Goal: Information Seeking & Learning: Find specific fact

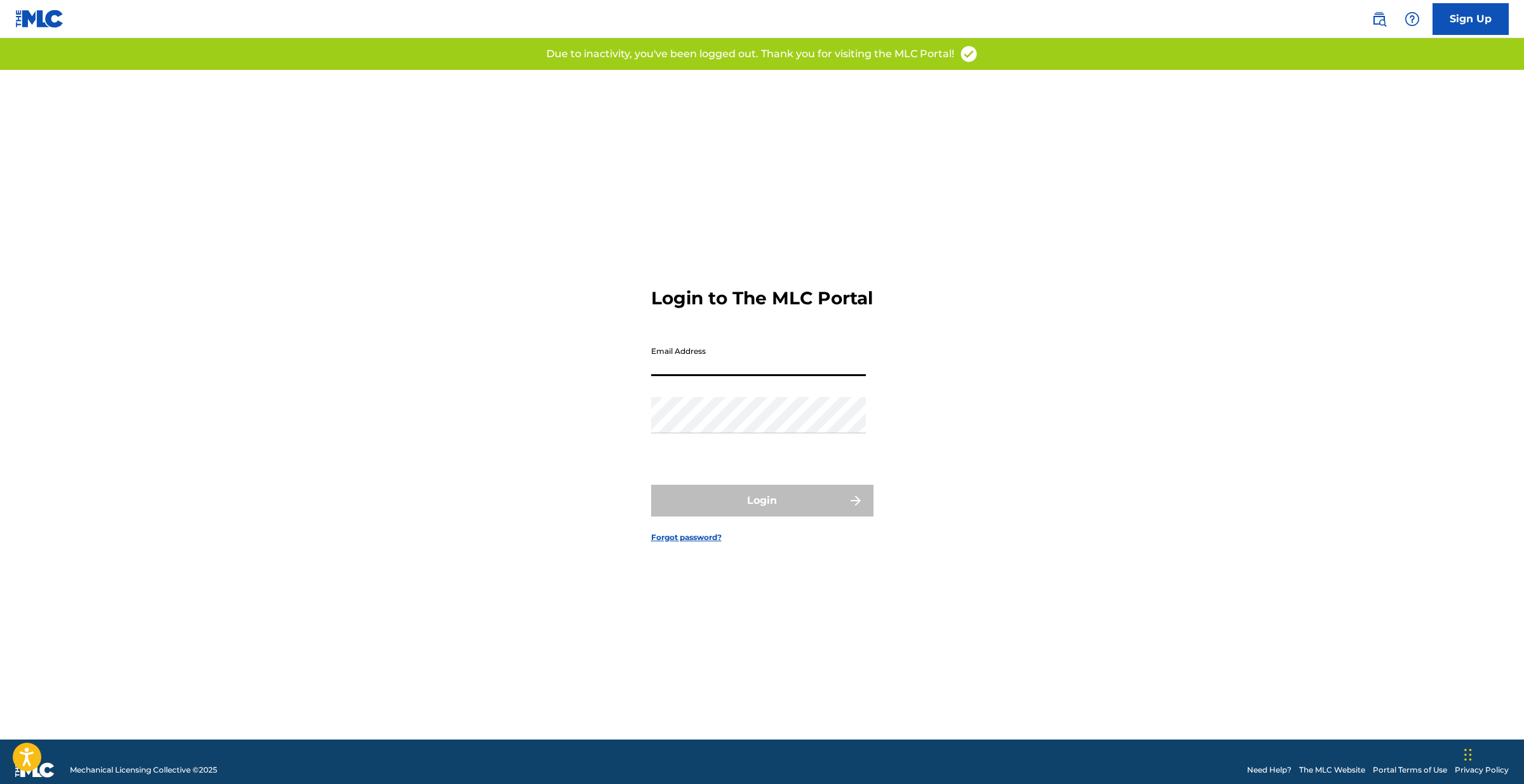
type input "[EMAIL_ADDRESS][DOMAIN_NAME]"
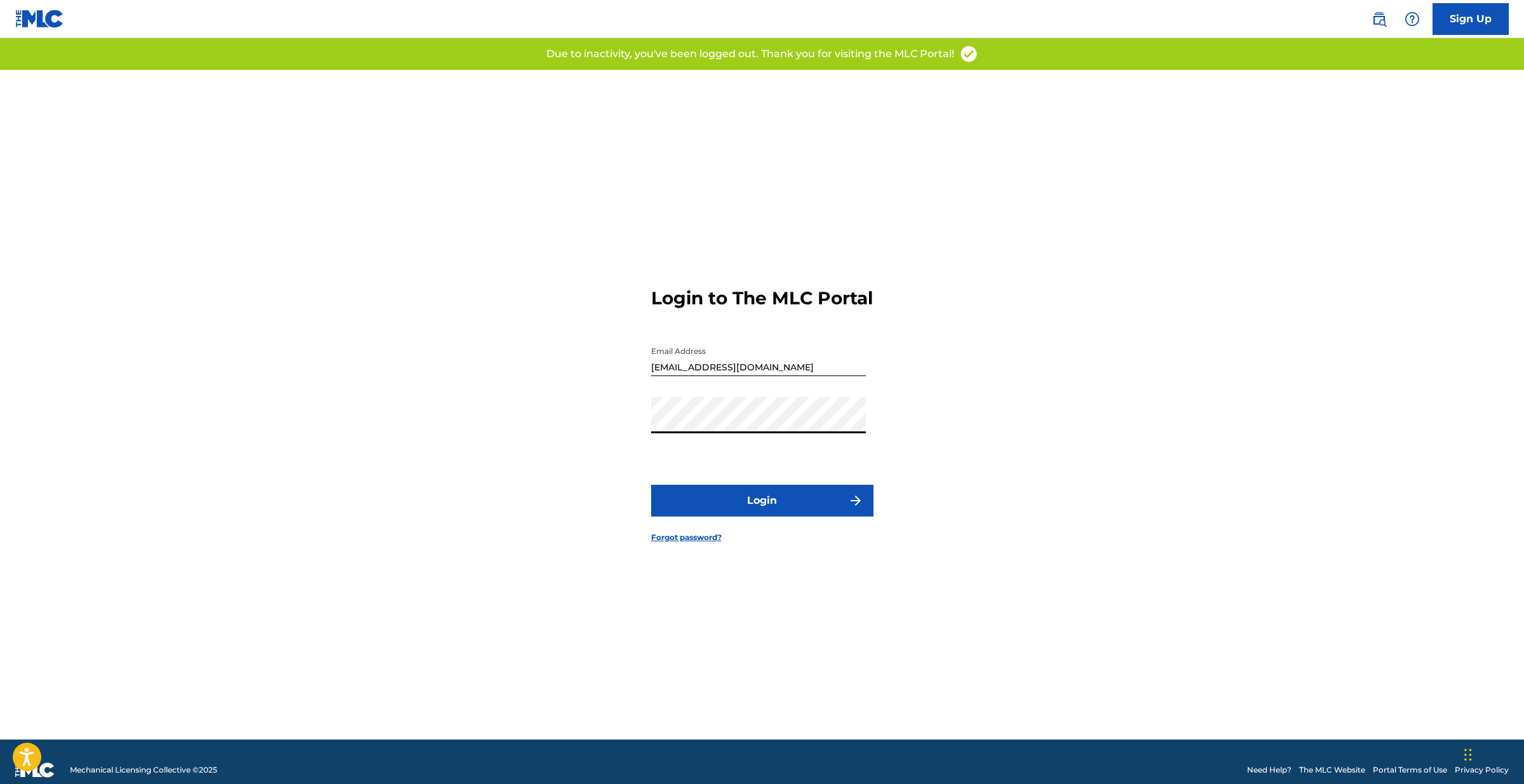
click at [751, 508] on button "Login" at bounding box center [762, 500] width 223 height 32
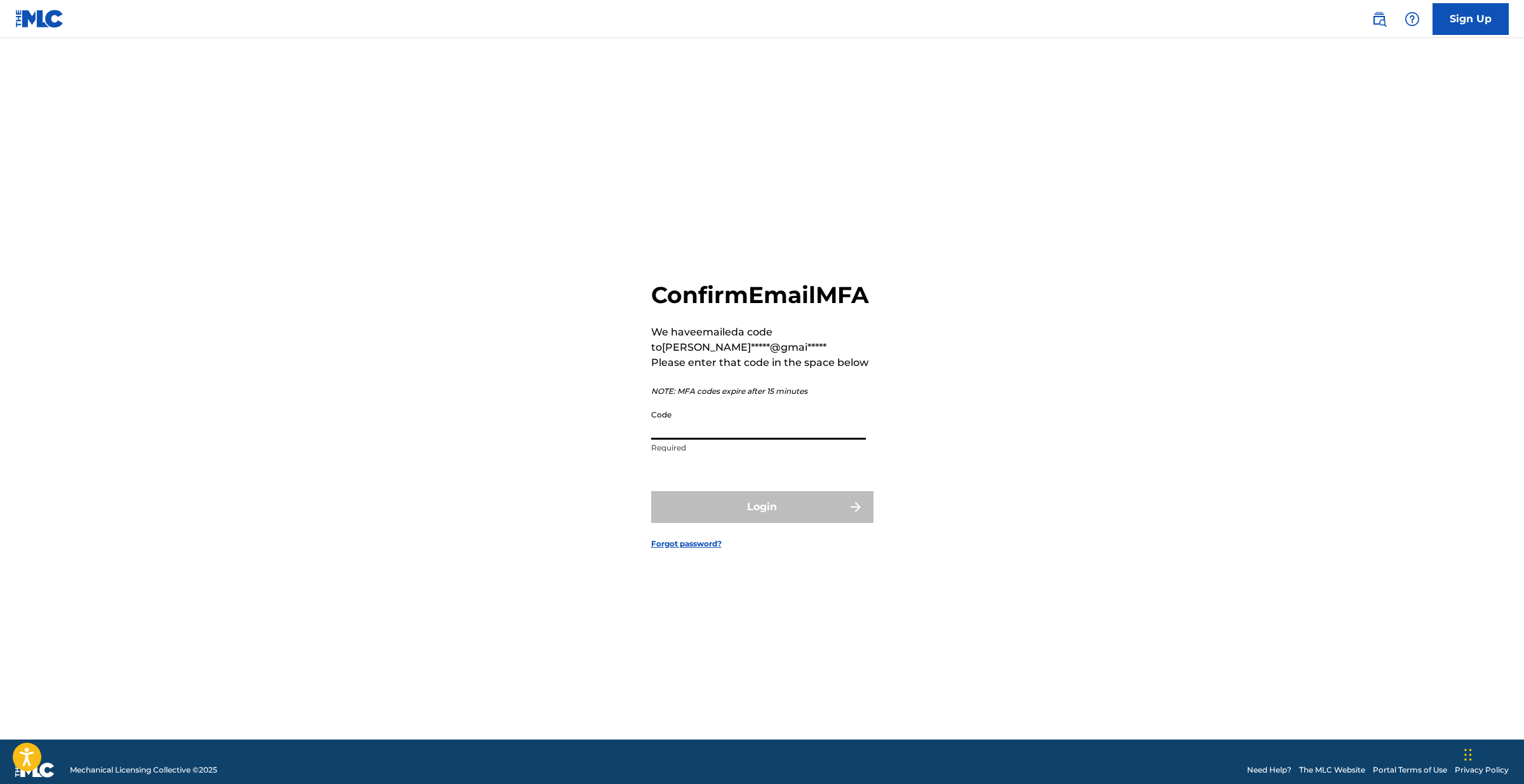
drag, startPoint x: 687, startPoint y: 433, endPoint x: 689, endPoint y: 439, distance: 6.3
click at [687, 433] on input "Code" at bounding box center [758, 421] width 215 height 36
paste input "340377"
type input "340377"
click at [730, 523] on button "Login" at bounding box center [762, 507] width 223 height 32
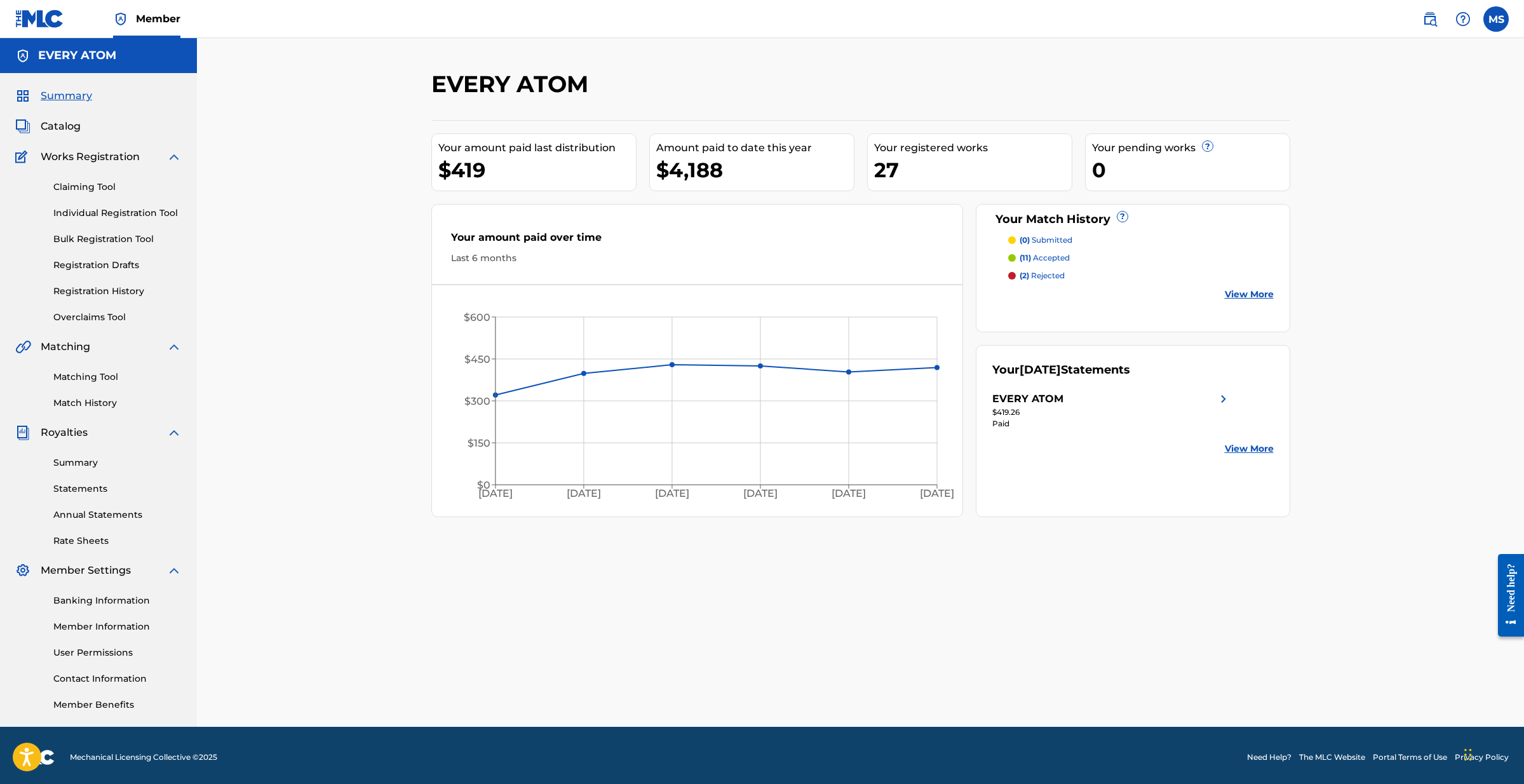
click at [66, 132] on span "Catalog" at bounding box center [61, 126] width 40 height 15
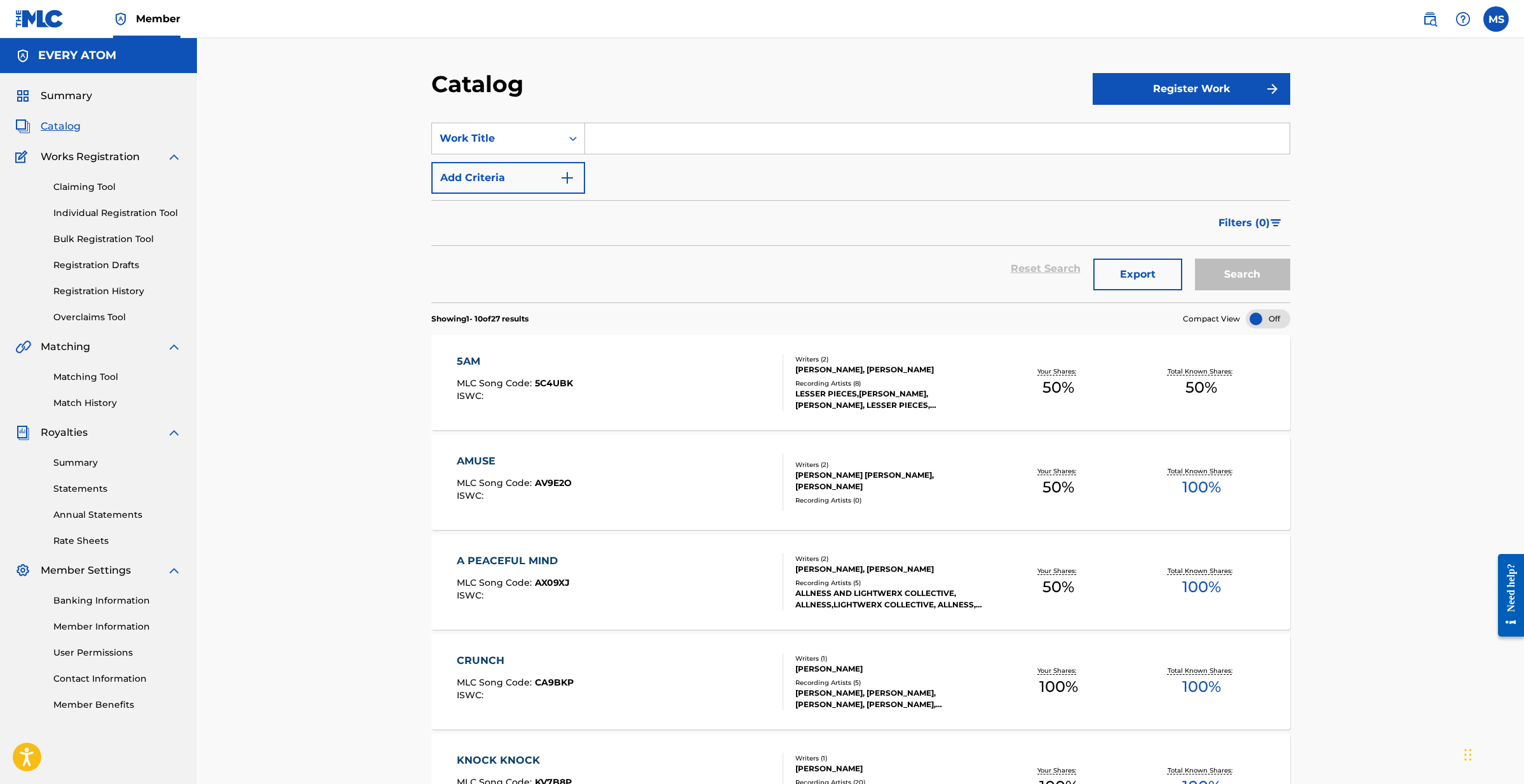
click at [601, 144] on input "Search Form" at bounding box center [937, 138] width 705 height 30
type input "replenish"
click at [1218, 267] on button "Search" at bounding box center [1243, 274] width 95 height 32
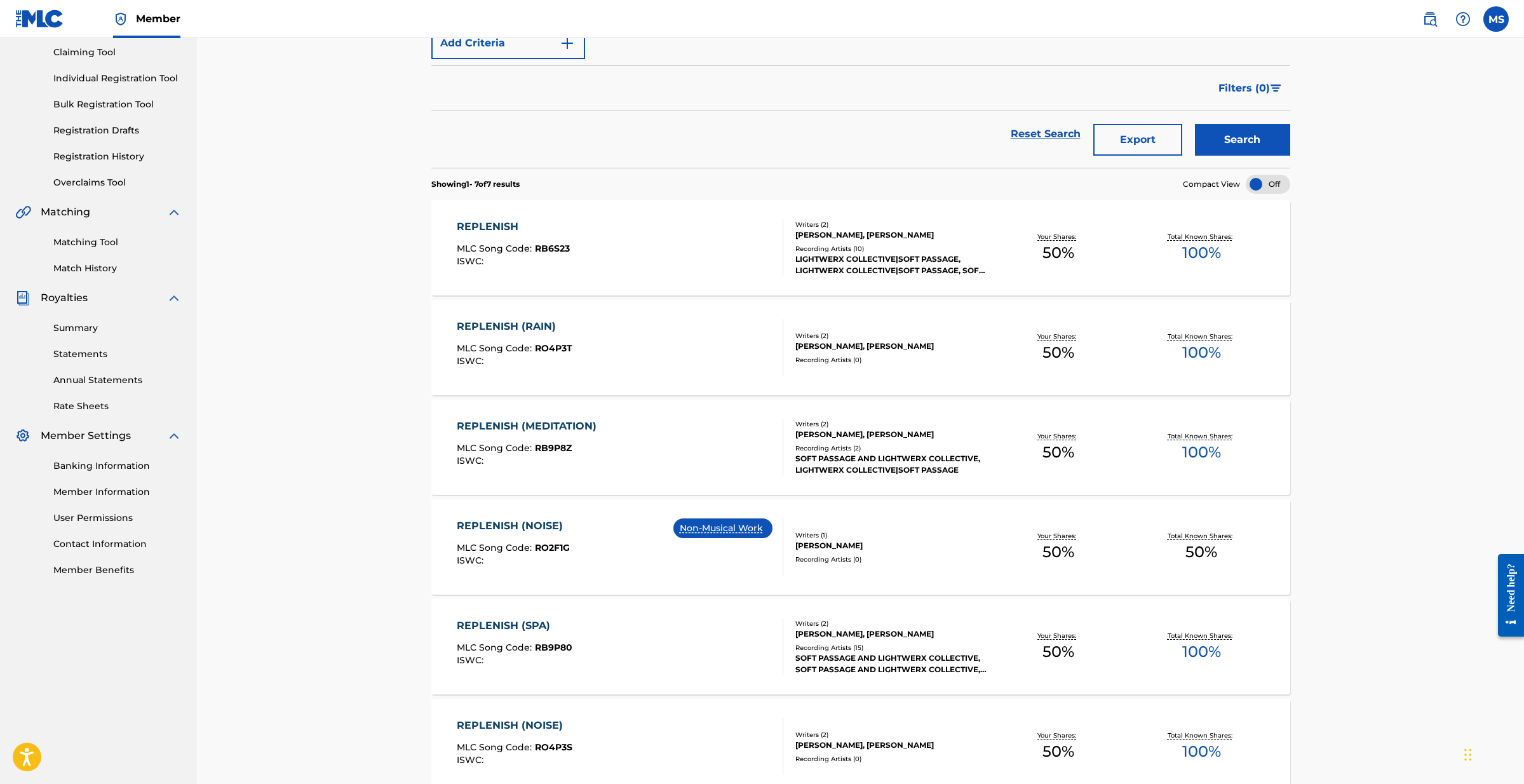
scroll to position [138, 0]
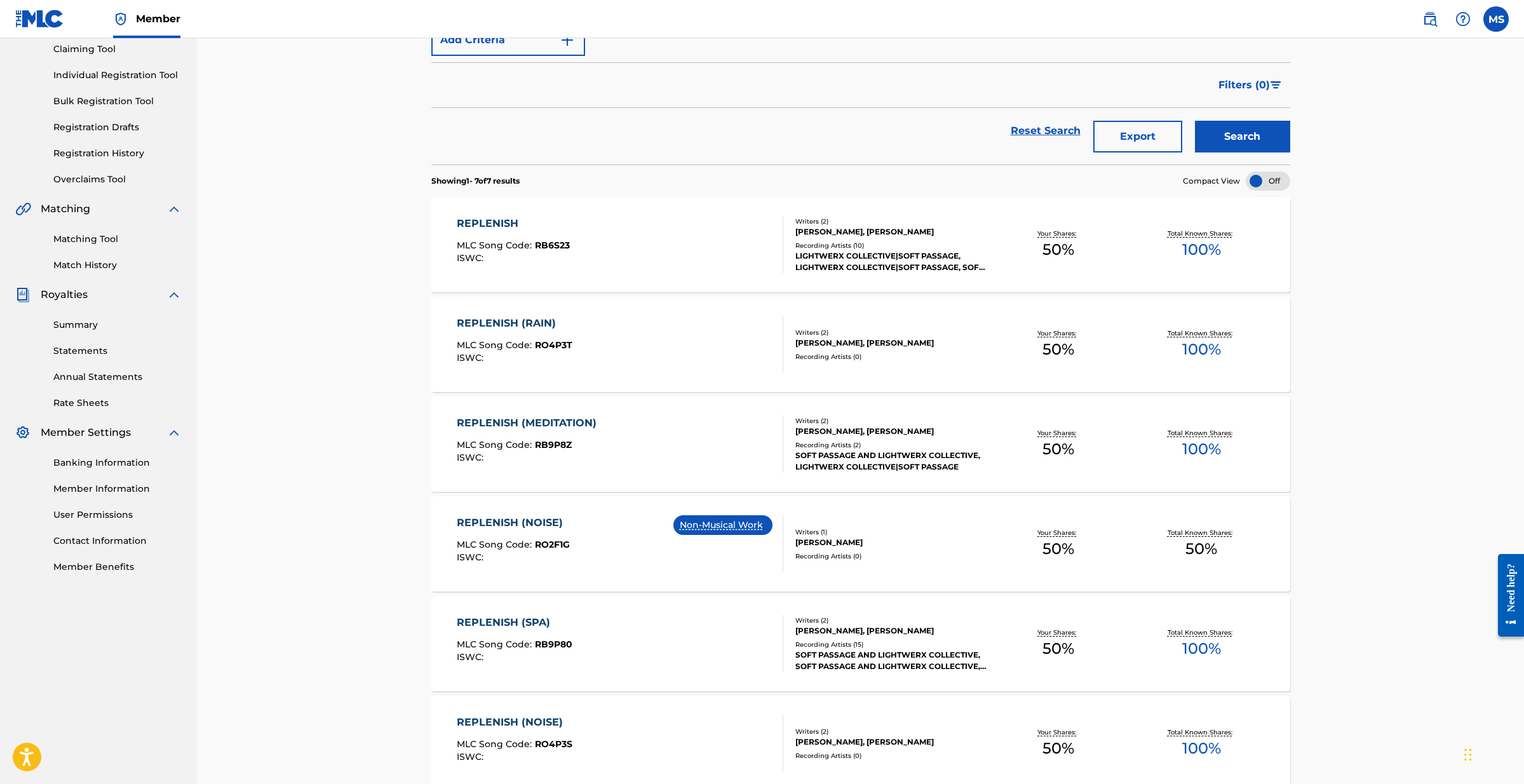
click at [567, 254] on div "ISWC :" at bounding box center [513, 258] width 113 height 9
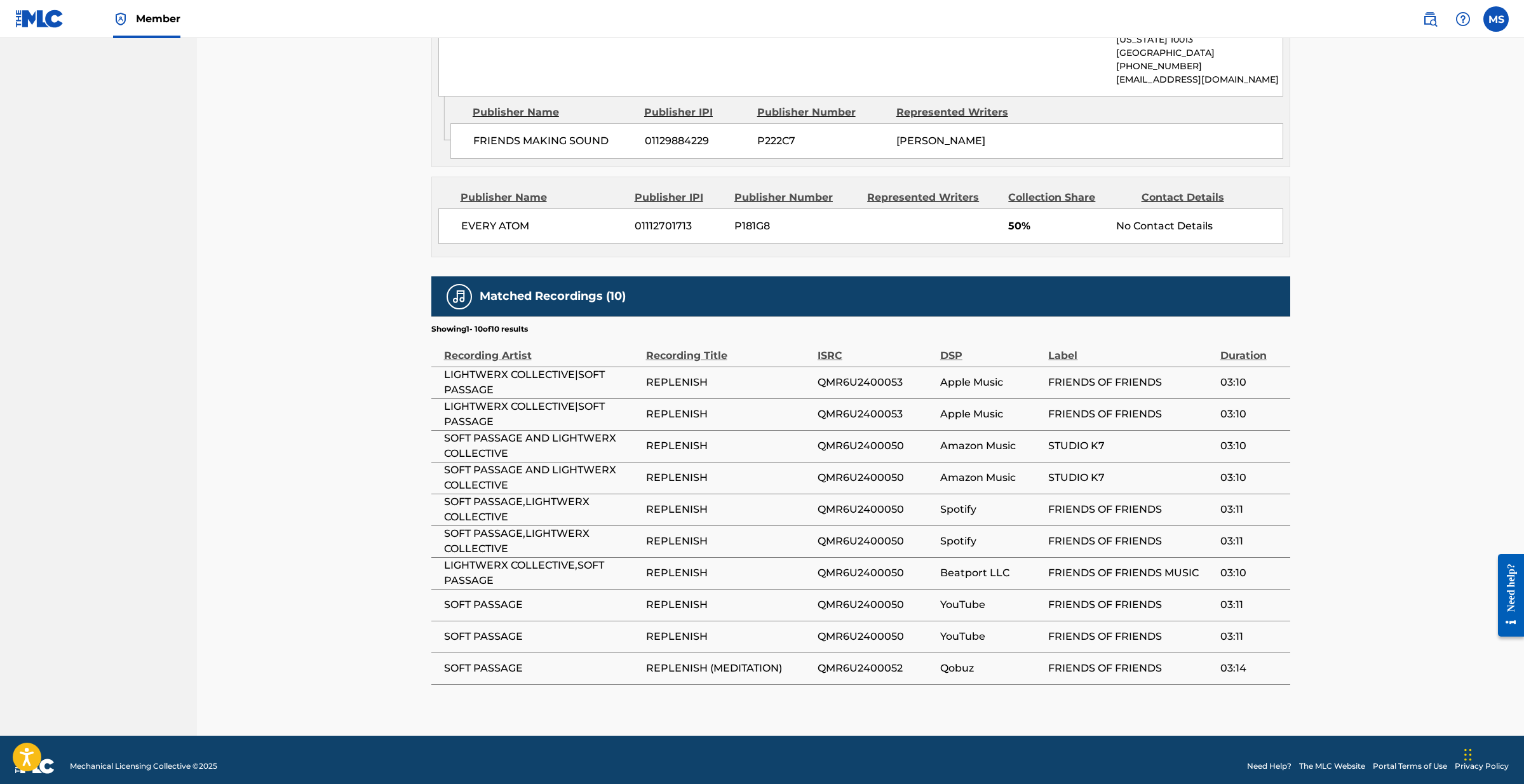
scroll to position [858, 0]
click at [854, 376] on span "QMR6U2400053" at bounding box center [875, 383] width 116 height 15
copy span "QMR6U2400053"
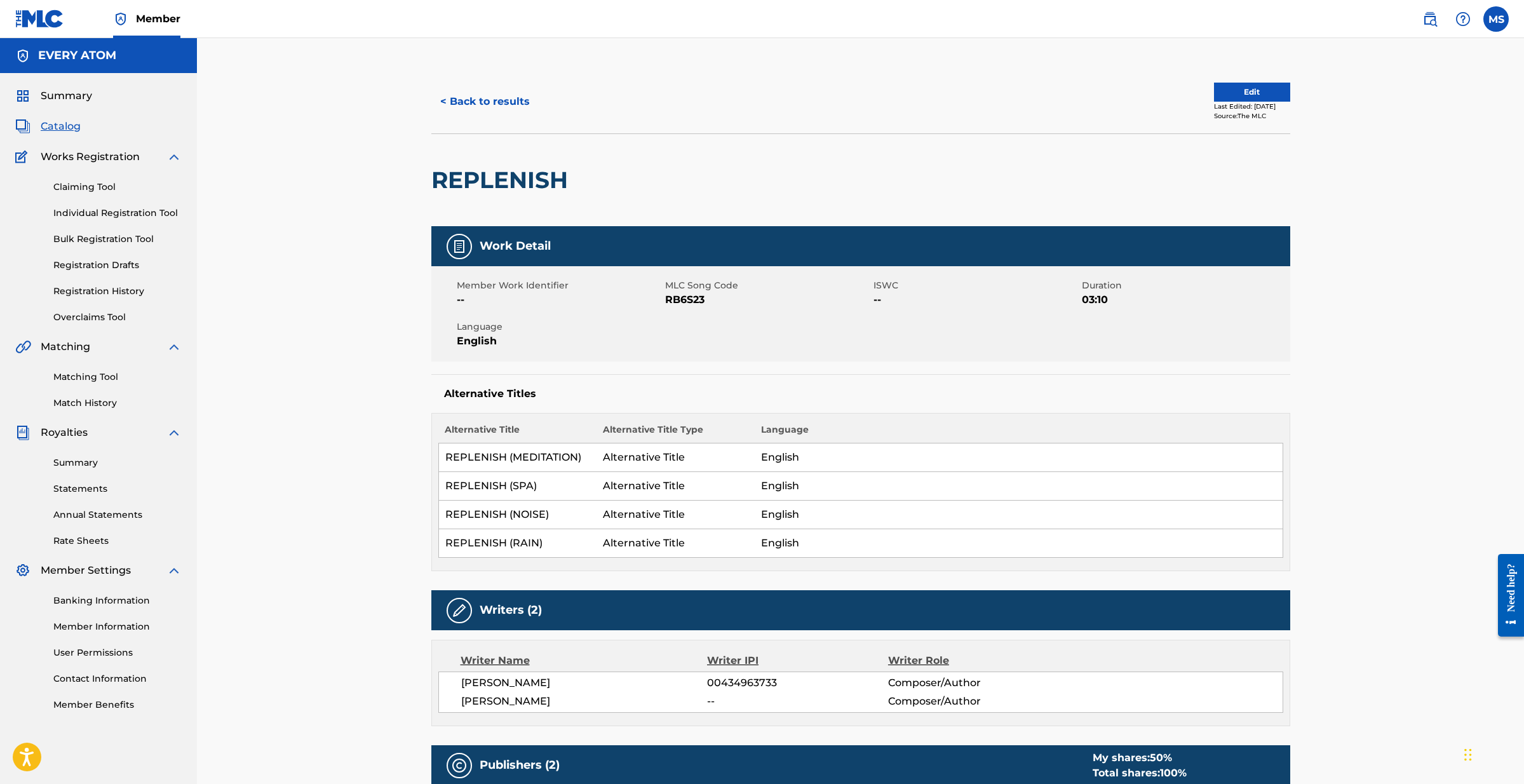
scroll to position [0, 0]
click at [507, 94] on button "< Back to results" at bounding box center [485, 101] width 107 height 32
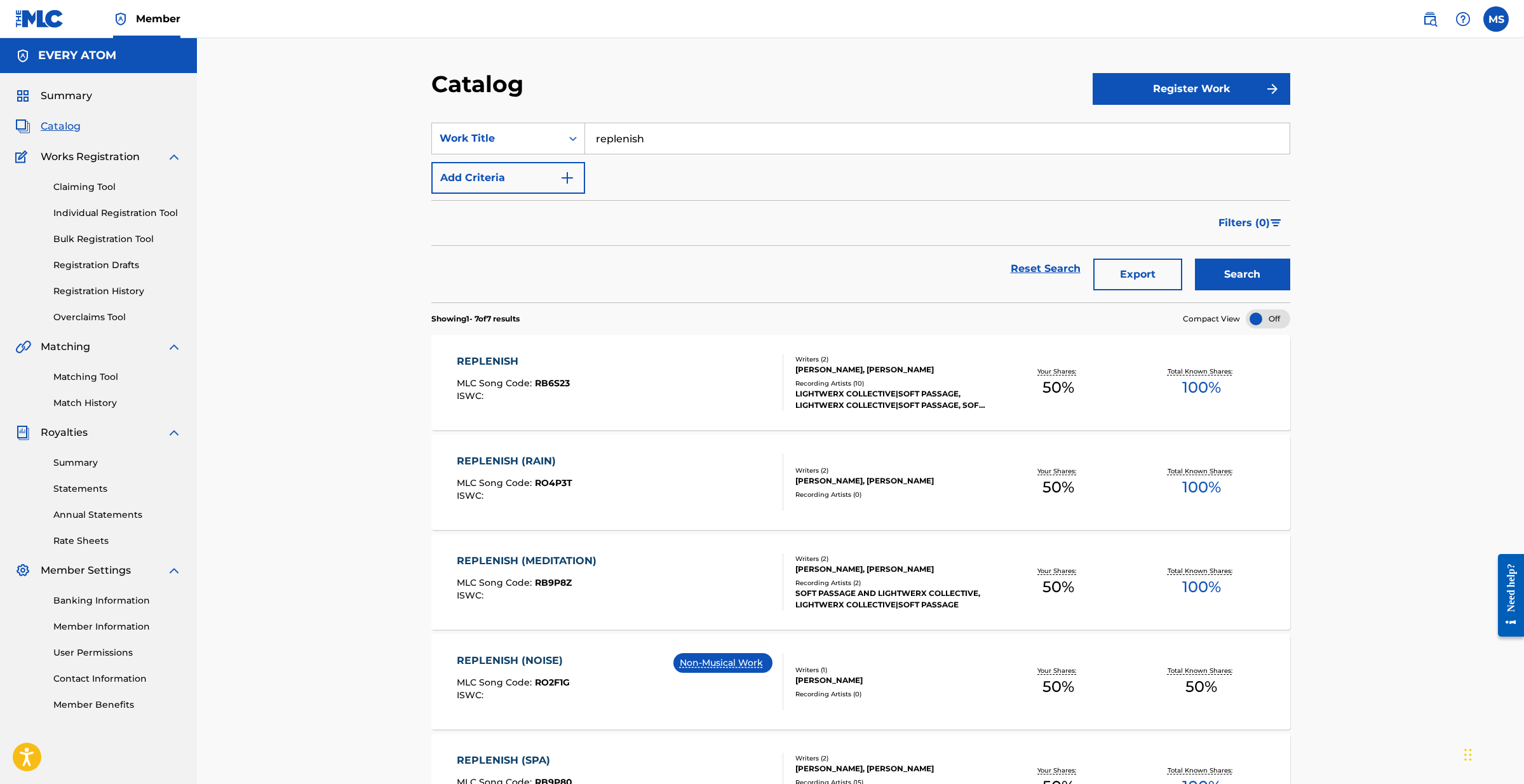
drag, startPoint x: 595, startPoint y: 456, endPoint x: 568, endPoint y: 459, distance: 27.2
click at [101, 377] on link "Matching Tool" at bounding box center [117, 377] width 128 height 13
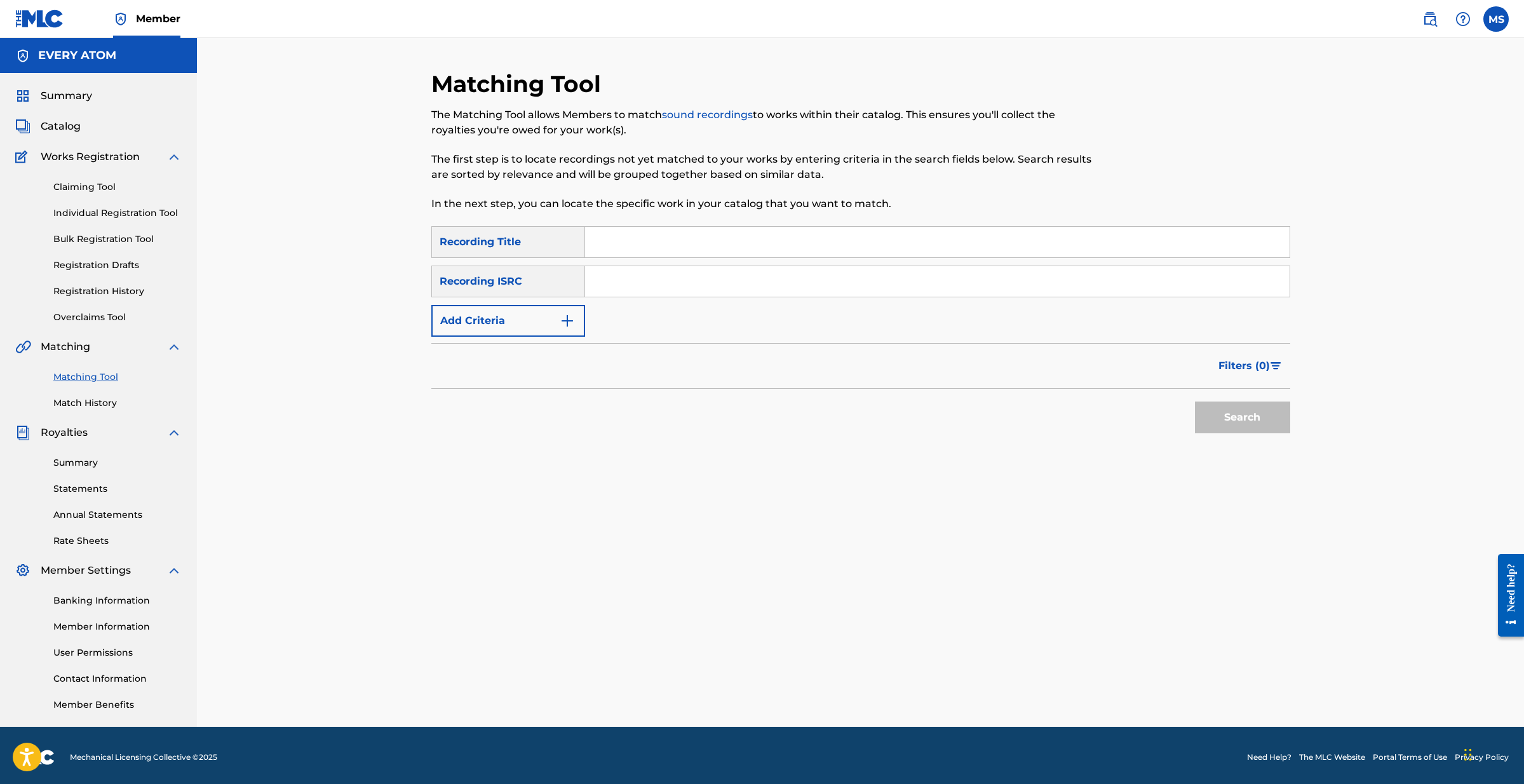
click at [589, 237] on input "Search Form" at bounding box center [937, 242] width 705 height 30
paste input "PHEWTURE"
type input "PHEWTURE"
click at [1234, 410] on button "Search" at bounding box center [1243, 418] width 95 height 32
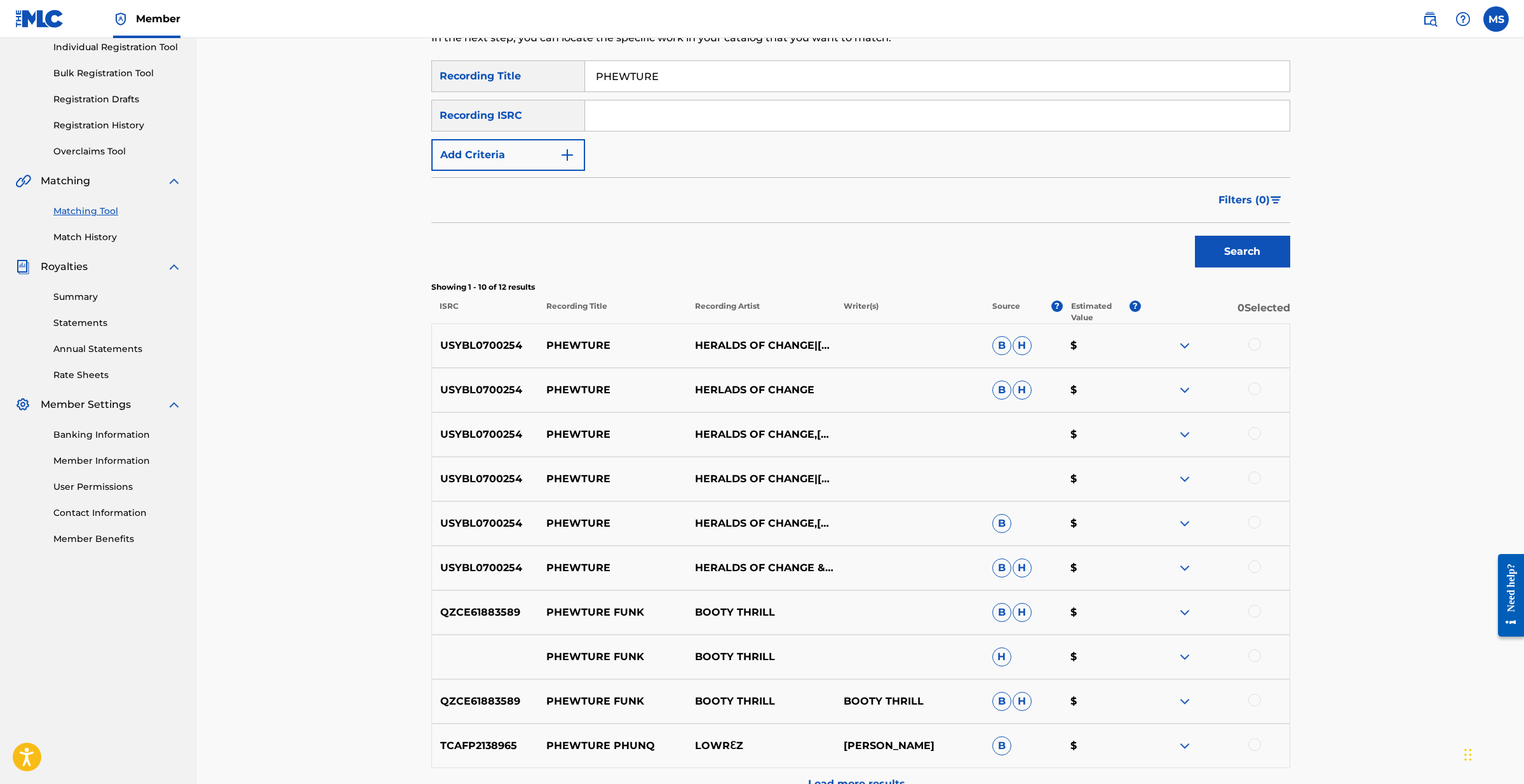
scroll to position [169, 0]
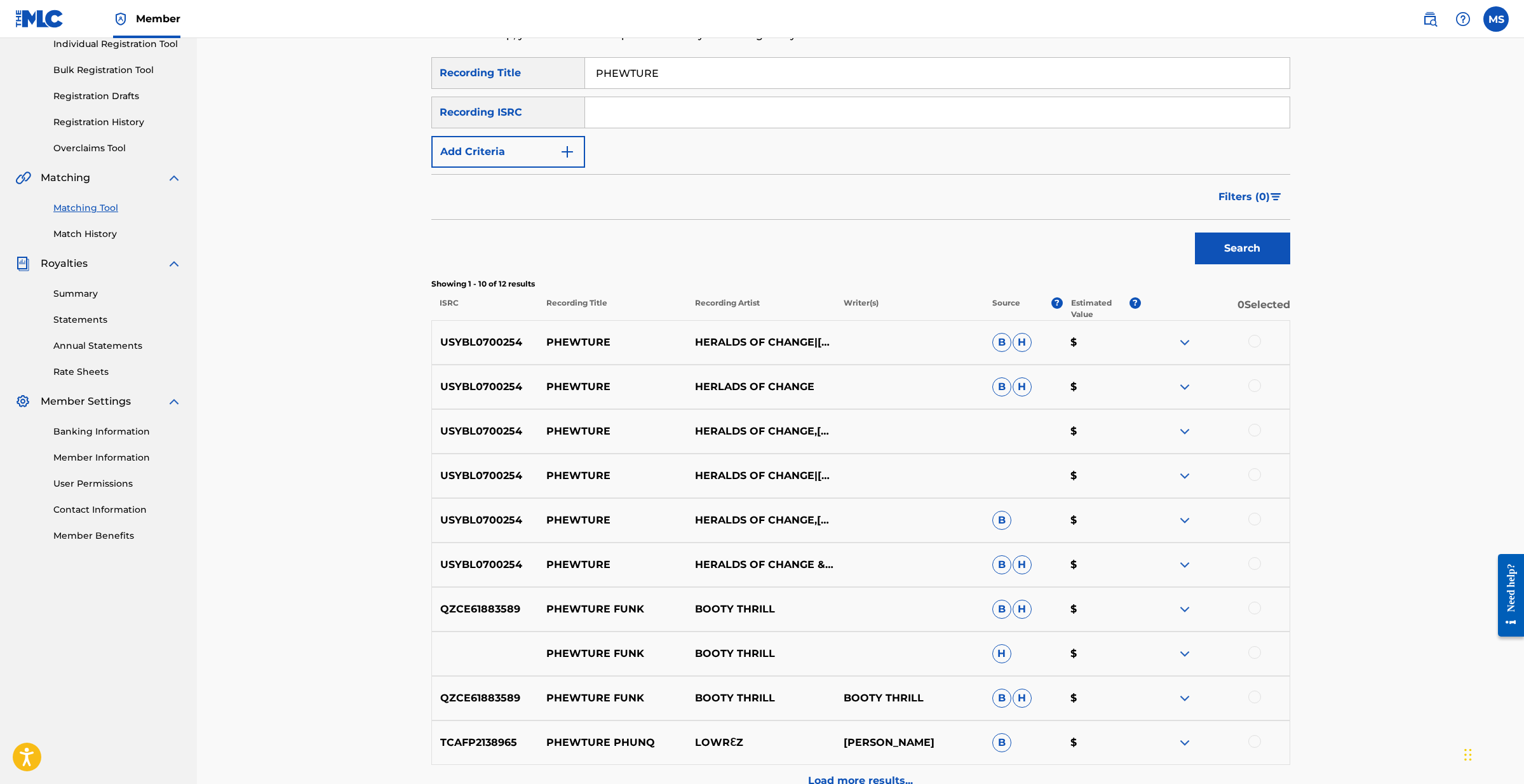
click at [1186, 346] on img at bounding box center [1185, 342] width 15 height 15
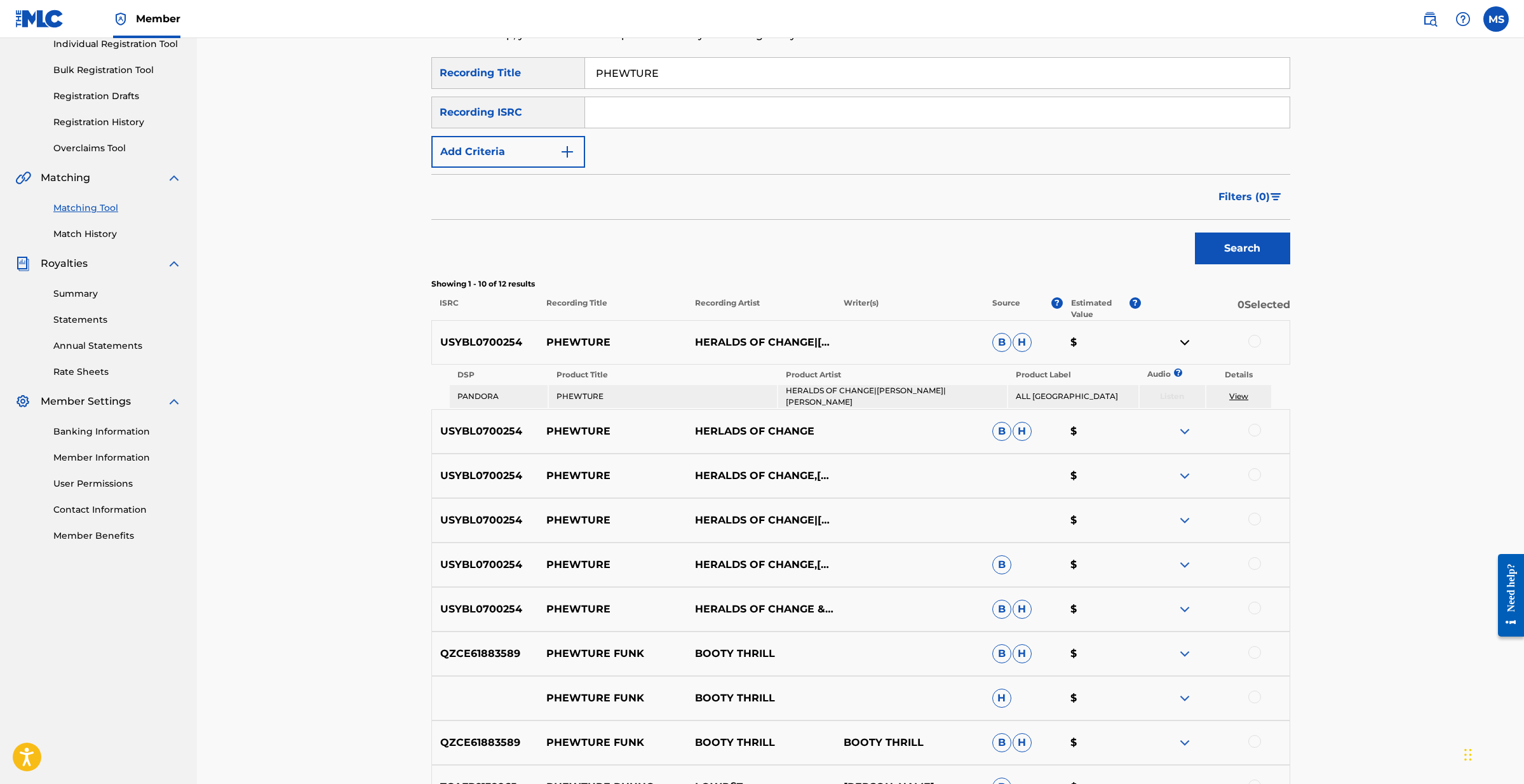
click at [1186, 433] on img at bounding box center [1185, 431] width 15 height 15
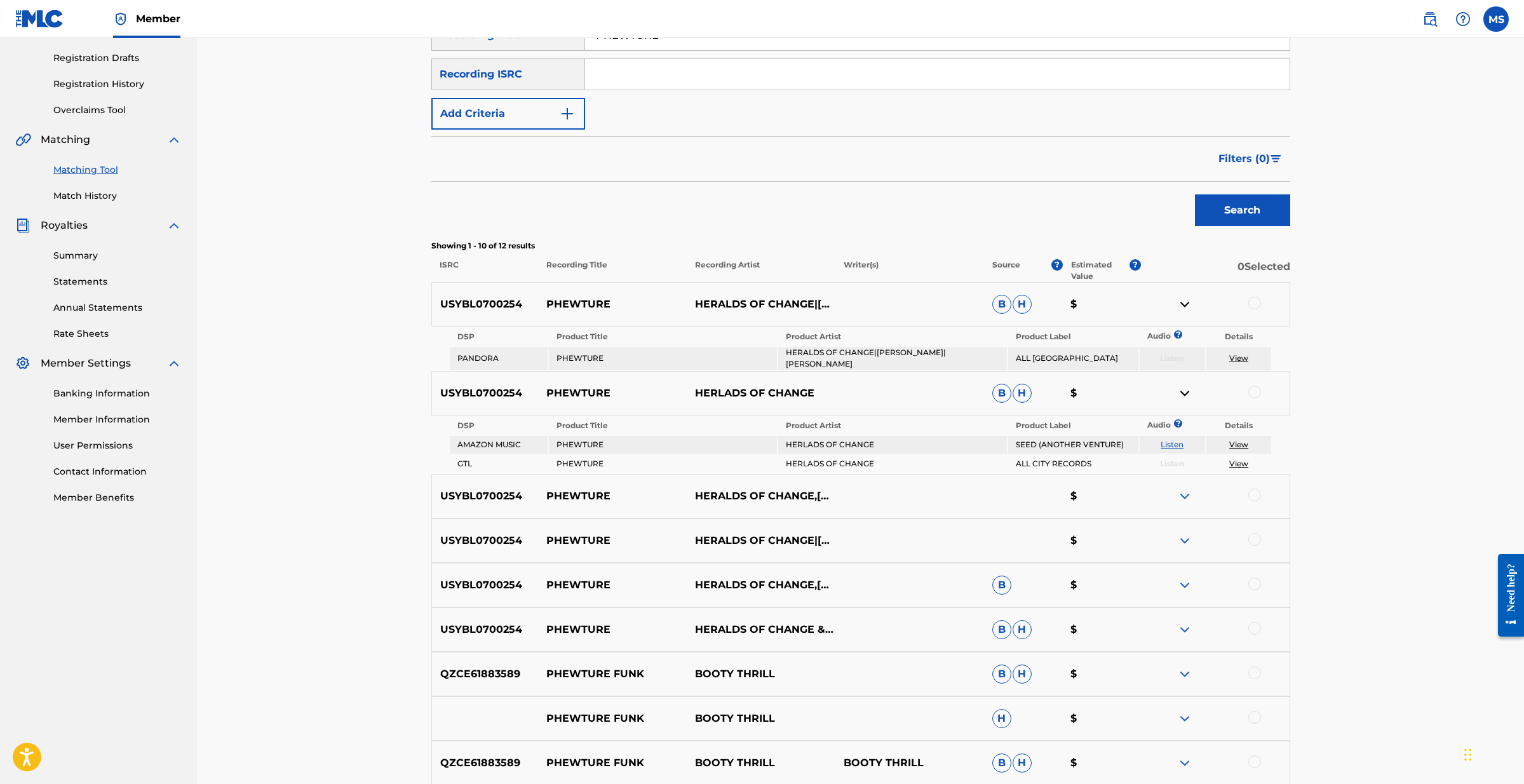
scroll to position [207, 0]
click at [1188, 497] on img at bounding box center [1185, 496] width 15 height 15
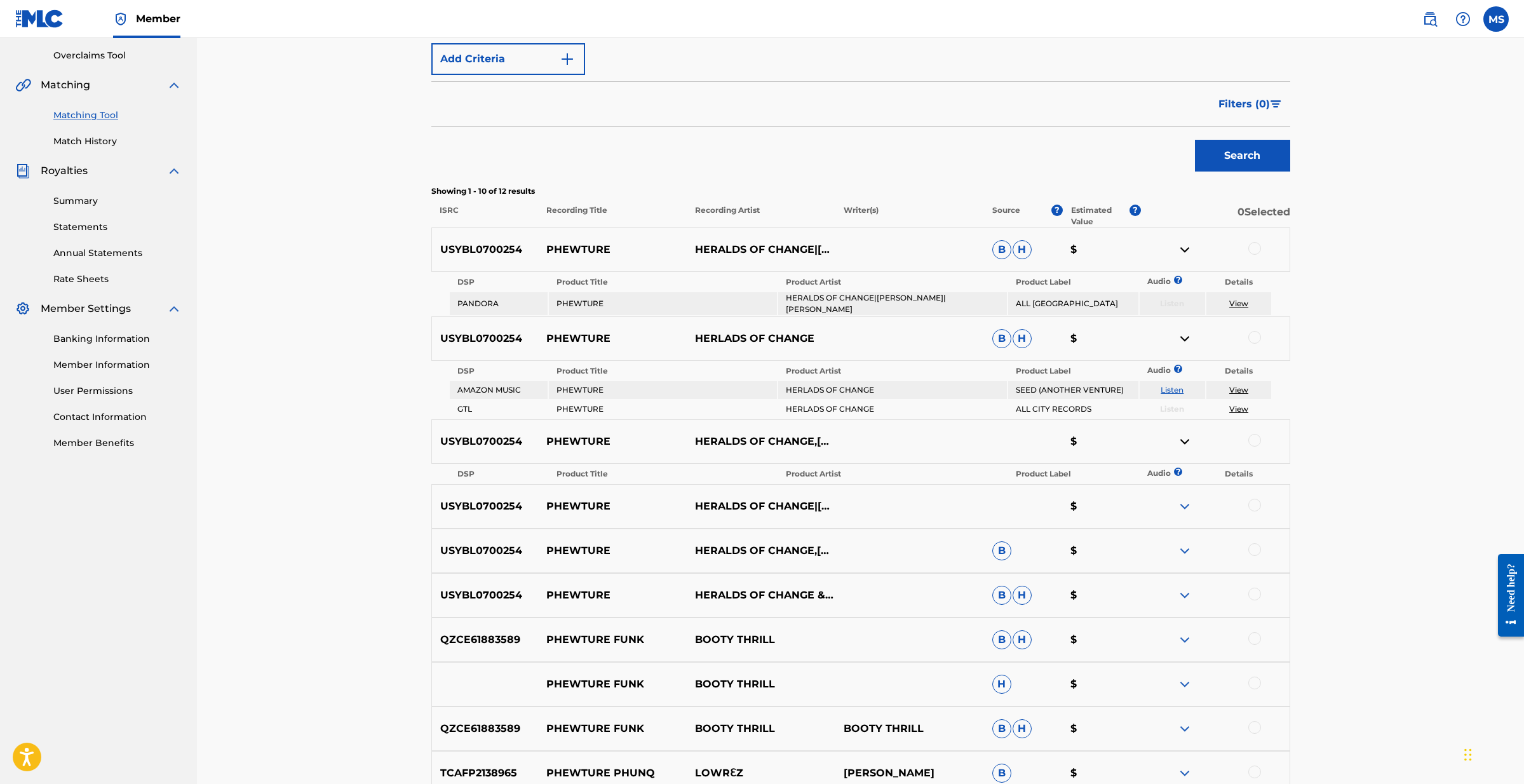
click at [1183, 512] on img at bounding box center [1185, 506] width 15 height 15
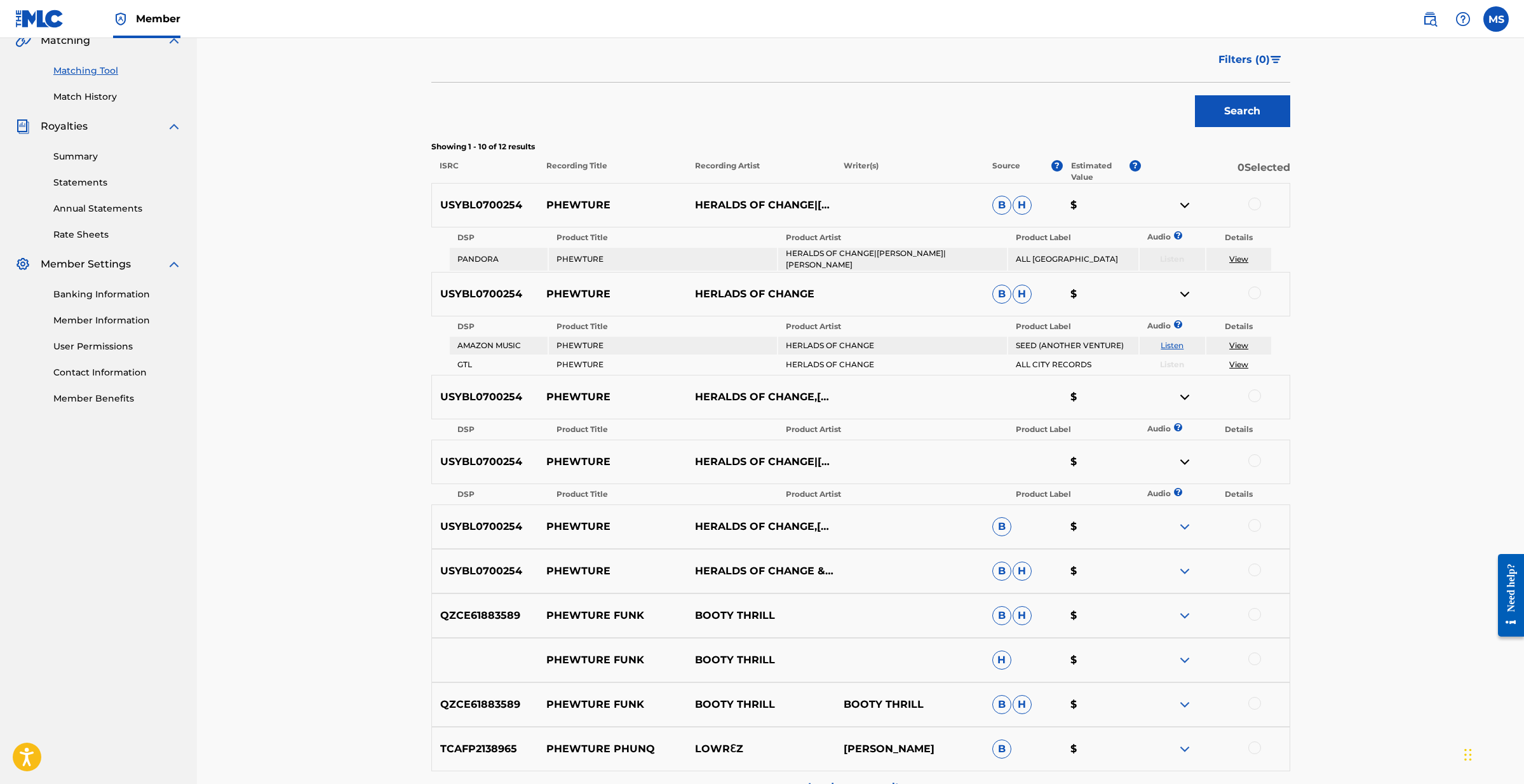
click at [1181, 530] on img at bounding box center [1185, 526] width 15 height 15
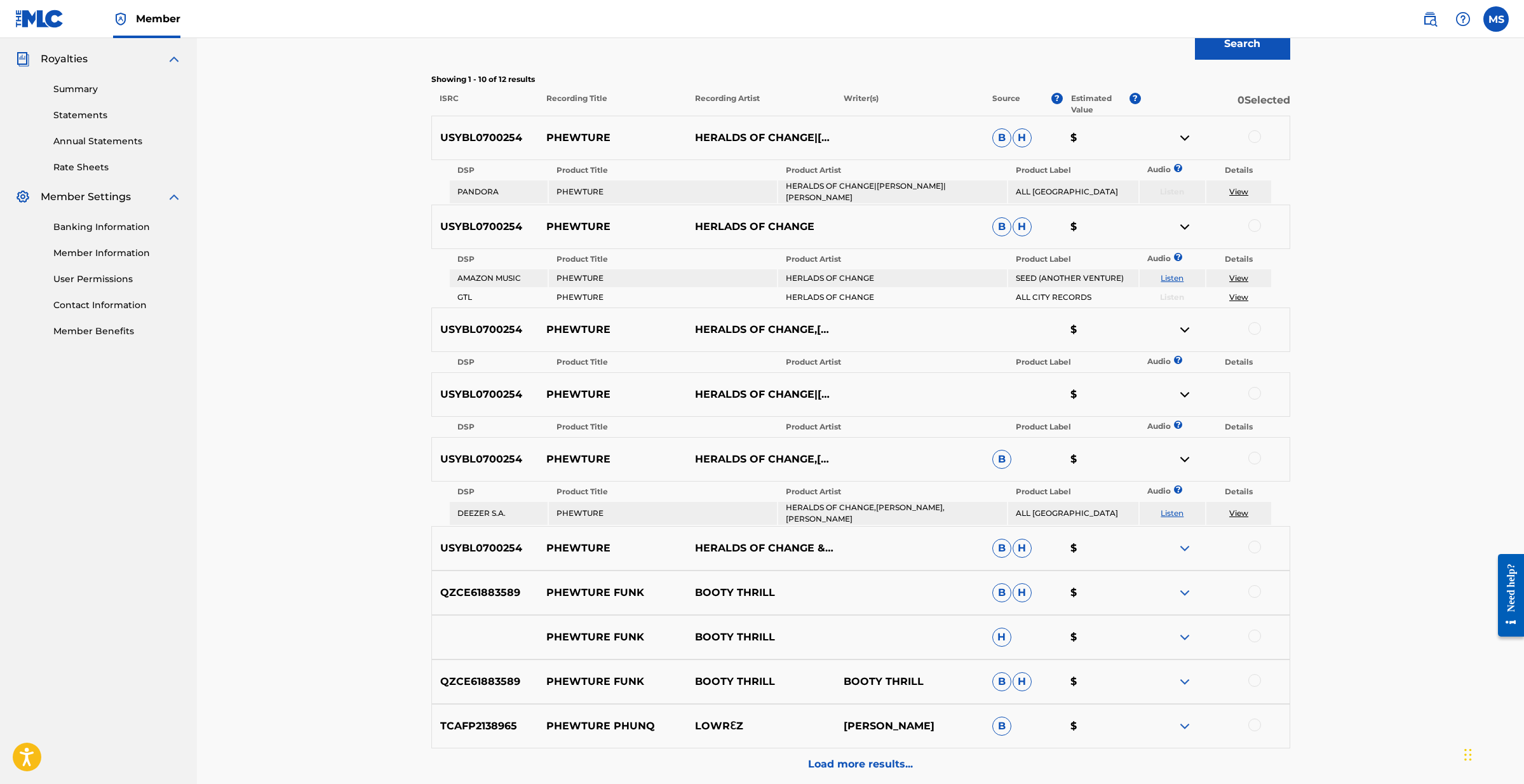
click at [1183, 545] on img at bounding box center [1185, 548] width 15 height 15
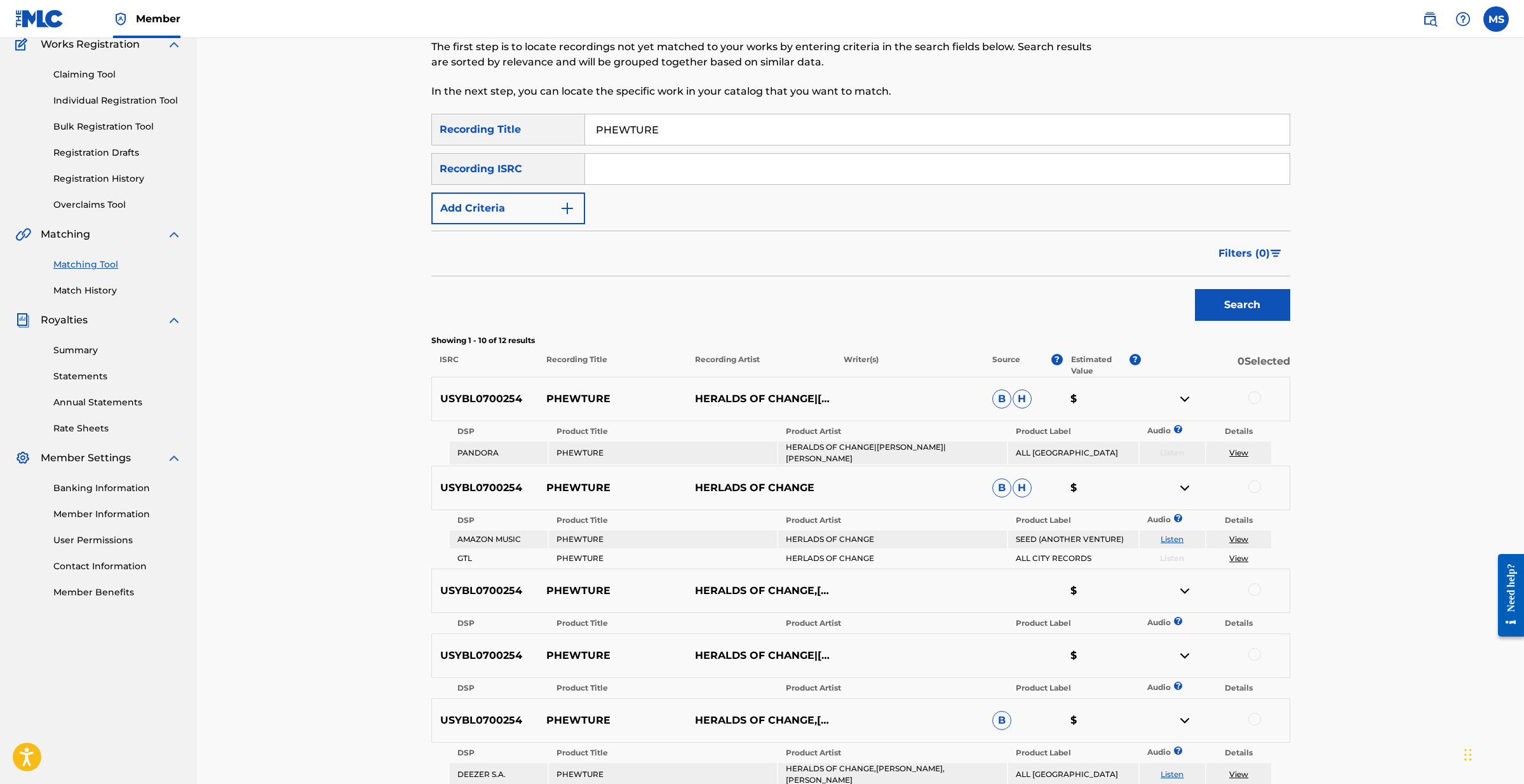
scroll to position [113, 0]
click at [1183, 396] on img at bounding box center [1185, 398] width 15 height 15
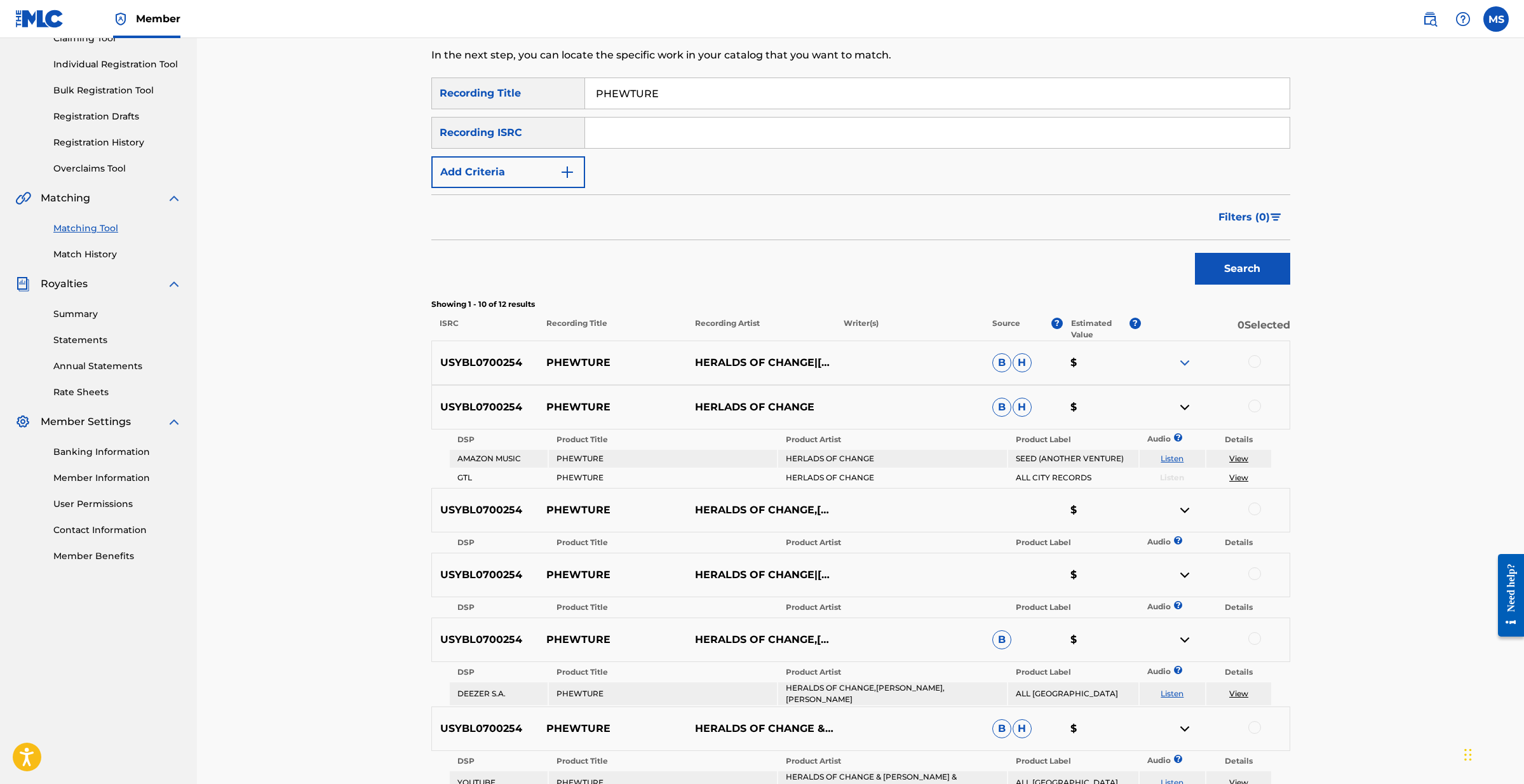
scroll to position [158, 0]
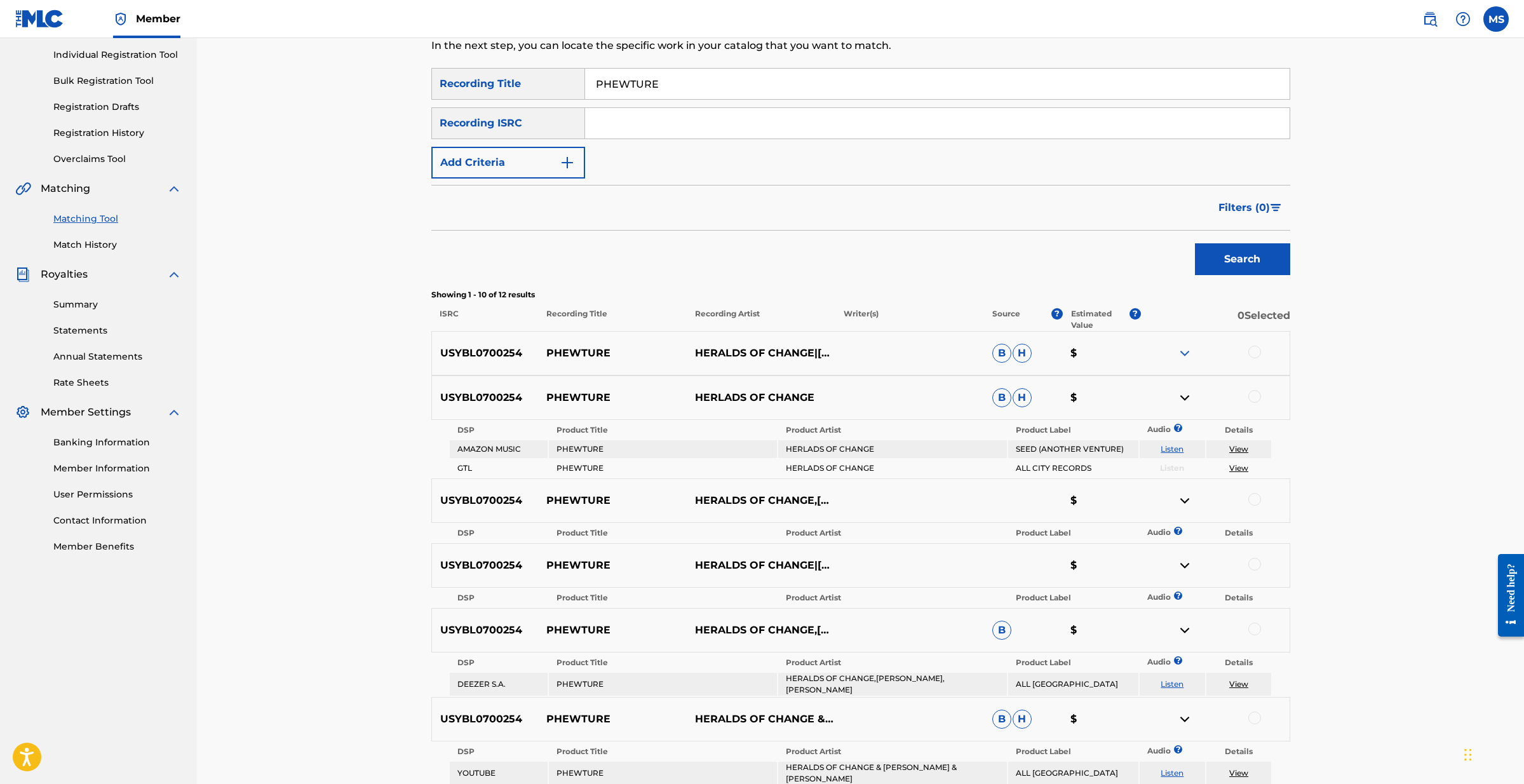
click at [1188, 400] on img at bounding box center [1185, 397] width 15 height 15
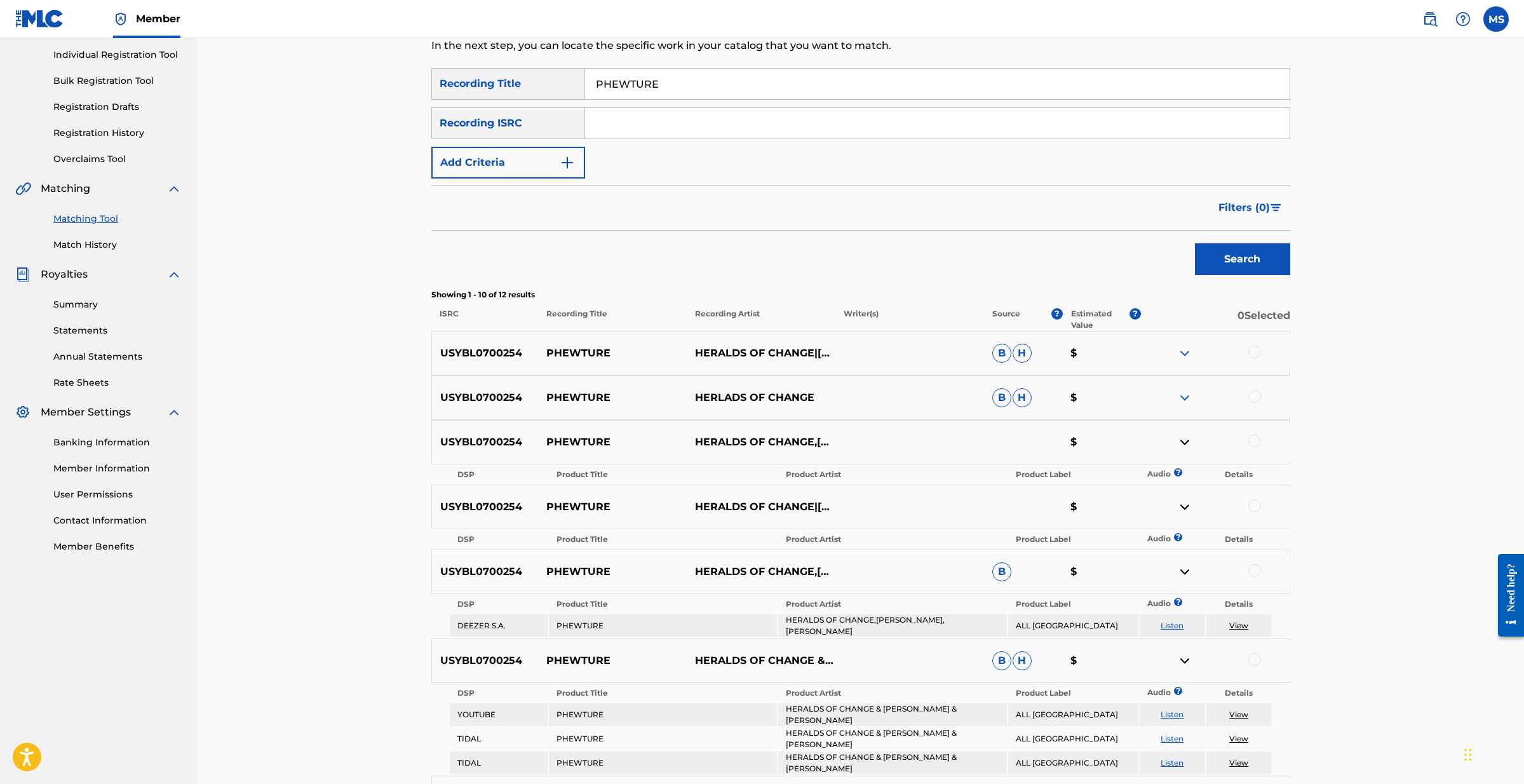
click at [1184, 442] on img at bounding box center [1185, 442] width 15 height 15
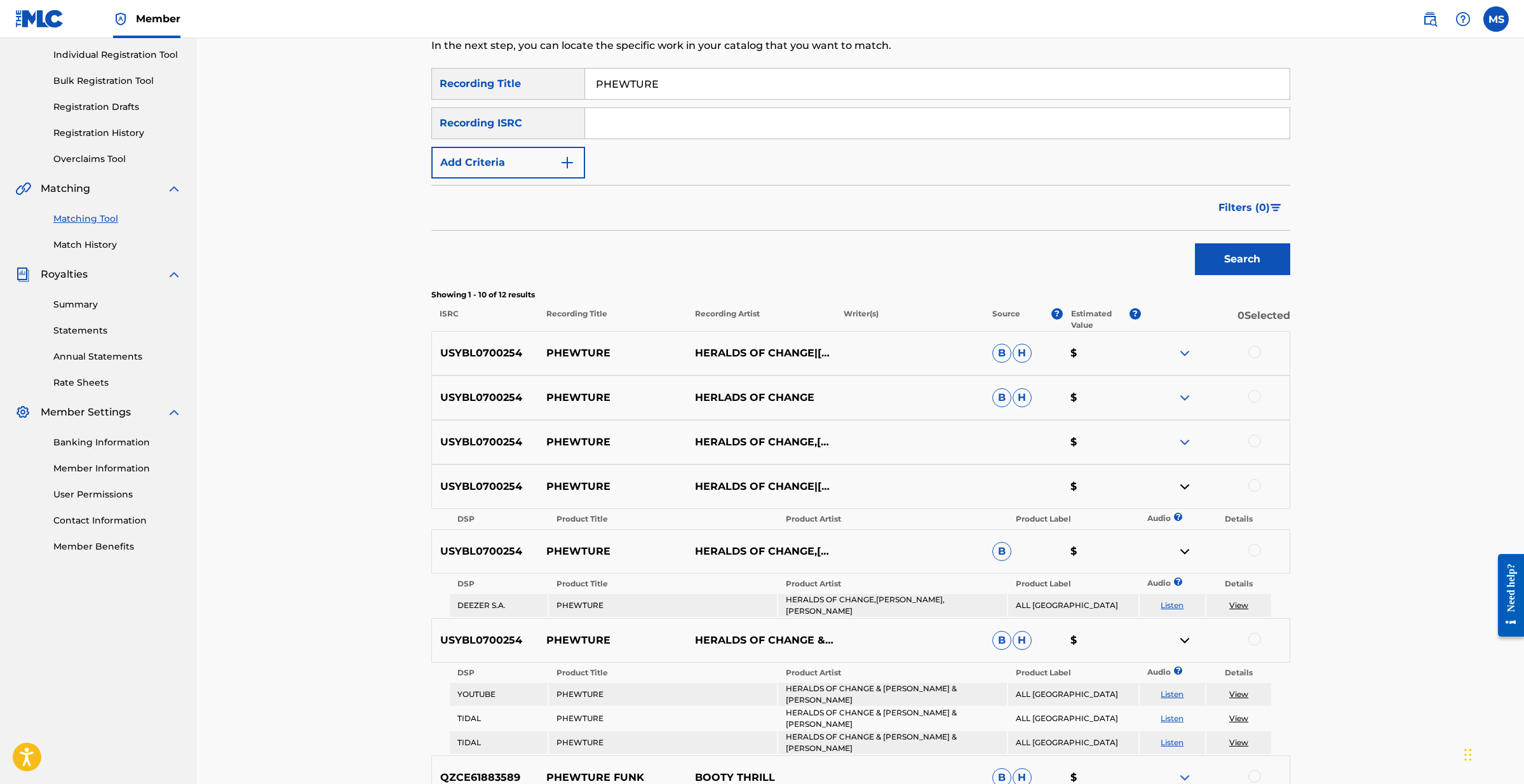
click at [1181, 484] on img at bounding box center [1185, 486] width 15 height 15
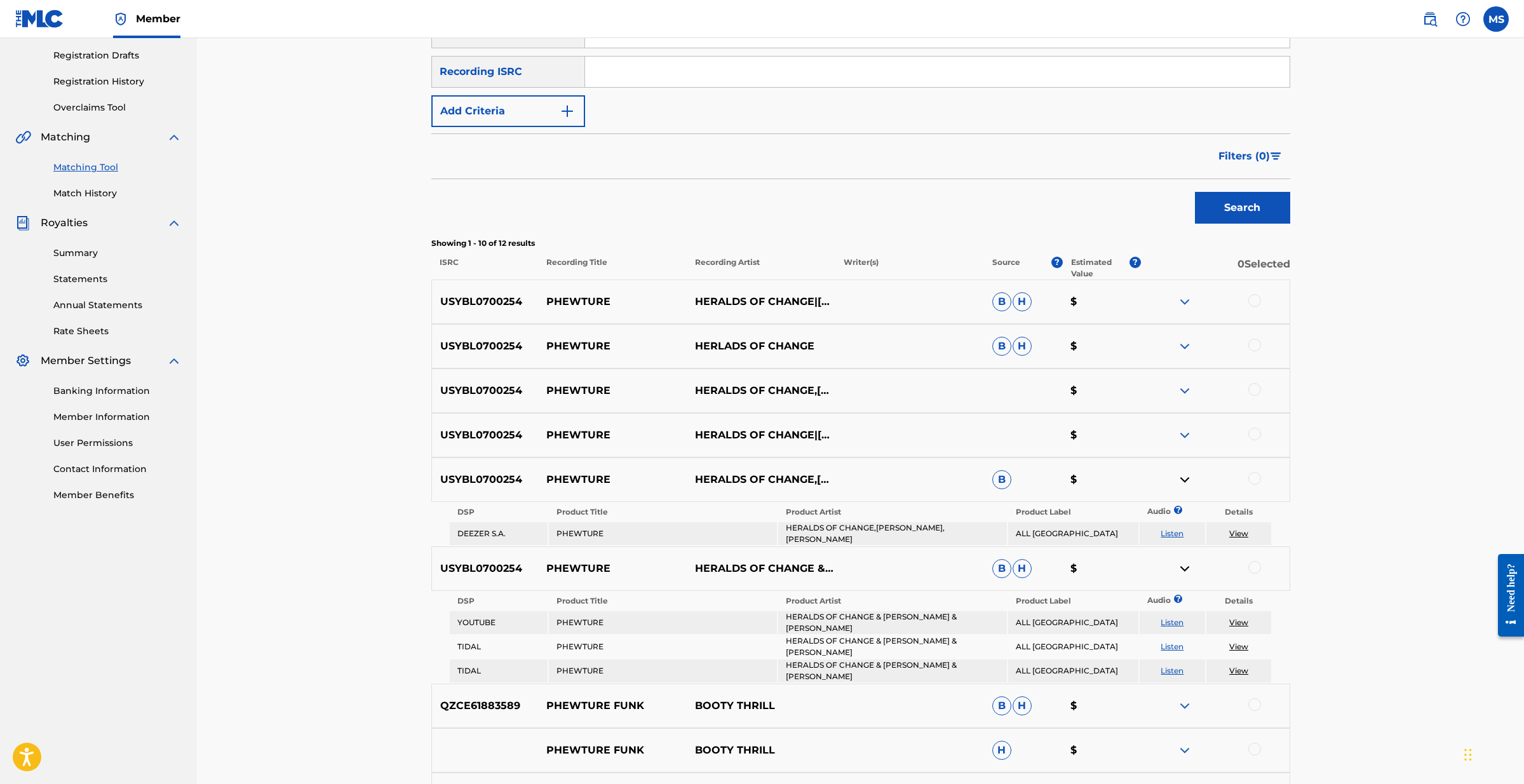
click at [1183, 479] on img at bounding box center [1185, 479] width 15 height 15
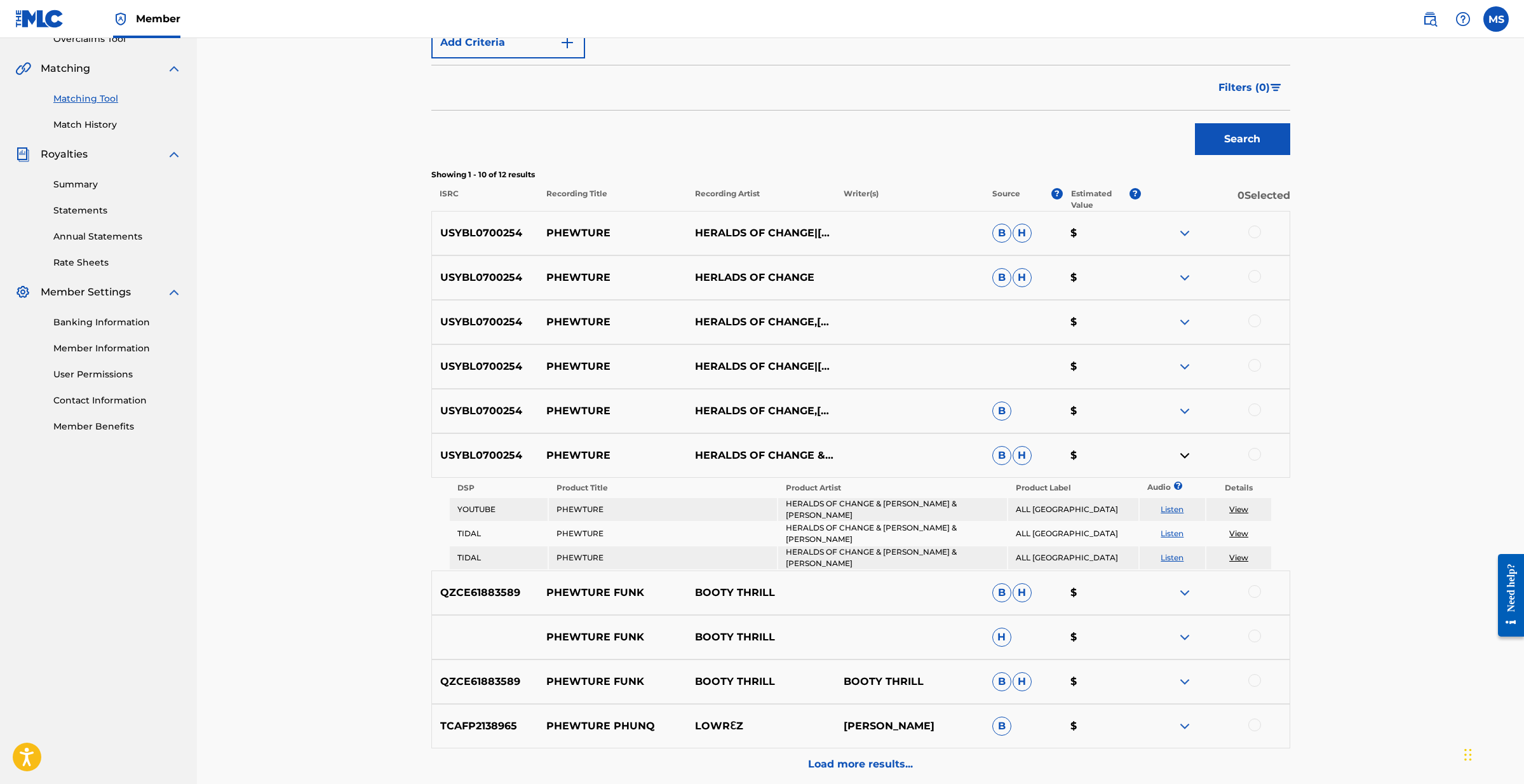
scroll to position [279, 1]
click at [1181, 453] on img at bounding box center [1185, 455] width 15 height 15
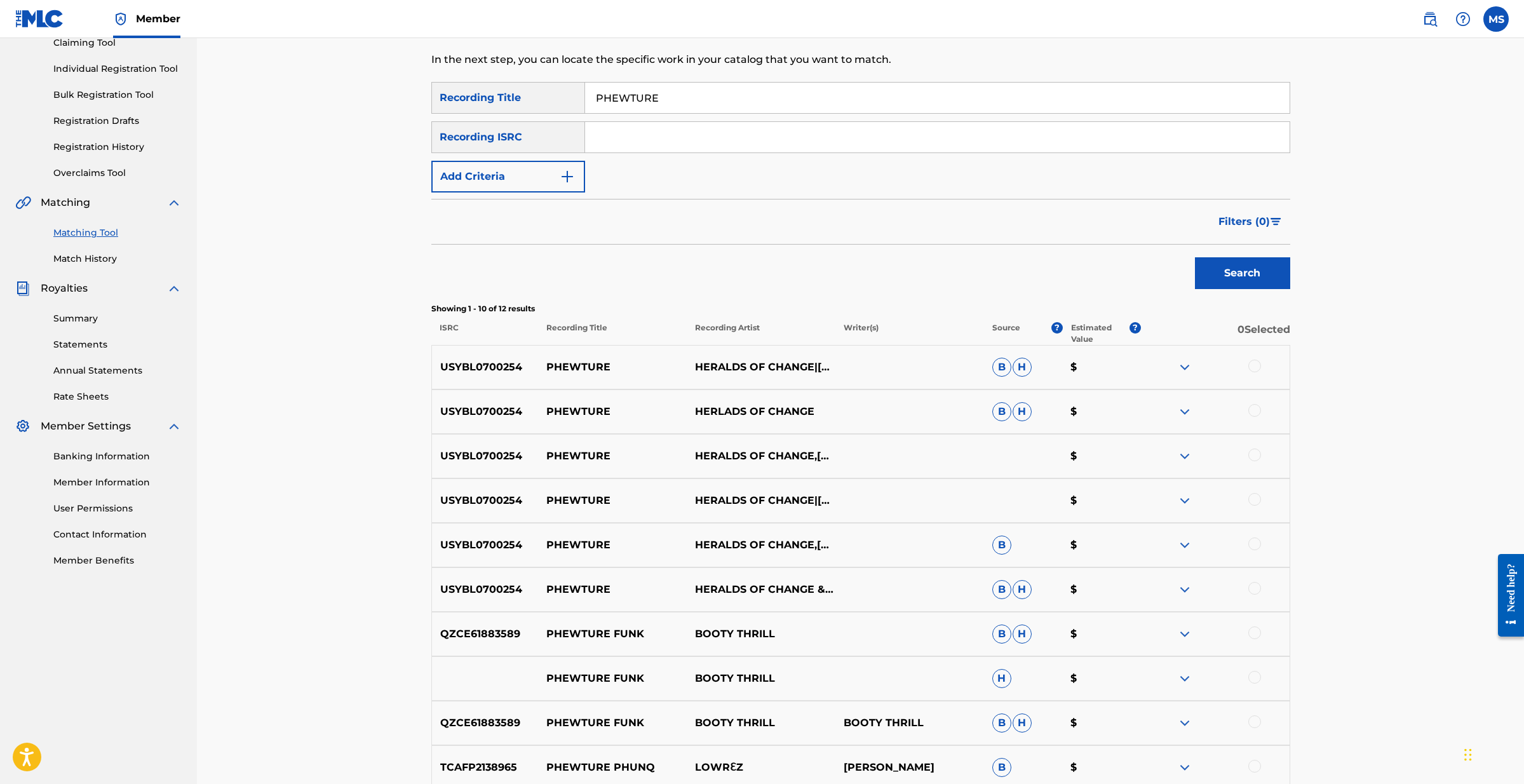
scroll to position [118, 0]
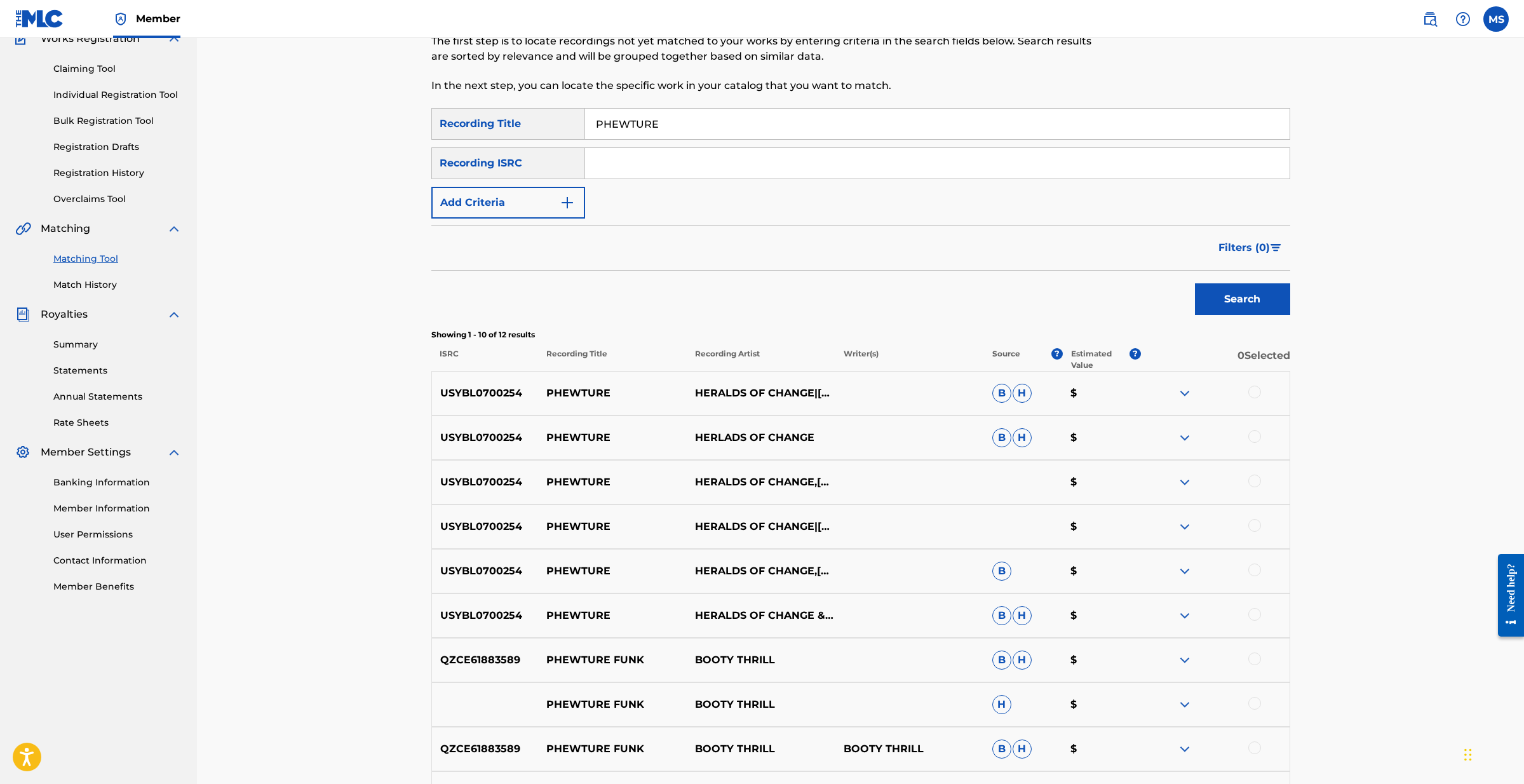
click at [572, 194] on button "Add Criteria" at bounding box center [508, 202] width 154 height 32
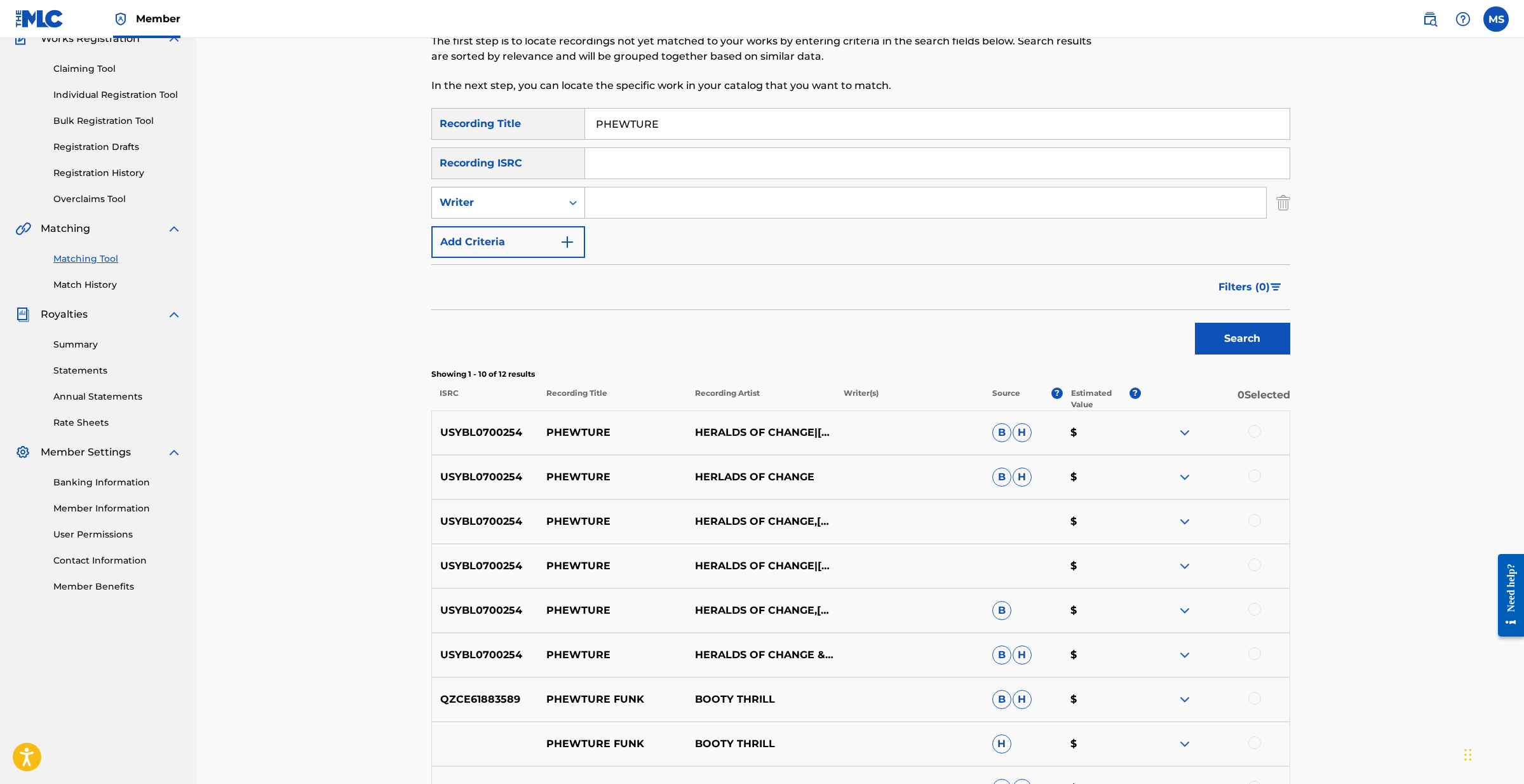
click at [570, 202] on icon "Search Form" at bounding box center [572, 202] width 13 height 13
drag, startPoint x: 547, startPoint y: 230, endPoint x: 574, endPoint y: 221, distance: 28.5
click at [549, 231] on div "Recording Artist" at bounding box center [508, 234] width 152 height 32
click at [618, 199] on input "Search Form" at bounding box center [926, 202] width 681 height 30
type input "Heralds of Change"
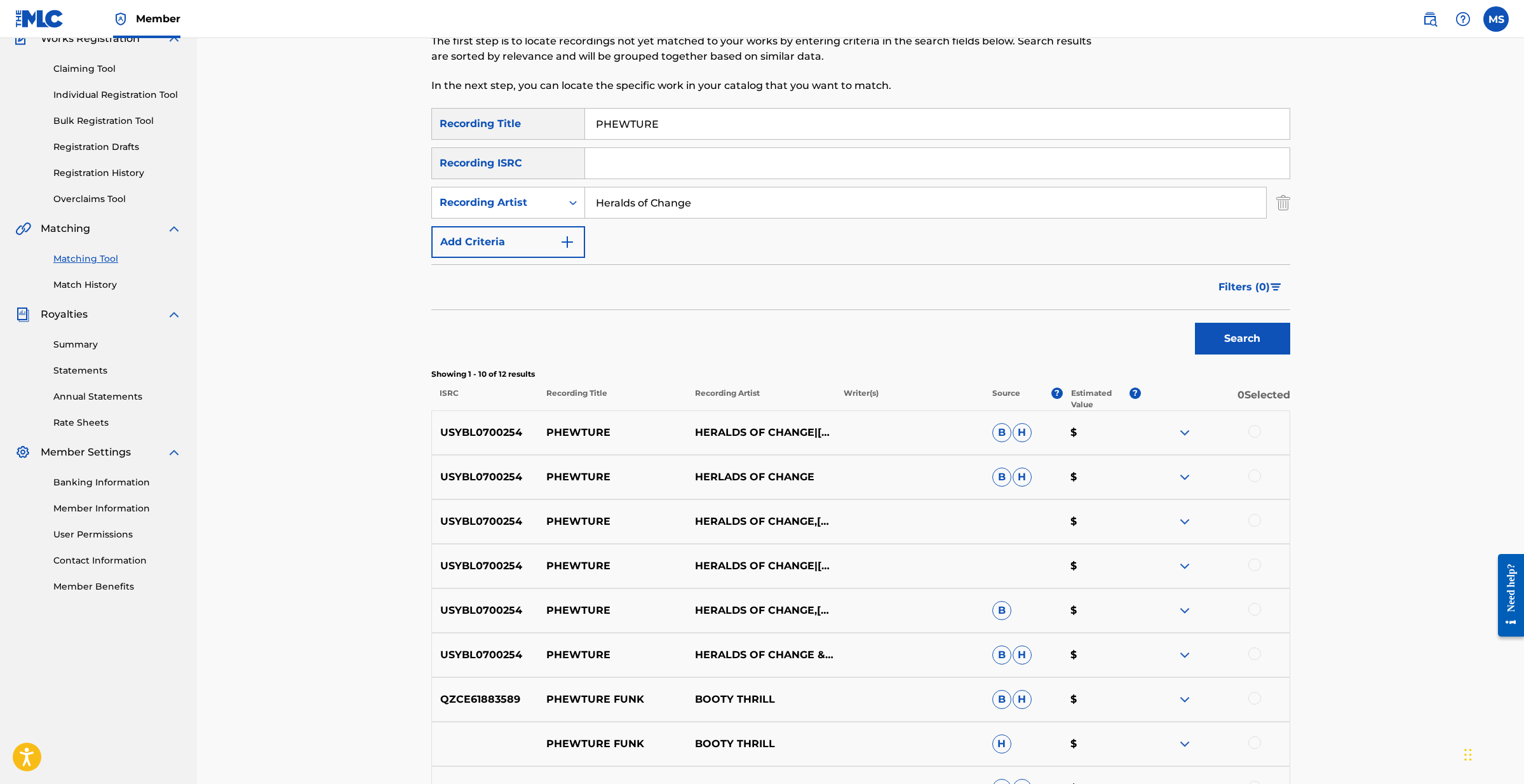
click at [1229, 321] on div "Search" at bounding box center [1239, 335] width 101 height 51
click at [1230, 334] on button "Search" at bounding box center [1243, 339] width 95 height 32
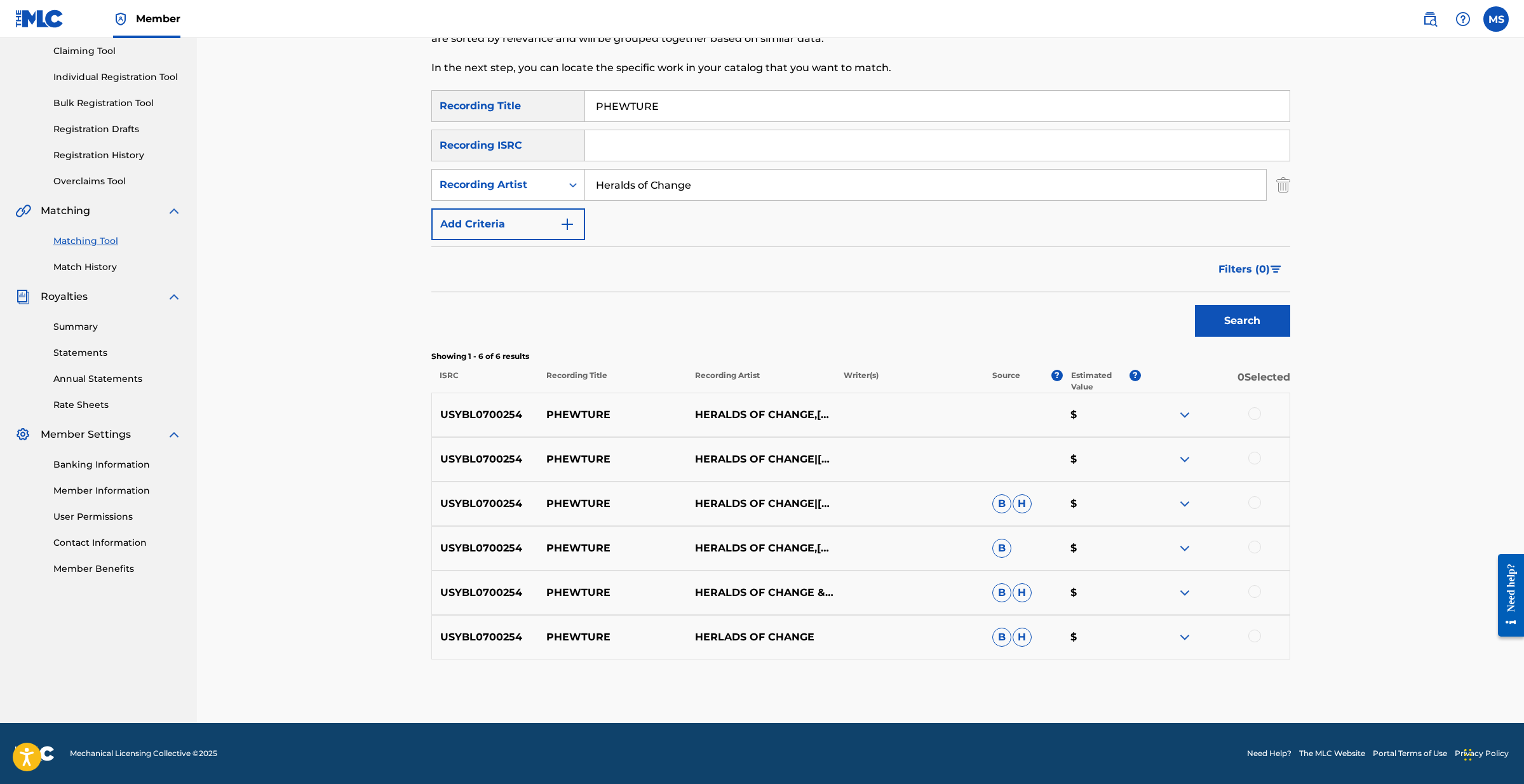
scroll to position [136, 0]
click at [1255, 415] on div at bounding box center [1255, 413] width 13 height 13
drag, startPoint x: 1256, startPoint y: 460, endPoint x: 1257, endPoint y: 474, distance: 14.0
click at [1256, 460] on div at bounding box center [1255, 458] width 13 height 13
click at [1255, 500] on div at bounding box center [1255, 502] width 13 height 13
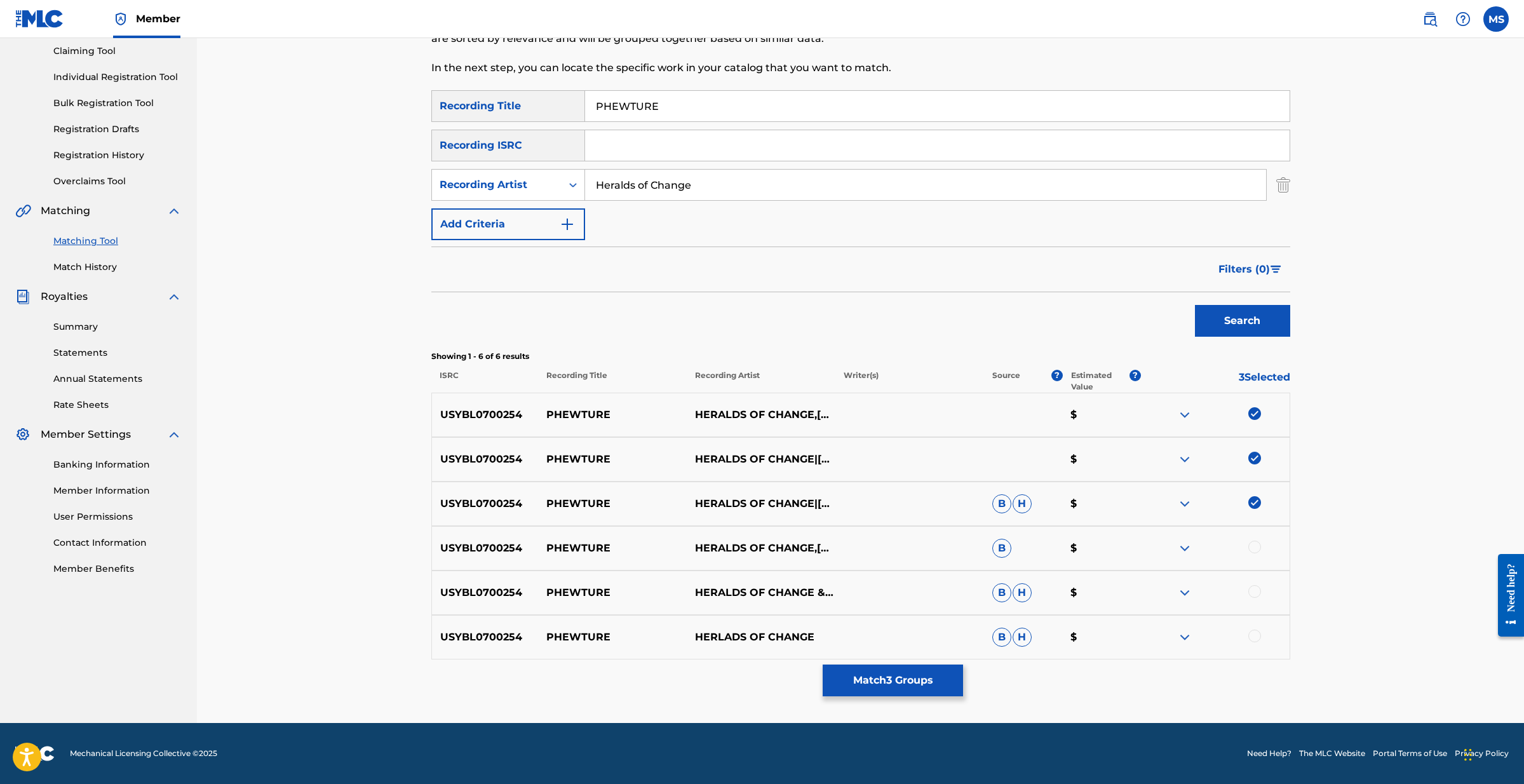
click at [1259, 550] on div at bounding box center [1255, 546] width 13 height 13
drag, startPoint x: 1258, startPoint y: 598, endPoint x: 1270, endPoint y: 579, distance: 22.5
click at [1257, 598] on div at bounding box center [1215, 592] width 149 height 15
click at [1252, 589] on div at bounding box center [1255, 591] width 13 height 13
click at [1257, 633] on div at bounding box center [1255, 635] width 13 height 13
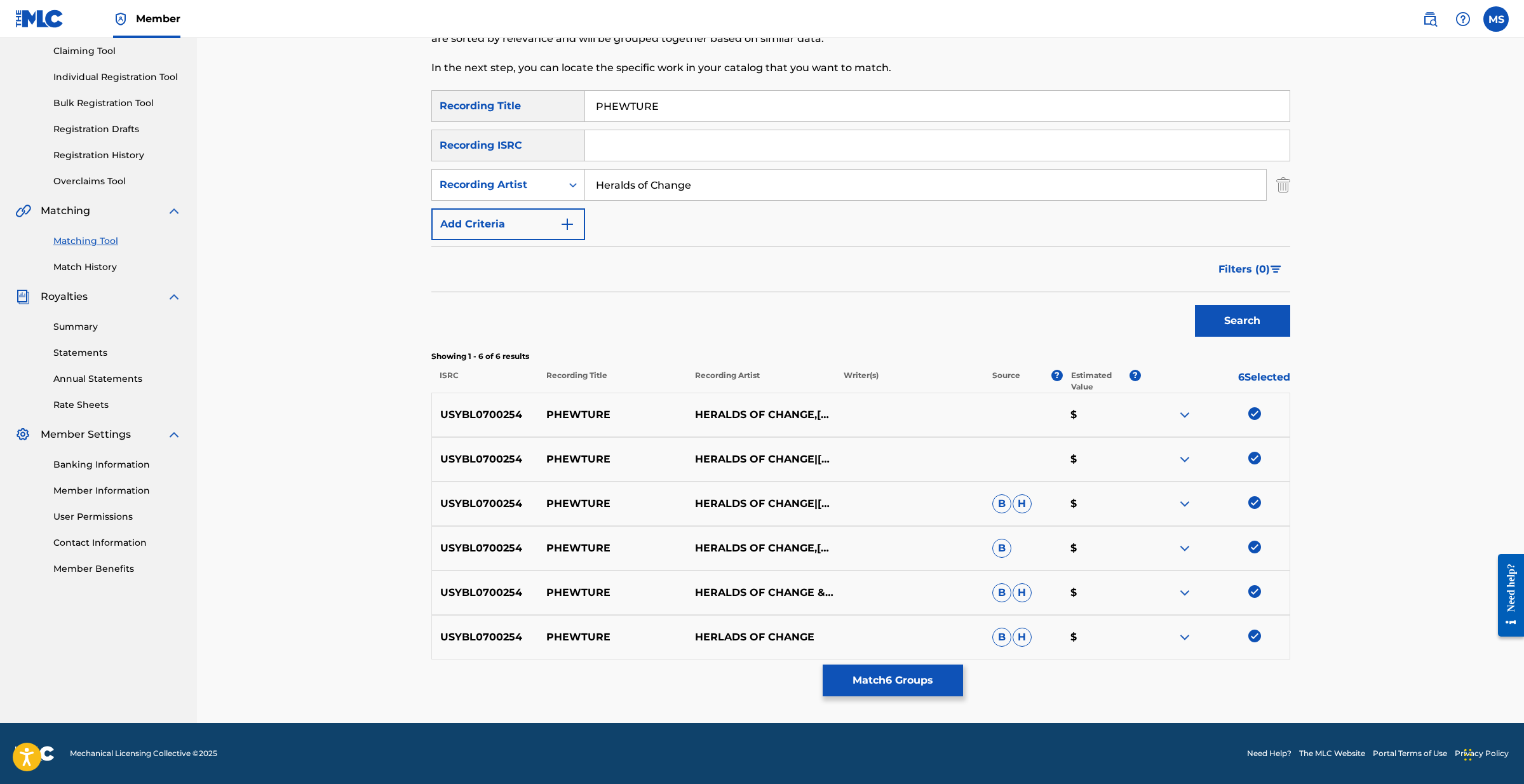
scroll to position [133, 0]
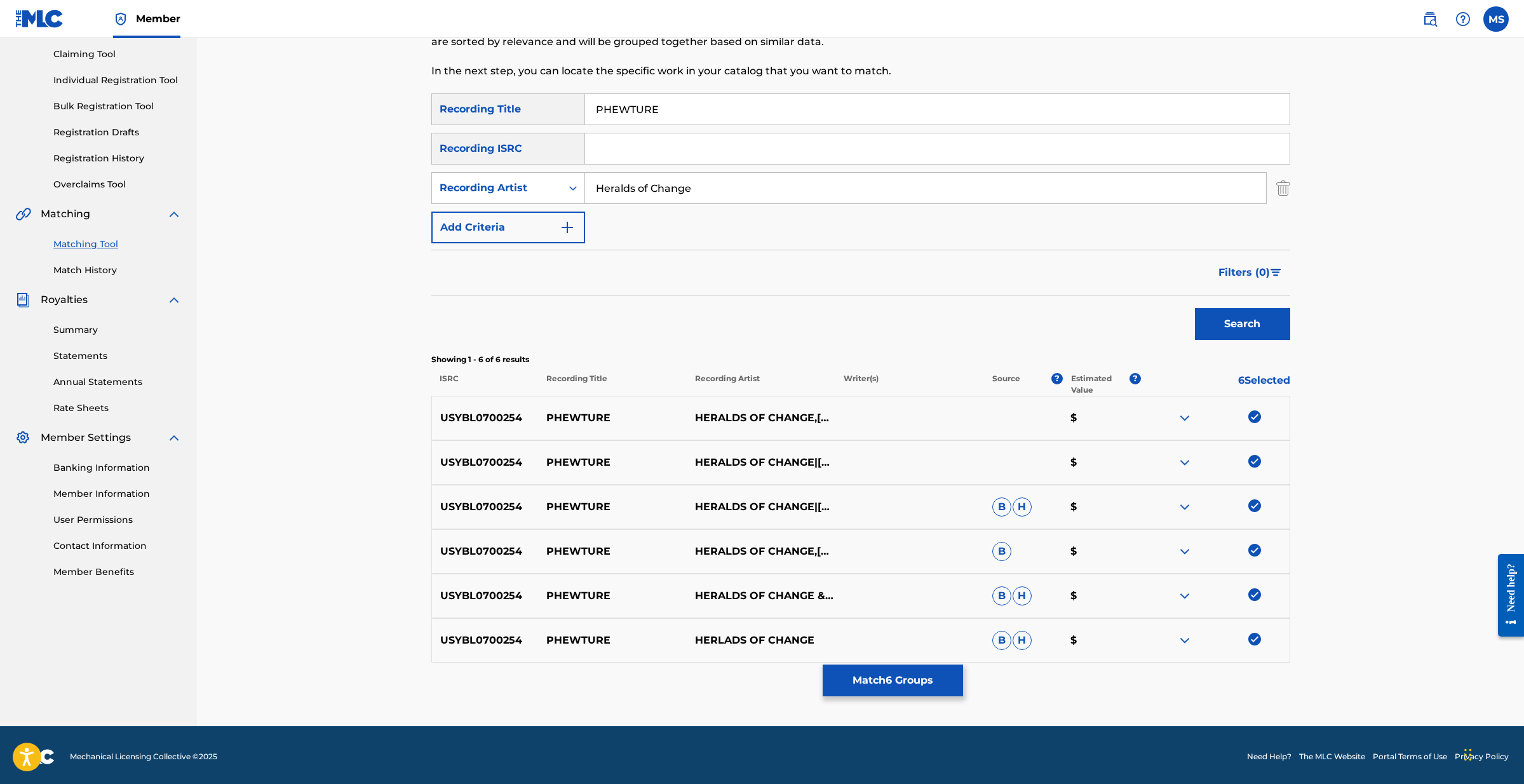
click at [909, 682] on button "Match 6 Groups" at bounding box center [893, 680] width 141 height 32
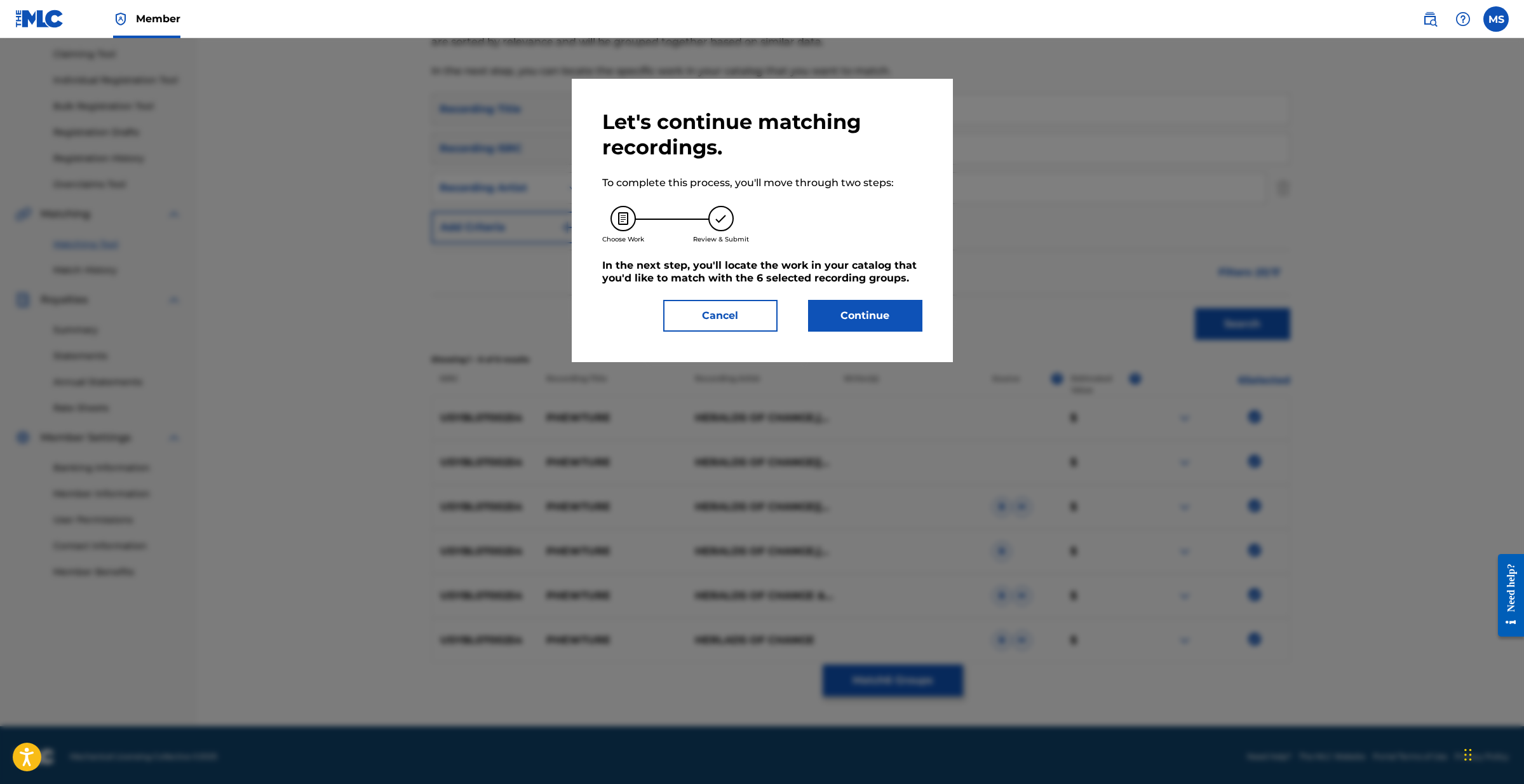
click at [713, 310] on button "Cancel" at bounding box center [721, 315] width 115 height 32
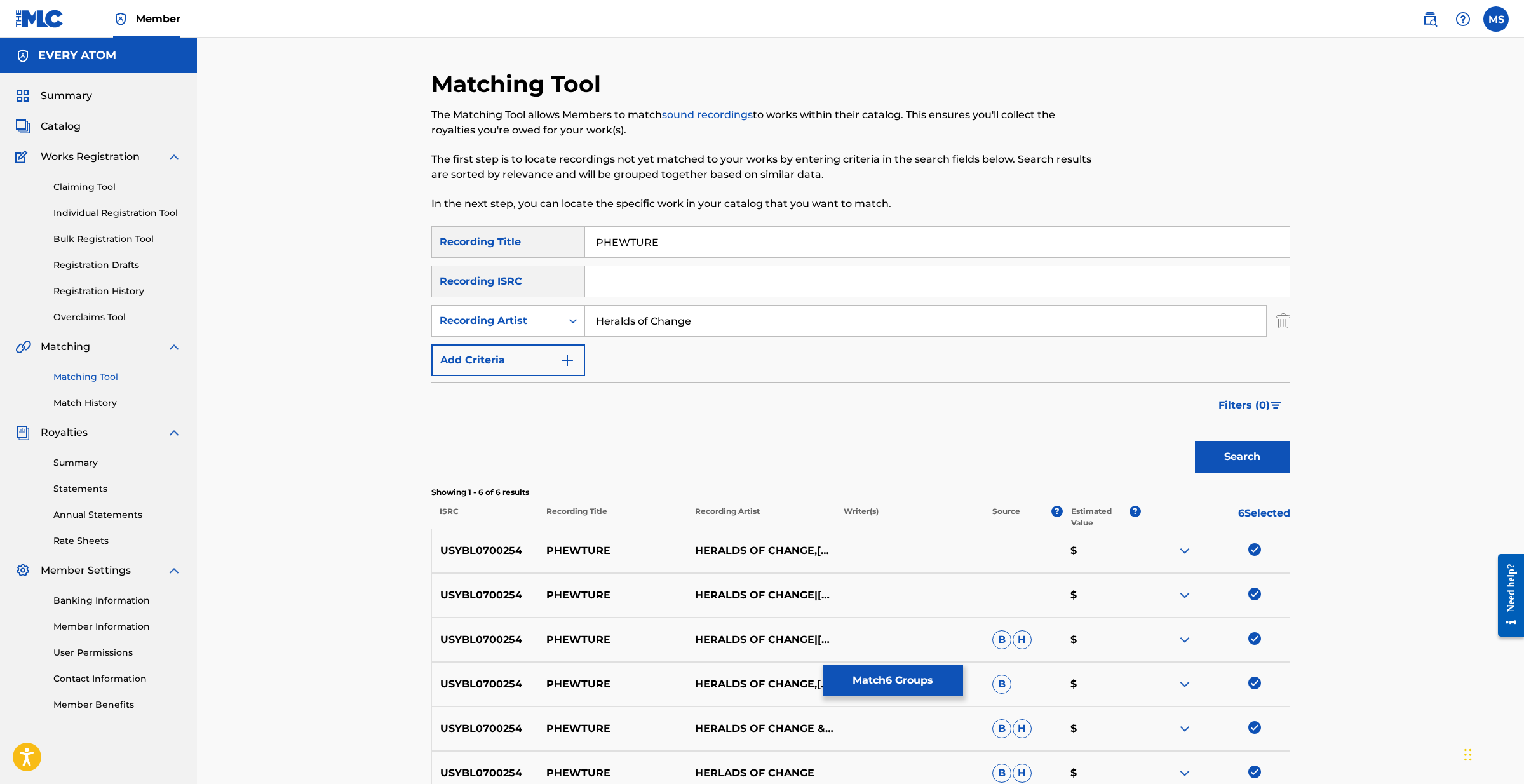
scroll to position [0, 0]
click at [639, 241] on input "PHEWTURE" at bounding box center [937, 242] width 705 height 30
drag, startPoint x: 606, startPoint y: 241, endPoint x: 580, endPoint y: 243, distance: 26.1
click at [580, 243] on div "SearchWithCriteria254ec657-8739-43e1-a098-fbd9297c4e41 Recording Title Amuse" at bounding box center [860, 242] width 859 height 32
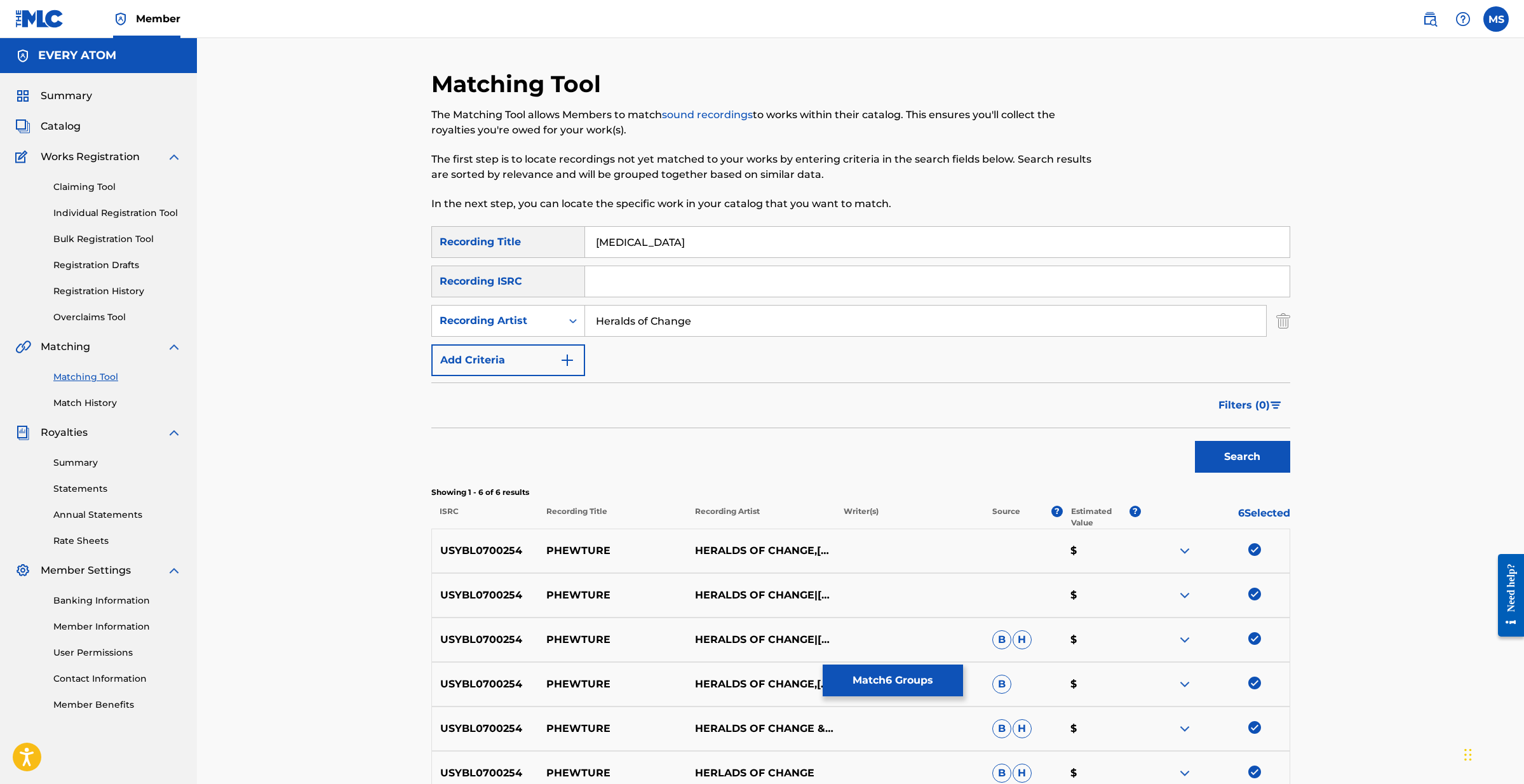
type input "Muse"
click at [1244, 454] on button "Search" at bounding box center [1243, 457] width 95 height 32
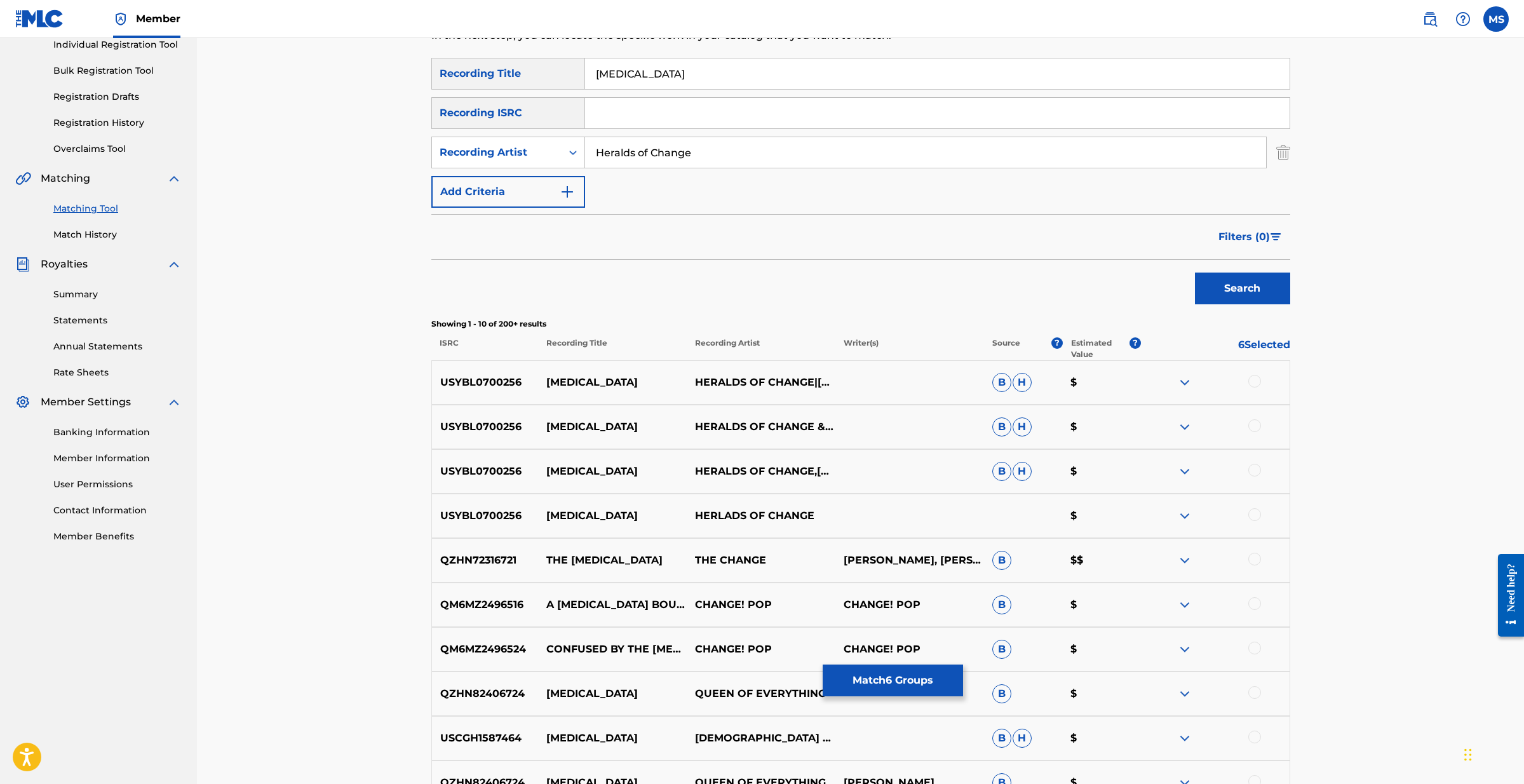
scroll to position [167, 0]
click at [1183, 386] on img at bounding box center [1185, 383] width 15 height 15
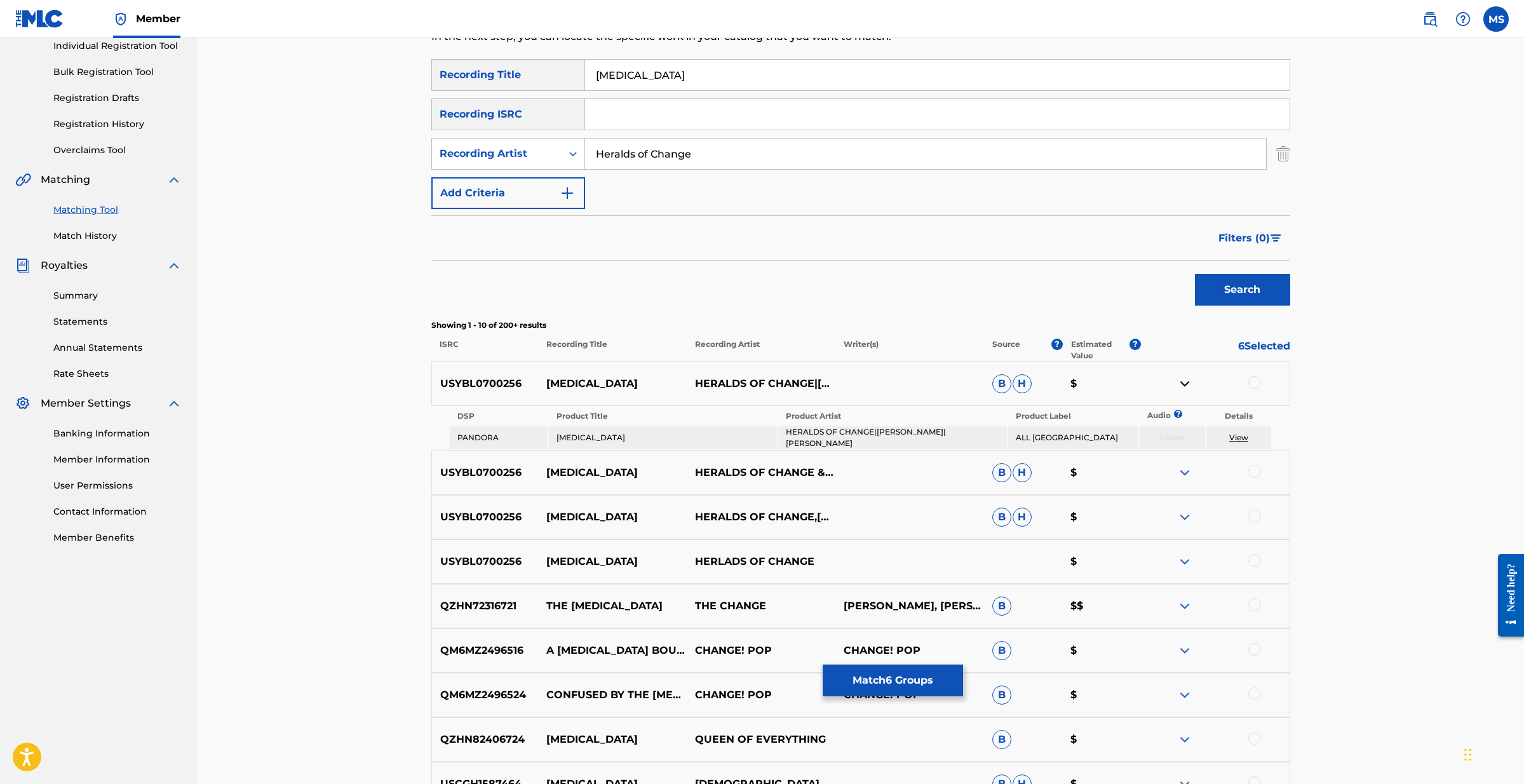
click at [1248, 436] on link "View" at bounding box center [1239, 437] width 19 height 9
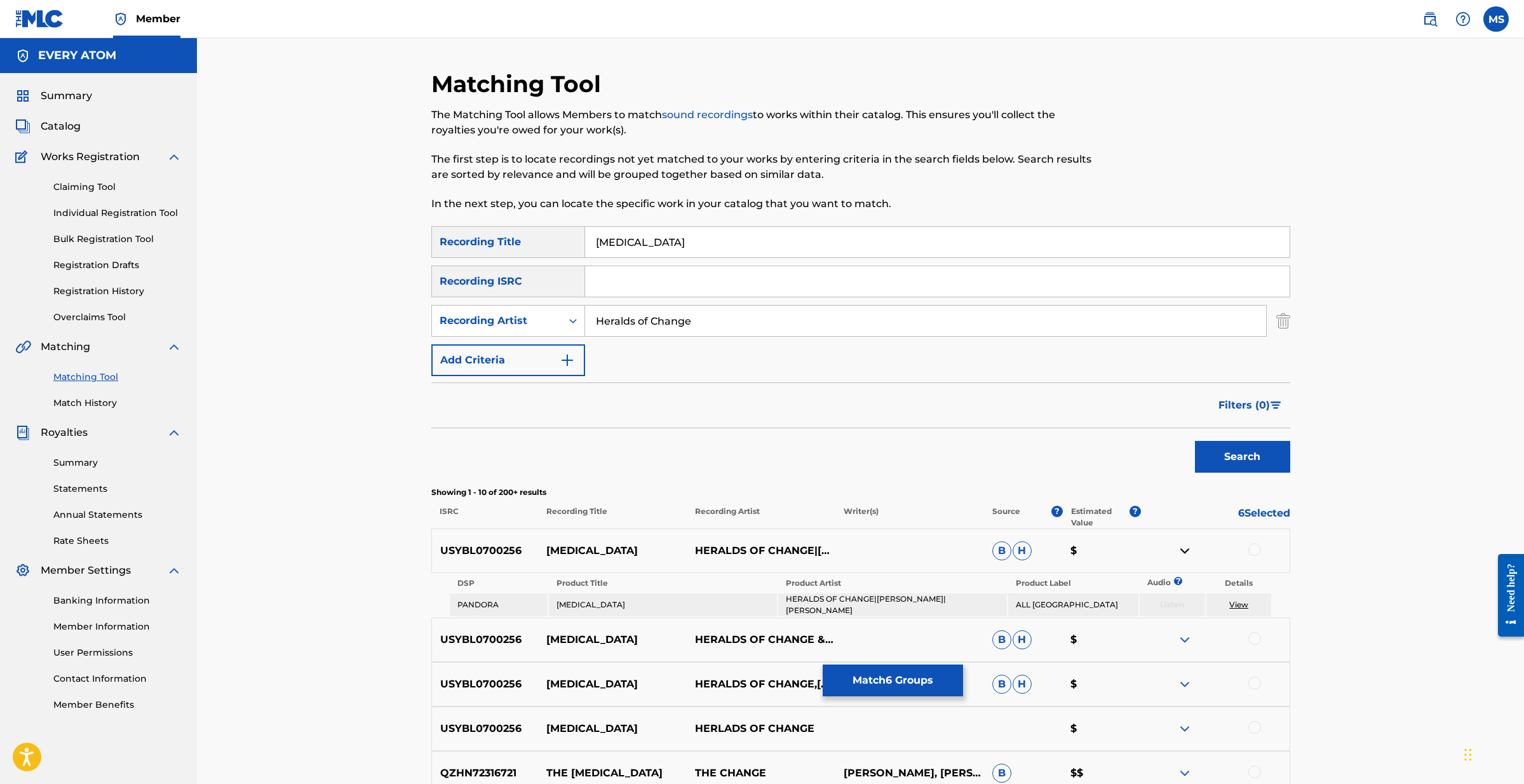
scroll to position [0, 0]
drag, startPoint x: 632, startPoint y: 243, endPoint x: 598, endPoint y: 248, distance: 34.4
click at [580, 235] on div "SearchWithCriteria254ec657-8739-43e1-a098-fbd9297c4e41 Recording Title Muse" at bounding box center [860, 242] width 859 height 32
click at [1257, 467] on button "Search" at bounding box center [1243, 457] width 95 height 32
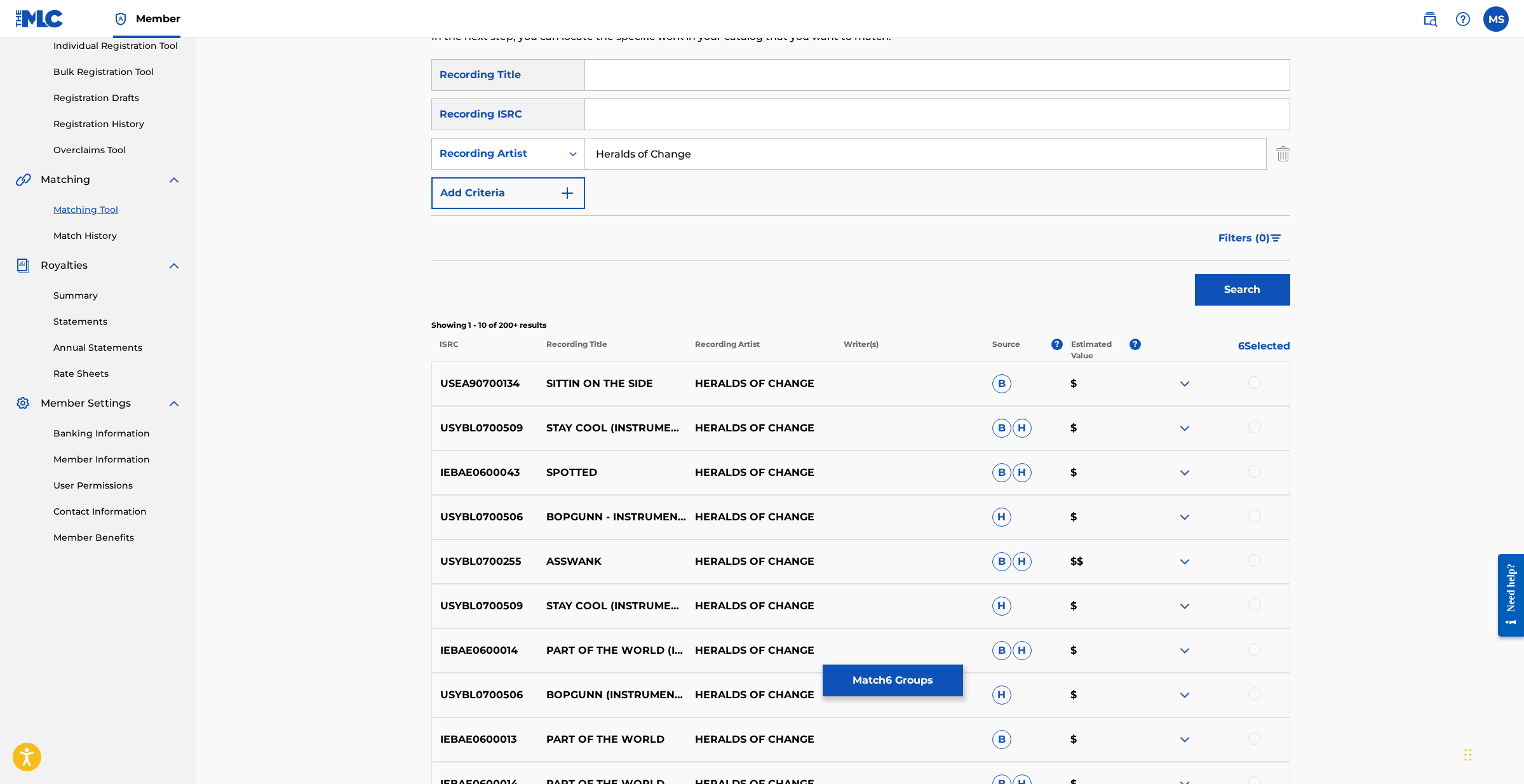
scroll to position [172, 0]
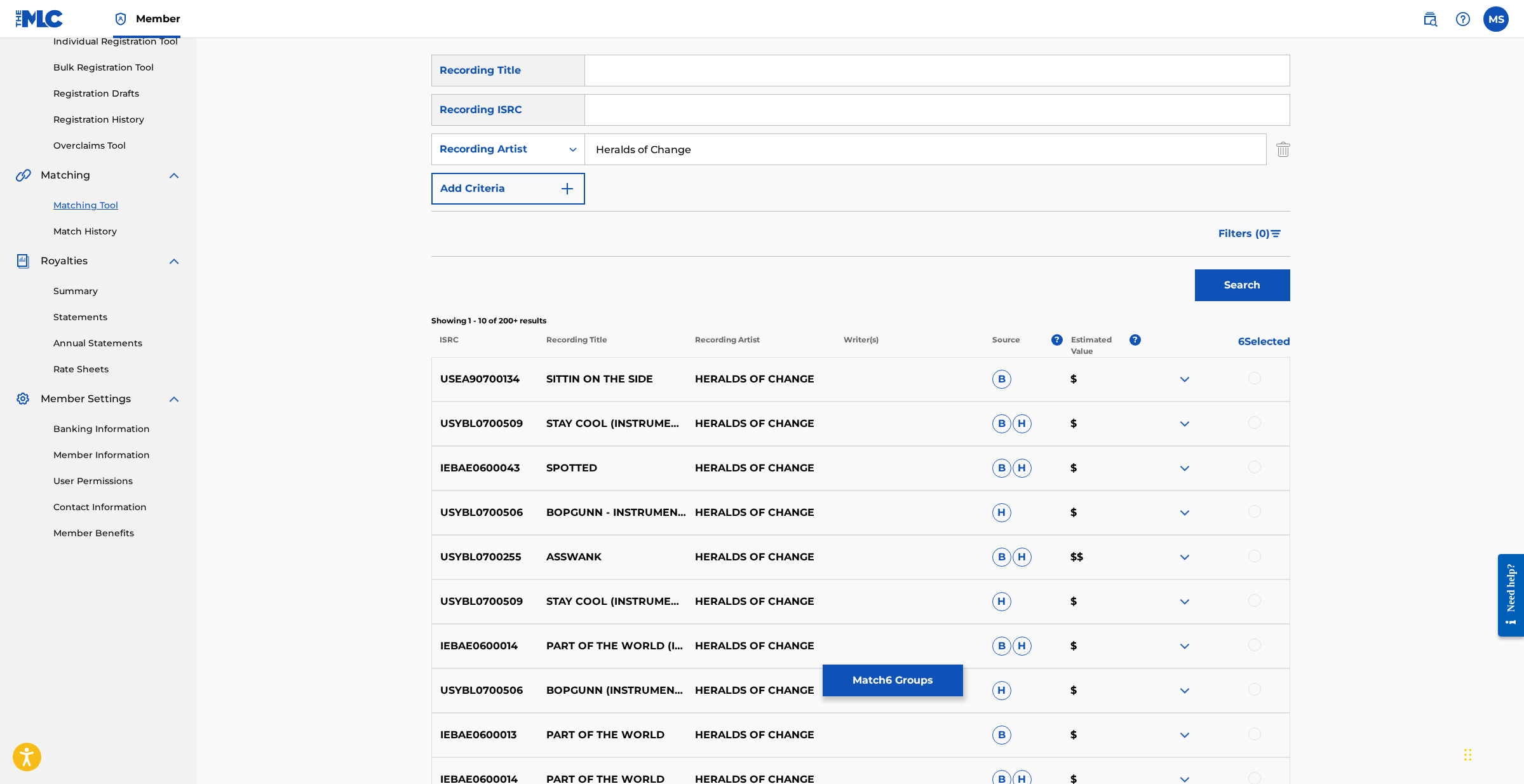
click at [1178, 380] on img at bounding box center [1185, 379] width 15 height 15
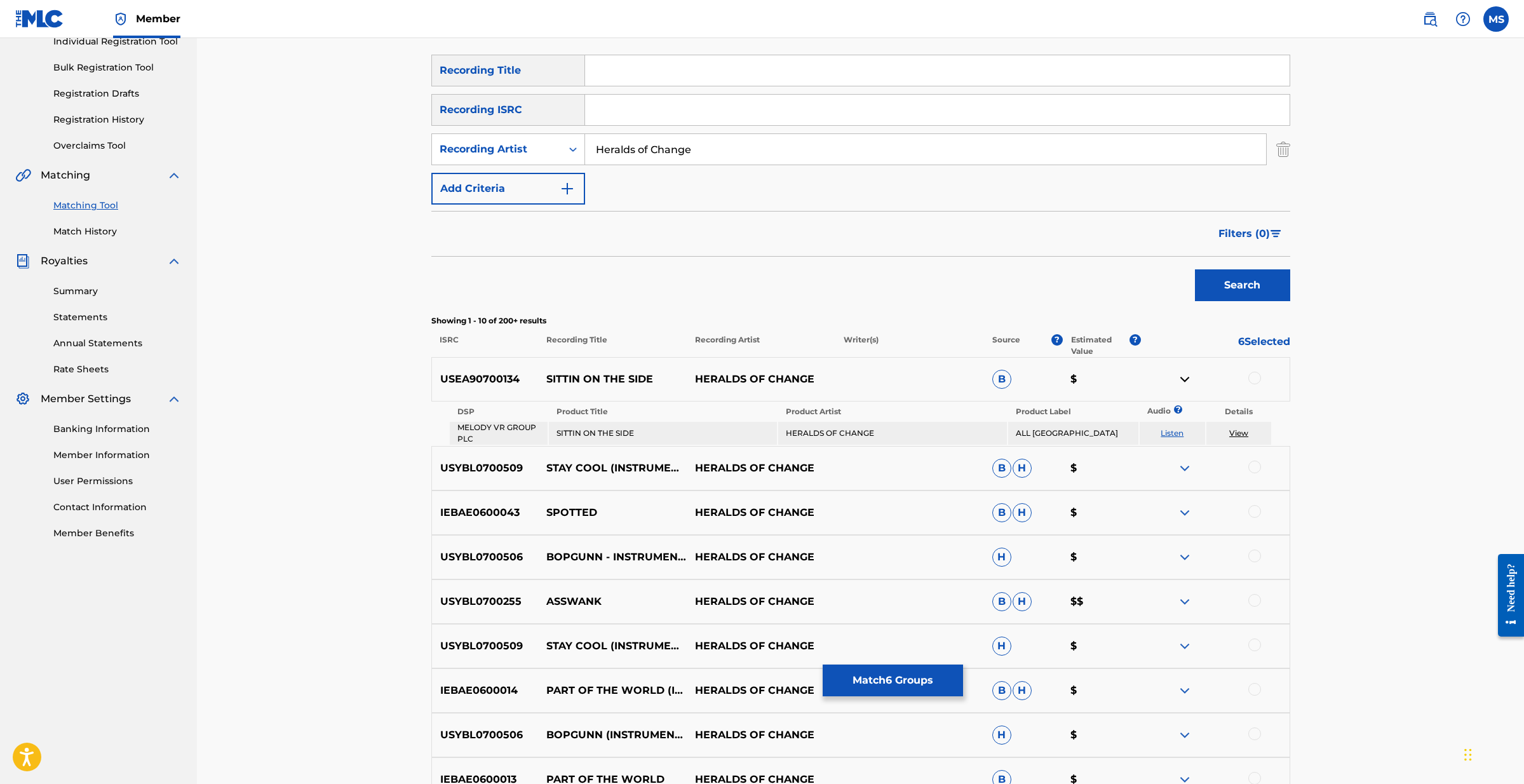
click at [1186, 379] on img at bounding box center [1185, 379] width 15 height 15
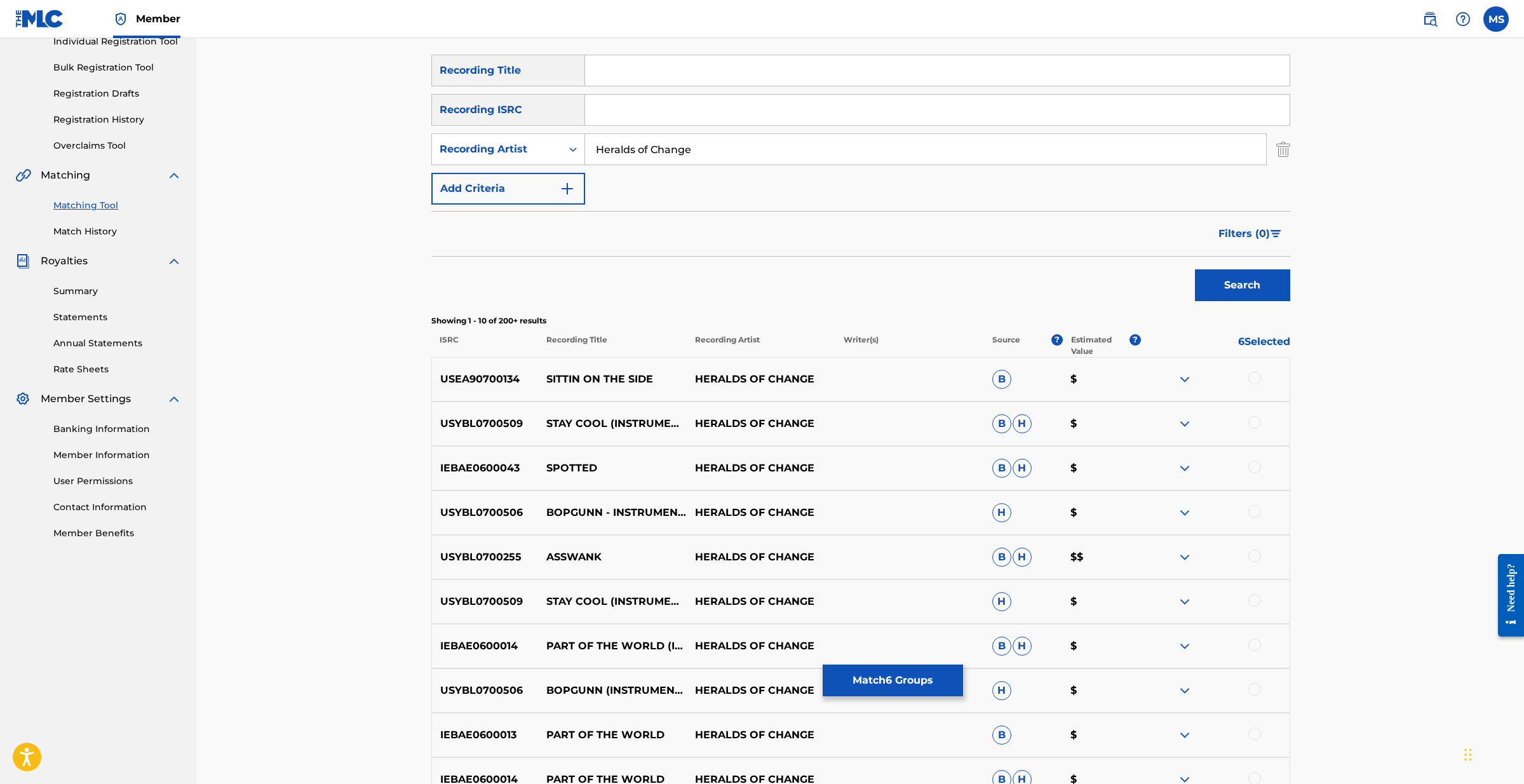
click at [1186, 379] on img at bounding box center [1185, 379] width 15 height 15
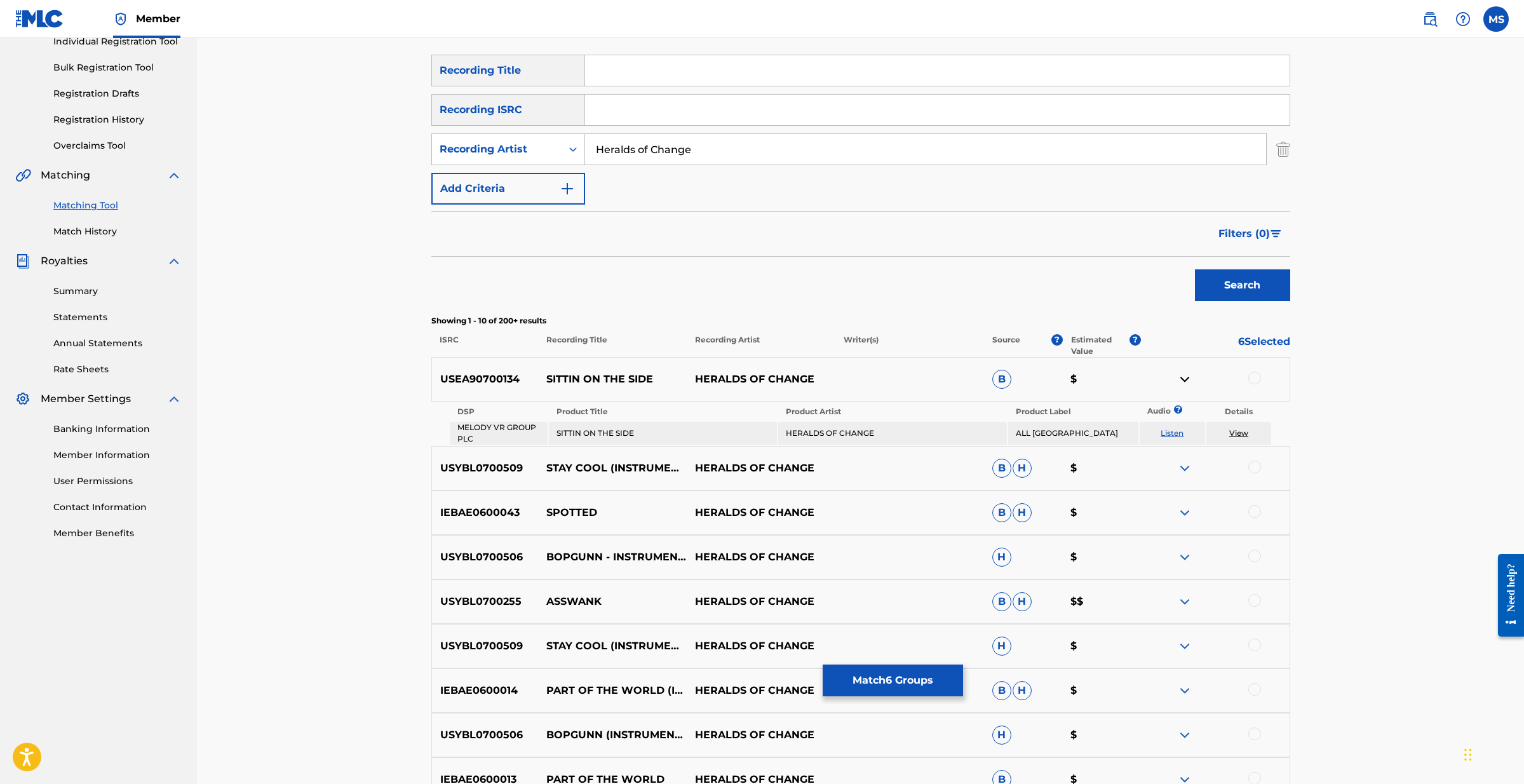
click at [1183, 379] on img at bounding box center [1185, 379] width 15 height 15
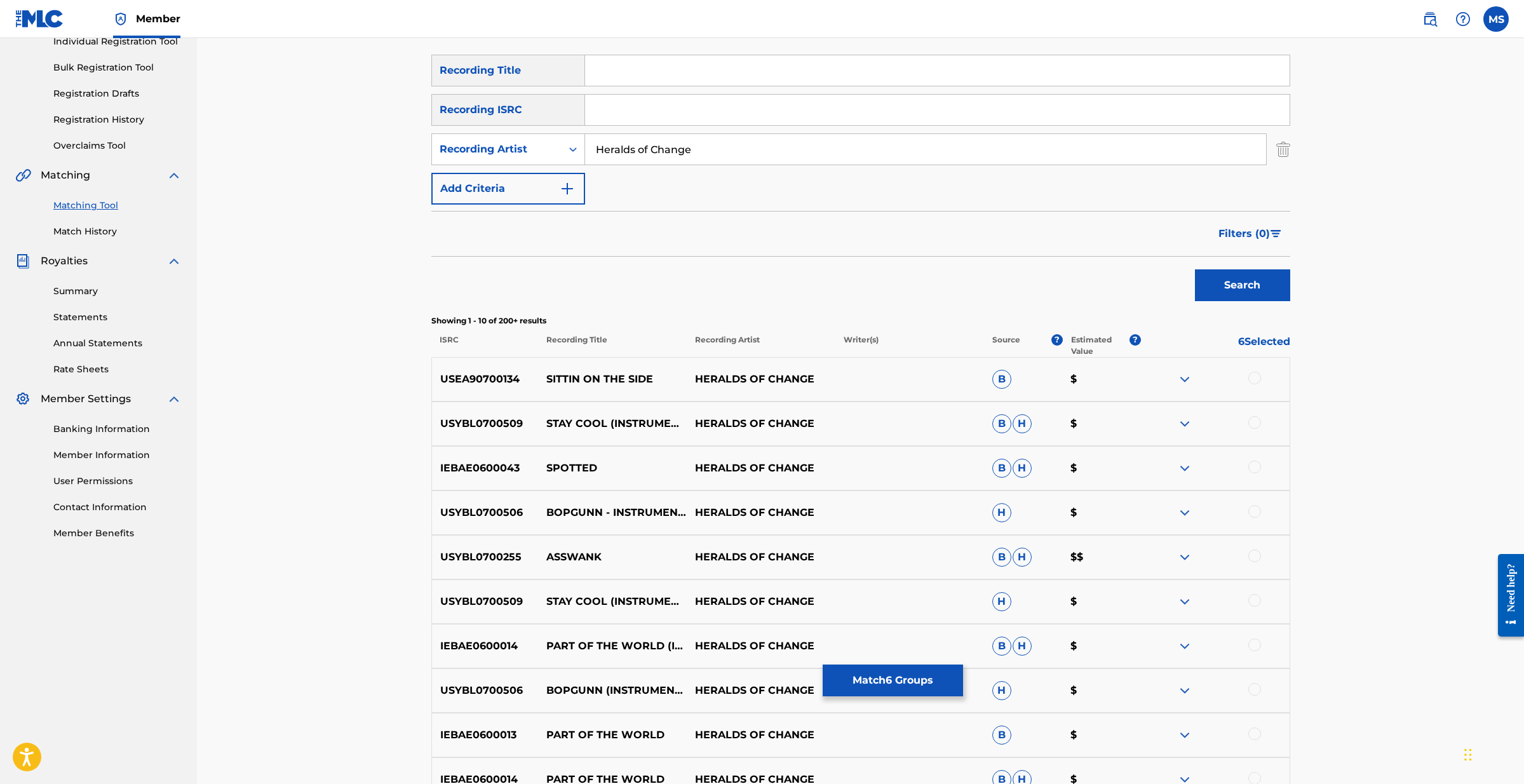
click at [1184, 419] on img at bounding box center [1185, 423] width 15 height 15
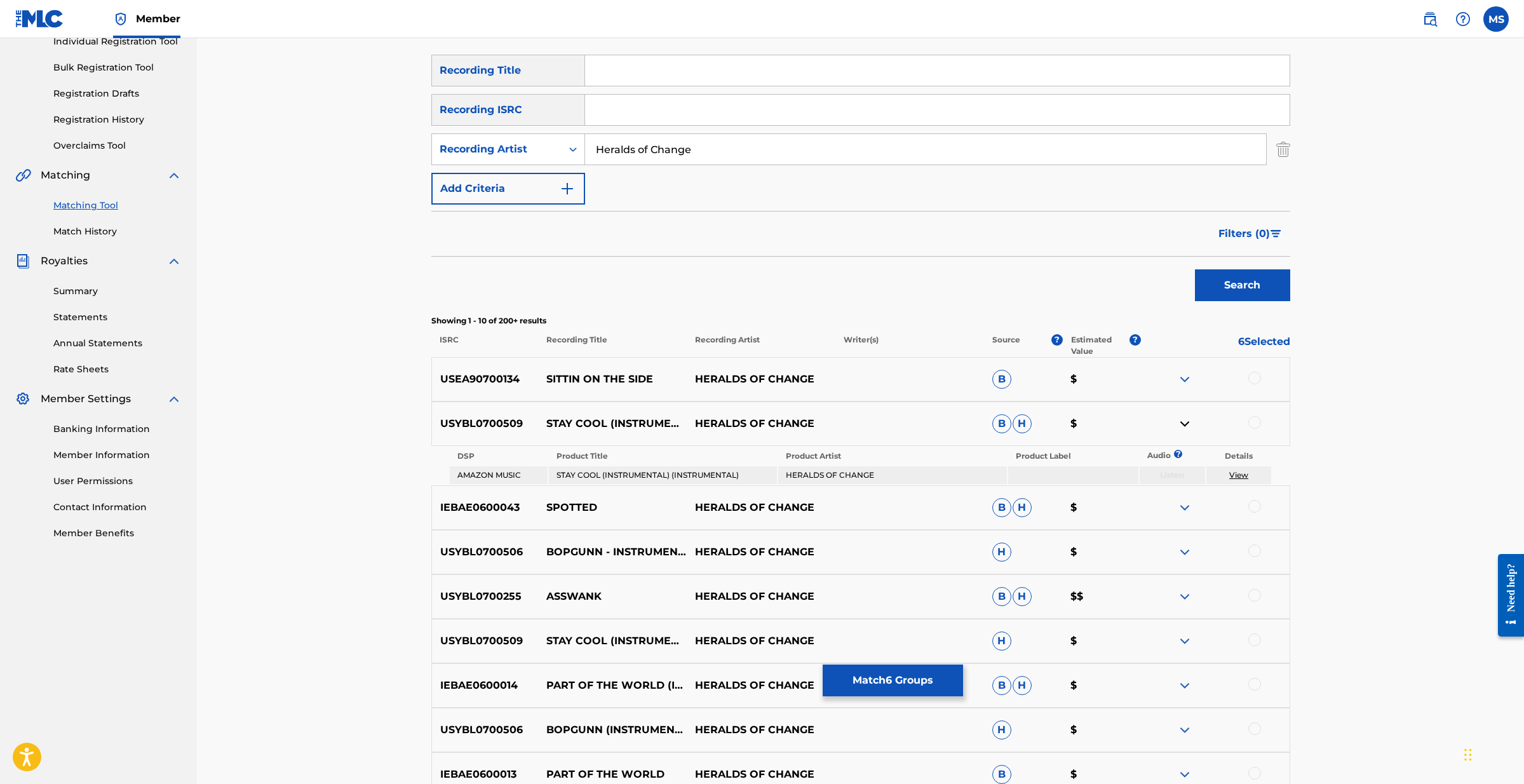
click at [1184, 419] on img at bounding box center [1185, 423] width 15 height 15
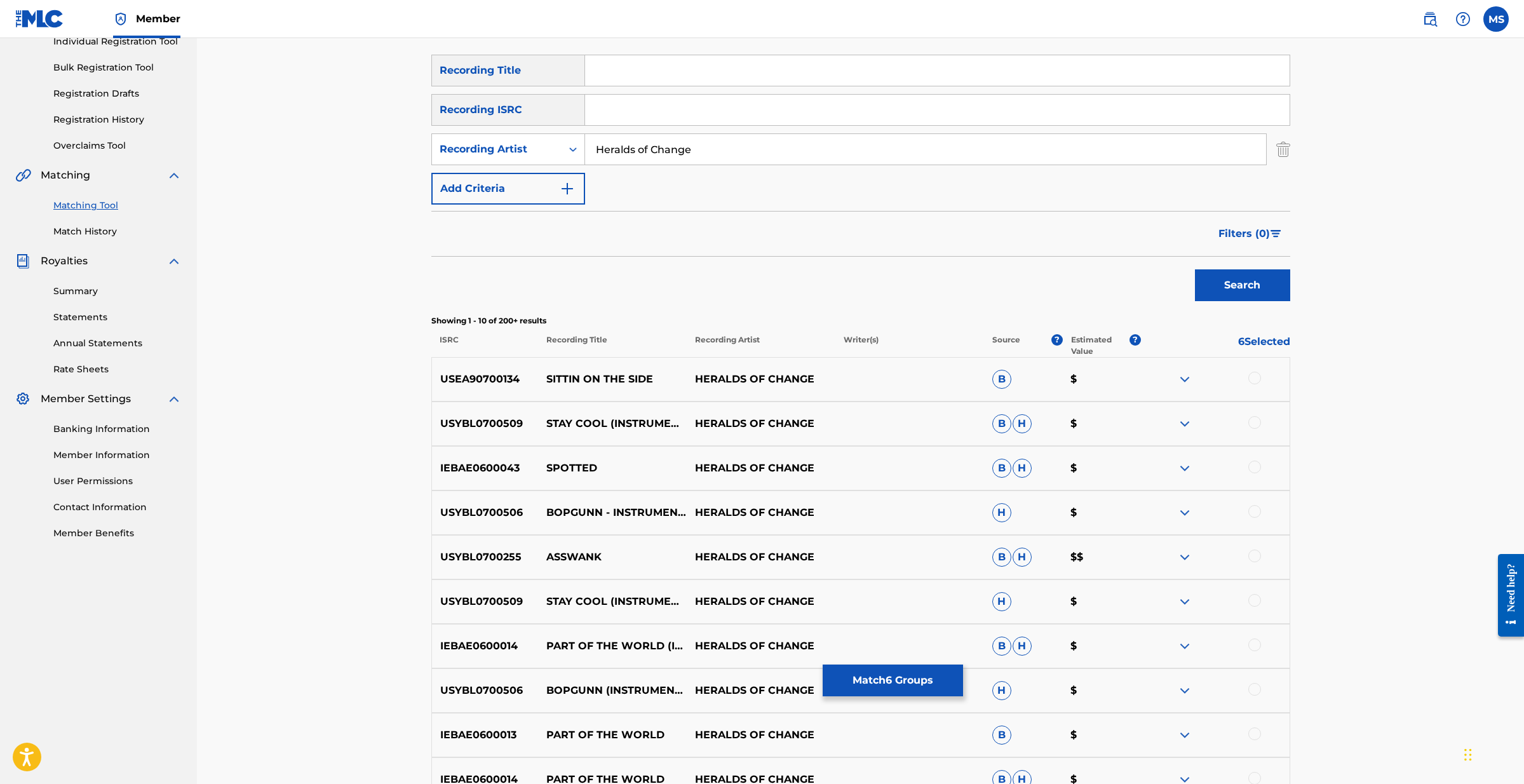
click at [1181, 467] on img at bounding box center [1185, 468] width 15 height 15
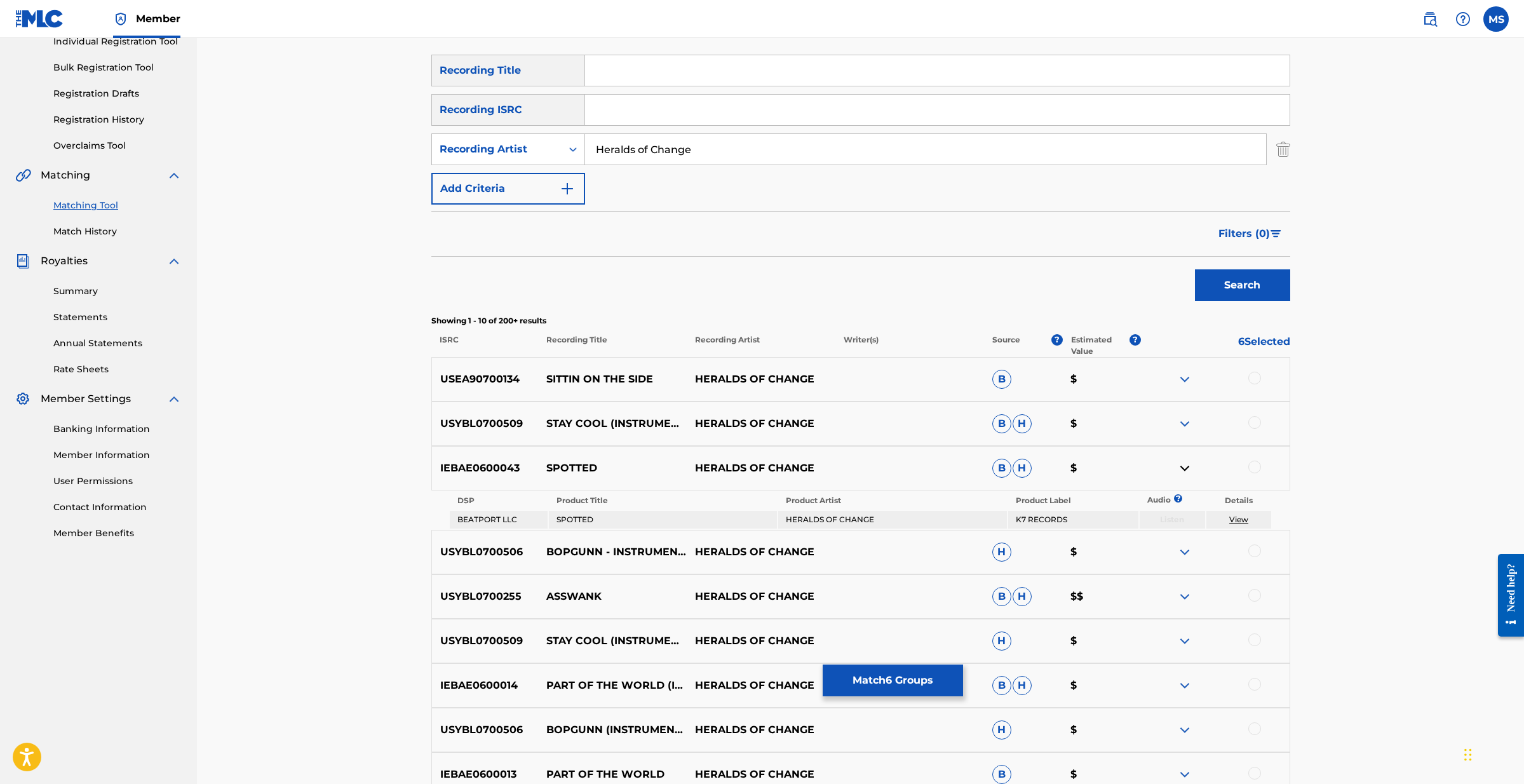
click at [1181, 467] on img at bounding box center [1185, 468] width 15 height 15
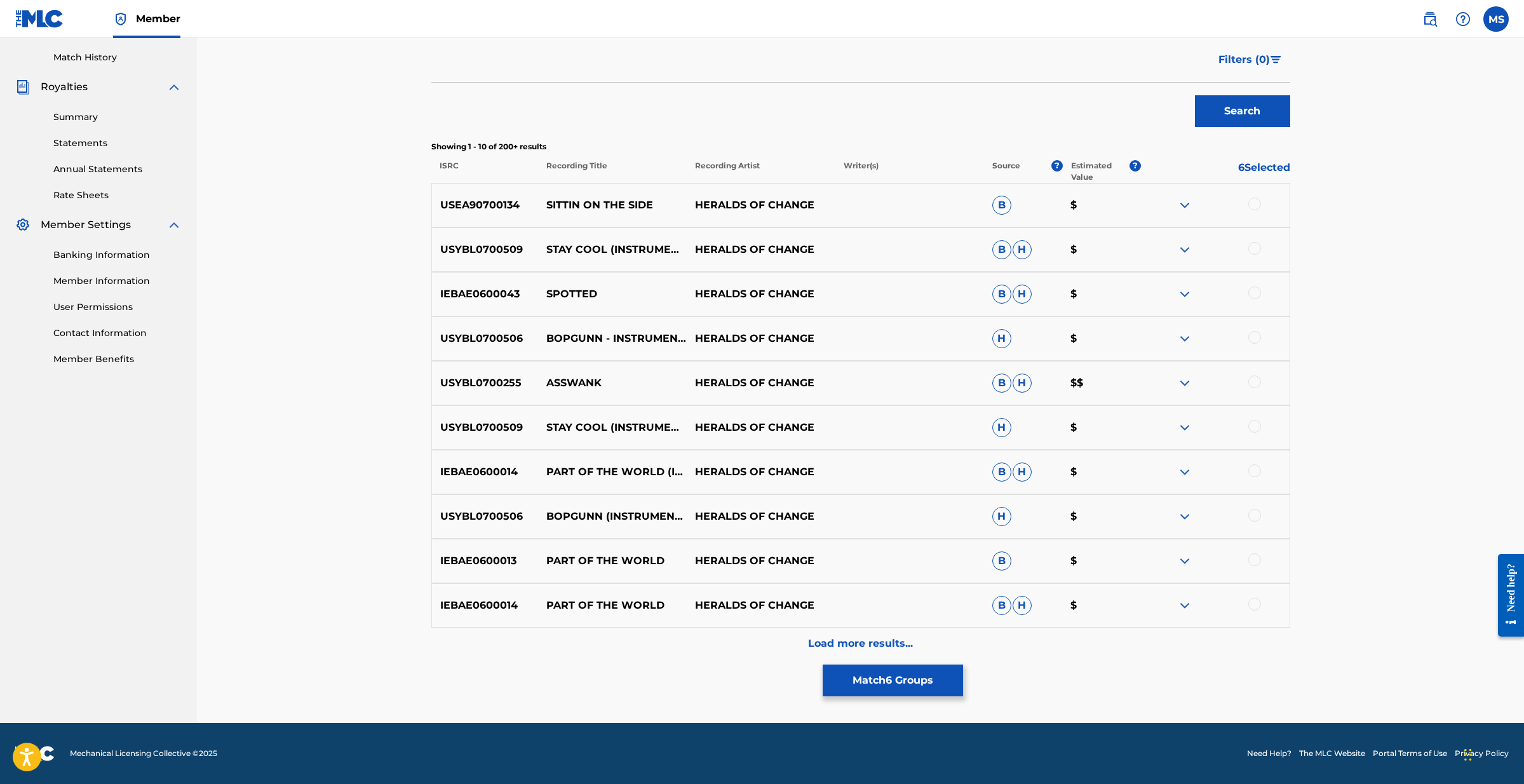
scroll to position [346, 0]
click at [847, 643] on p "Load more results..." at bounding box center [860, 643] width 105 height 15
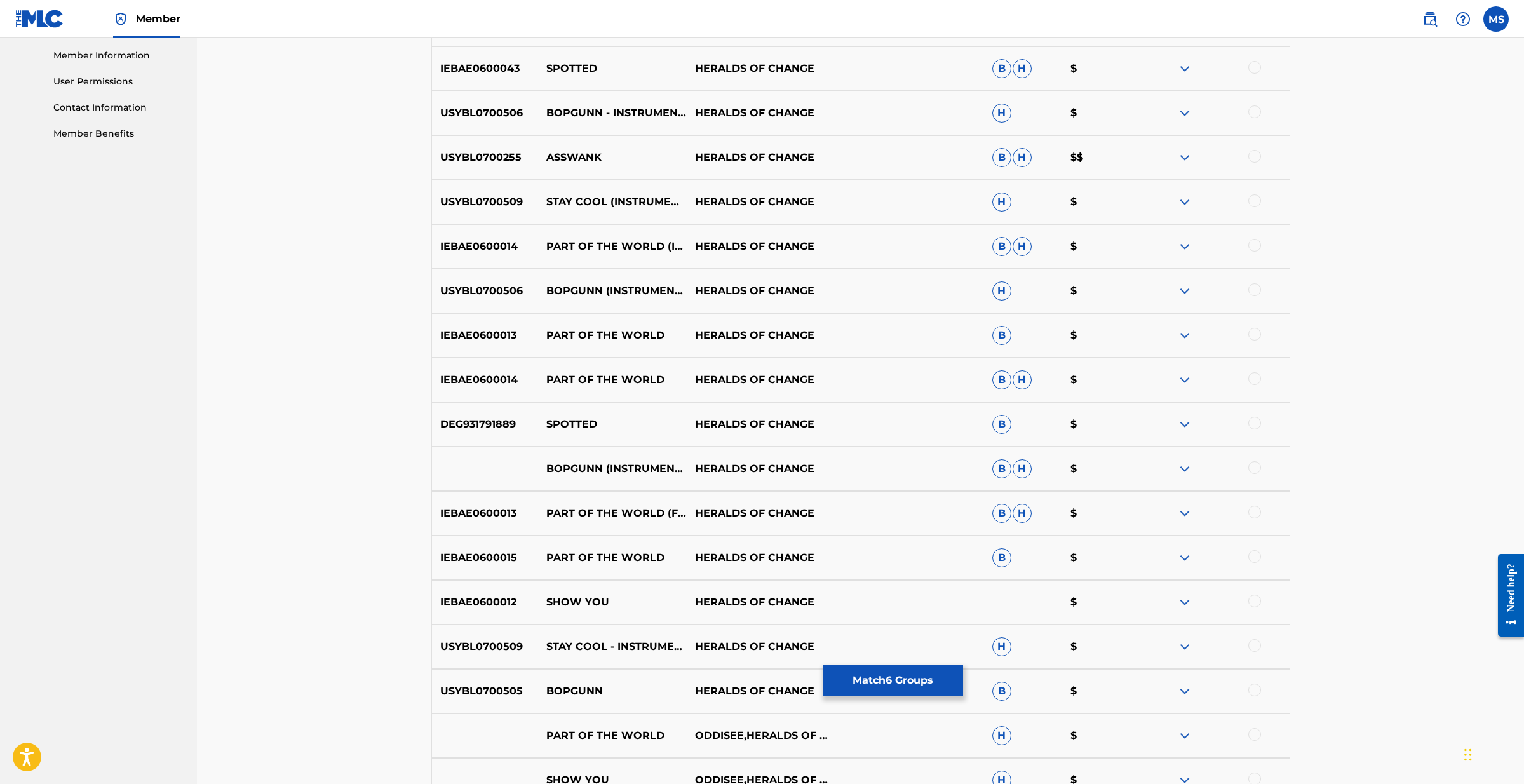
scroll to position [578, 0]
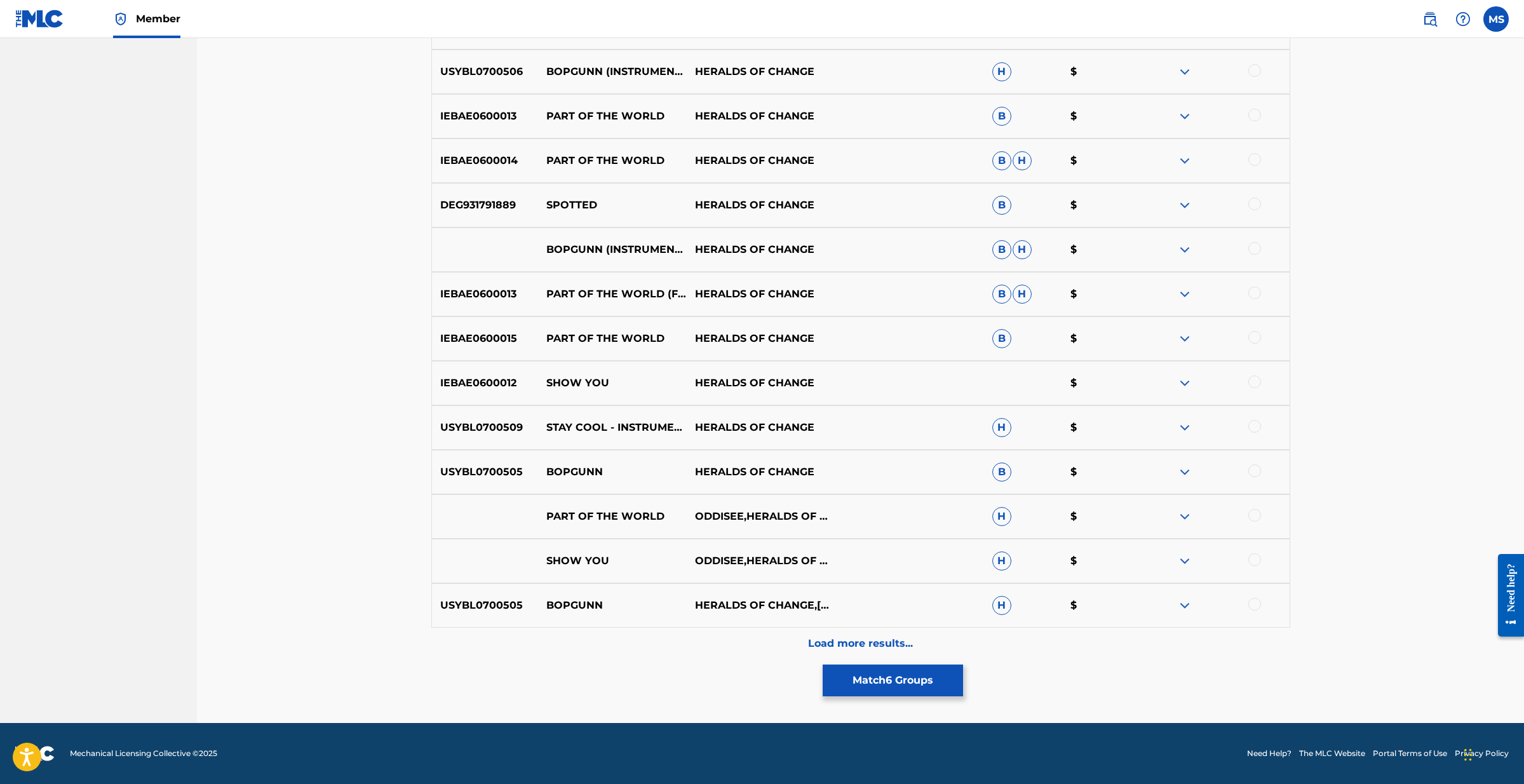
click at [846, 636] on p "Load more results..." at bounding box center [860, 643] width 105 height 15
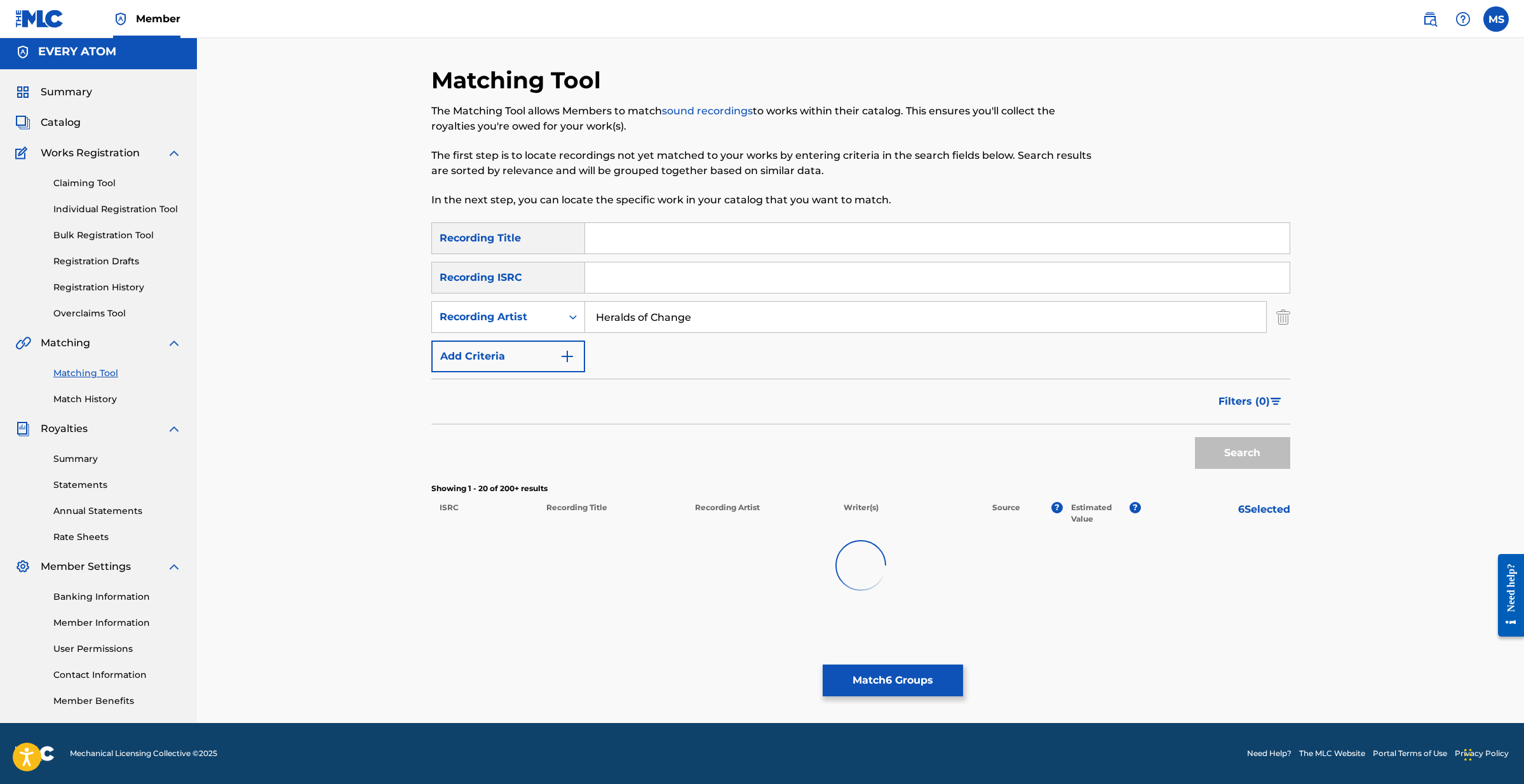
scroll to position [4, 0]
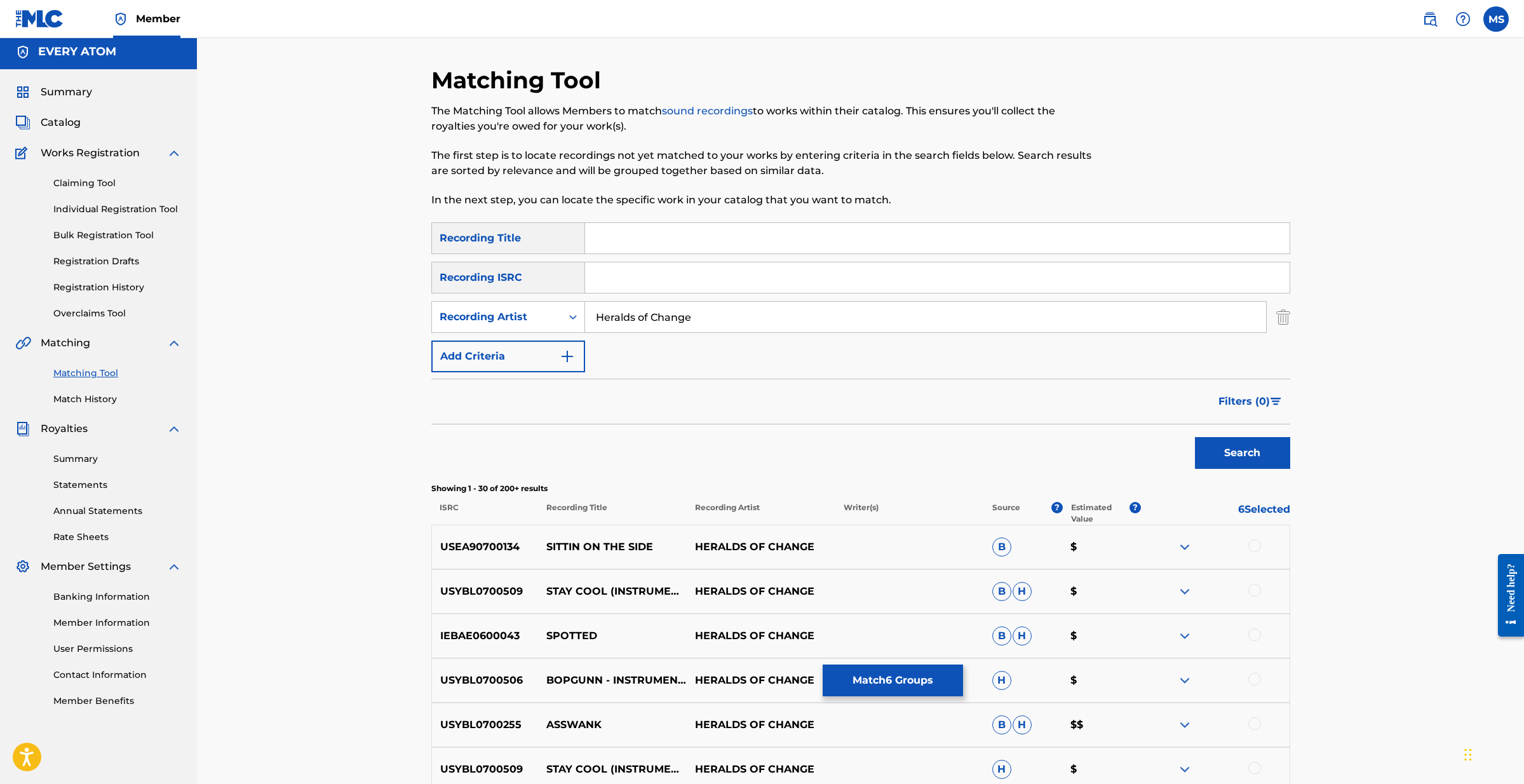
click at [1239, 407] on span "Filters ( 0 )" at bounding box center [1244, 402] width 51 height 15
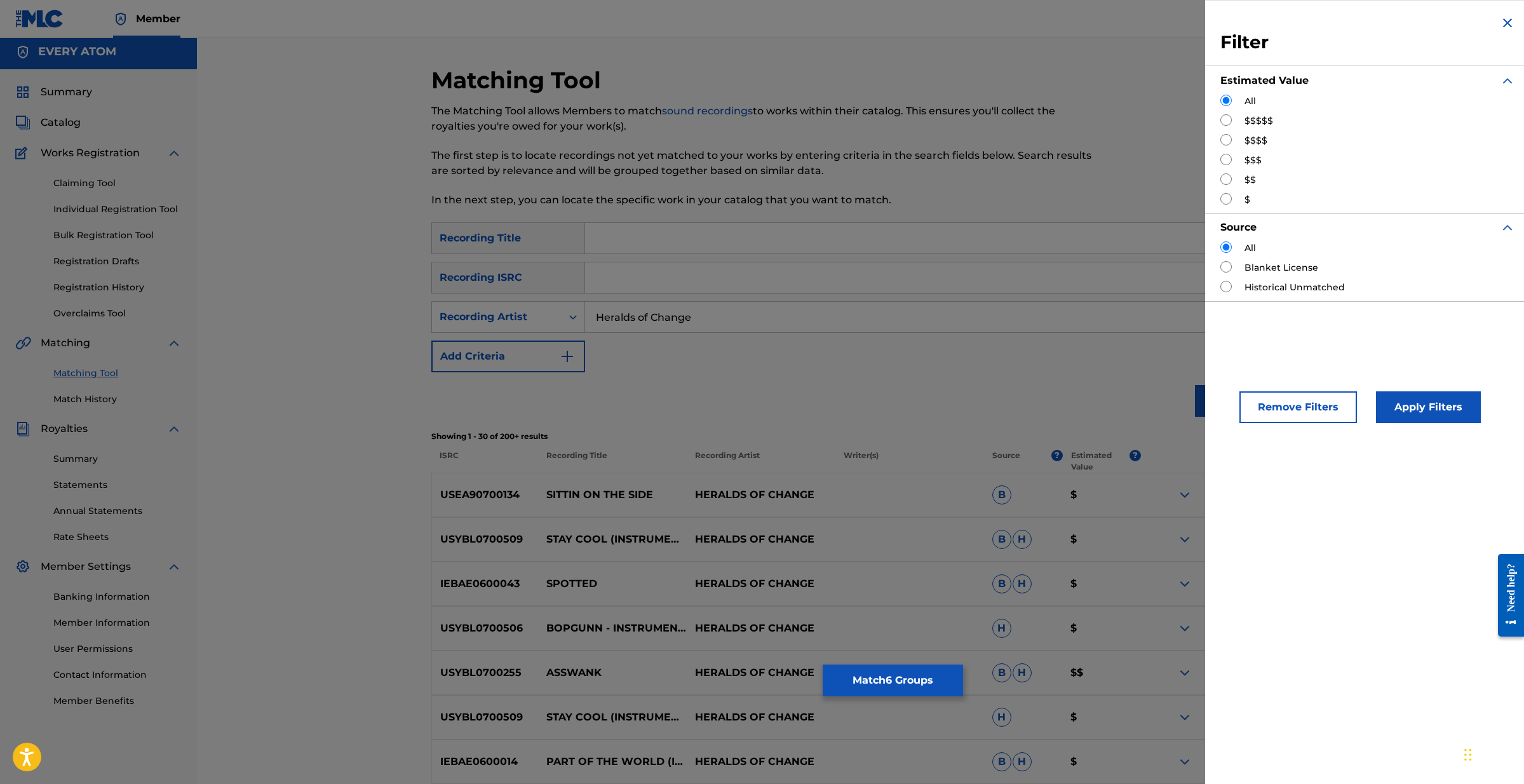
scroll to position [4, 0]
click at [1228, 123] on input "Search Form" at bounding box center [1226, 120] width 12 height 12
radio input "true"
click at [1404, 411] on button "Apply Filters" at bounding box center [1428, 407] width 105 height 32
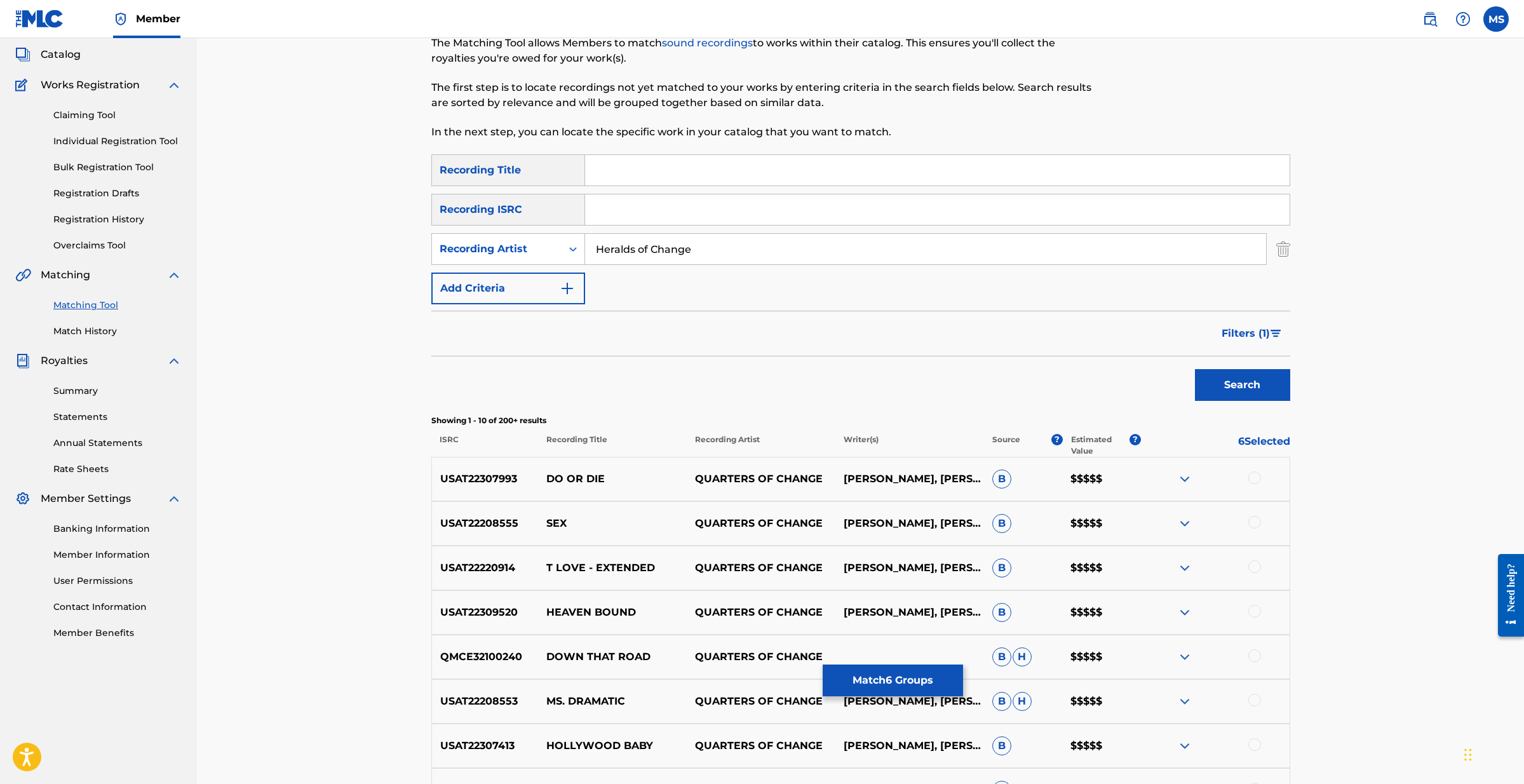
scroll to position [91, 0]
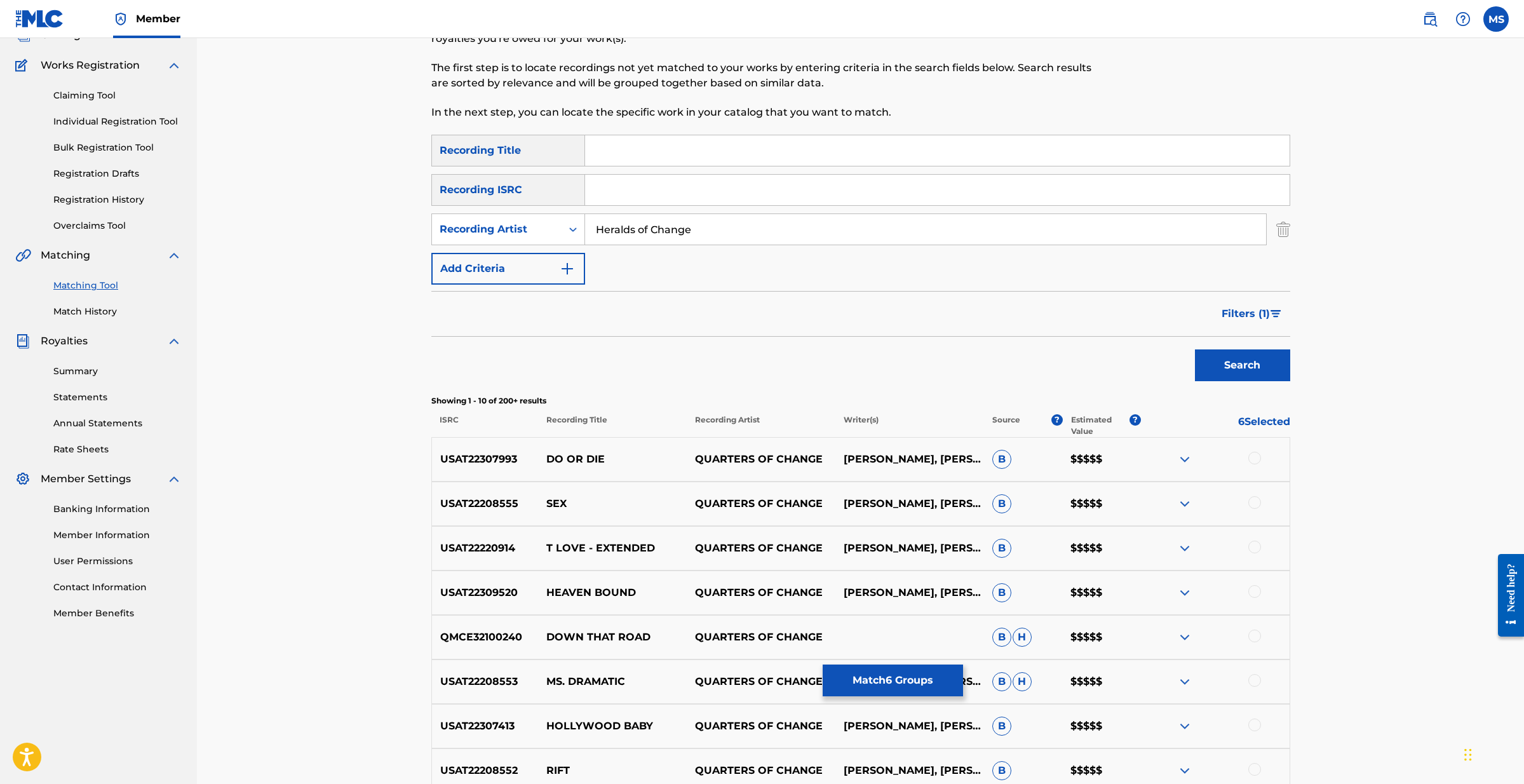
click at [1249, 315] on span "Filters ( 1 )" at bounding box center [1246, 314] width 49 height 15
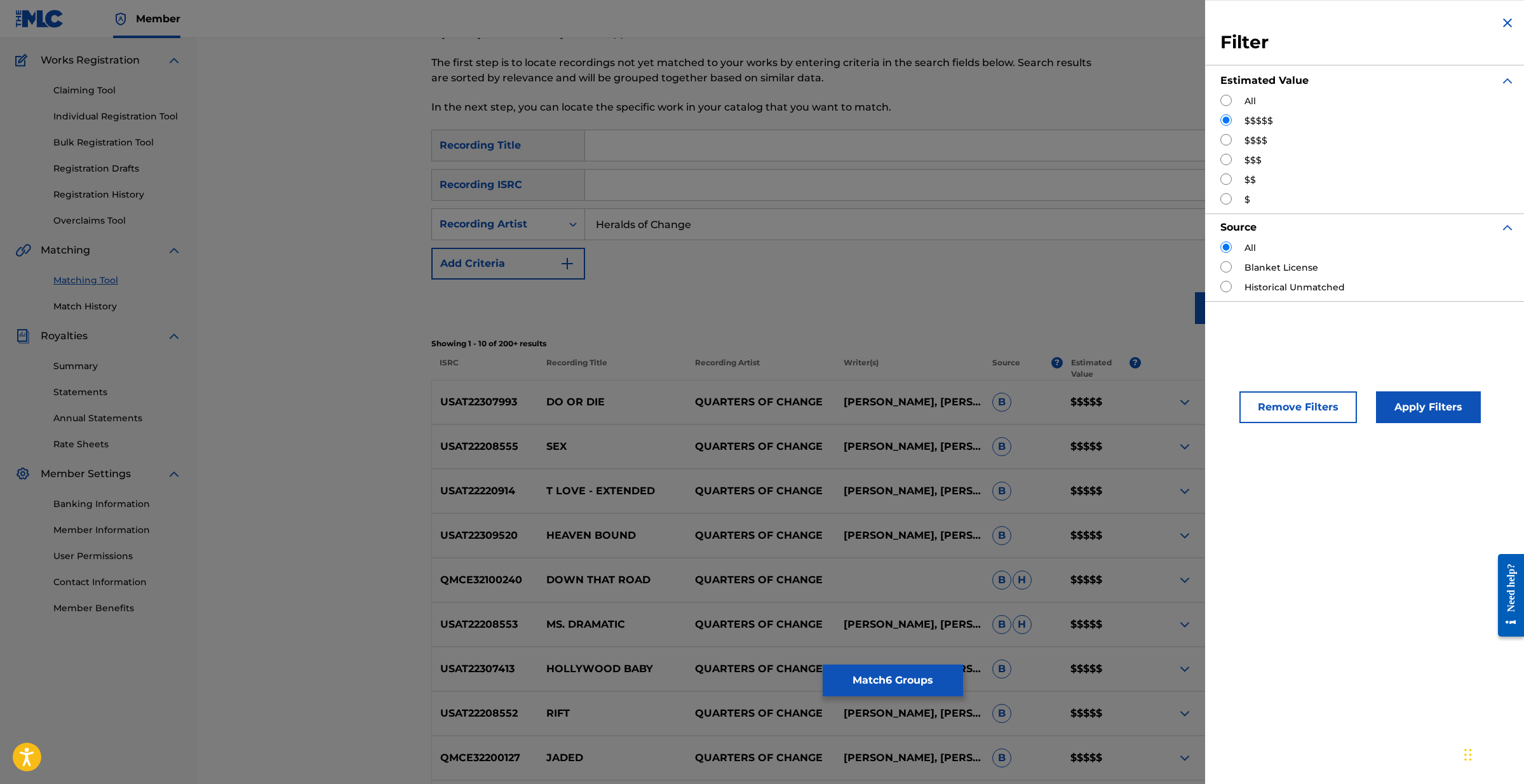
scroll to position [93, 1]
click at [1229, 146] on div "$$$$" at bounding box center [1367, 141] width 295 height 13
click at [1224, 141] on input "Search Form" at bounding box center [1226, 140] width 12 height 12
radio input "true"
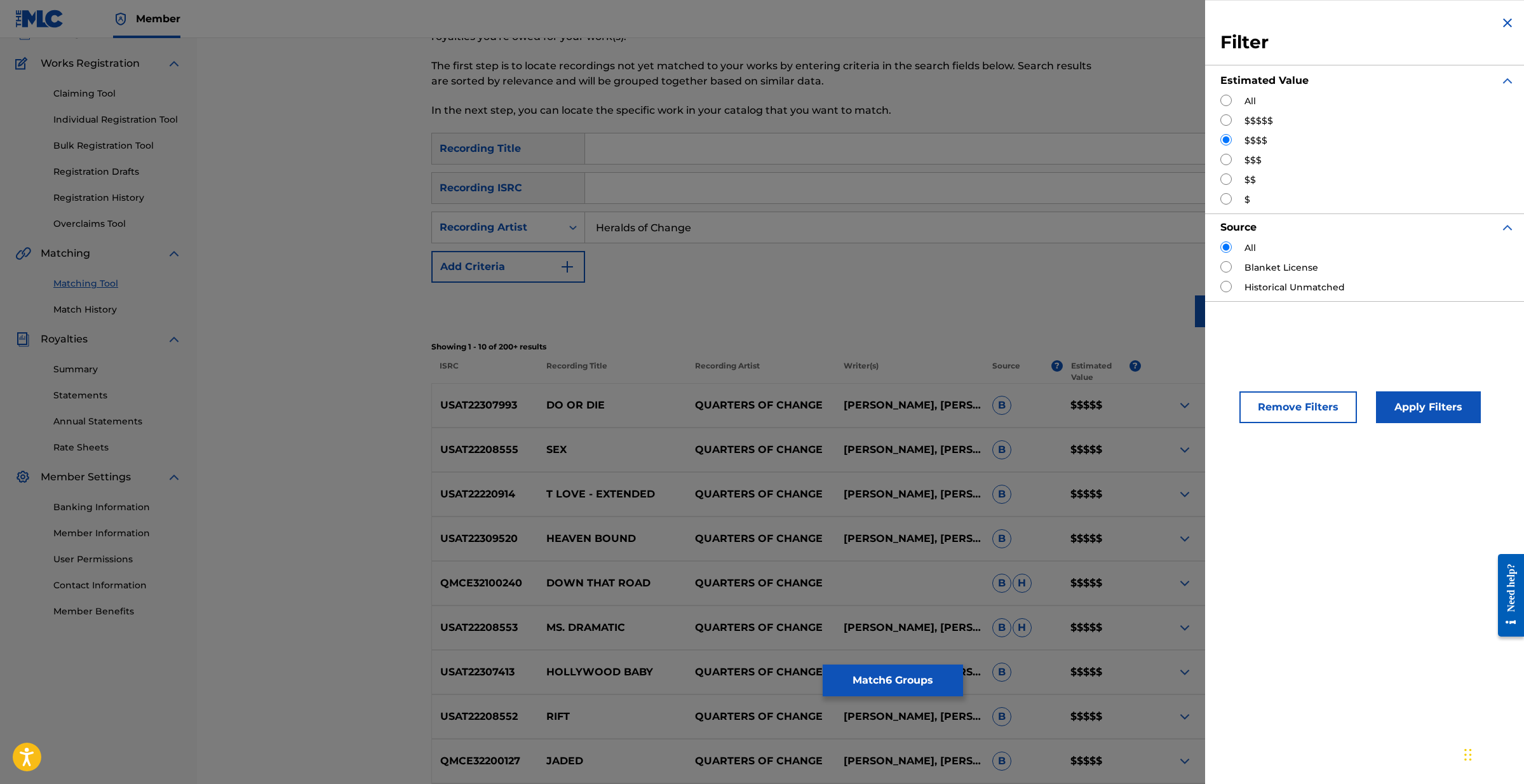
click at [1431, 405] on button "Apply Filters" at bounding box center [1428, 407] width 105 height 32
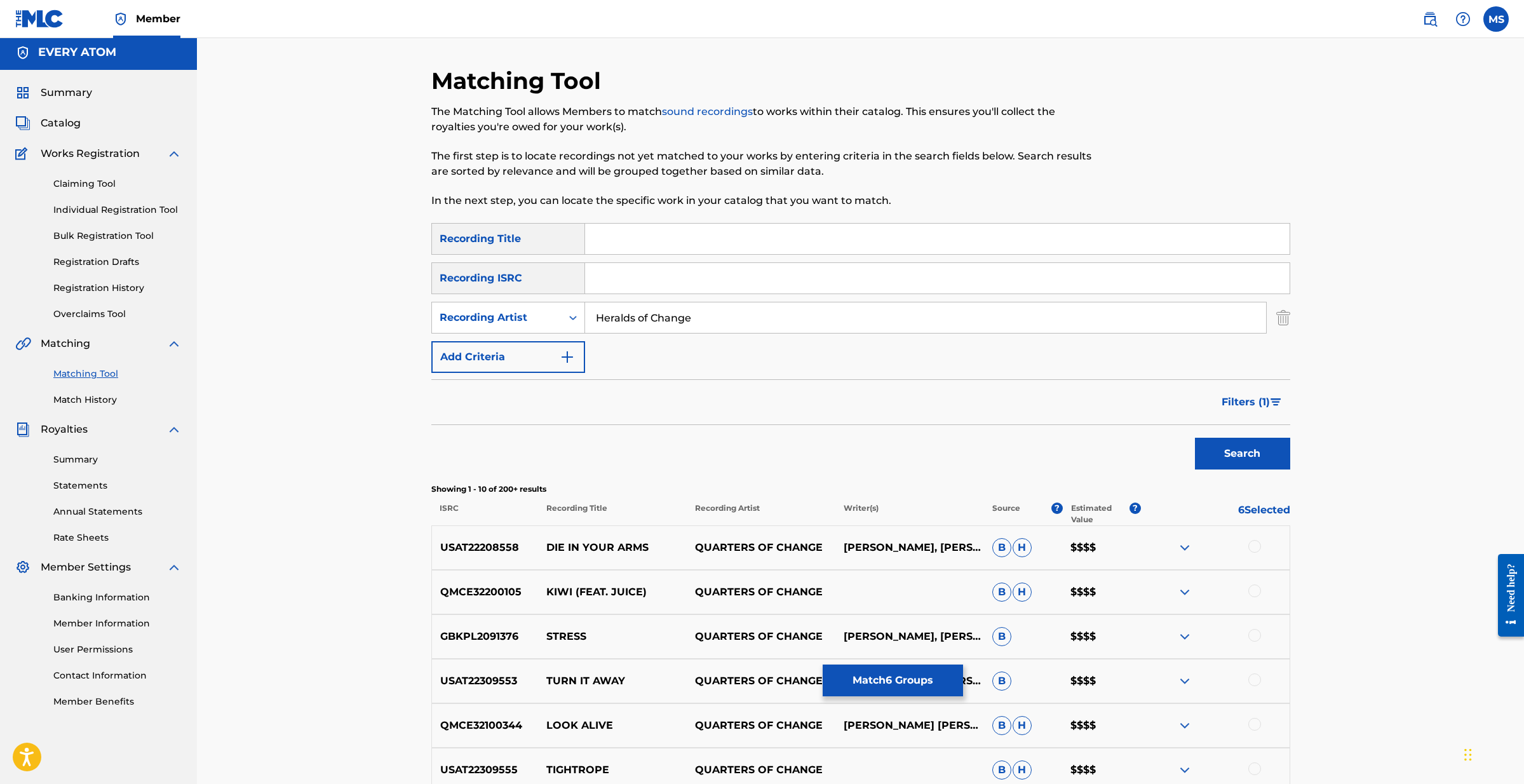
scroll to position [4, 1]
click at [1276, 398] on img "Search Form" at bounding box center [1275, 401] width 11 height 8
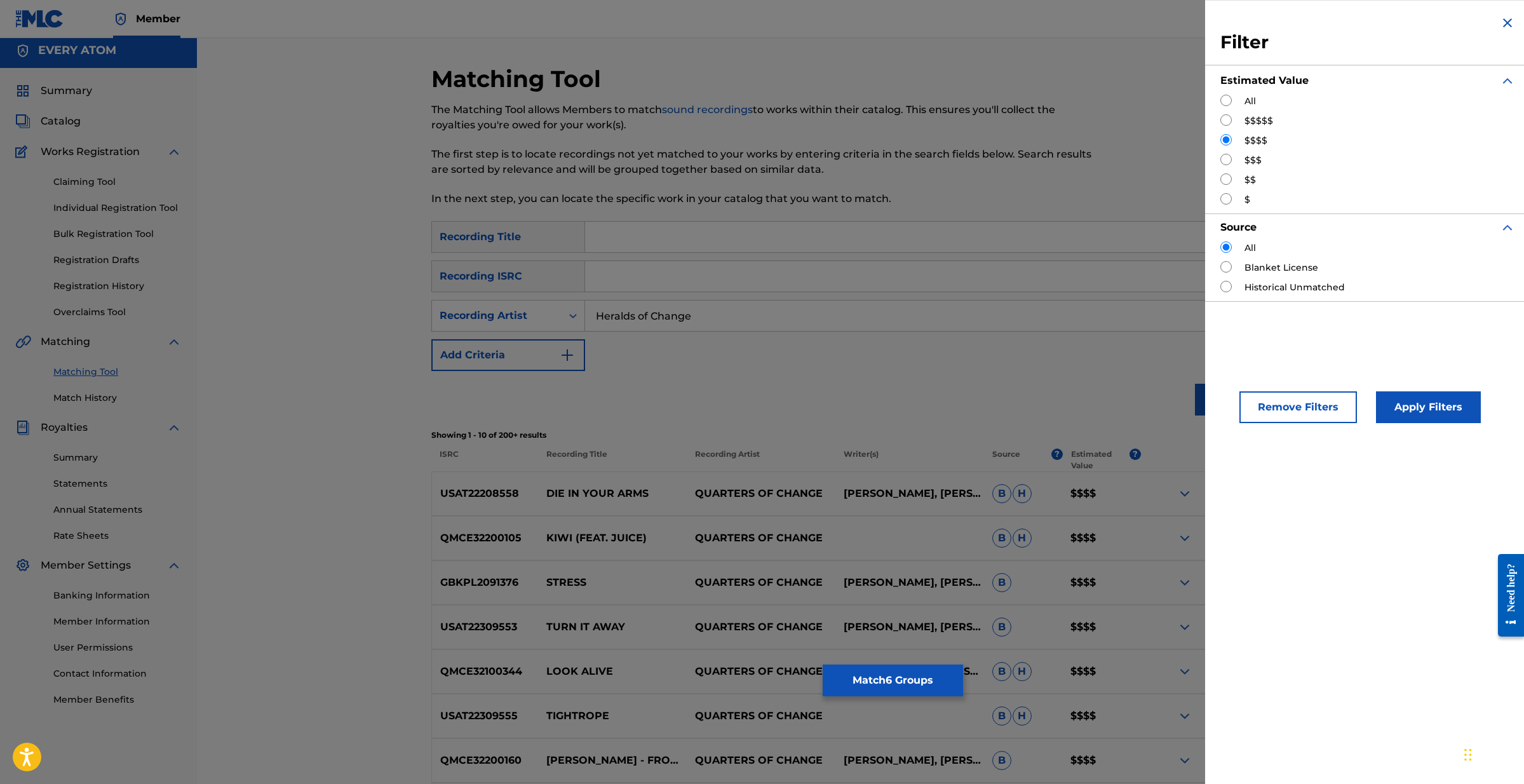
drag, startPoint x: 1224, startPoint y: 158, endPoint x: 1280, endPoint y: 192, distance: 65.5
click at [1224, 158] on input "Search Form" at bounding box center [1226, 160] width 12 height 12
radio input "true"
click at [1399, 399] on button "Apply Filters" at bounding box center [1428, 407] width 105 height 32
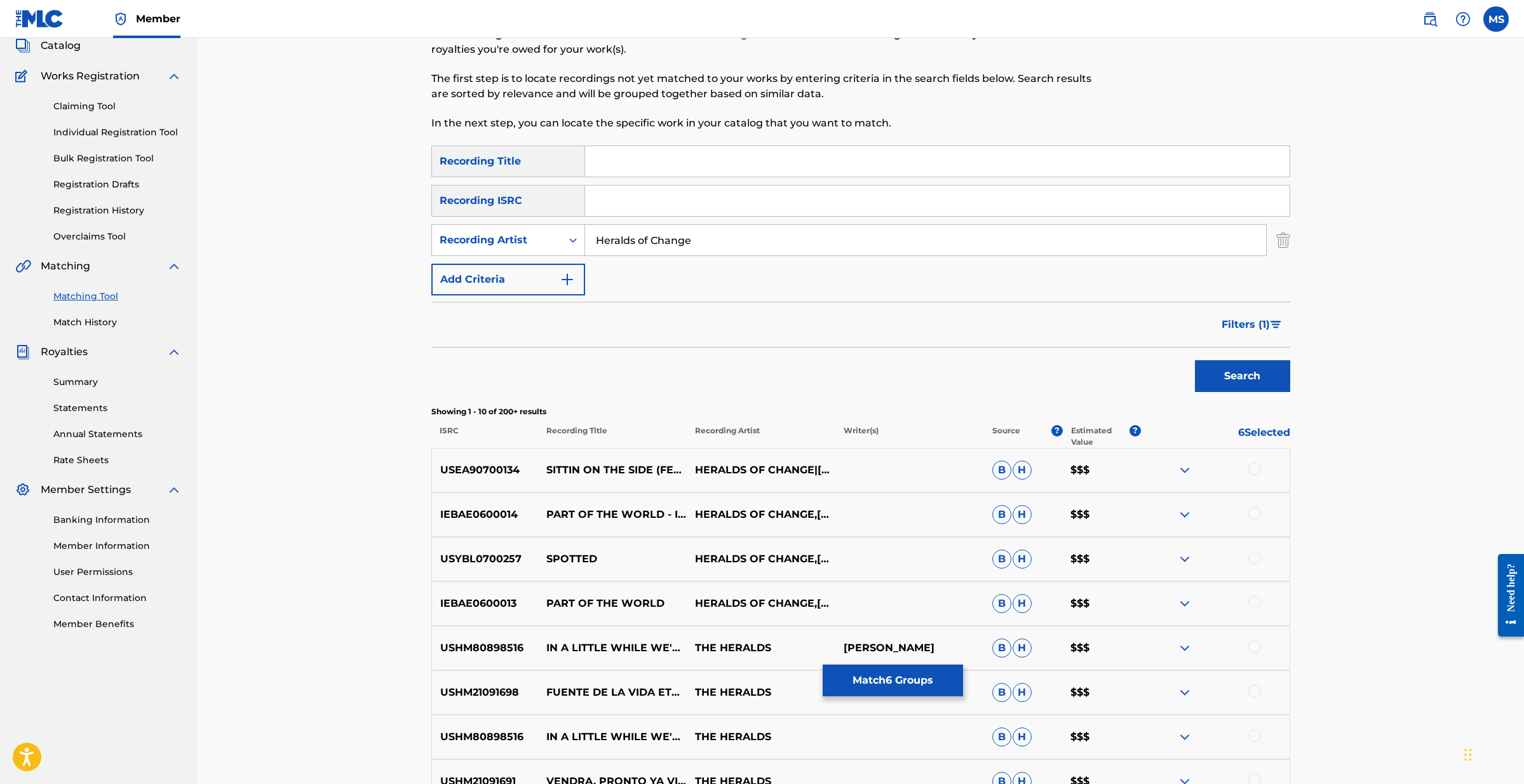
scroll to position [83, 0]
click at [1188, 468] on img at bounding box center [1185, 468] width 15 height 15
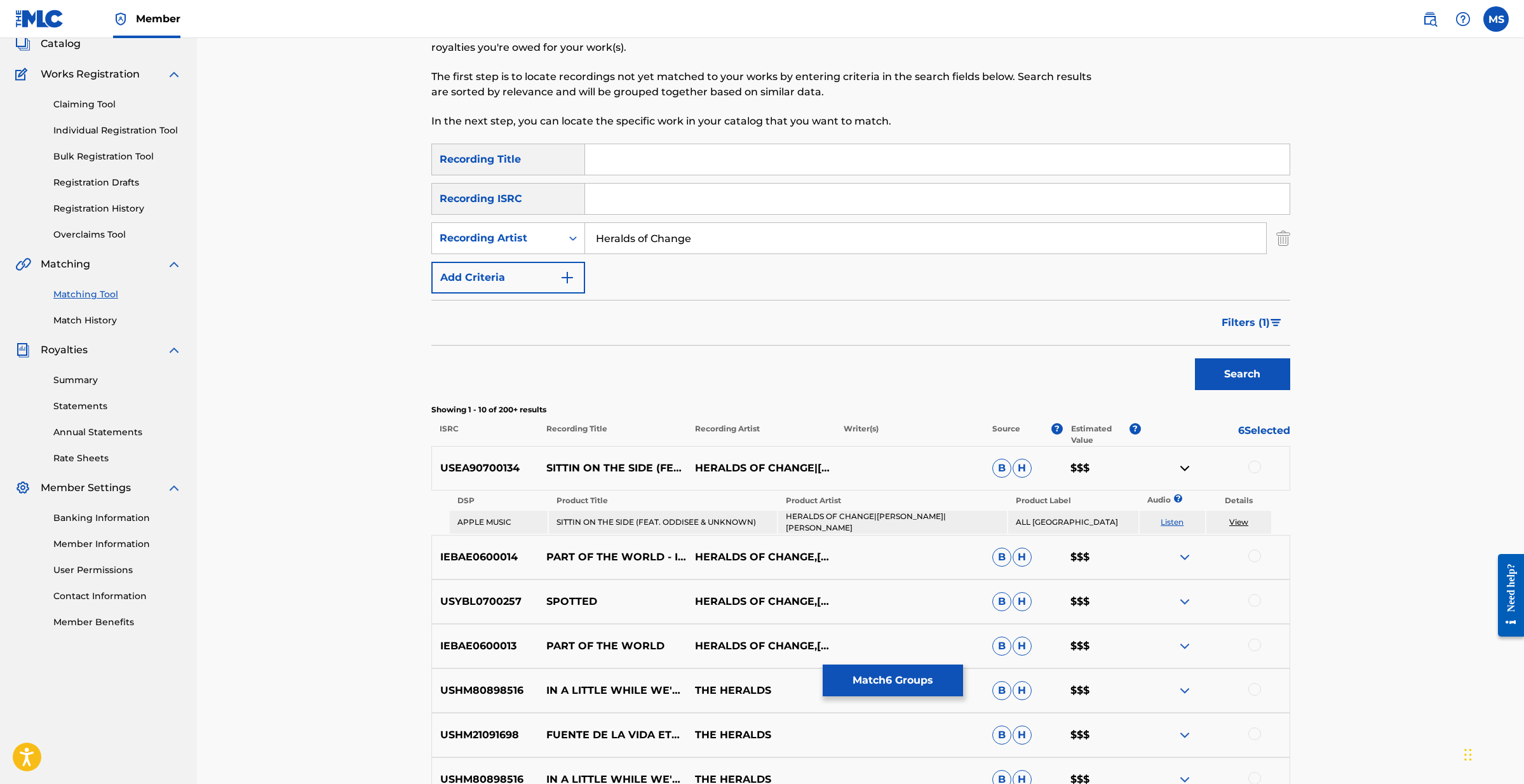
click at [1188, 468] on img at bounding box center [1185, 468] width 15 height 15
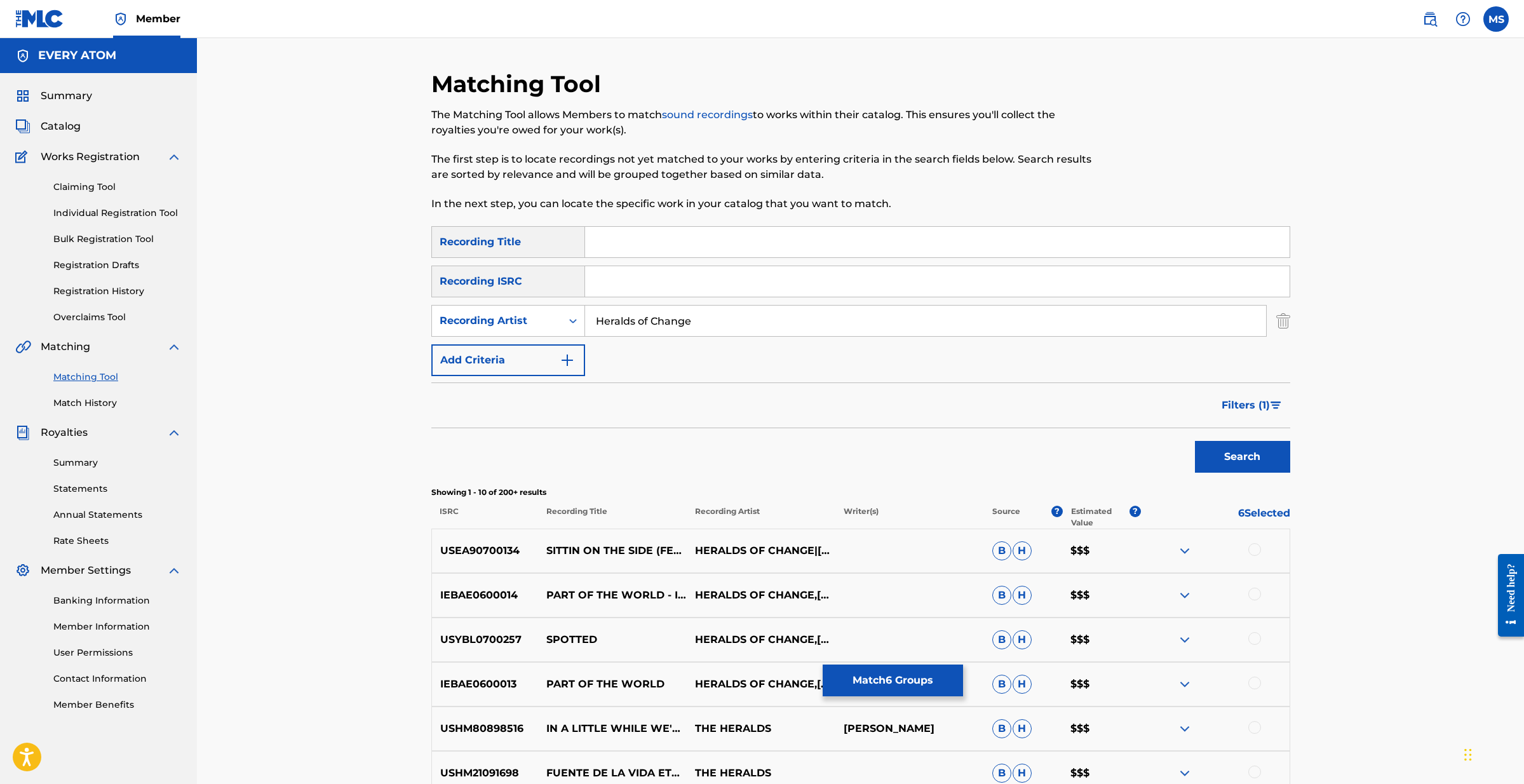
scroll to position [0, 0]
click at [500, 595] on p "IEBAE0600014" at bounding box center [485, 595] width 107 height 15
copy p "IEBAE0600014"
click at [1143, 472] on div "Search" at bounding box center [860, 453] width 859 height 51
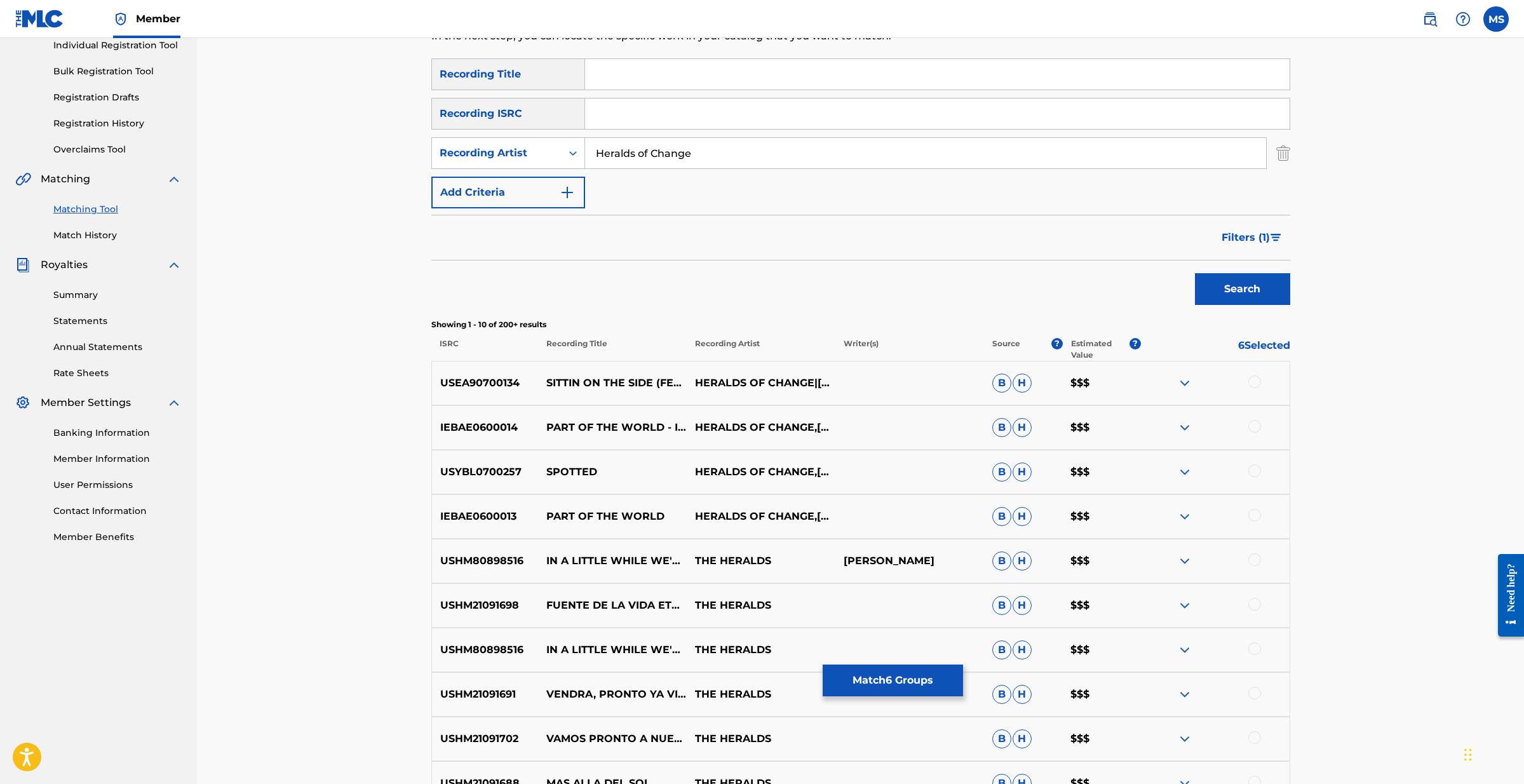
scroll to position [168, 0]
click at [1181, 471] on img at bounding box center [1185, 471] width 15 height 15
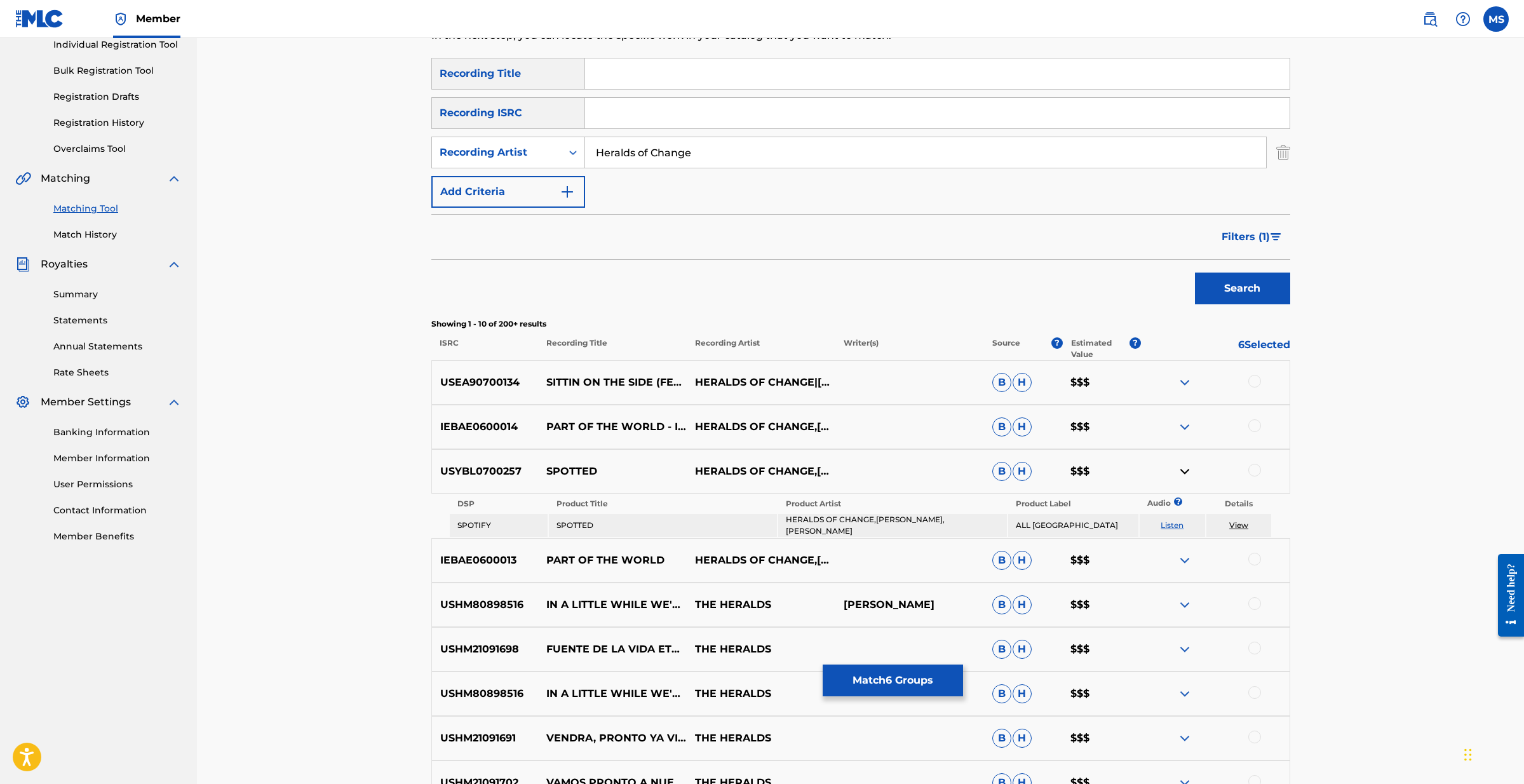
click at [1181, 471] on img at bounding box center [1185, 471] width 15 height 15
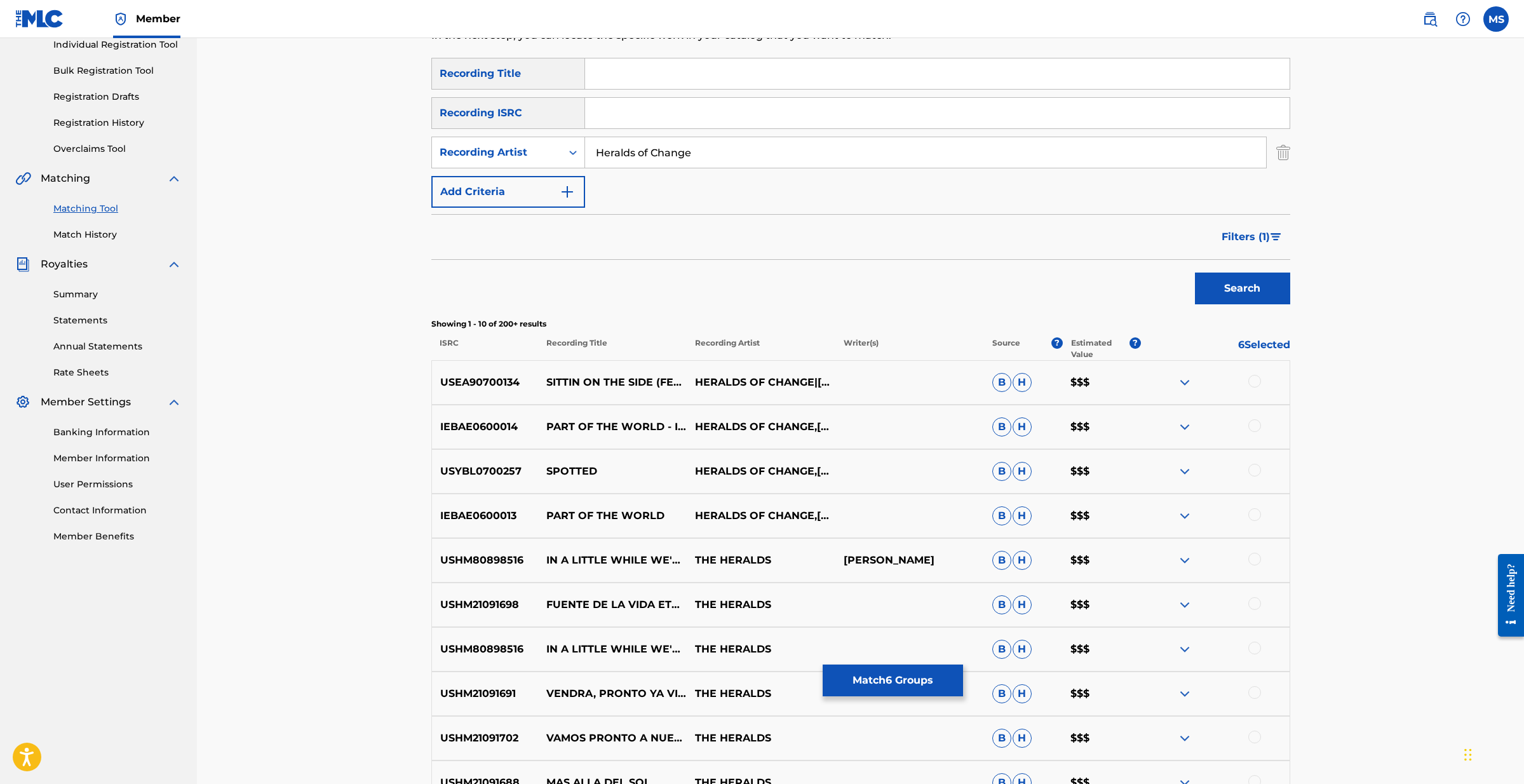
click at [511, 469] on p "USYBL0700257" at bounding box center [485, 471] width 107 height 15
copy p "USYBL0700257"
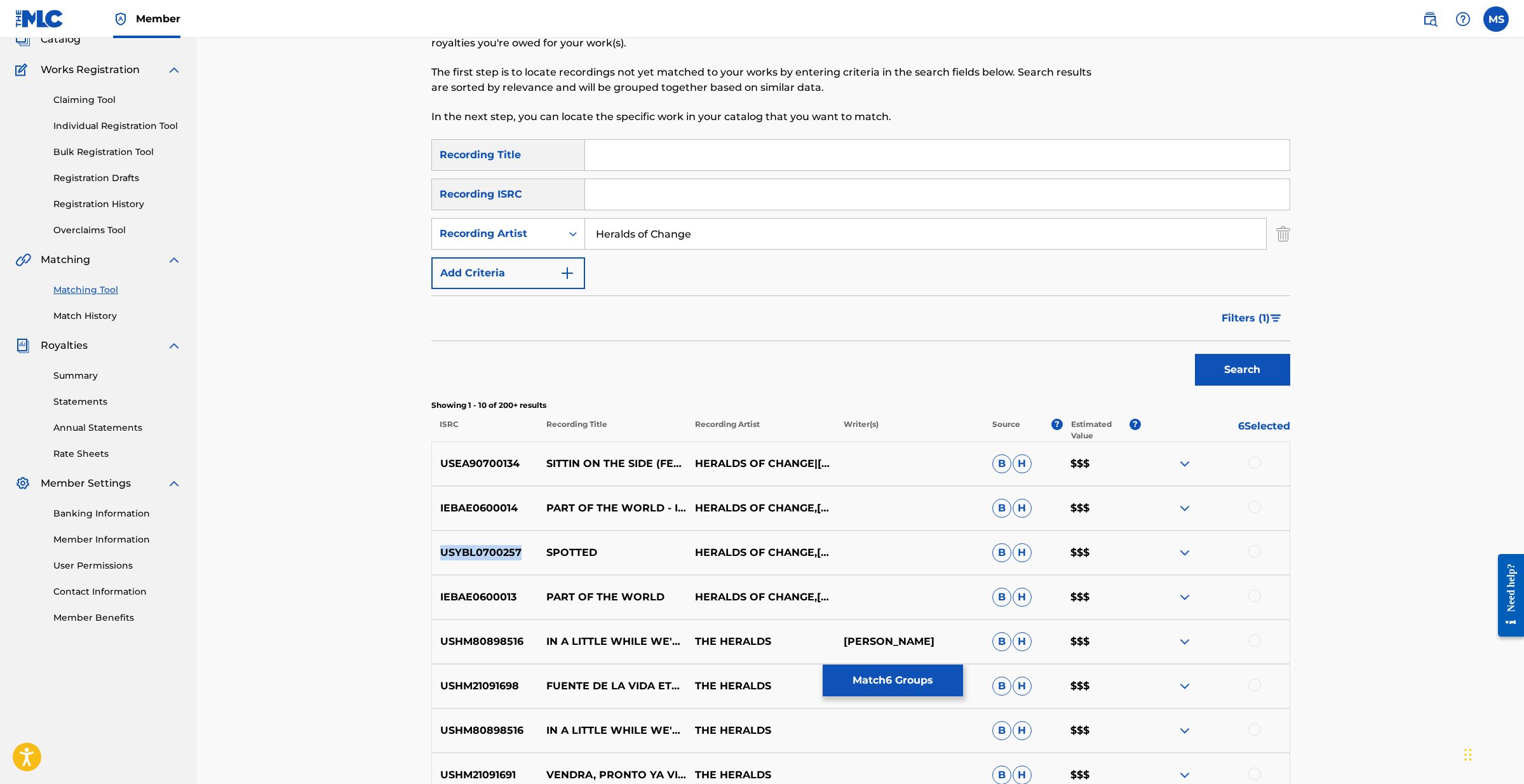
scroll to position [83, 0]
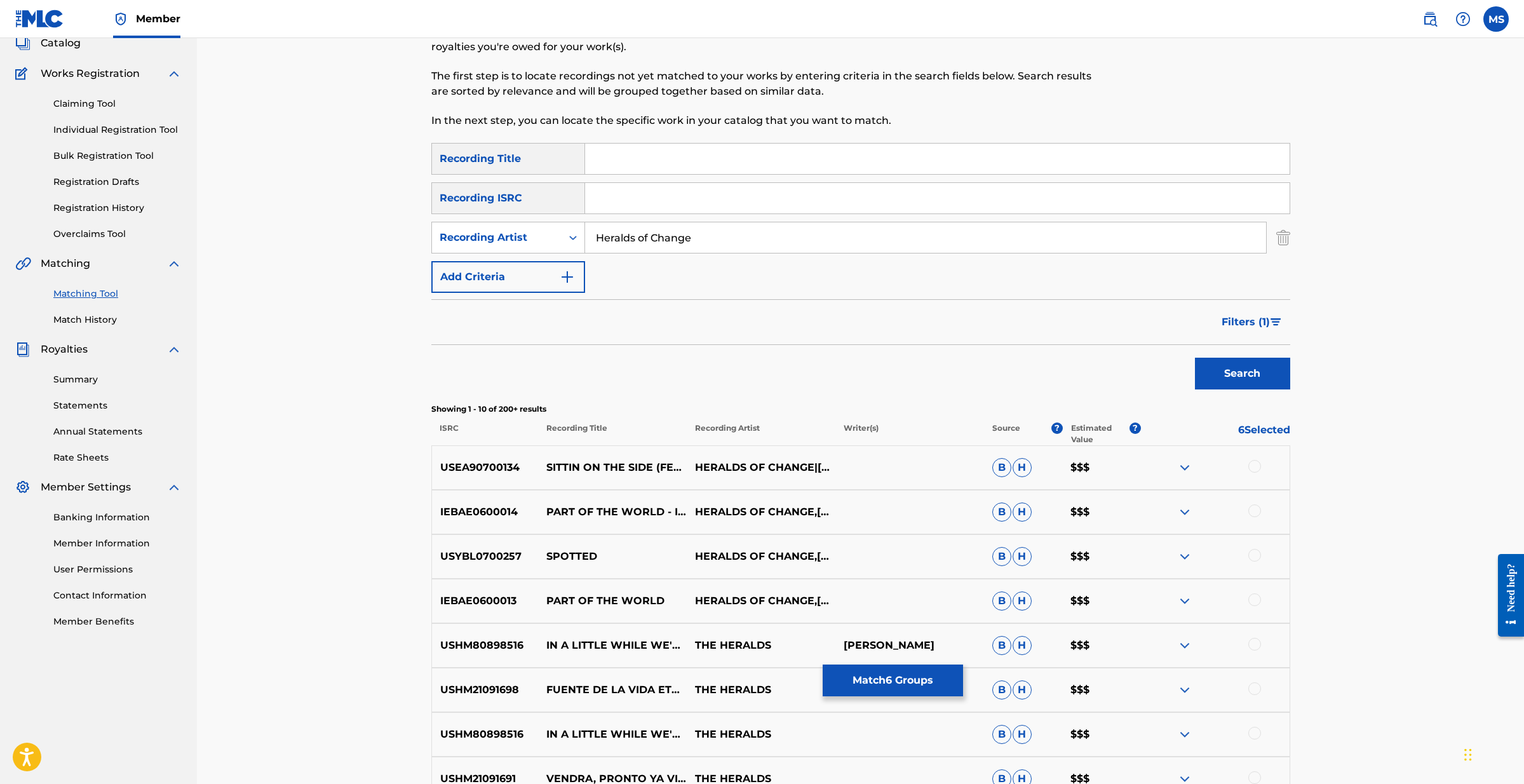
drag, startPoint x: 711, startPoint y: 237, endPoint x: 587, endPoint y: 231, distance: 124.1
click at [587, 231] on input "Heralds of Change" at bounding box center [926, 238] width 681 height 30
click at [1242, 373] on button "Search" at bounding box center [1243, 373] width 95 height 32
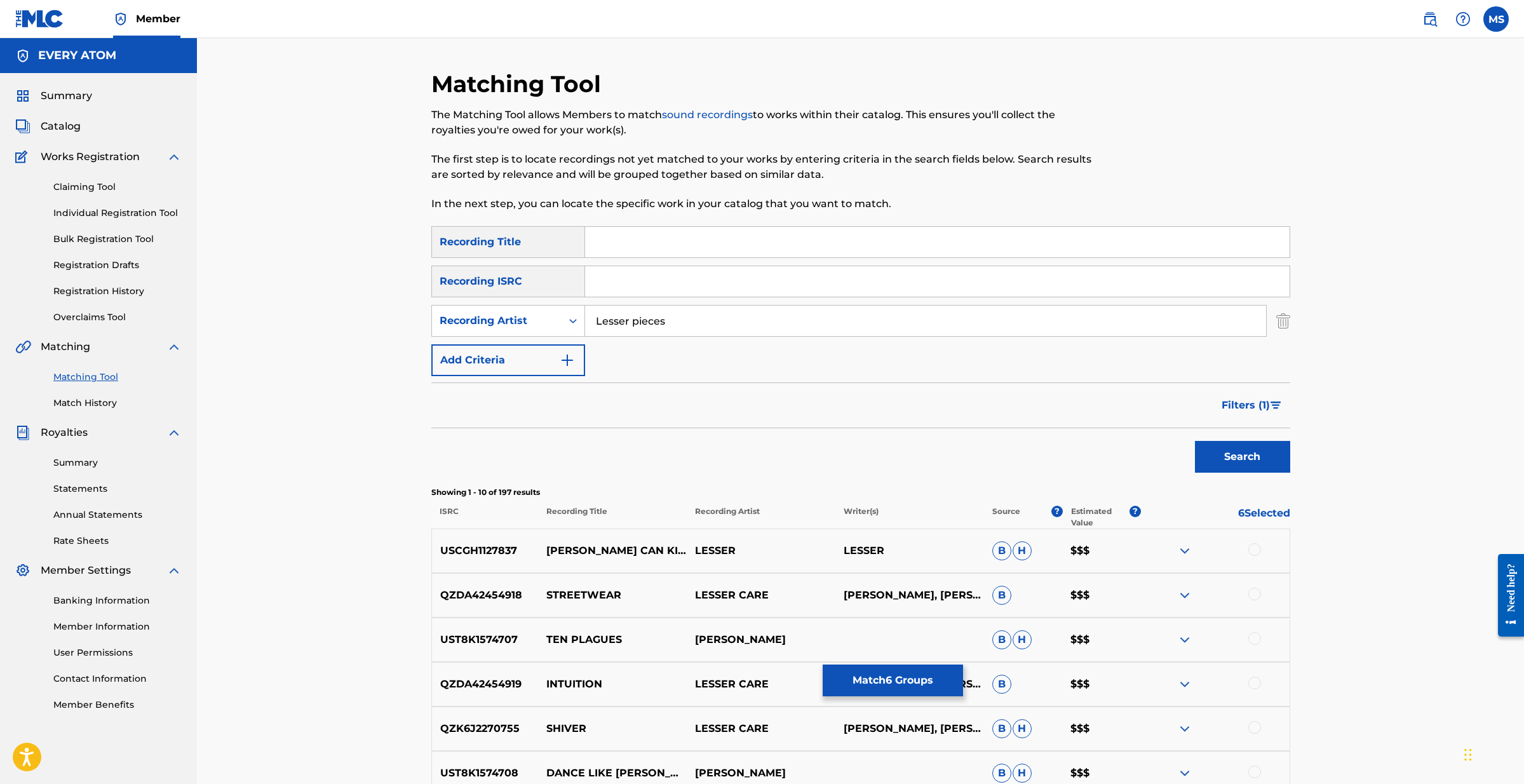
scroll to position [0, 0]
drag, startPoint x: 674, startPoint y: 318, endPoint x: 599, endPoint y: 315, distance: 75.1
click at [600, 315] on input "Lesser pieces" at bounding box center [926, 320] width 681 height 30
type input "L"
click at [1213, 453] on button "Search" at bounding box center [1243, 457] width 95 height 32
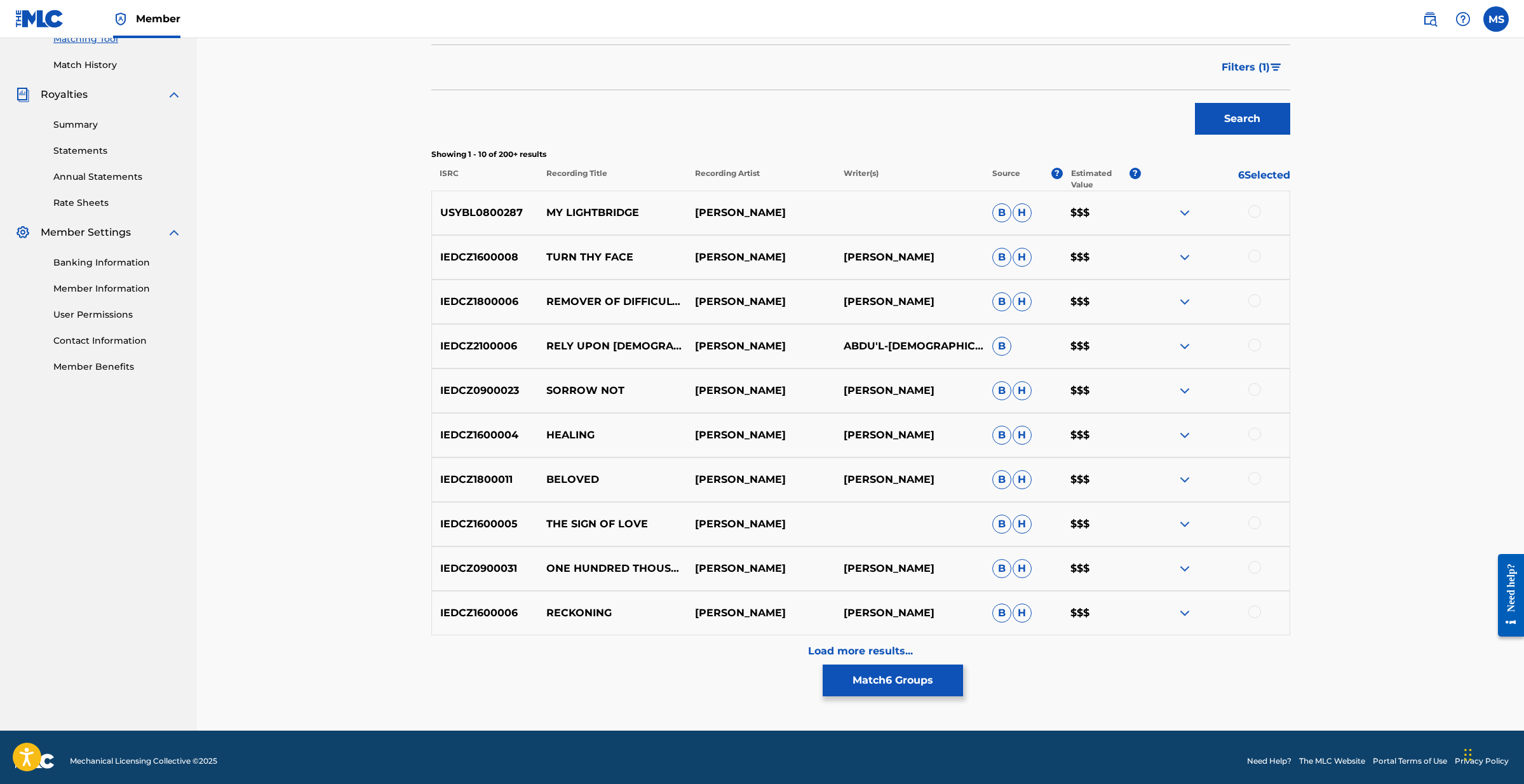
scroll to position [340, 0]
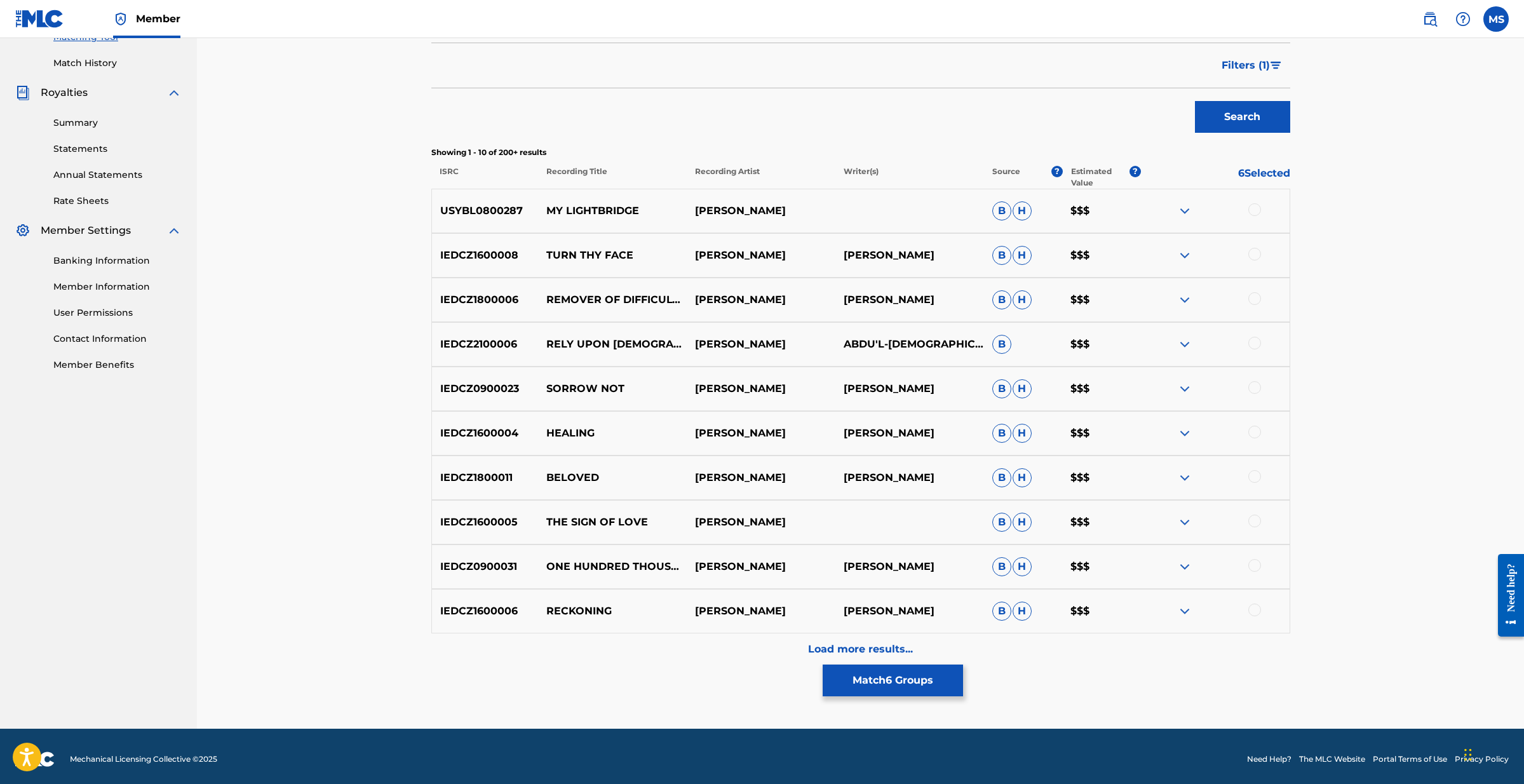
click at [857, 641] on div "Load more results..." at bounding box center [860, 649] width 859 height 32
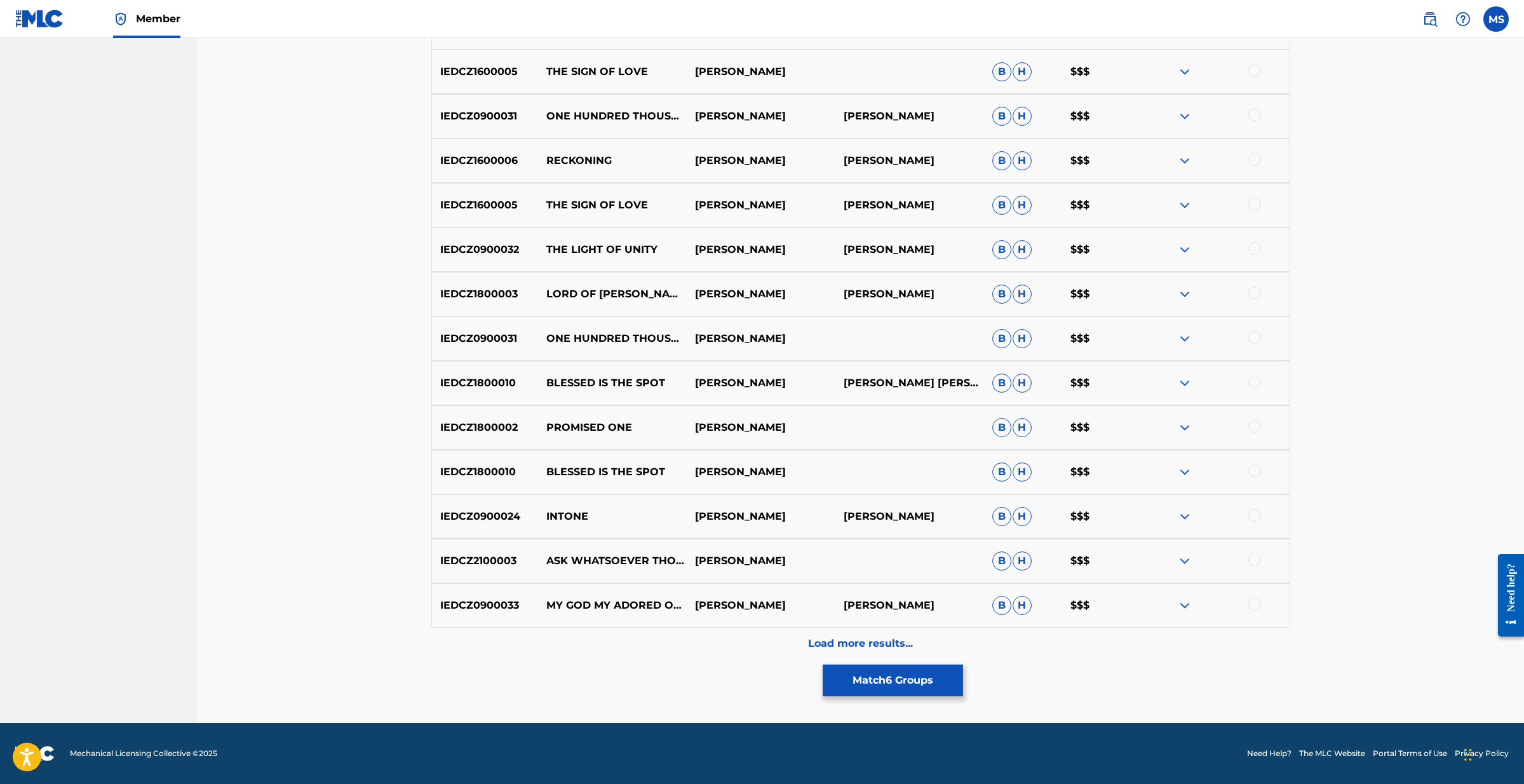
click at [905, 646] on p "Load more results..." at bounding box center [860, 643] width 105 height 15
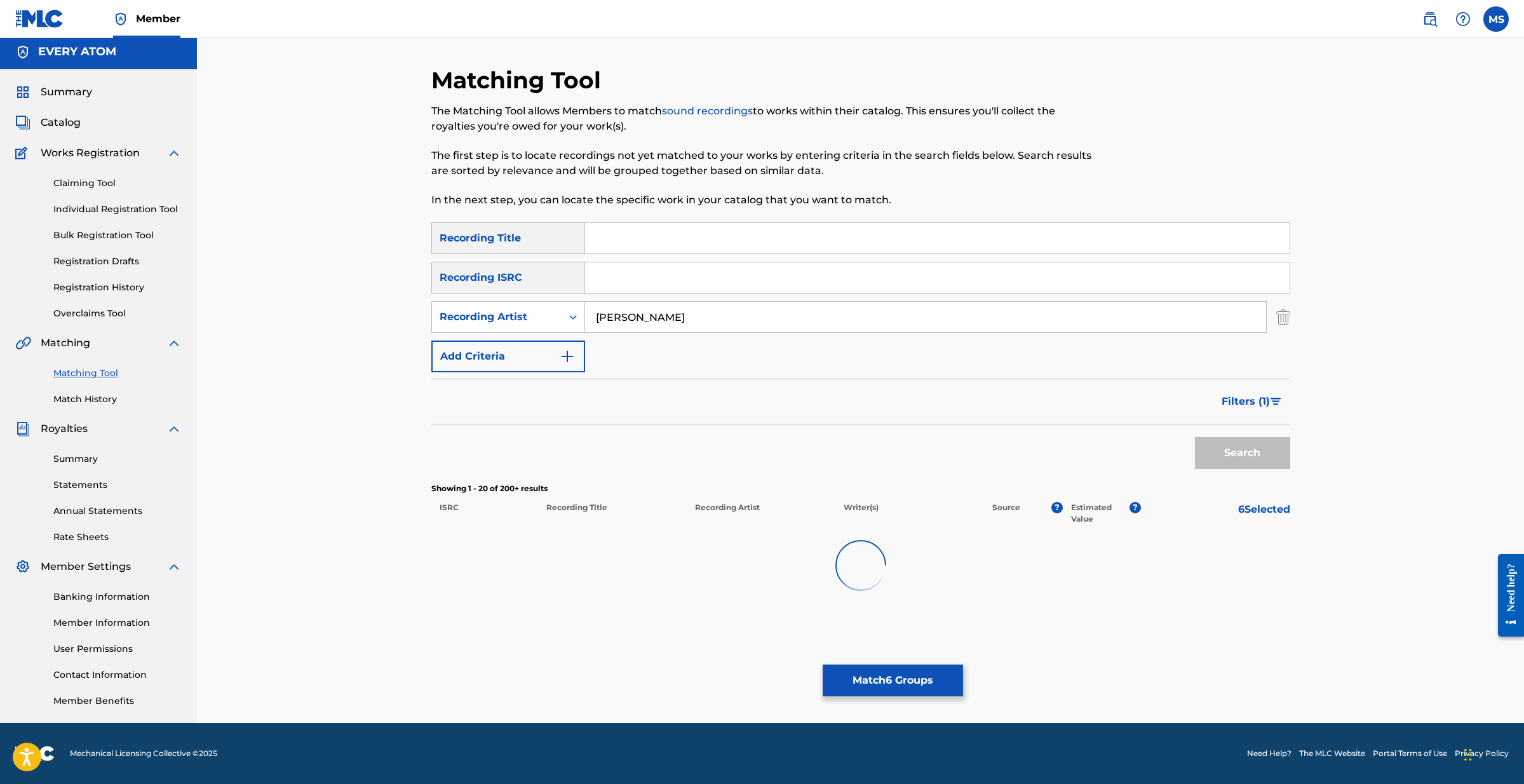
scroll to position [4, 0]
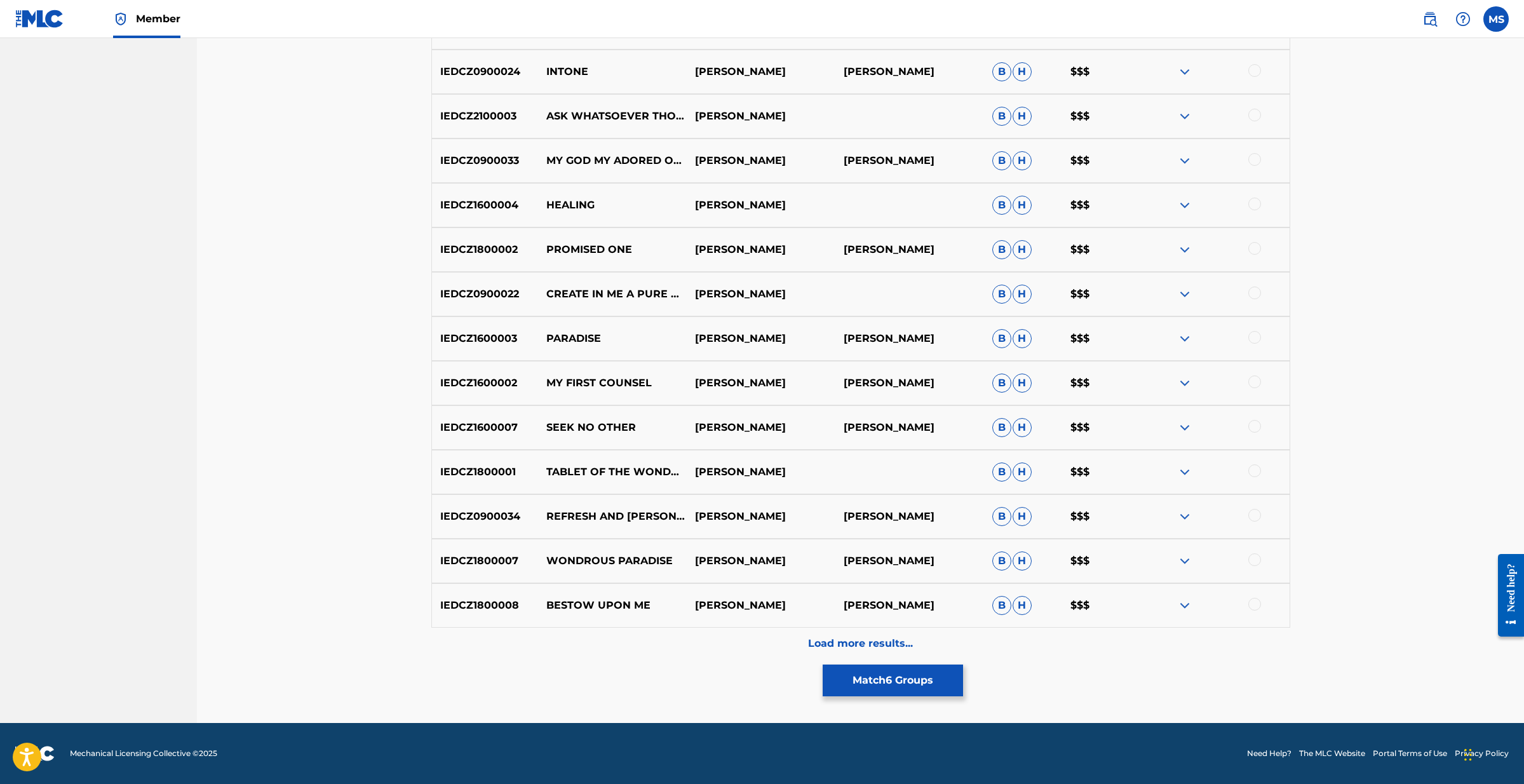
click at [864, 638] on p "Load more results..." at bounding box center [860, 643] width 105 height 15
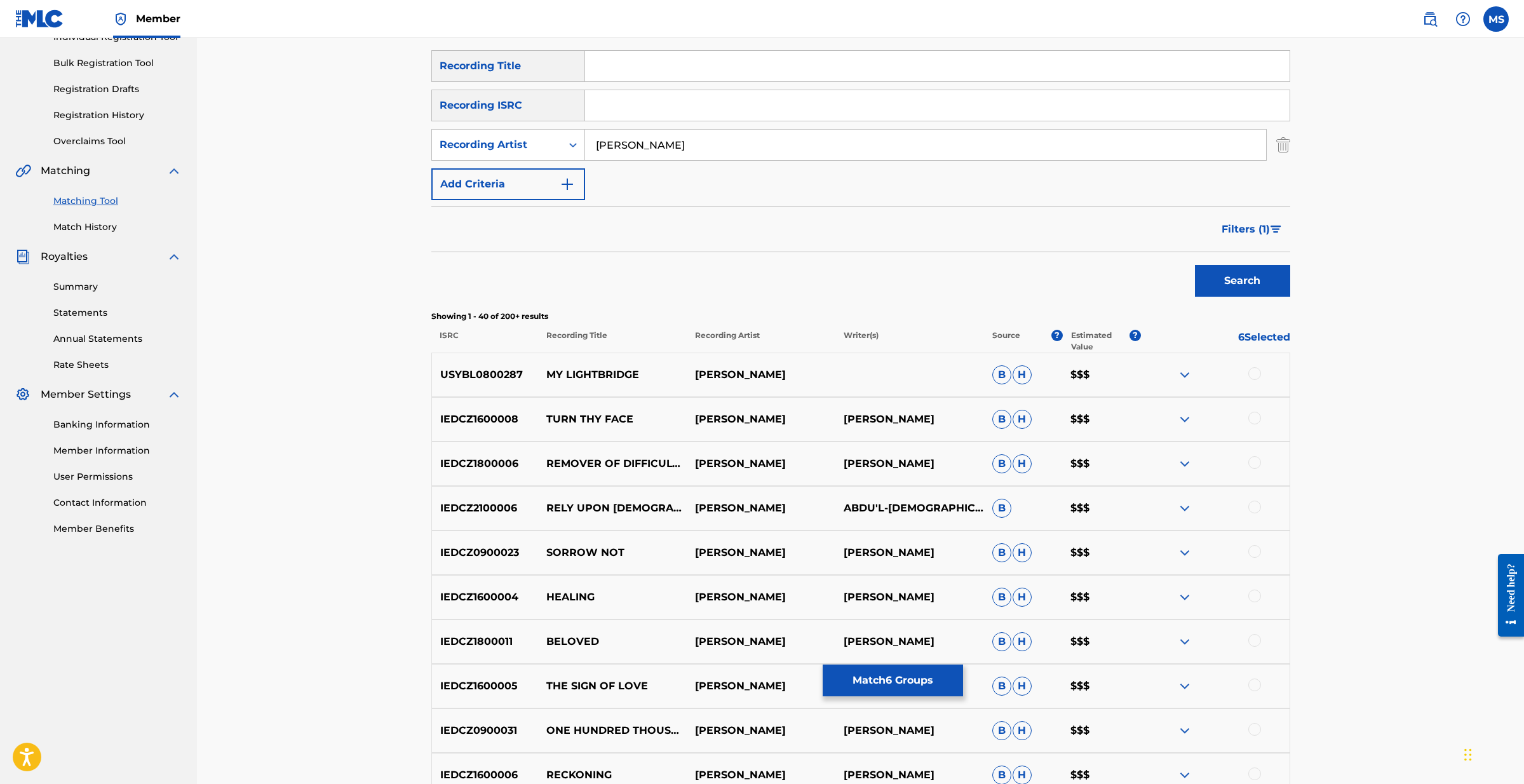
scroll to position [178, 0]
click at [1186, 418] on img at bounding box center [1185, 418] width 15 height 15
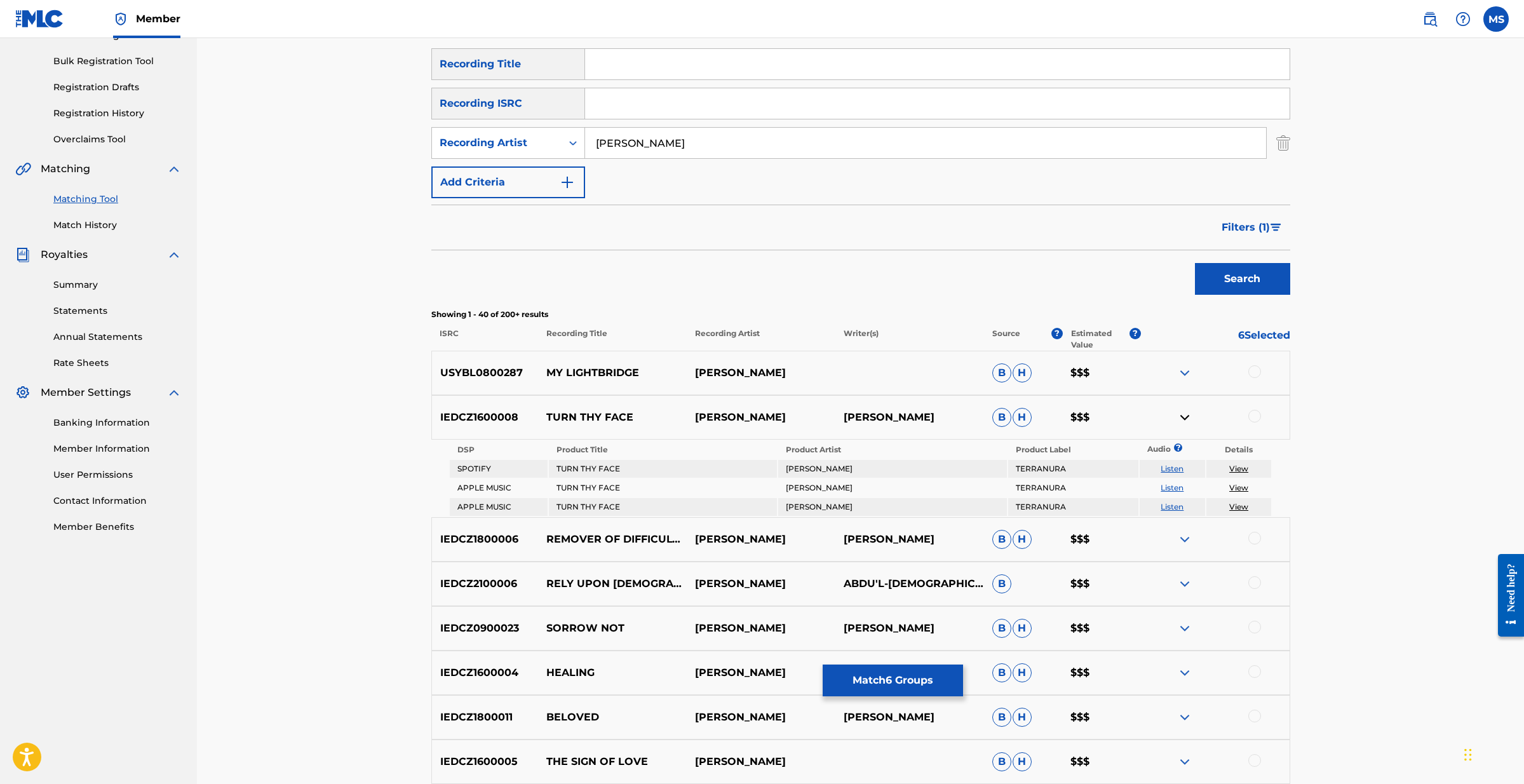
click at [1186, 418] on img at bounding box center [1185, 418] width 15 height 15
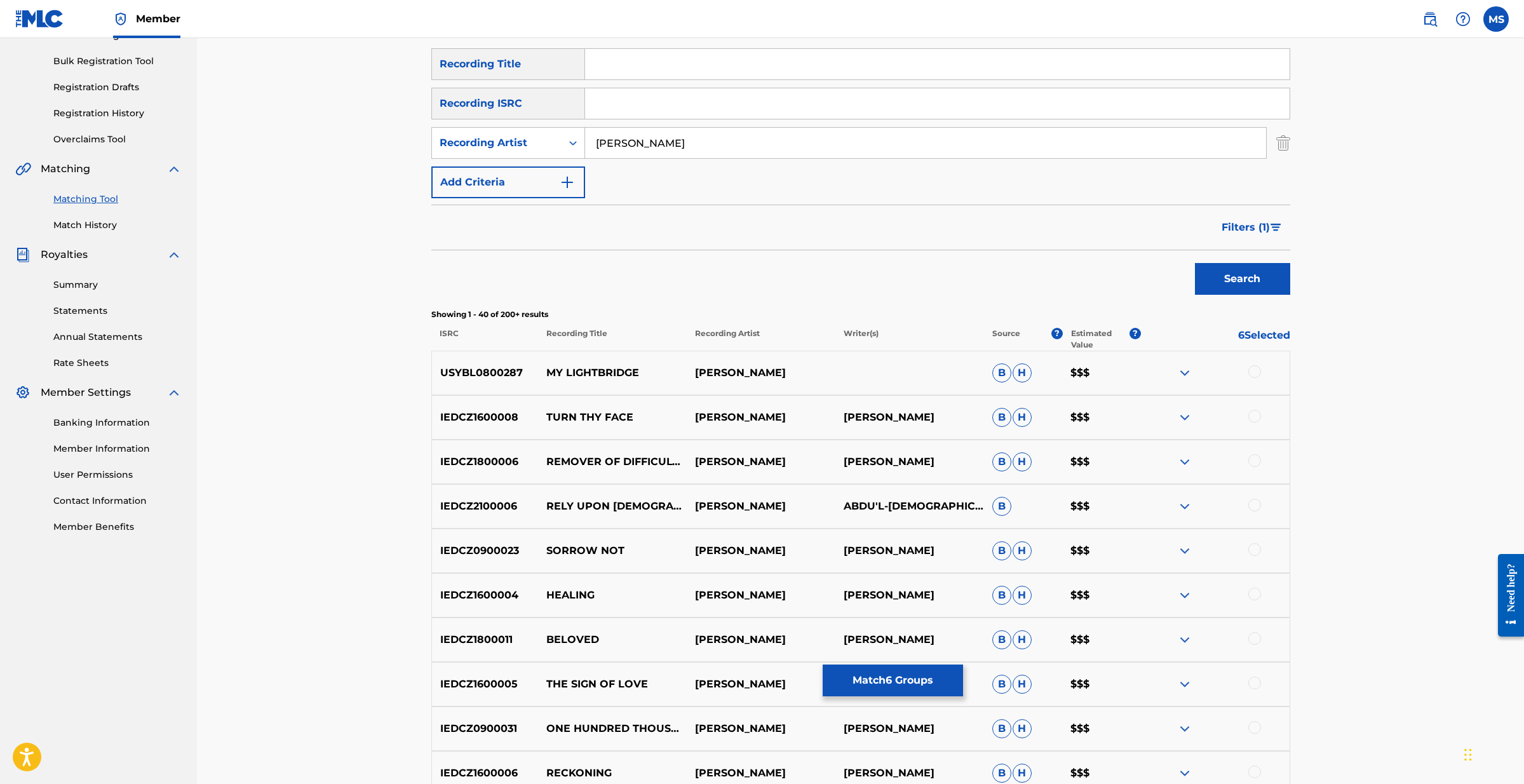
click at [1183, 456] on img at bounding box center [1185, 462] width 15 height 15
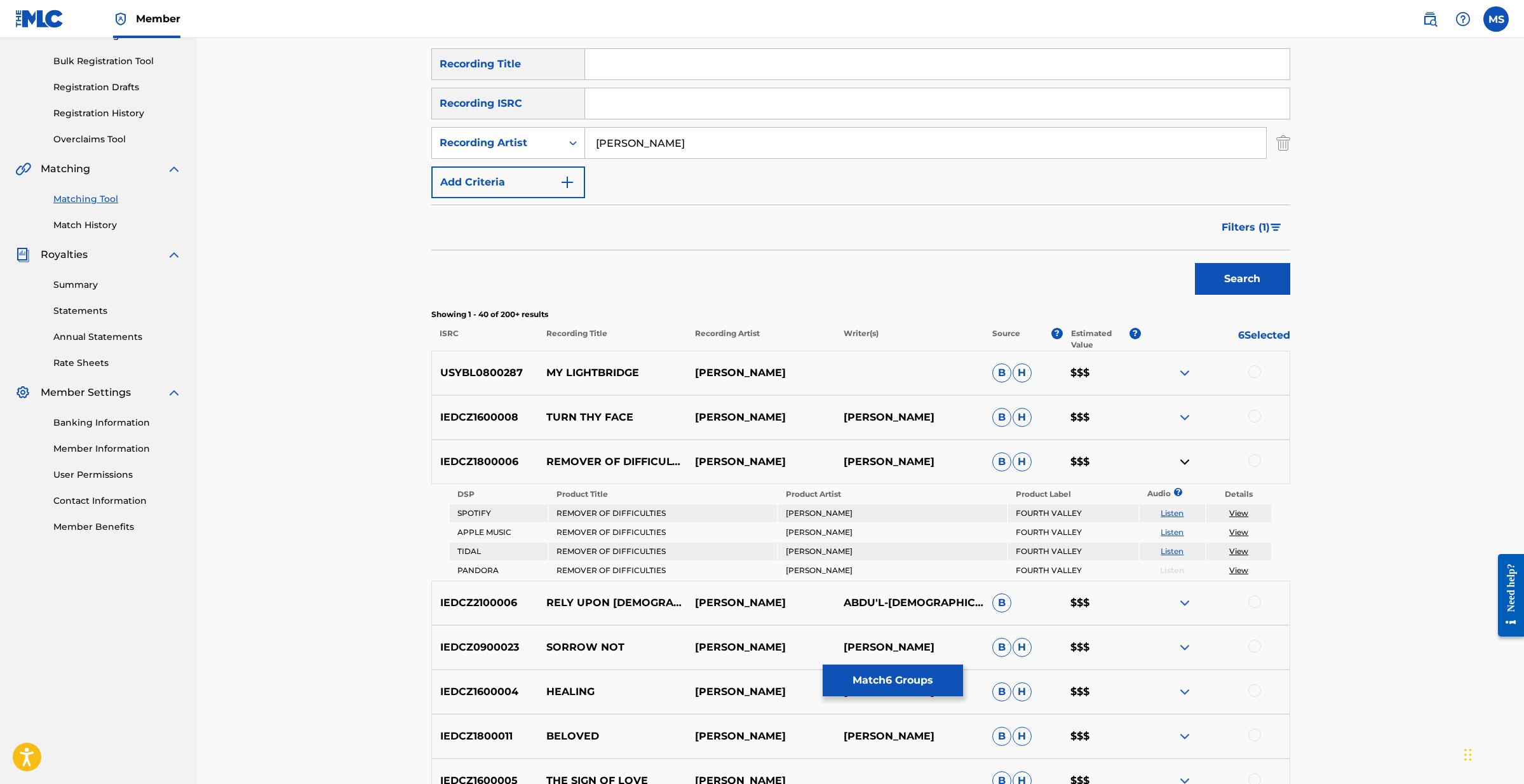
click at [1183, 456] on img at bounding box center [1185, 462] width 15 height 15
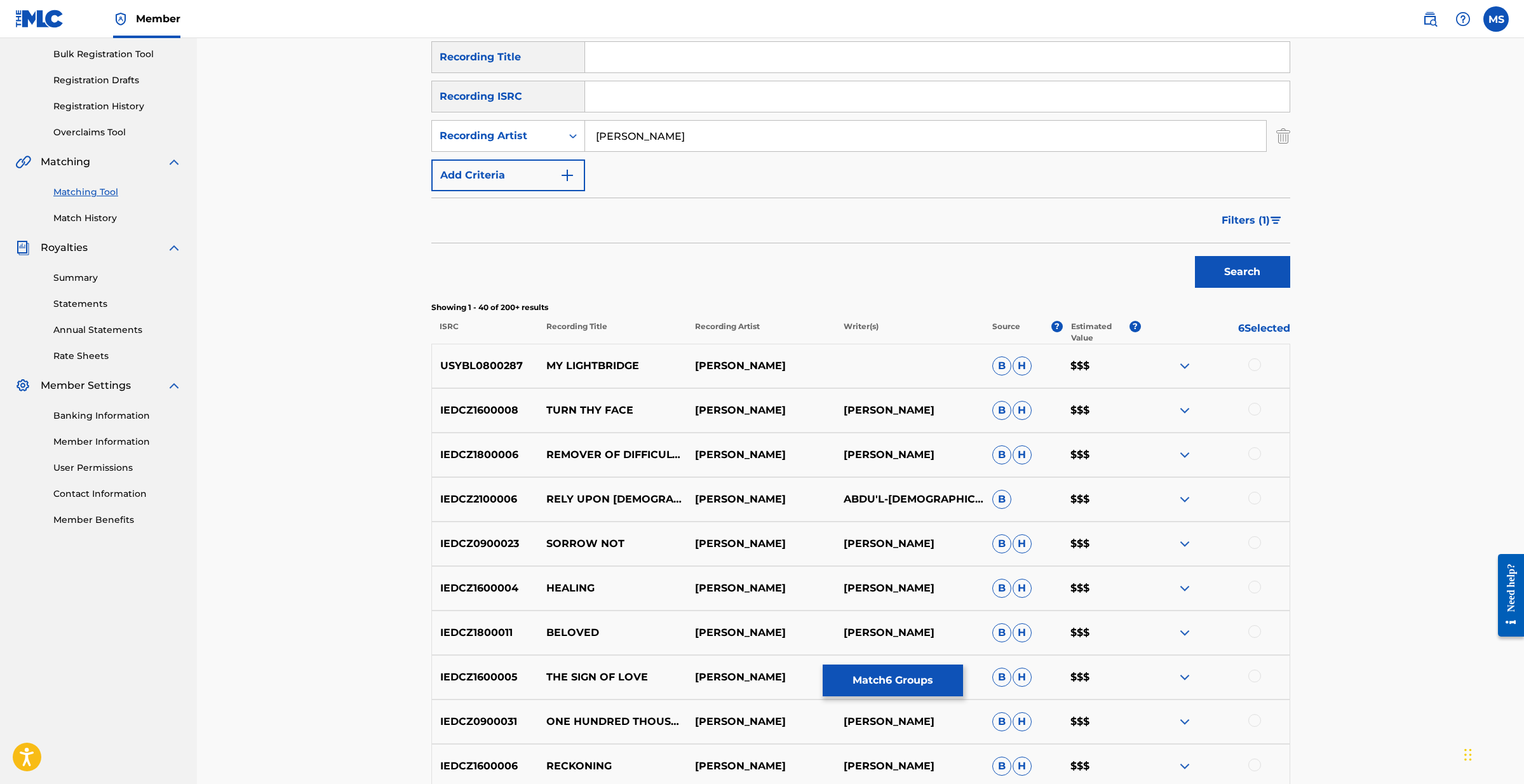
scroll to position [186, 1]
click at [1184, 497] on img at bounding box center [1185, 499] width 15 height 15
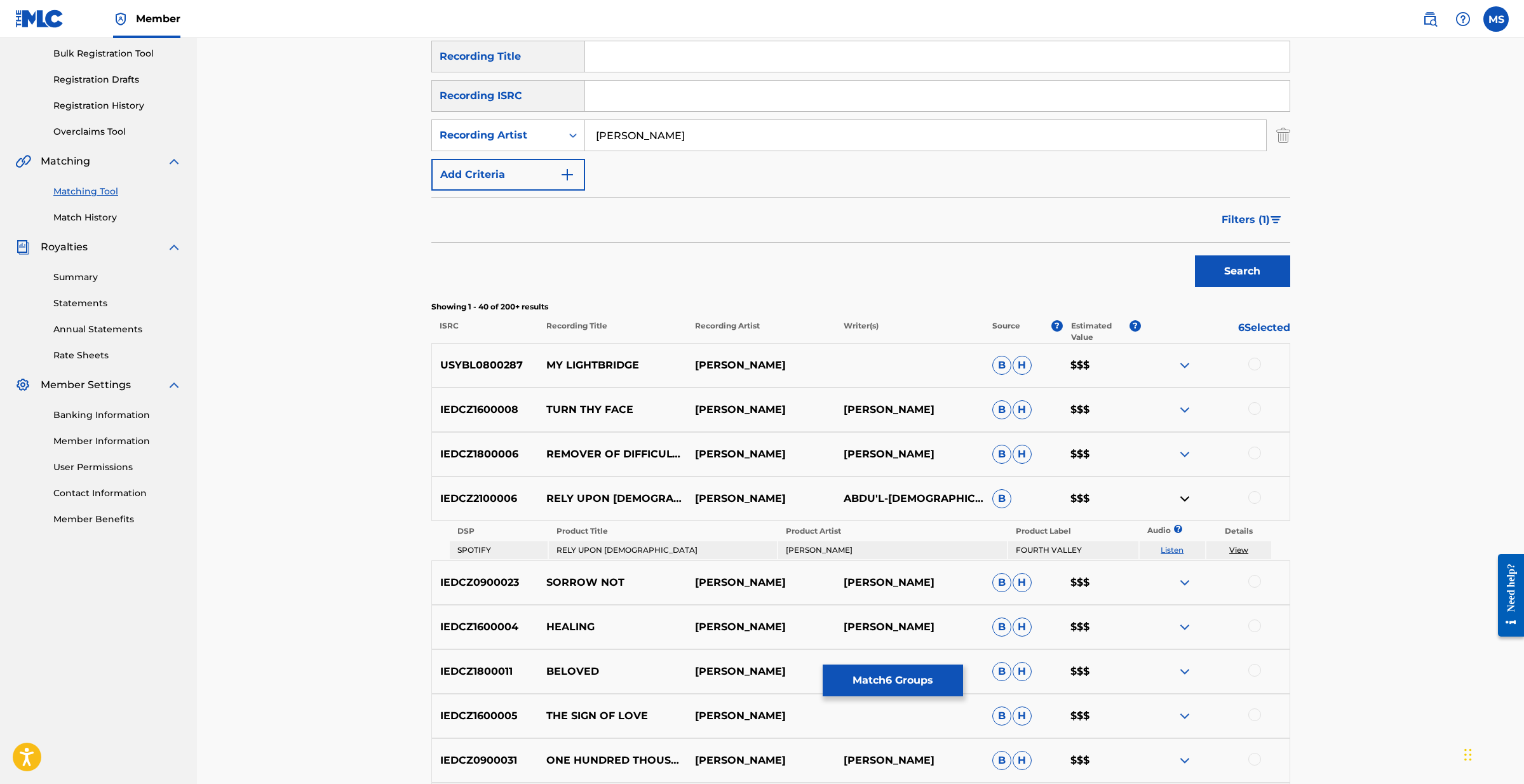
click at [1184, 497] on img at bounding box center [1185, 499] width 15 height 15
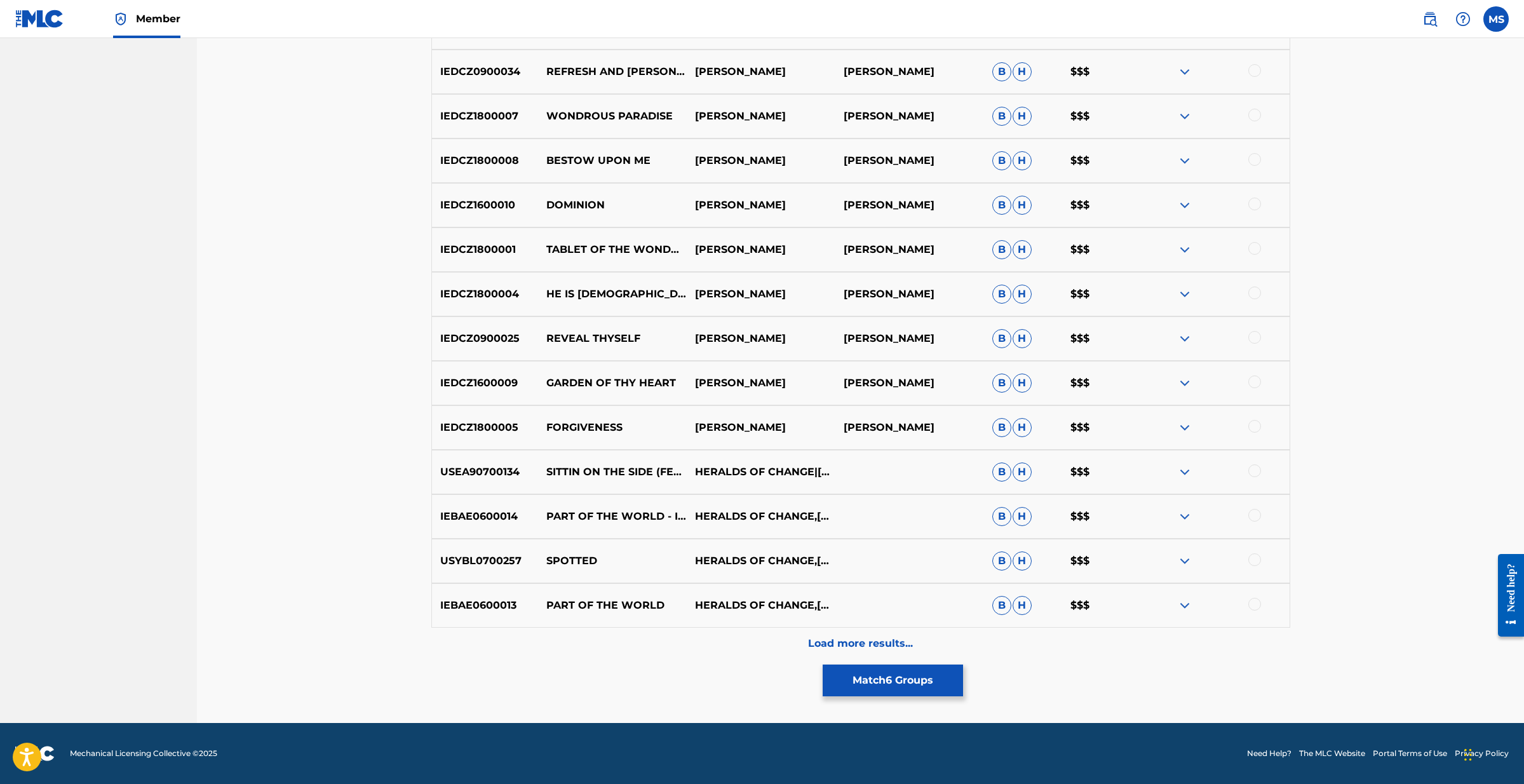
scroll to position [1679, 0]
click at [881, 643] on p "Load more results..." at bounding box center [860, 643] width 105 height 15
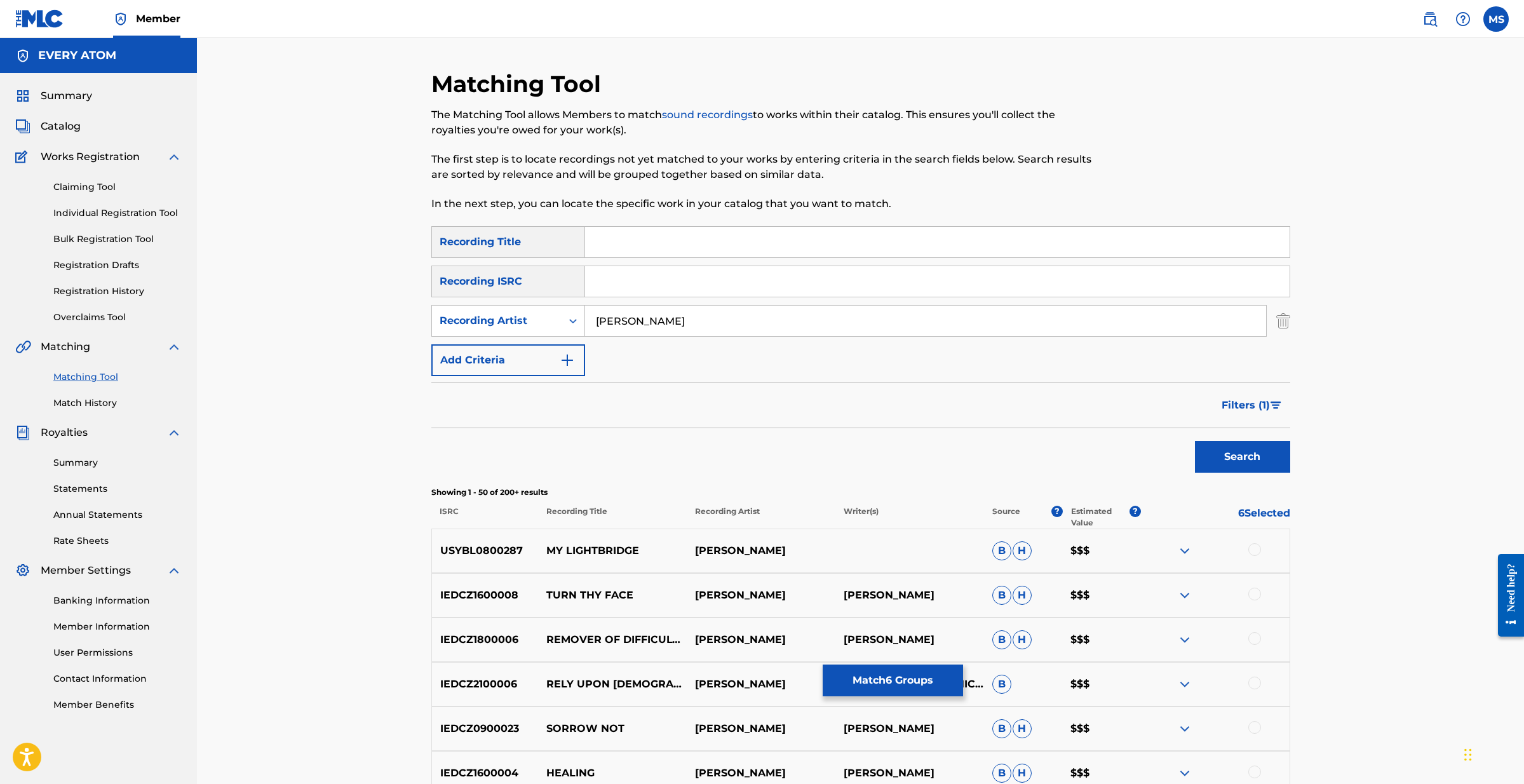
scroll to position [0, 0]
drag, startPoint x: 671, startPoint y: 318, endPoint x: 502, endPoint y: 313, distance: 169.1
click at [502, 313] on div "SearchWithCriteria55be827d-23f7-40c4-9940-3be38a857bb9 Recording Artist Mike Sl…" at bounding box center [860, 320] width 859 height 32
click at [1242, 457] on button "Search" at bounding box center [1243, 457] width 95 height 32
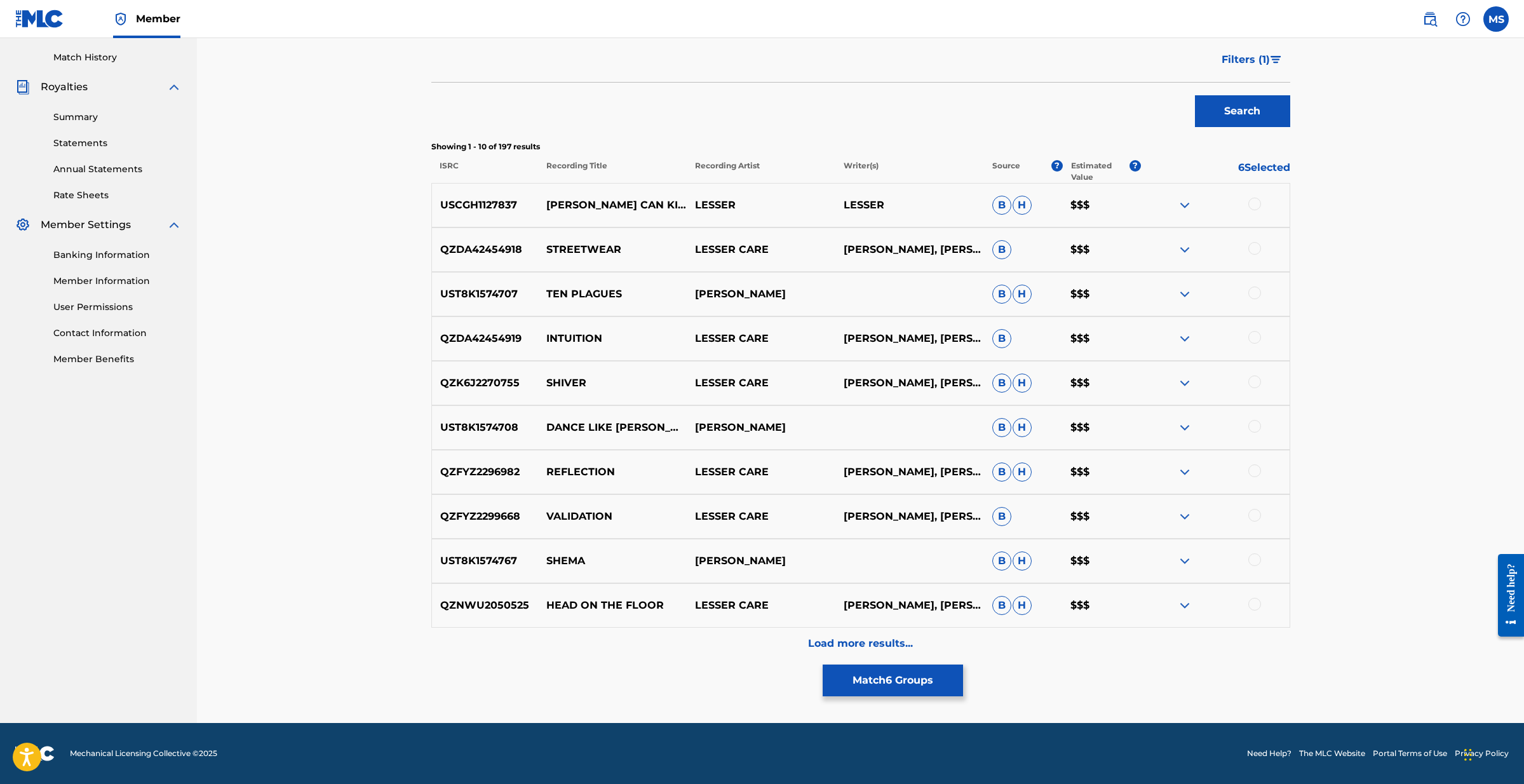
scroll to position [346, 0]
click at [838, 643] on p "Load more results..." at bounding box center [860, 643] width 105 height 15
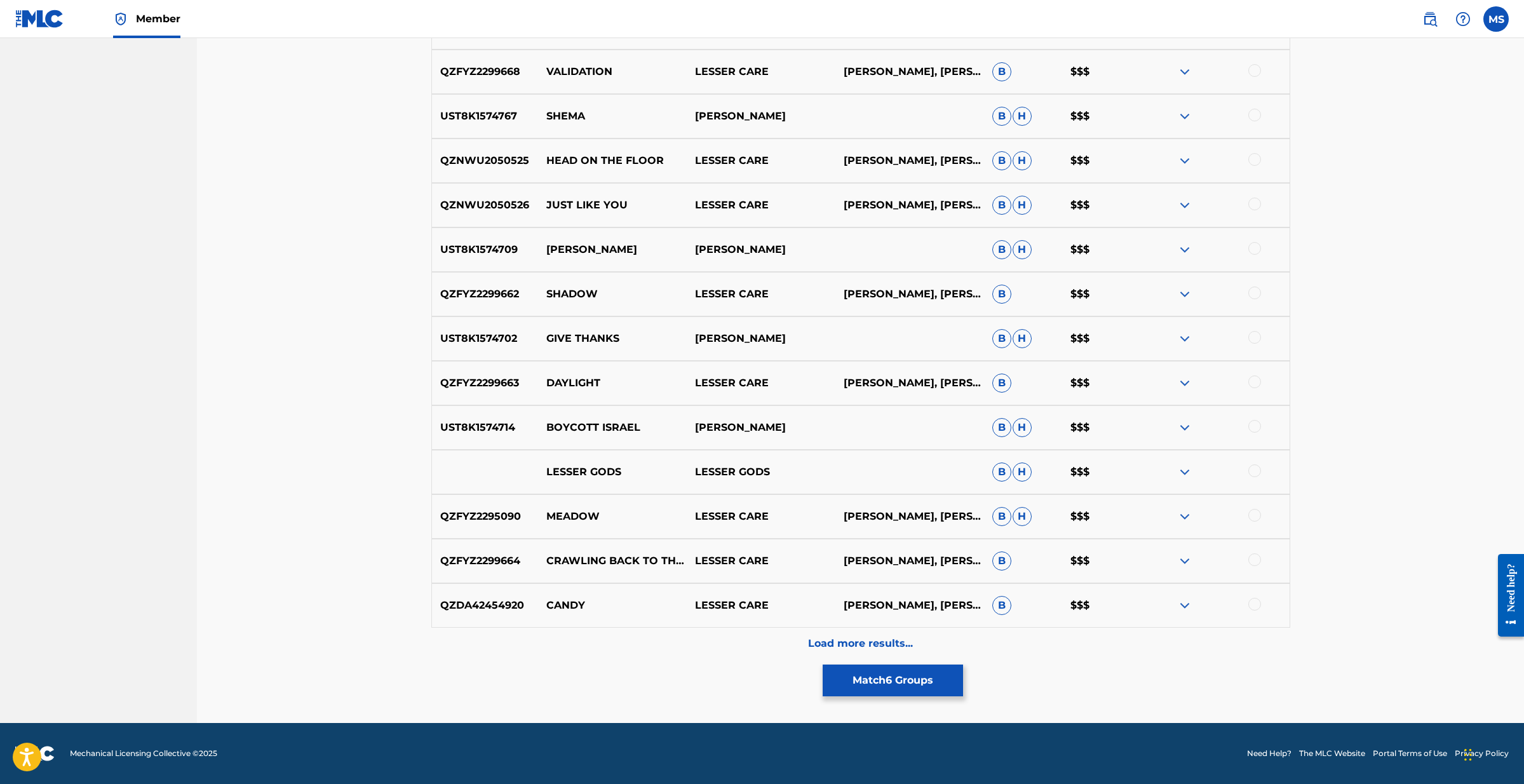
click at [820, 638] on p "Load more results..." at bounding box center [860, 643] width 105 height 15
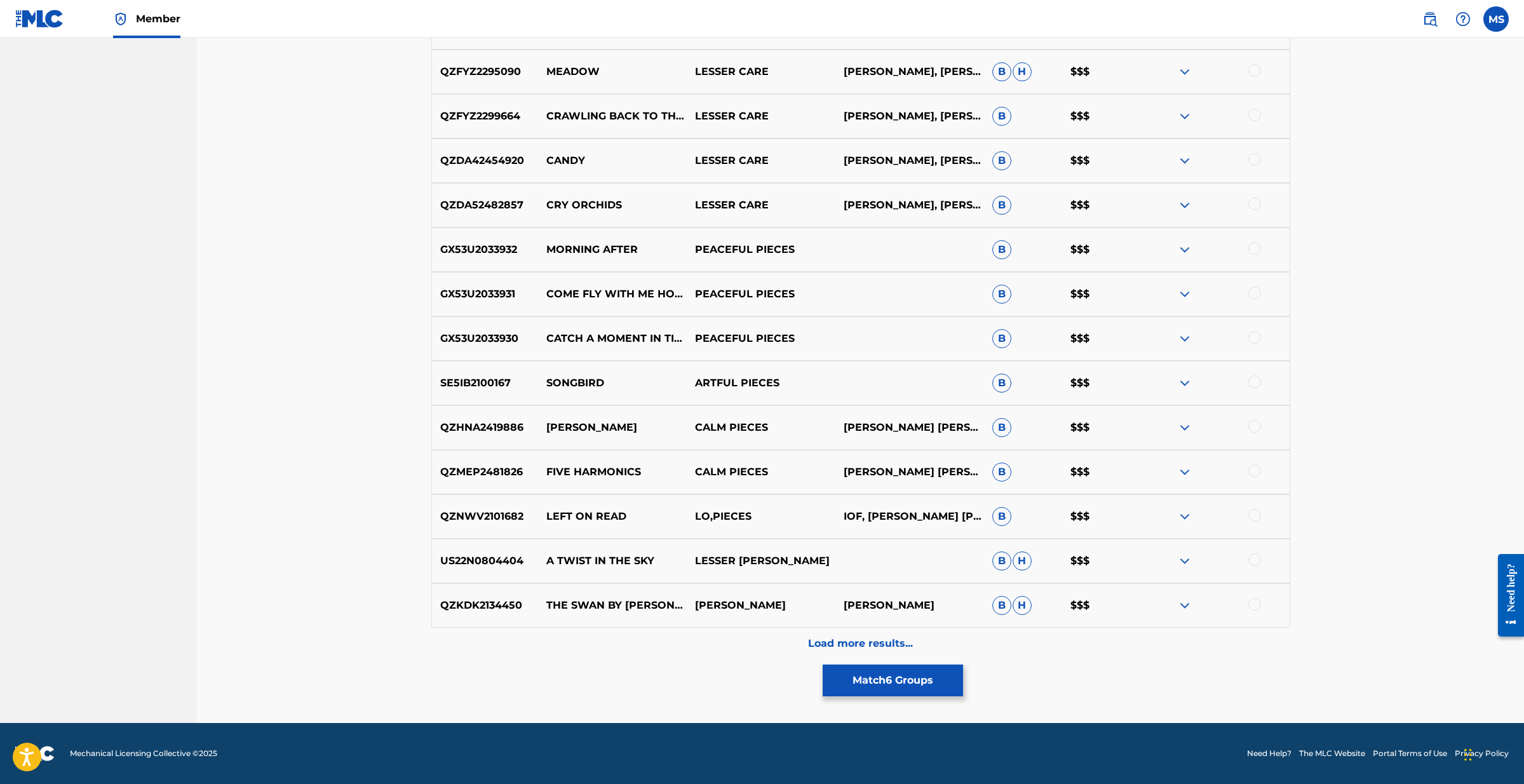
scroll to position [1235, 0]
click at [839, 640] on p "Load more results..." at bounding box center [860, 643] width 105 height 15
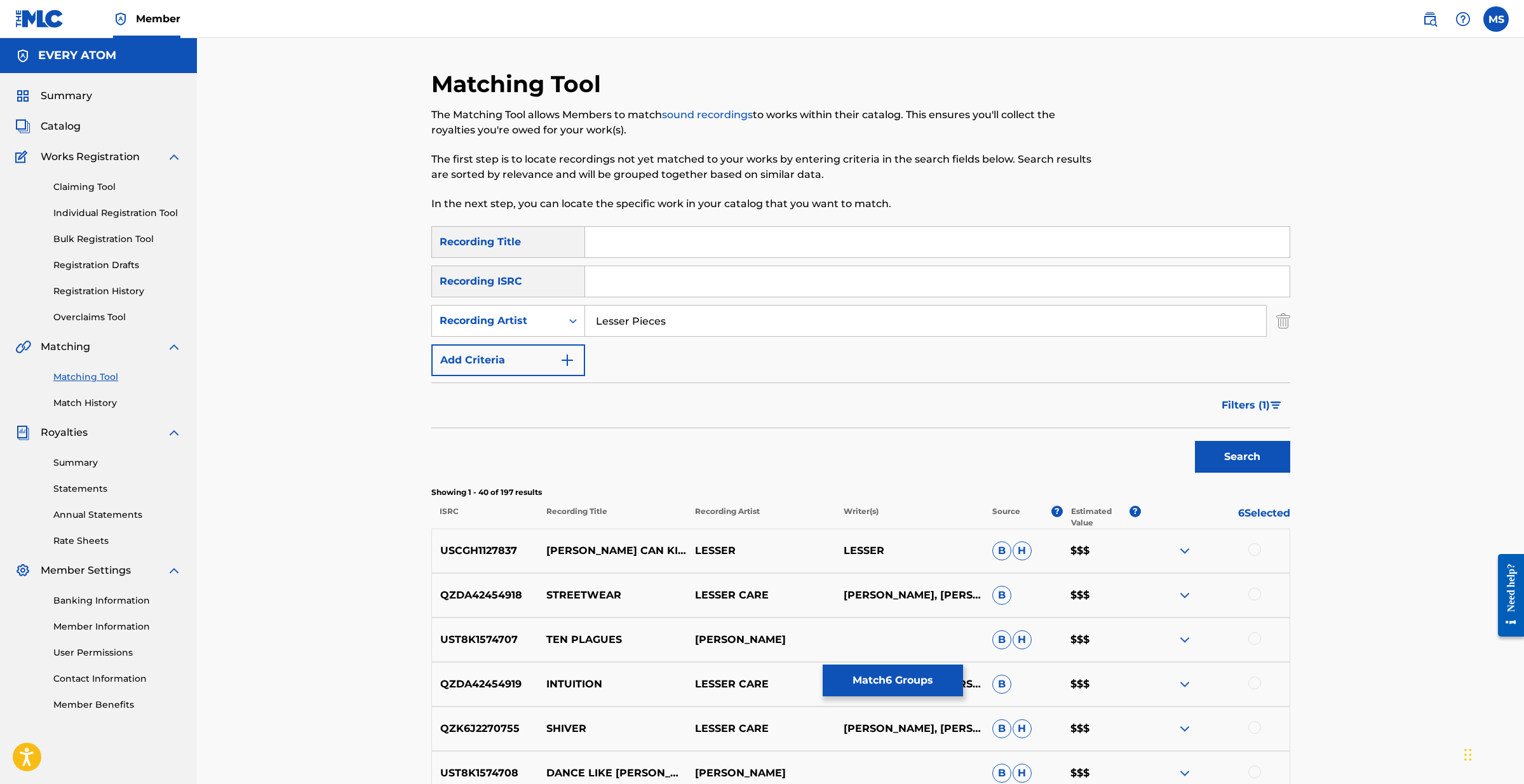
scroll to position [0, 0]
drag, startPoint x: 671, startPoint y: 320, endPoint x: 574, endPoint y: 322, distance: 97.0
click at [574, 322] on div "SearchWithCriteria55be827d-23f7-40c4-9940-3be38a857bb9 Recording Artist Lesser …" at bounding box center [860, 320] width 859 height 32
click at [1261, 458] on button "Search" at bounding box center [1243, 457] width 95 height 32
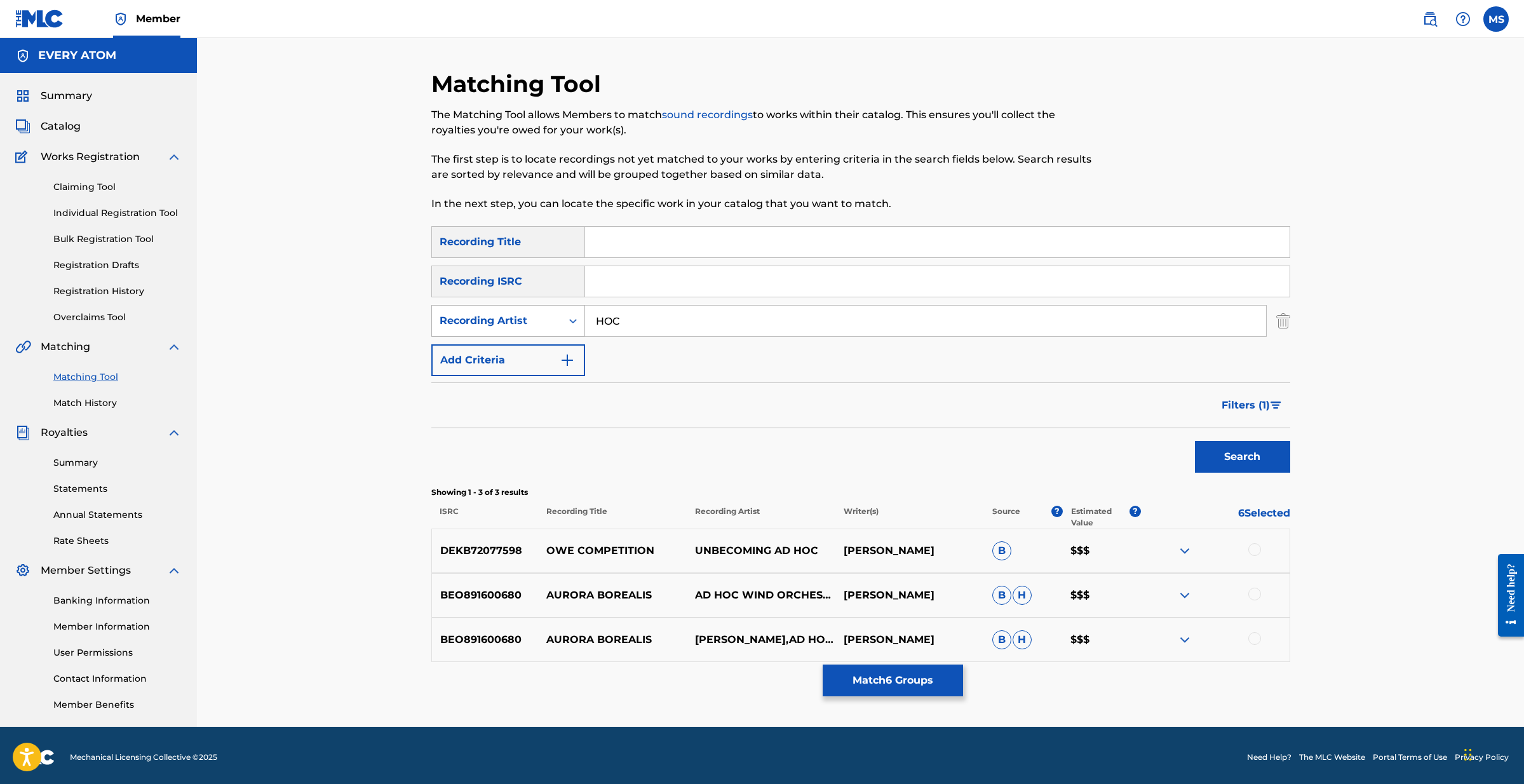
drag, startPoint x: 650, startPoint y: 315, endPoint x: 577, endPoint y: 318, distance: 73.1
click at [577, 318] on div "SearchWithCriteria55be827d-23f7-40c4-9940-3be38a857bb9 Recording Artist HOC" at bounding box center [860, 320] width 859 height 32
type input "Flying Lotus"
click at [1222, 467] on button "Search" at bounding box center [1243, 457] width 95 height 32
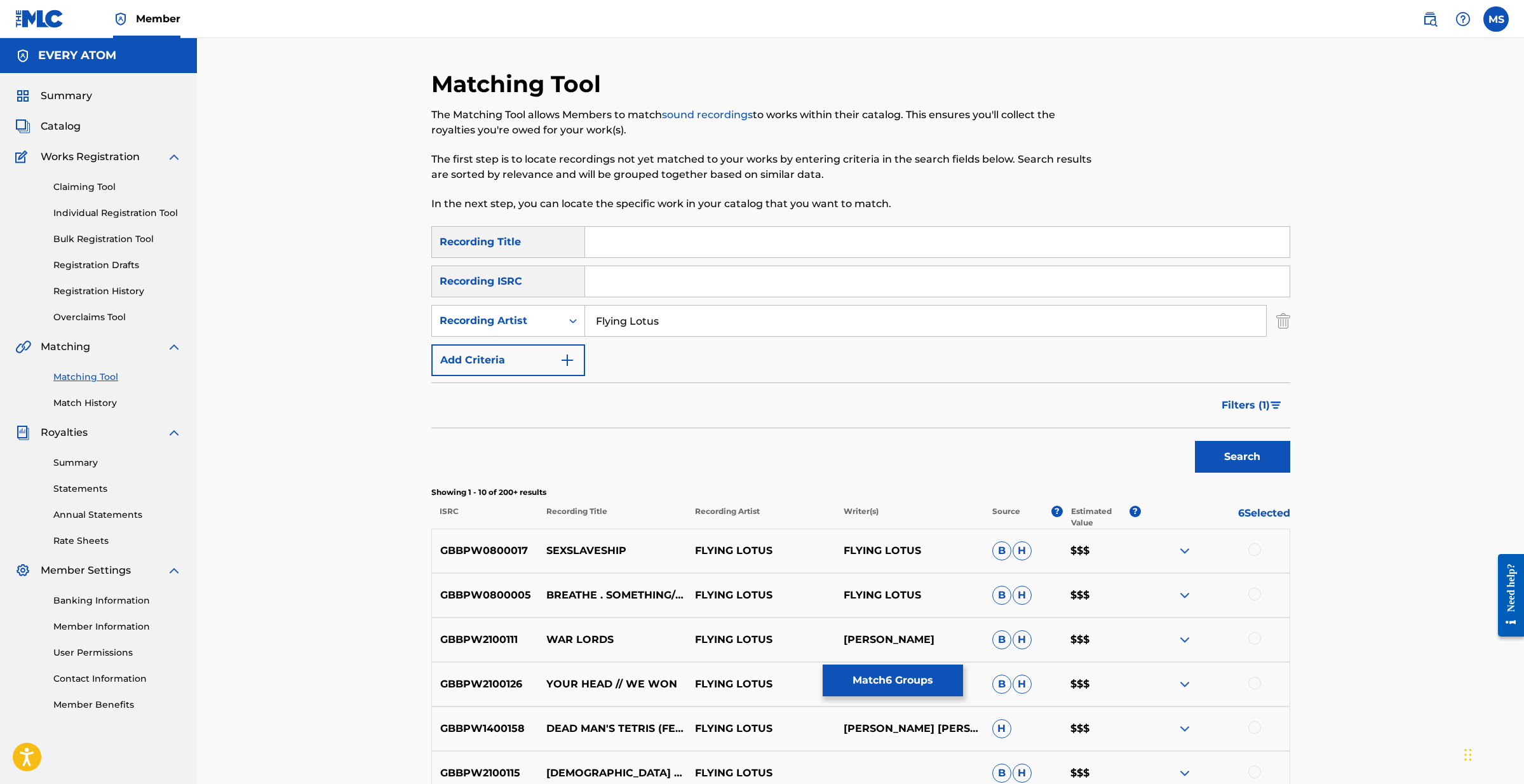
click at [661, 244] on input "Search Form" at bounding box center [937, 242] width 705 height 30
click at [1242, 457] on button "Search" at bounding box center [1243, 457] width 95 height 32
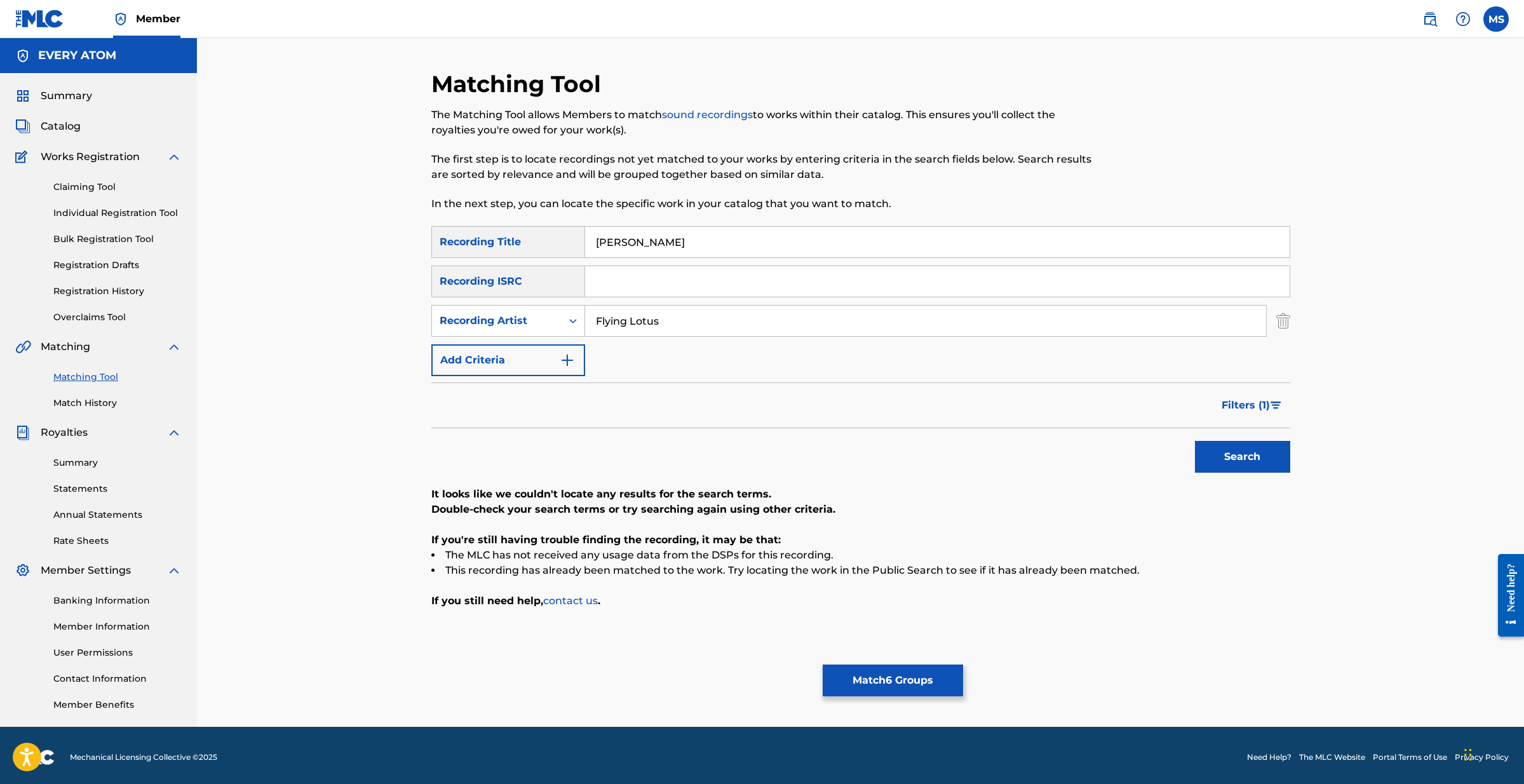
drag, startPoint x: 674, startPoint y: 246, endPoint x: 569, endPoint y: 237, distance: 105.4
click at [569, 237] on div "SearchWithCriteria254ec657-8739-43e1-a098-fbd9297c4e41 Recording Title Roberta …" at bounding box center [860, 242] width 859 height 32
type input "mike slott"
click at [1242, 457] on button "Search" at bounding box center [1243, 457] width 95 height 32
drag, startPoint x: 681, startPoint y: 323, endPoint x: 523, endPoint y: 308, distance: 158.7
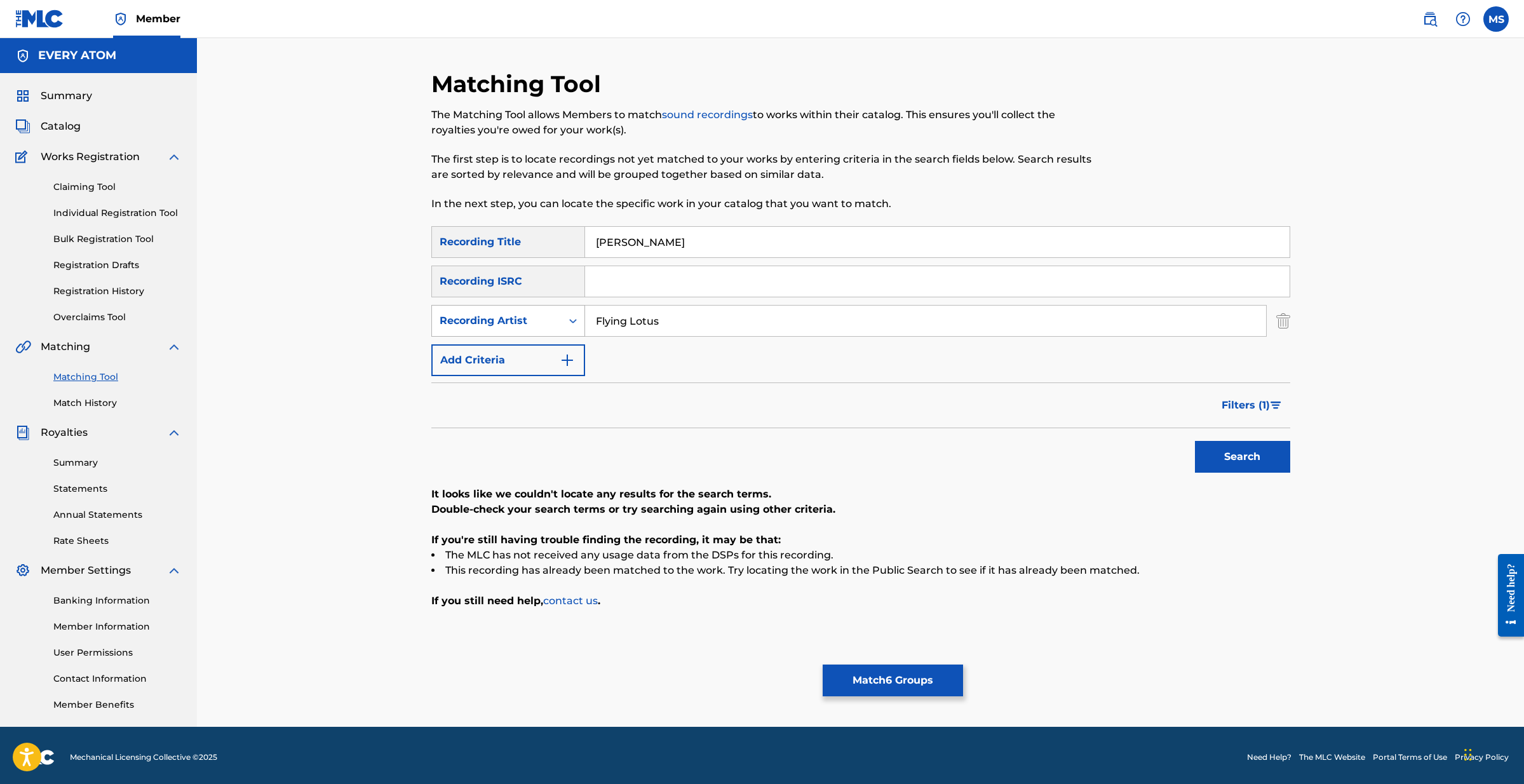
click at [523, 308] on div "SearchWithCriteria55be827d-23f7-40c4-9940-3be38a857bb9 Recording Artist Flying …" at bounding box center [860, 320] width 859 height 32
type input "Michael Nathan Slott"
drag, startPoint x: 654, startPoint y: 243, endPoint x: 452, endPoint y: 223, distance: 203.0
click at [452, 223] on div "Matching Tool The Matching Tool allows Members to match sound recordings to wor…" at bounding box center [860, 398] width 859 height 657
click at [1246, 451] on button "Search" at bounding box center [1243, 457] width 95 height 32
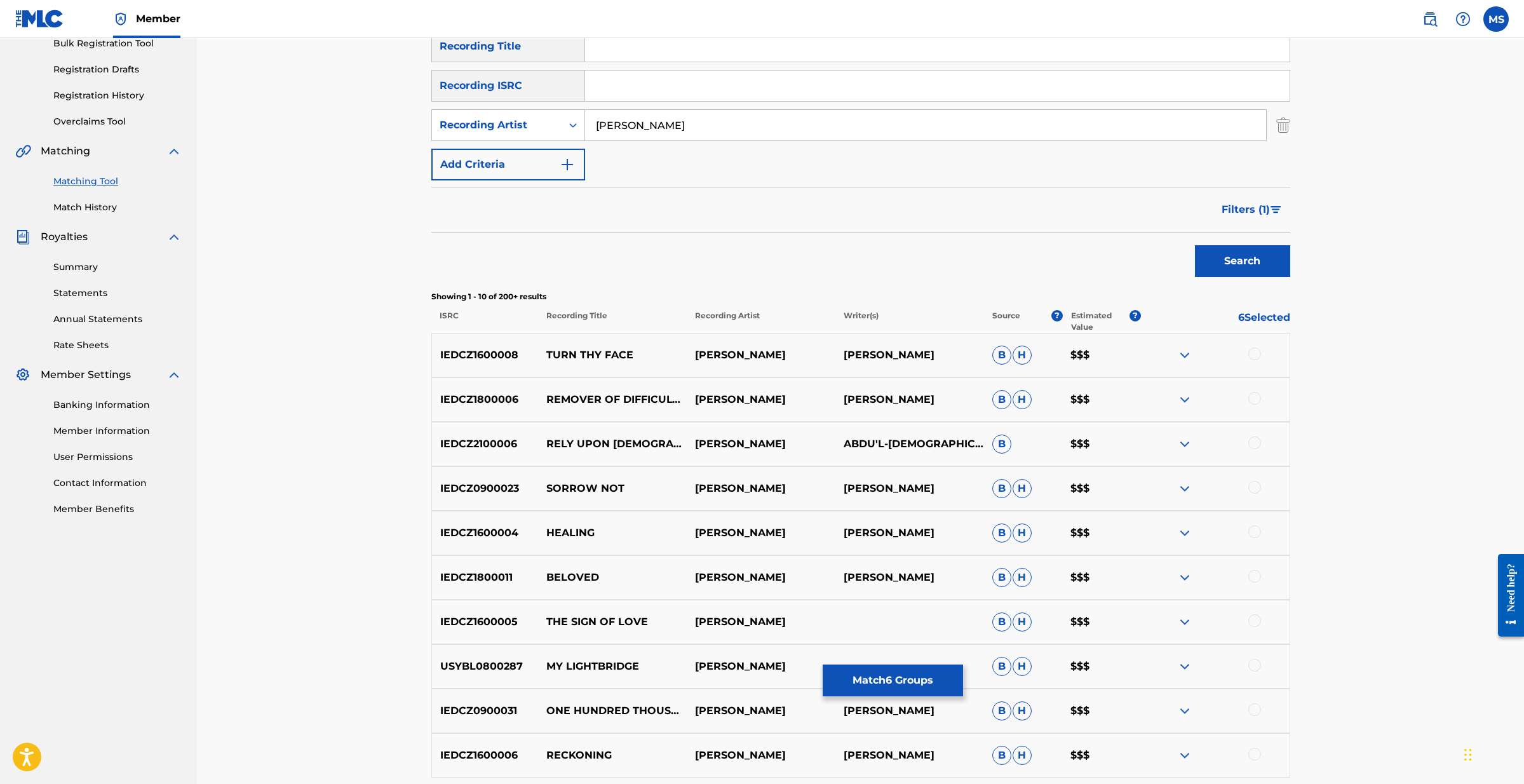
scroll to position [190, 0]
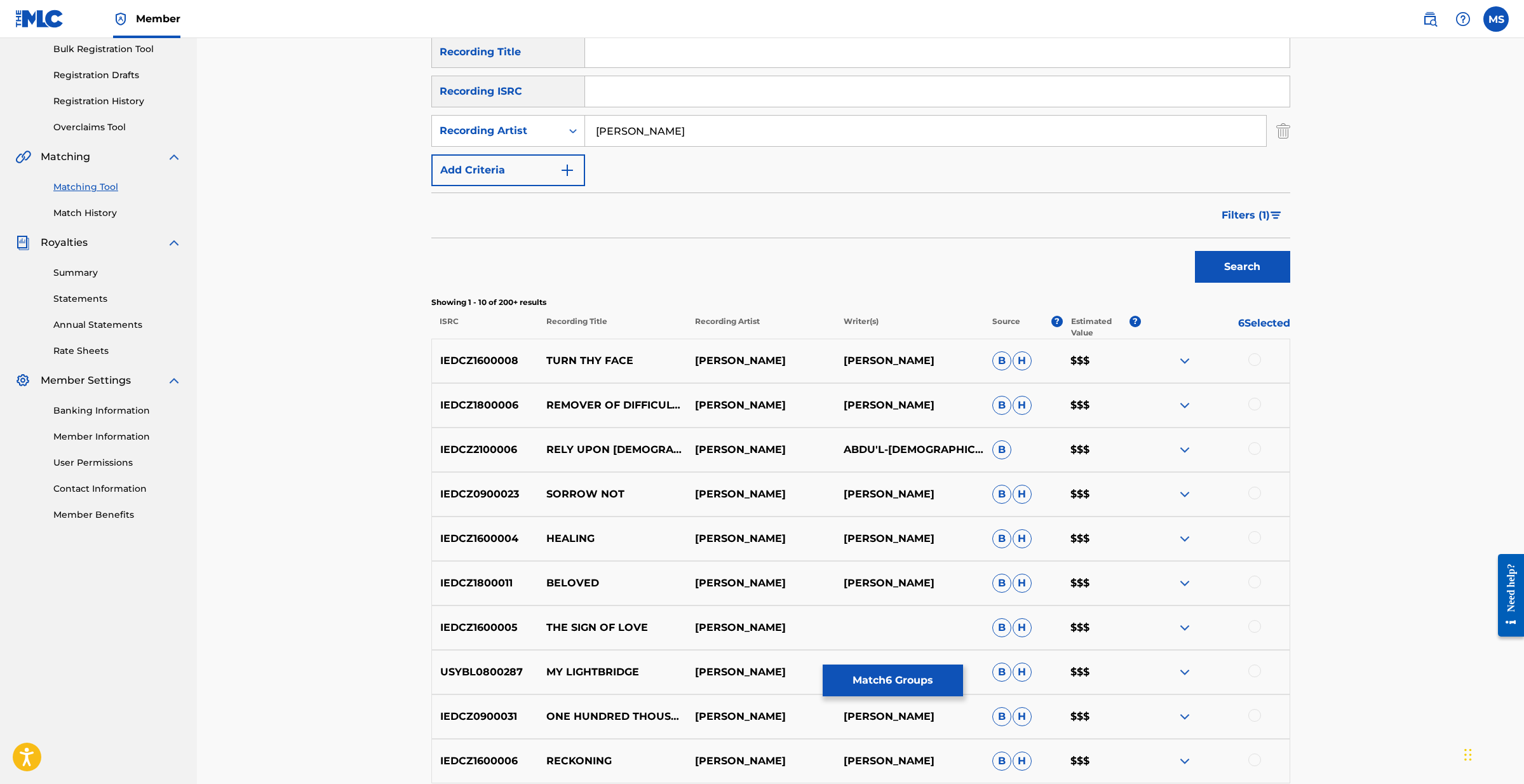
click at [659, 136] on input "Michael Nathan Slott" at bounding box center [926, 131] width 681 height 30
type input "Michael Slott"
click at [1242, 267] on button "Search" at bounding box center [1243, 267] width 95 height 32
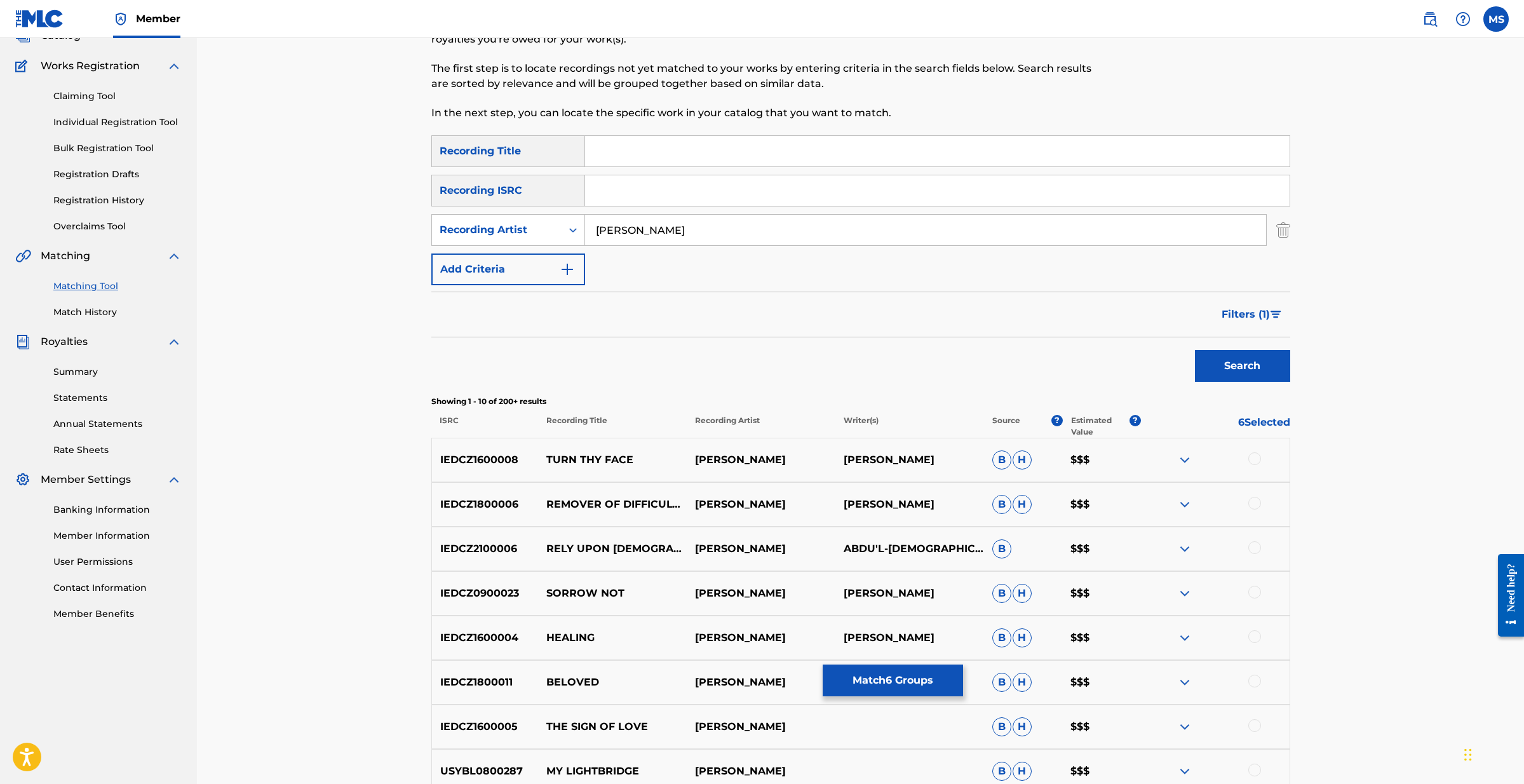
scroll to position [89, 0]
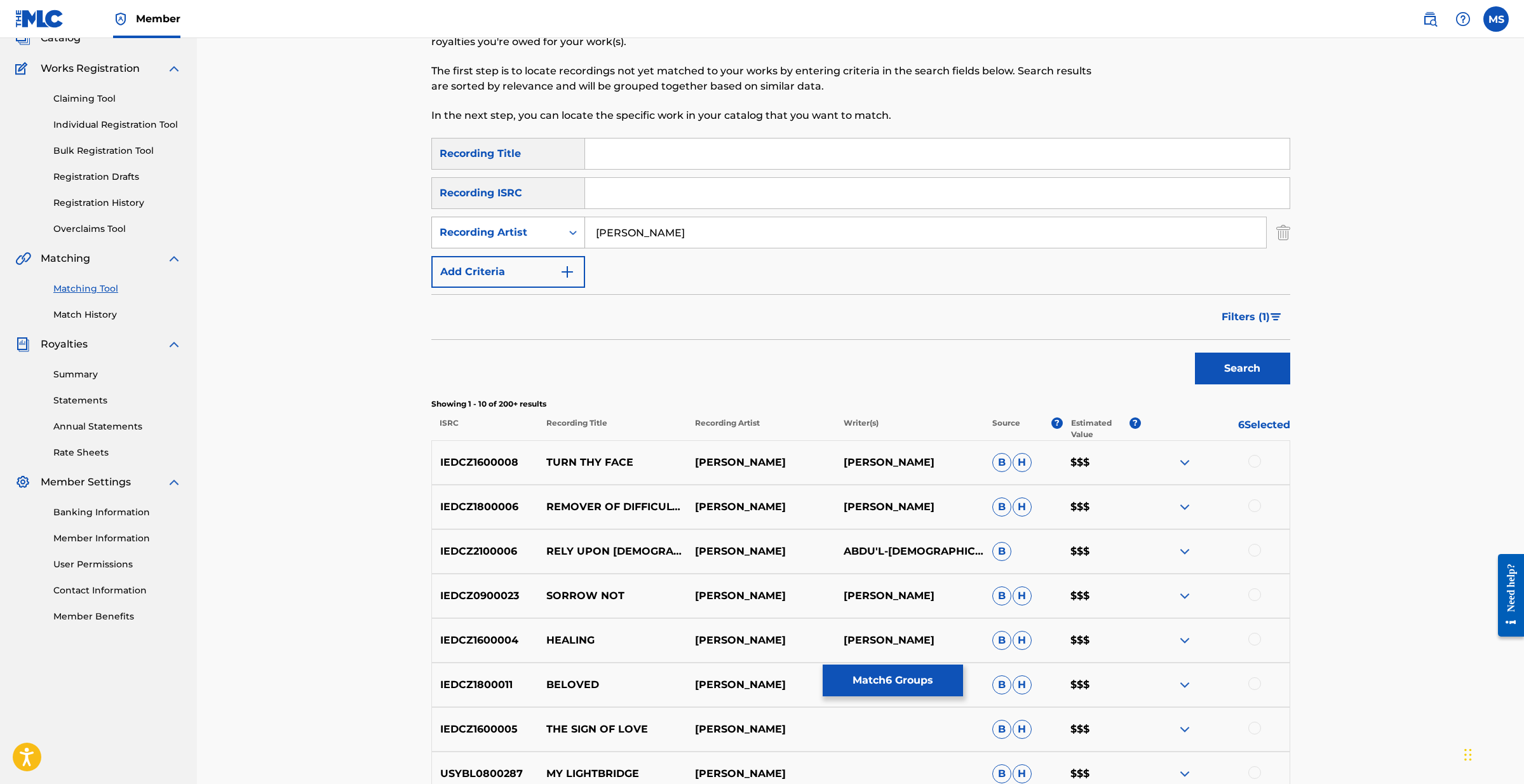
drag, startPoint x: 689, startPoint y: 231, endPoint x: 561, endPoint y: 224, distance: 128.2
click at [561, 224] on div "SearchWithCriteria55be827d-23f7-40c4-9940-3be38a857bb9 Recording Artist Michael…" at bounding box center [860, 233] width 859 height 32
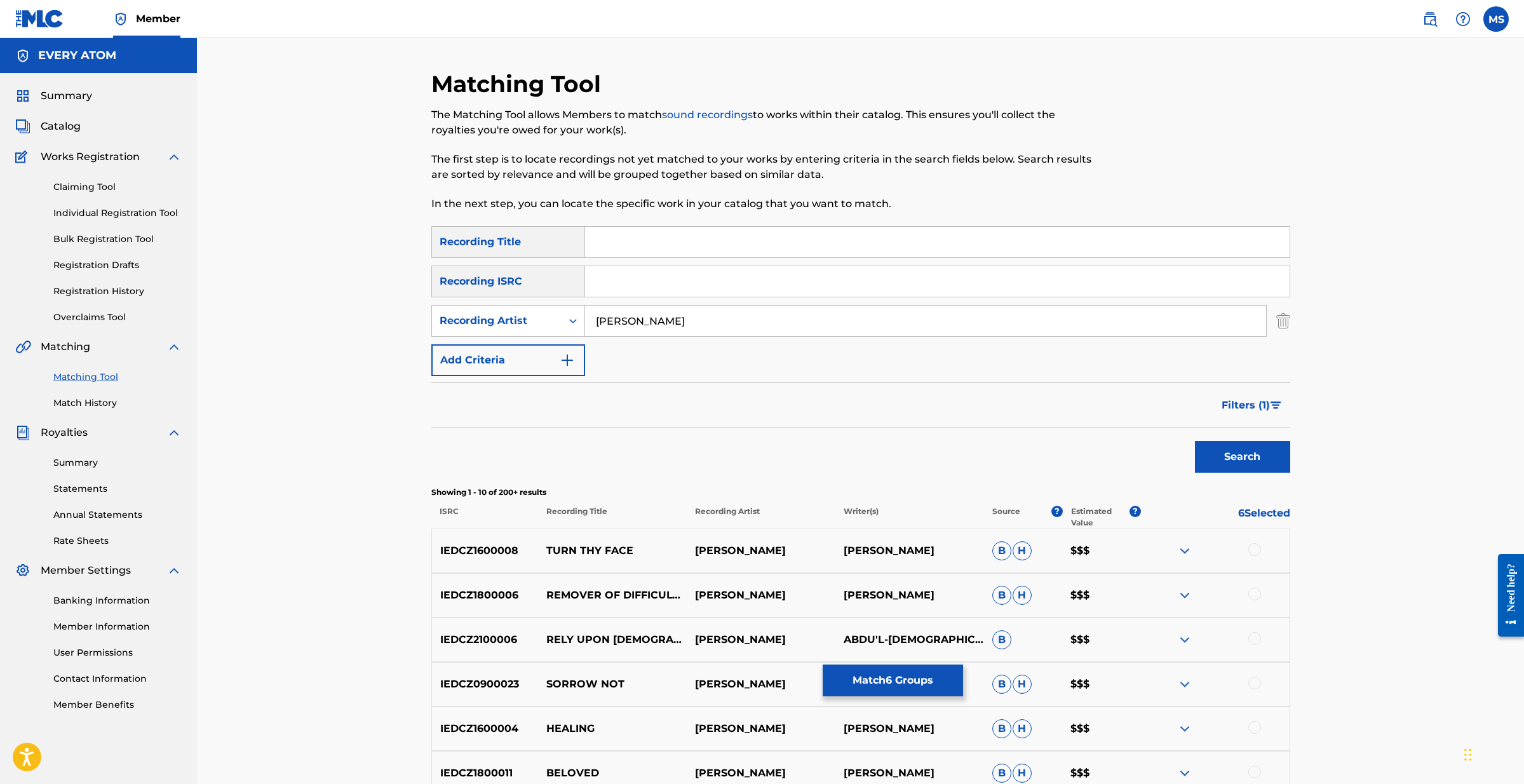
scroll to position [0, 0]
click at [679, 318] on input "Michael Slott" at bounding box center [926, 320] width 681 height 30
drag, startPoint x: 682, startPoint y: 320, endPoint x: 562, endPoint y: 306, distance: 120.8
click at [562, 306] on div "SearchWithCriteria55be827d-23f7-40c4-9940-3be38a857bb9 Recording Artist Michael…" at bounding box center [860, 320] width 859 height 32
click at [1242, 457] on button "Search" at bounding box center [1243, 457] width 95 height 32
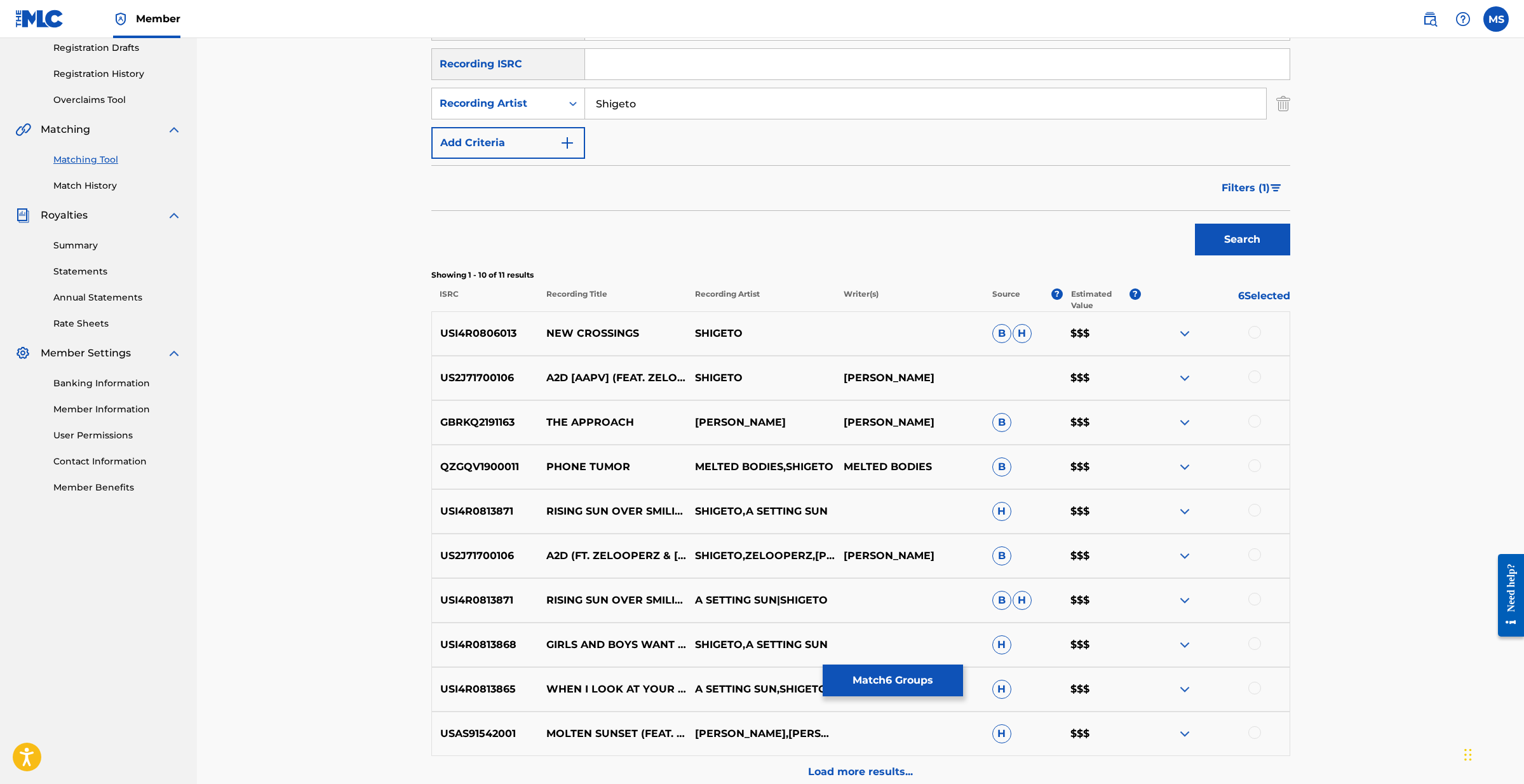
scroll to position [229, 0]
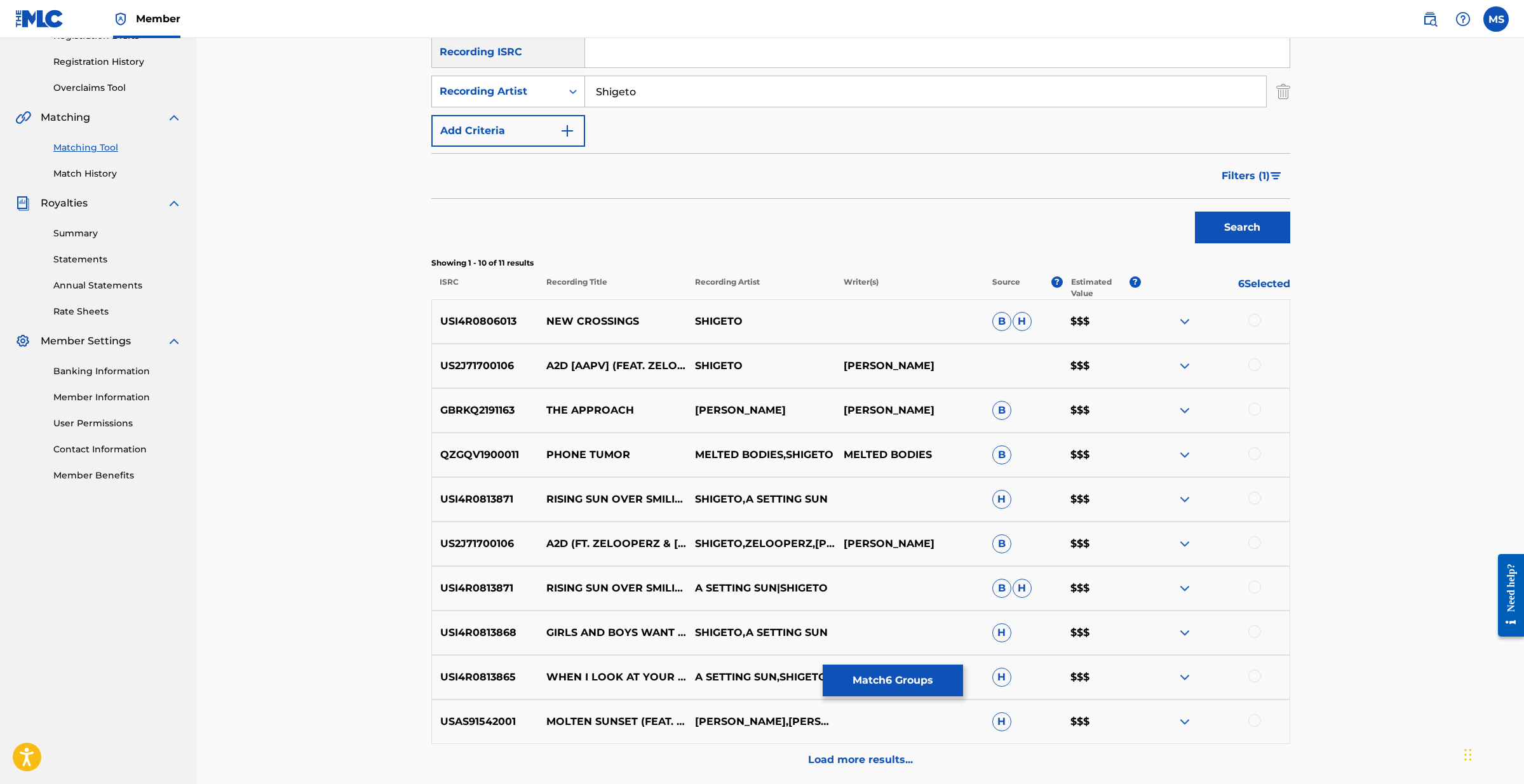
drag, startPoint x: 655, startPoint y: 90, endPoint x: 568, endPoint y: 89, distance: 87.0
click at [568, 89] on div "SearchWithCriteria55be827d-23f7-40c4-9940-3be38a857bb9 Recording Artist Shigeto" at bounding box center [860, 91] width 859 height 32
click at [1242, 228] on button "Search" at bounding box center [1243, 228] width 95 height 32
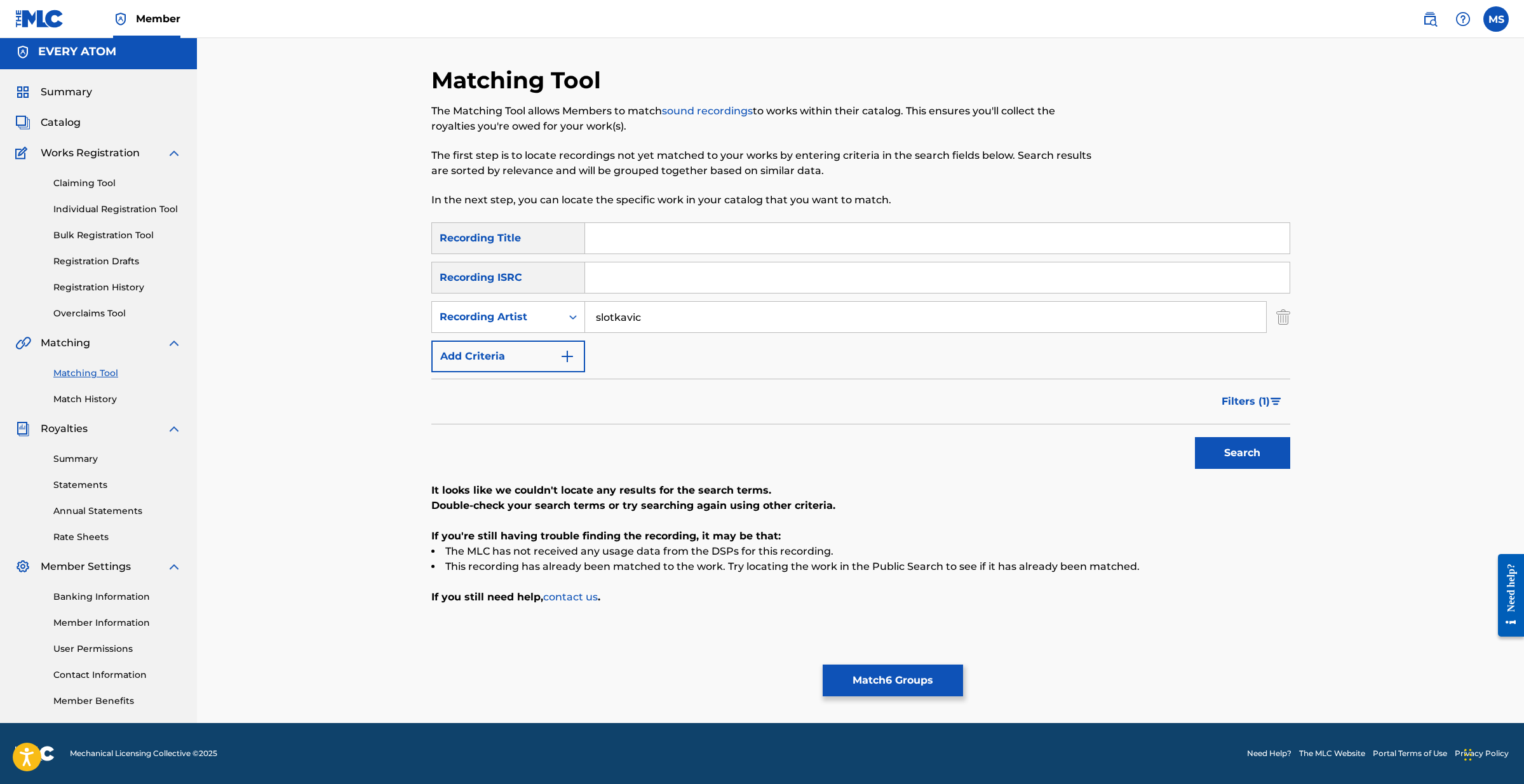
drag, startPoint x: 665, startPoint y: 320, endPoint x: 601, endPoint y: 315, distance: 64.2
click at [601, 315] on input "slotkavic" at bounding box center [926, 317] width 681 height 30
type input "s"
click at [1242, 453] on button "Search" at bounding box center [1243, 453] width 95 height 32
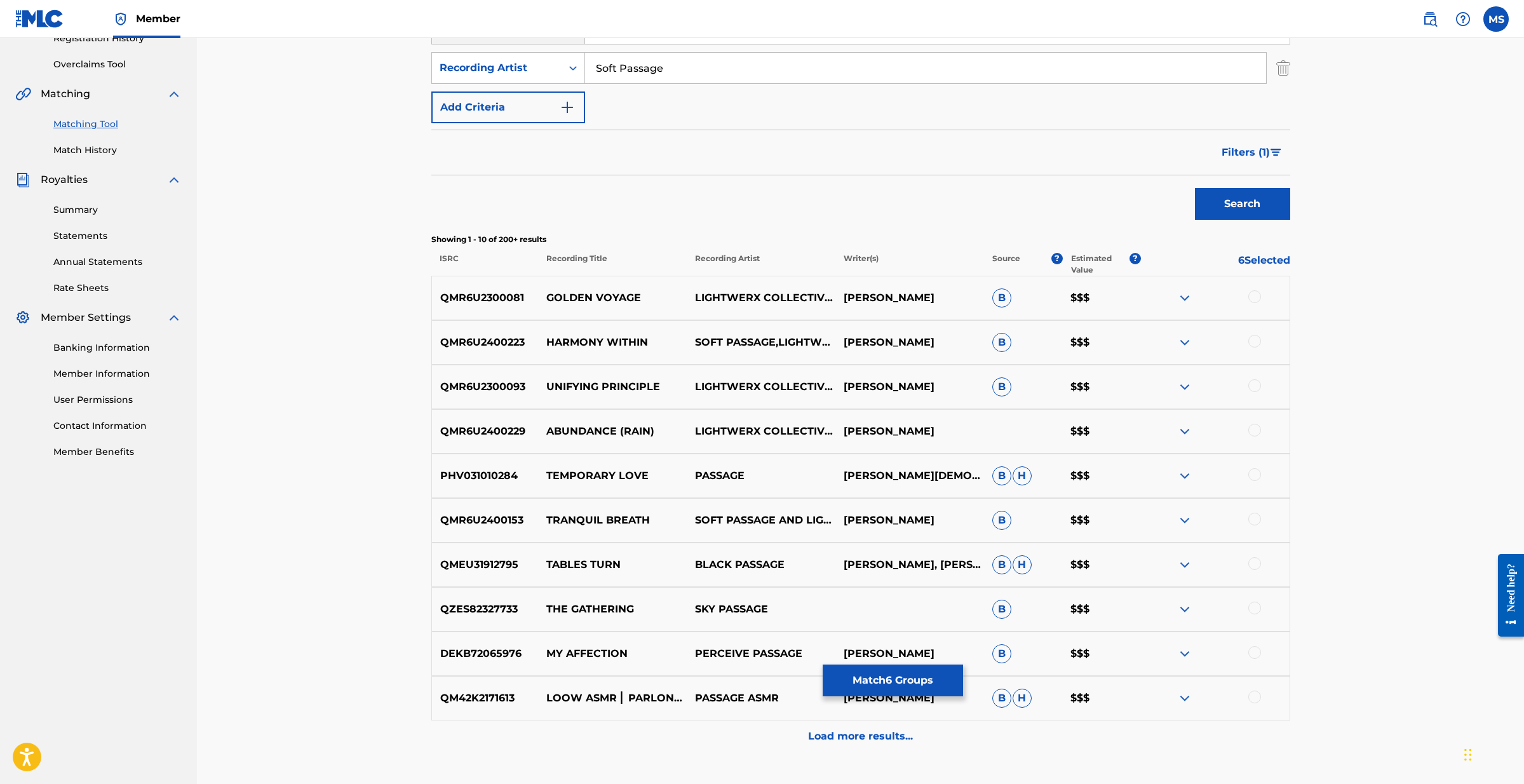
scroll to position [254, 0]
click at [882, 732] on p "Load more results..." at bounding box center [860, 735] width 105 height 15
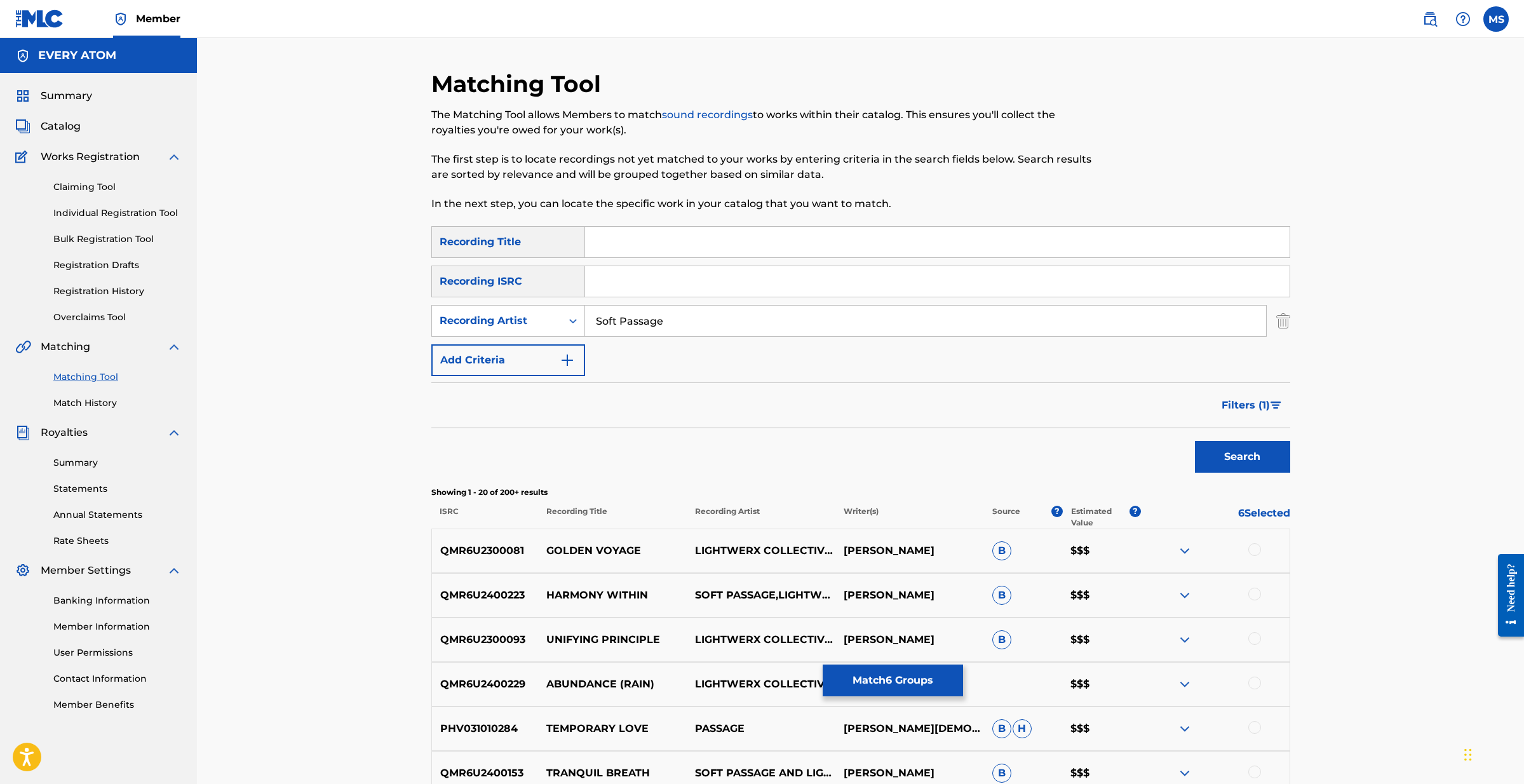
scroll to position [0, 0]
drag, startPoint x: 676, startPoint y: 320, endPoint x: 562, endPoint y: 321, distance: 114.0
click at [562, 321] on div "SearchWithCriteria55be827d-23f7-40c4-9940-3be38a857bb9 Recording Artist Soft Pa…" at bounding box center [860, 320] width 859 height 32
click at [1242, 457] on button "Search" at bounding box center [1243, 457] width 95 height 32
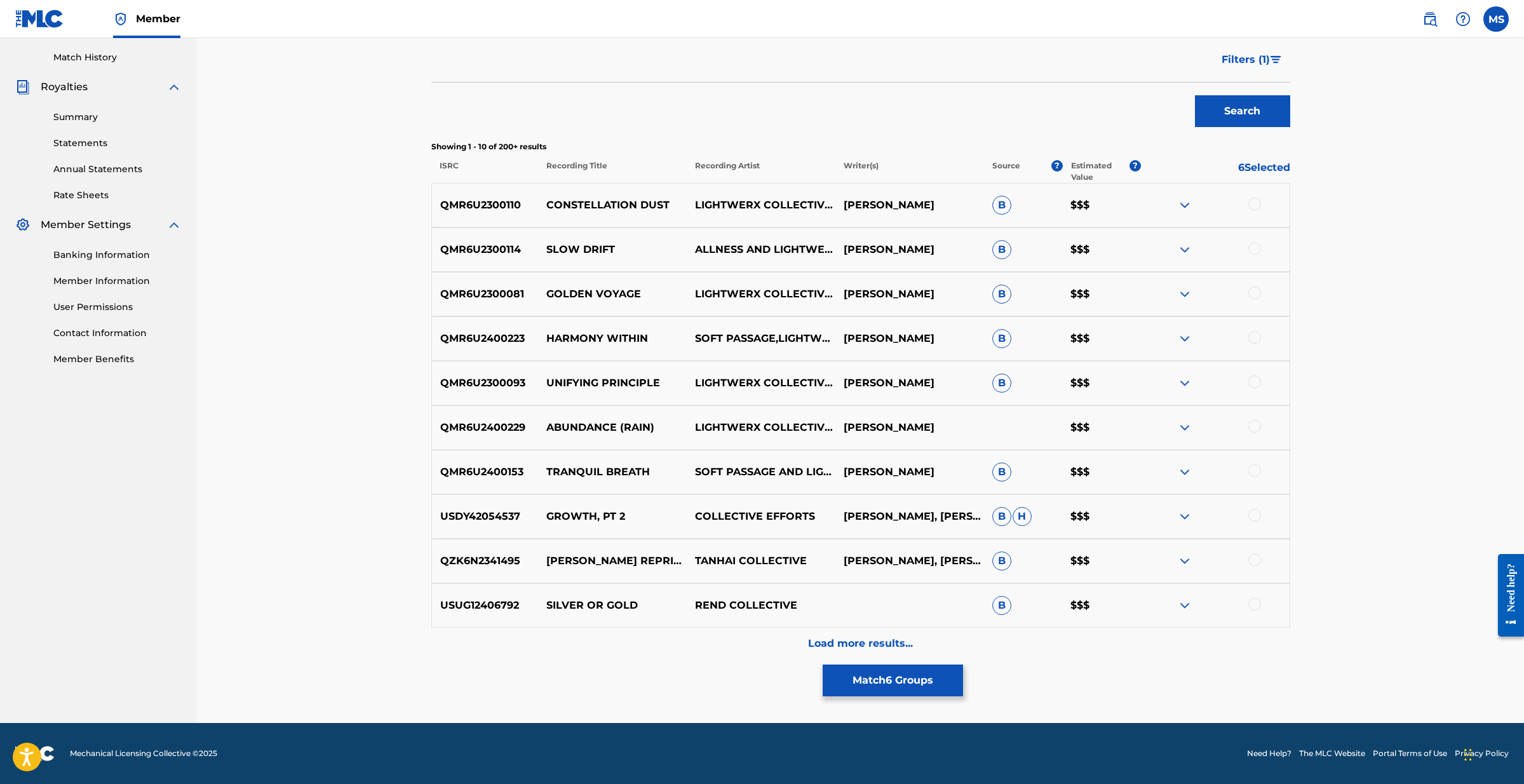
scroll to position [346, 0]
click at [827, 637] on p "Load more results..." at bounding box center [860, 643] width 105 height 15
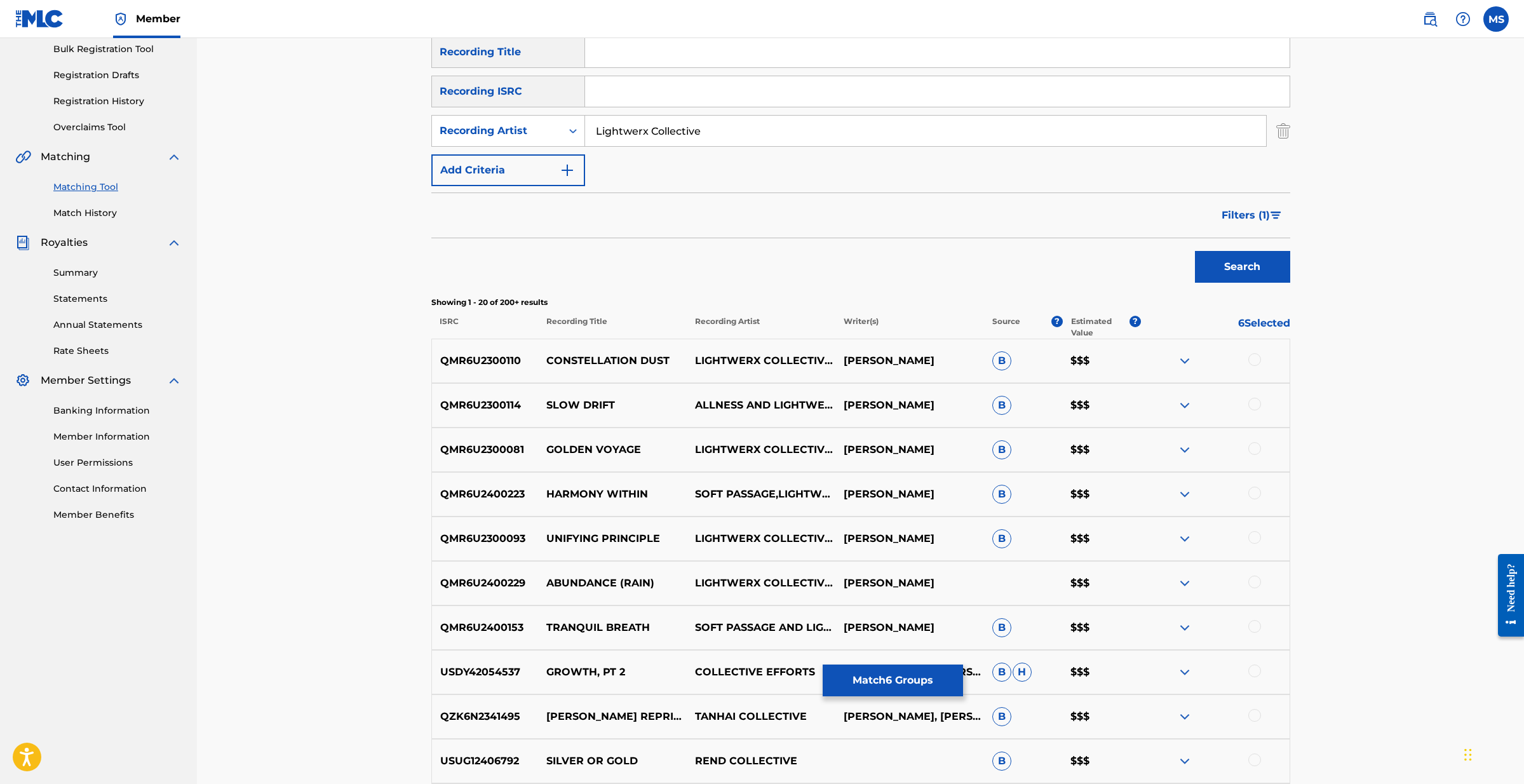
scroll to position [228, 0]
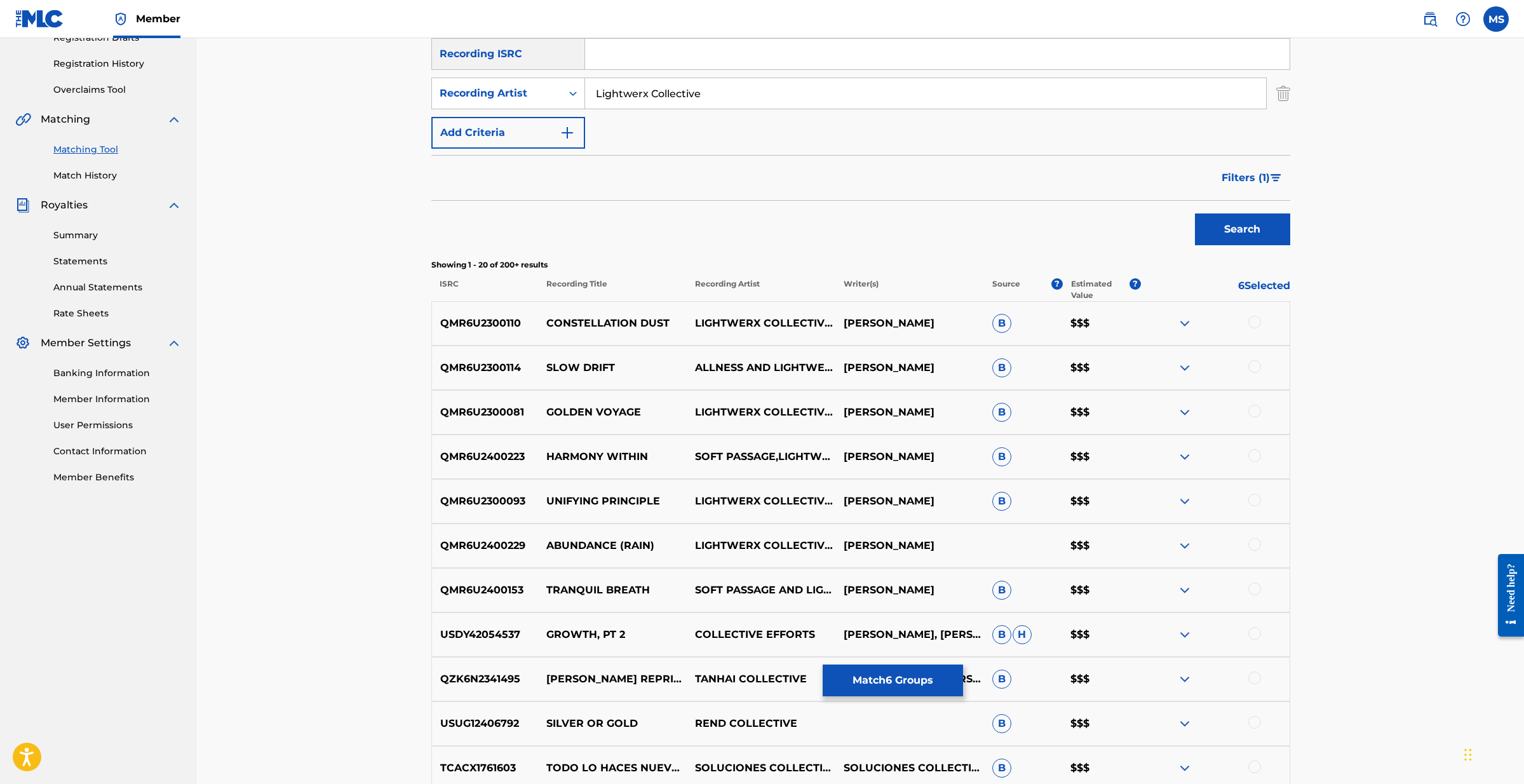
click at [1178, 324] on img at bounding box center [1185, 323] width 15 height 15
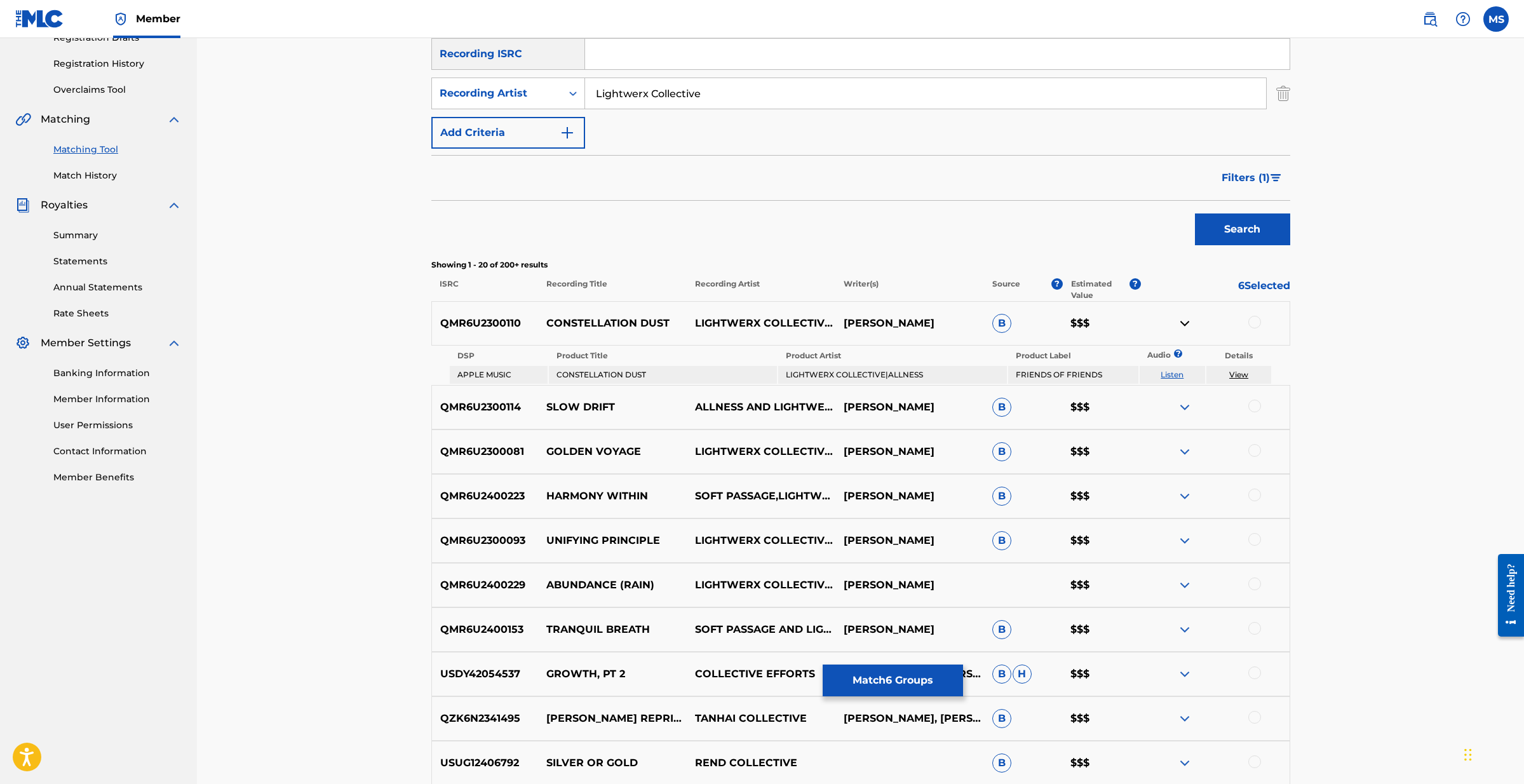
click at [1237, 371] on link "View" at bounding box center [1239, 374] width 19 height 9
click at [1006, 238] on div "Search" at bounding box center [860, 226] width 859 height 51
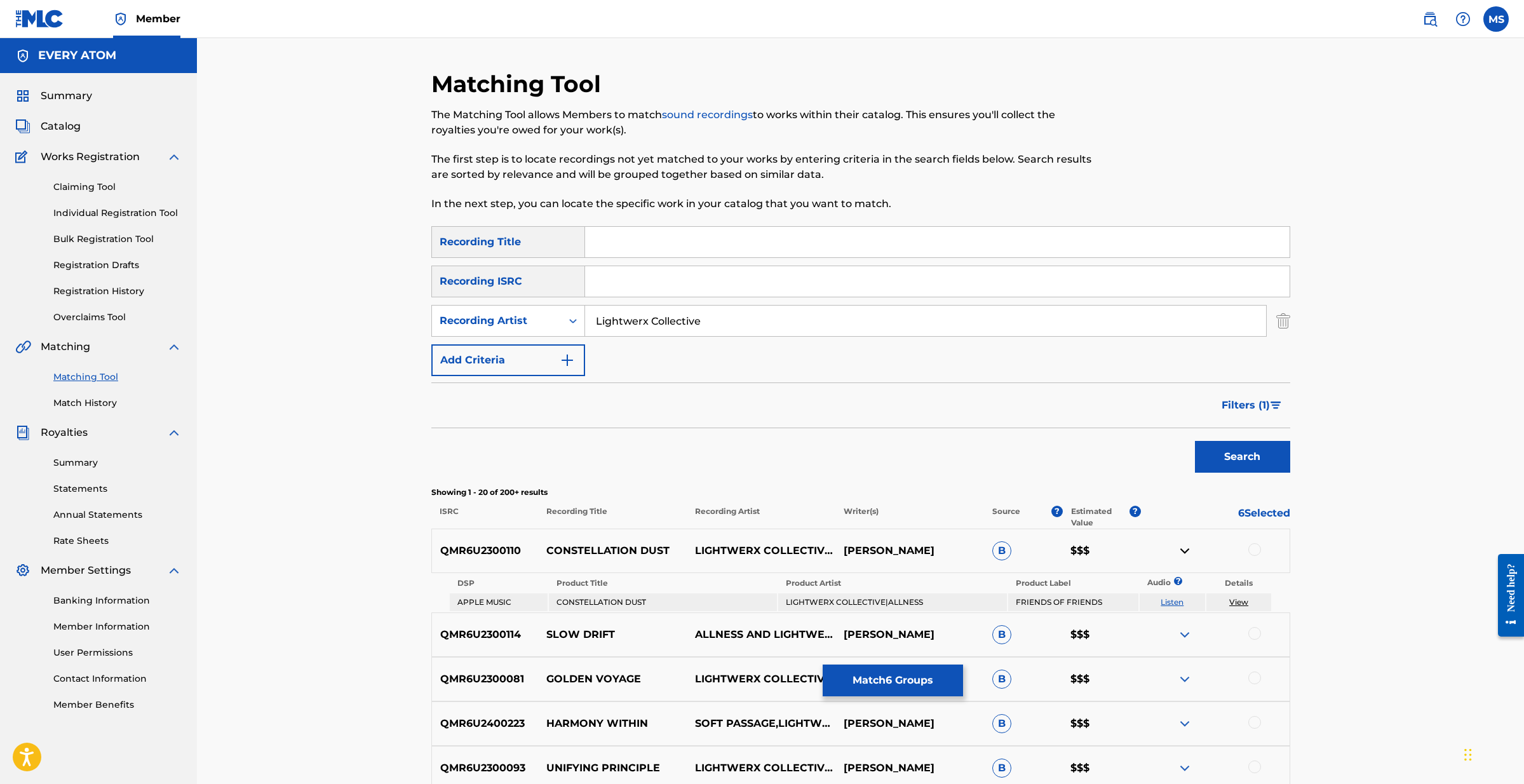
scroll to position [0, 0]
drag, startPoint x: 730, startPoint y: 318, endPoint x: 563, endPoint y: 310, distance: 167.2
click at [563, 310] on div "SearchWithCriteria55be827d-23f7-40c4-9940-3be38a857bb9 Recording Artist Lightwe…" at bounding box center [860, 320] width 859 height 32
type input "Allness"
click at [1242, 457] on button "Search" at bounding box center [1243, 457] width 95 height 32
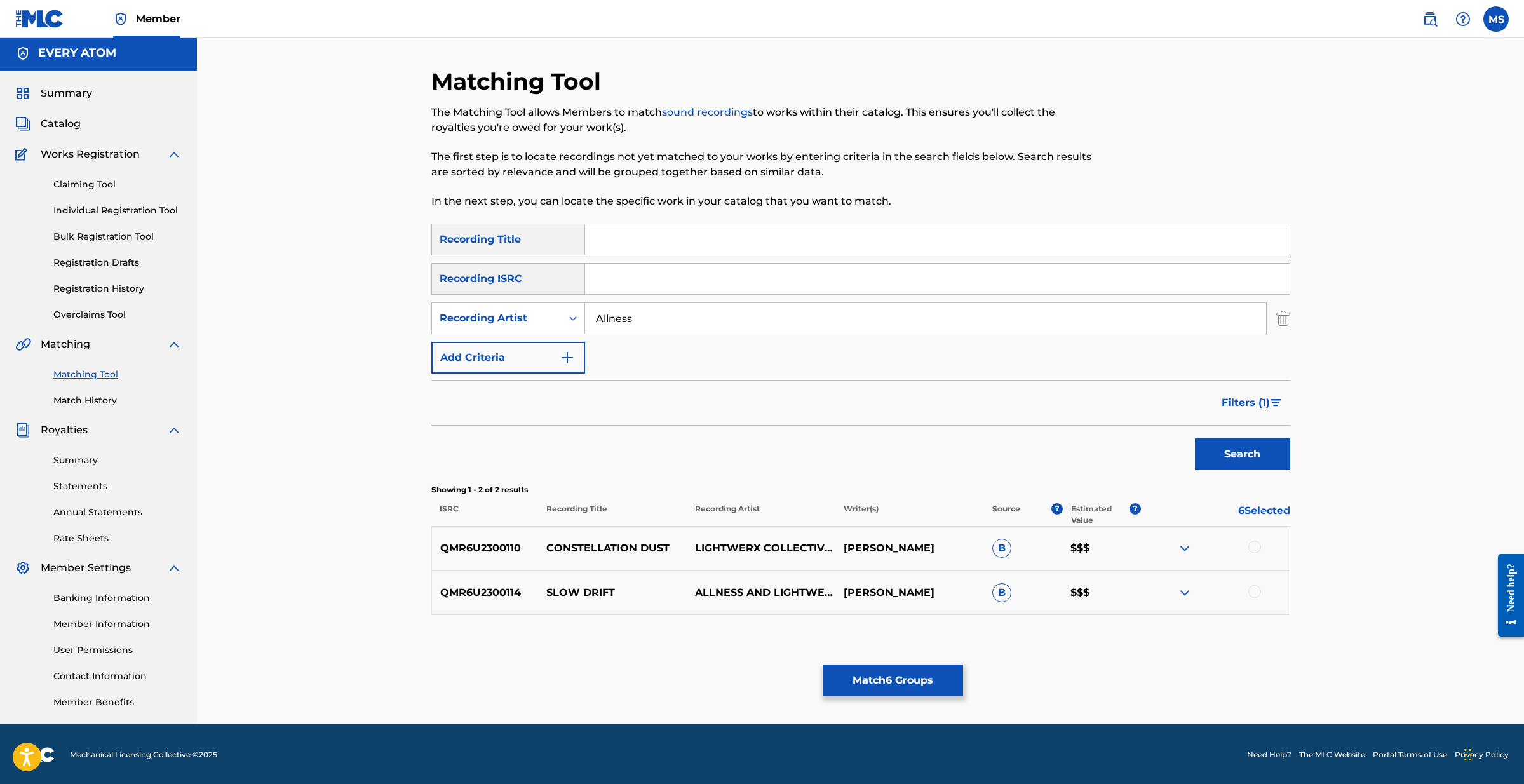
scroll to position [2, 1]
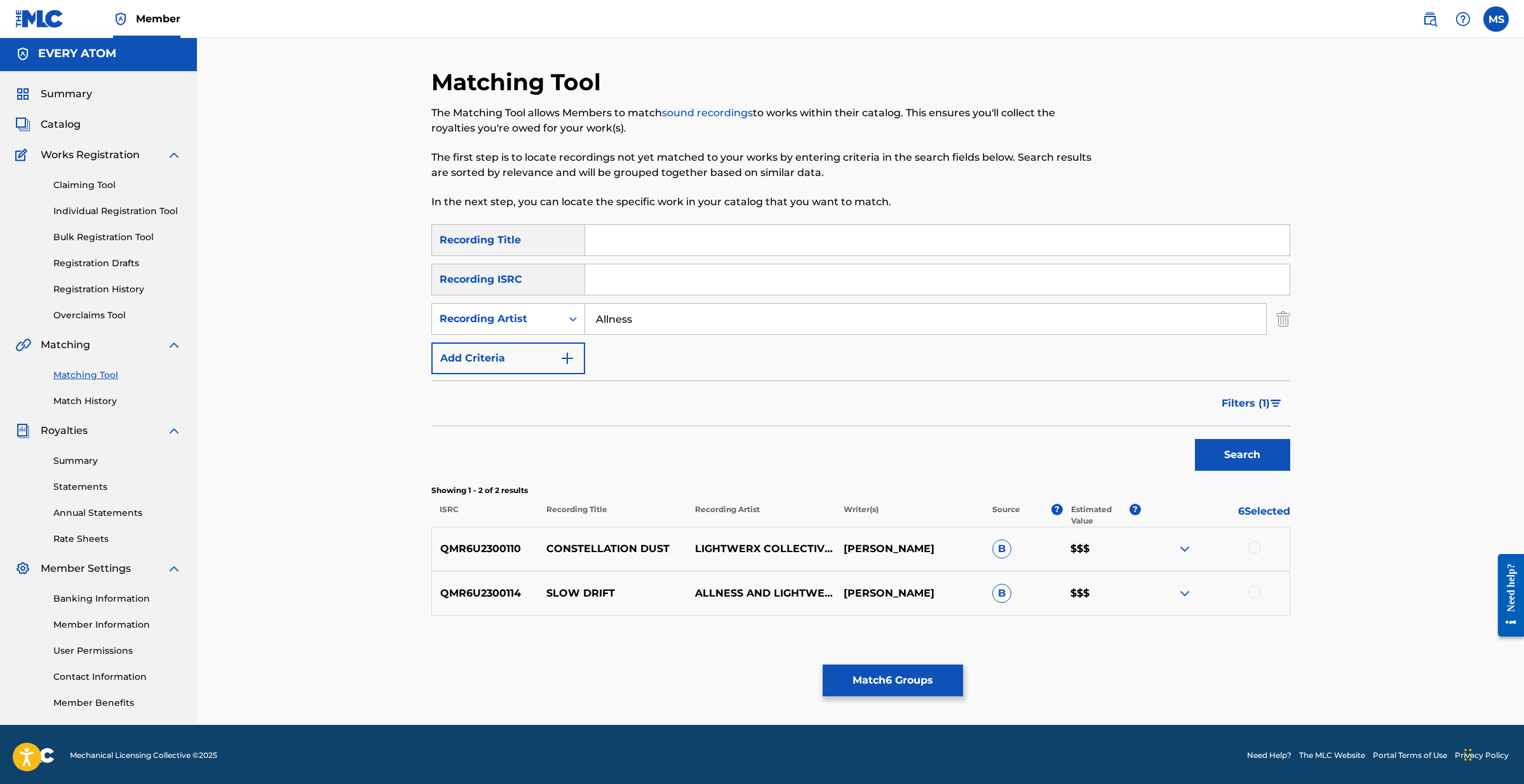
drag, startPoint x: 643, startPoint y: 317, endPoint x: 596, endPoint y: 316, distance: 47.0
click at [596, 316] on input "Allness" at bounding box center [926, 319] width 681 height 30
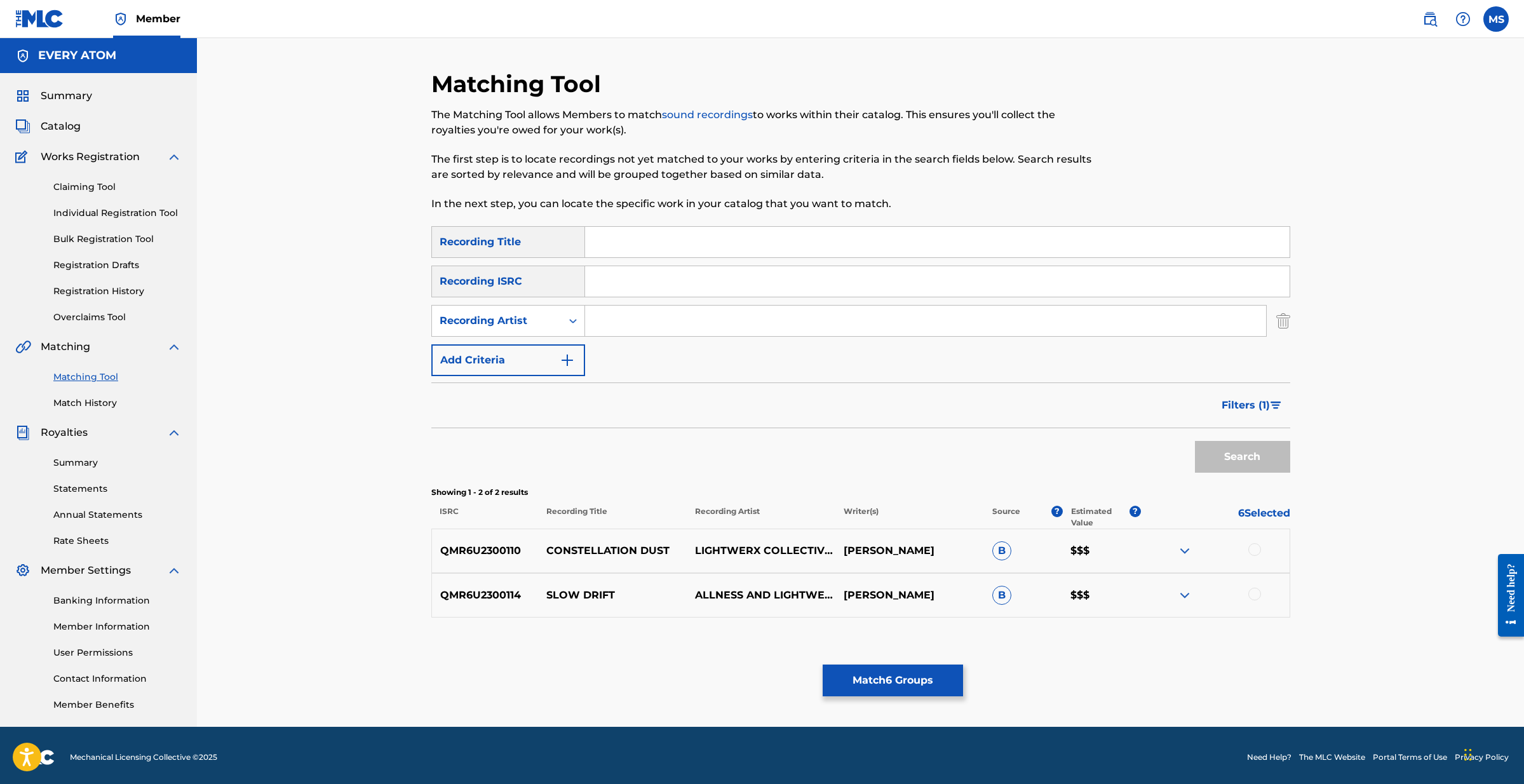
scroll to position [0, 0]
type input "muhsinah"
click at [1242, 457] on button "Search" at bounding box center [1243, 457] width 95 height 32
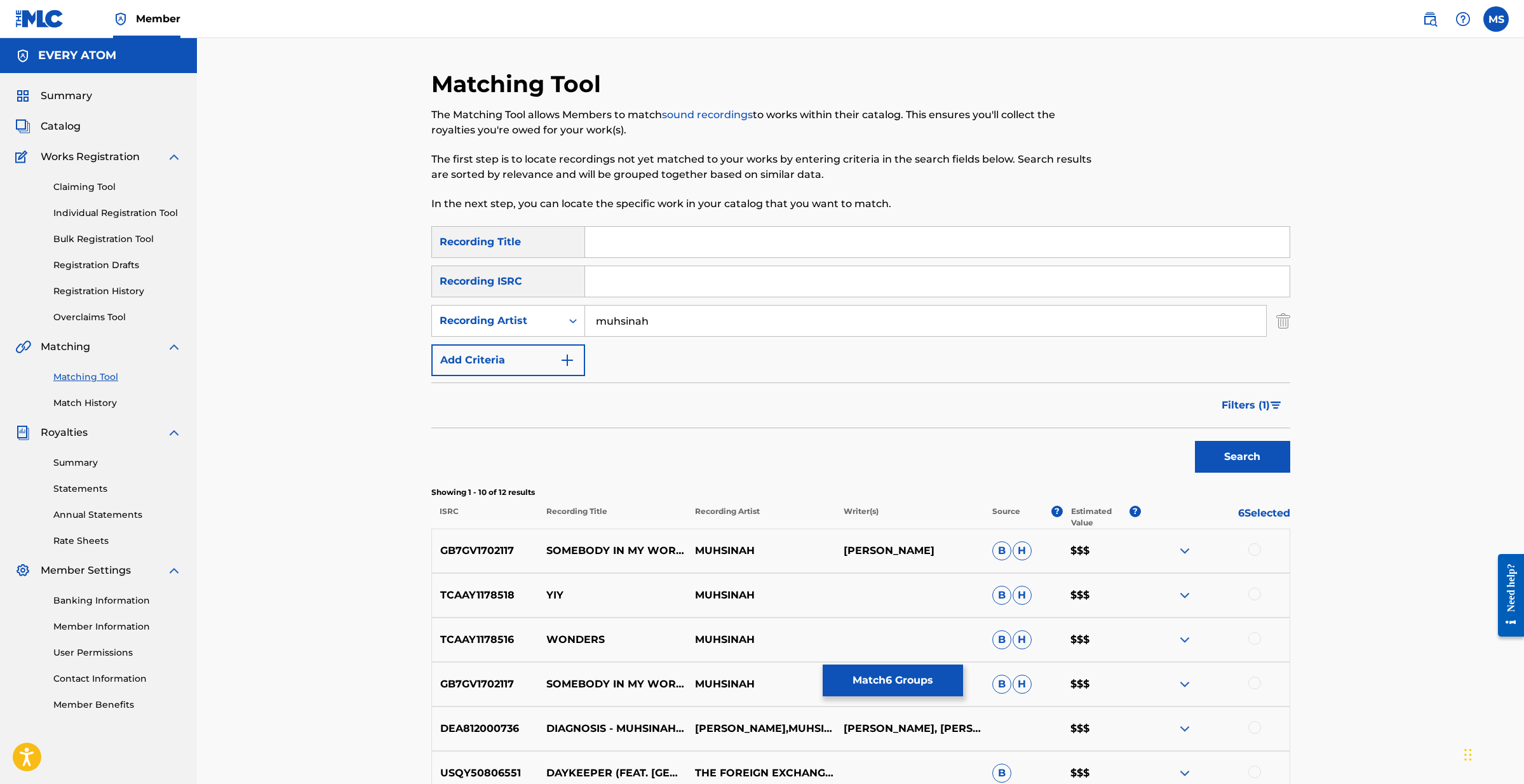
drag, startPoint x: 664, startPoint y: 320, endPoint x: 593, endPoint y: 318, distance: 71.0
click at [600, 318] on input "muhsinah" at bounding box center [926, 320] width 681 height 30
click at [1242, 457] on button "Search" at bounding box center [1243, 457] width 95 height 32
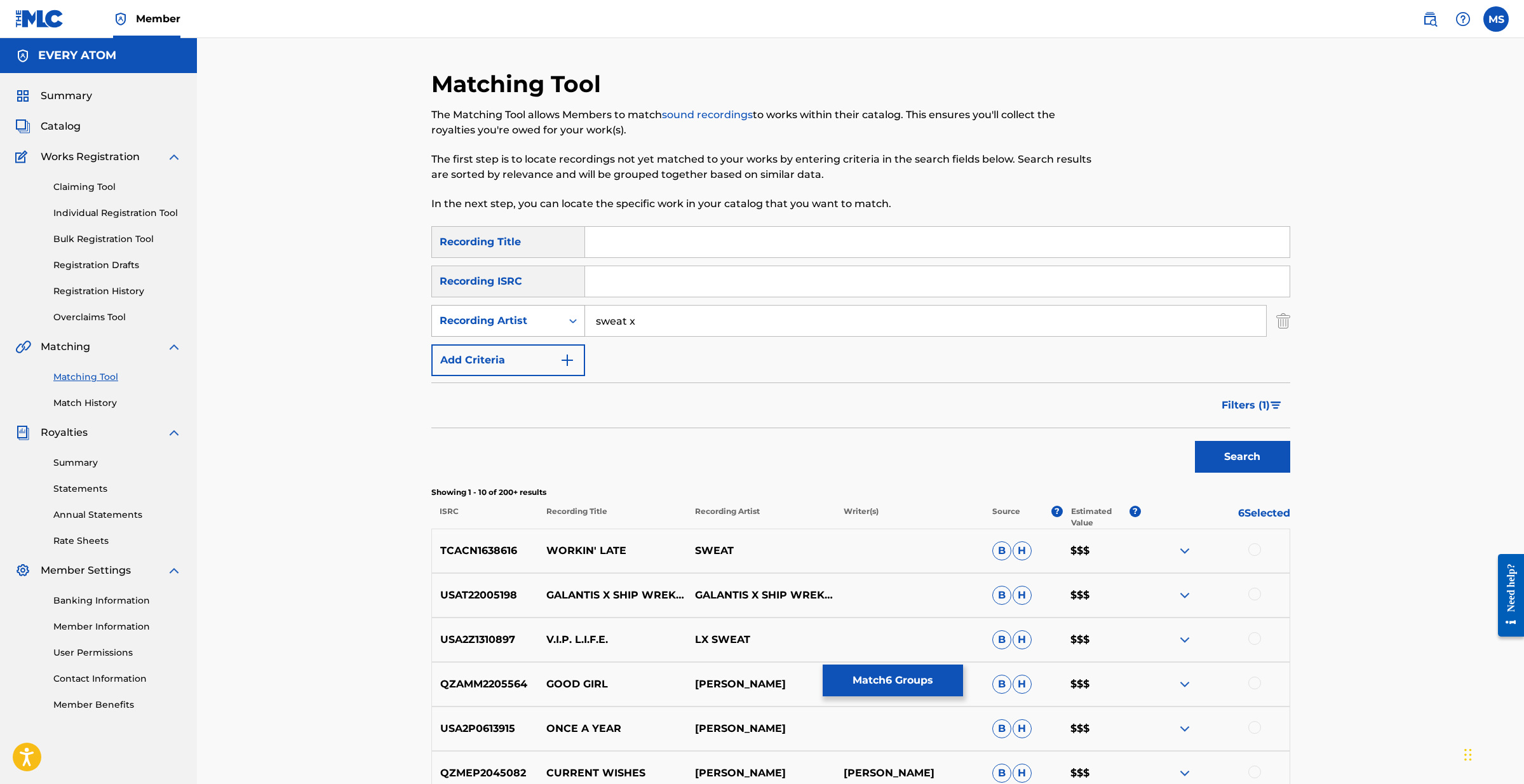
drag, startPoint x: 647, startPoint y: 322, endPoint x: 521, endPoint y: 314, distance: 126.3
click at [521, 314] on div "SearchWithCriteria55be827d-23f7-40c4-9940-3be38a857bb9 Recording Artist sweat x" at bounding box center [860, 320] width 859 height 32
type input "bonobo"
click at [1242, 457] on button "Search" at bounding box center [1243, 457] width 95 height 32
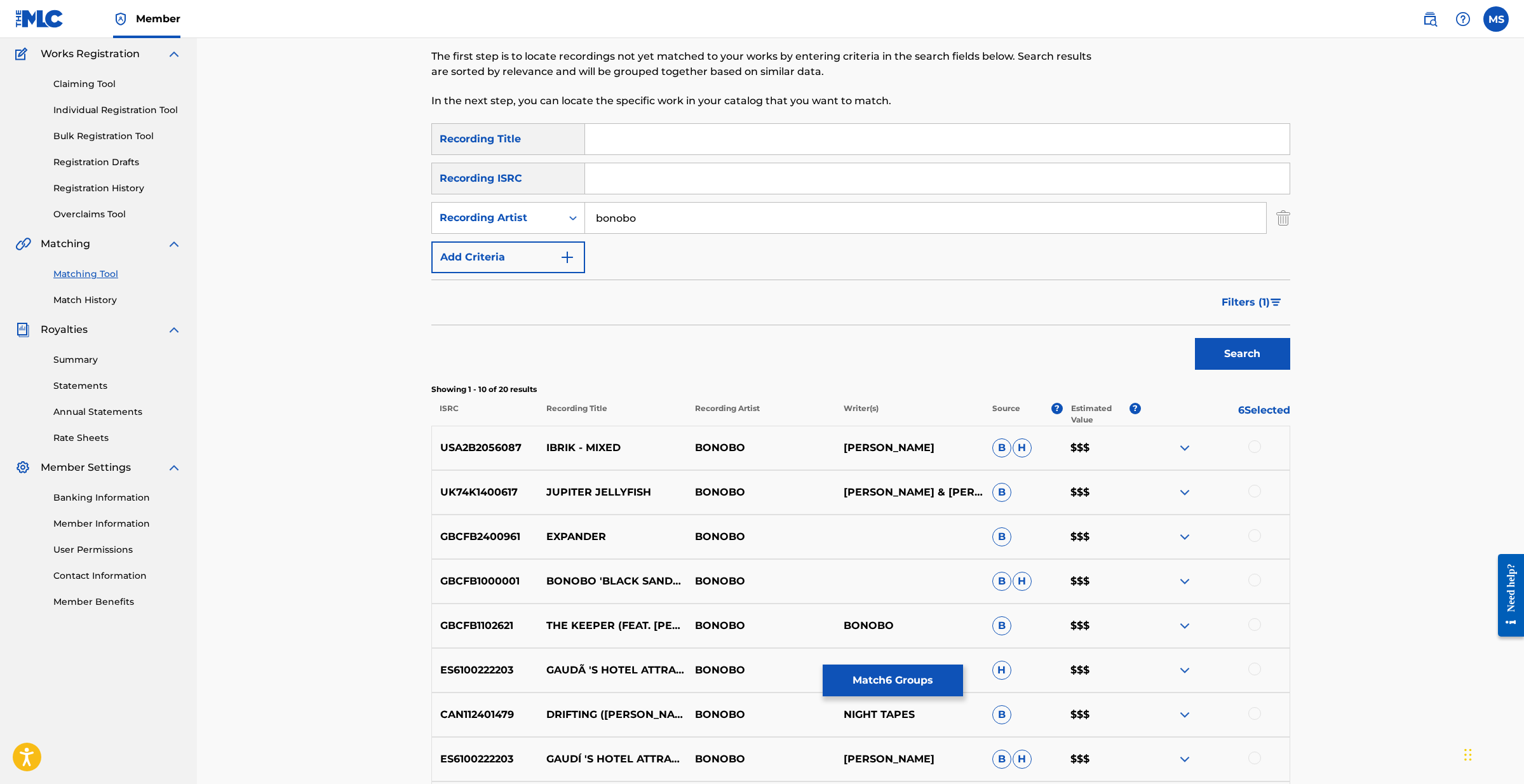
scroll to position [105, 0]
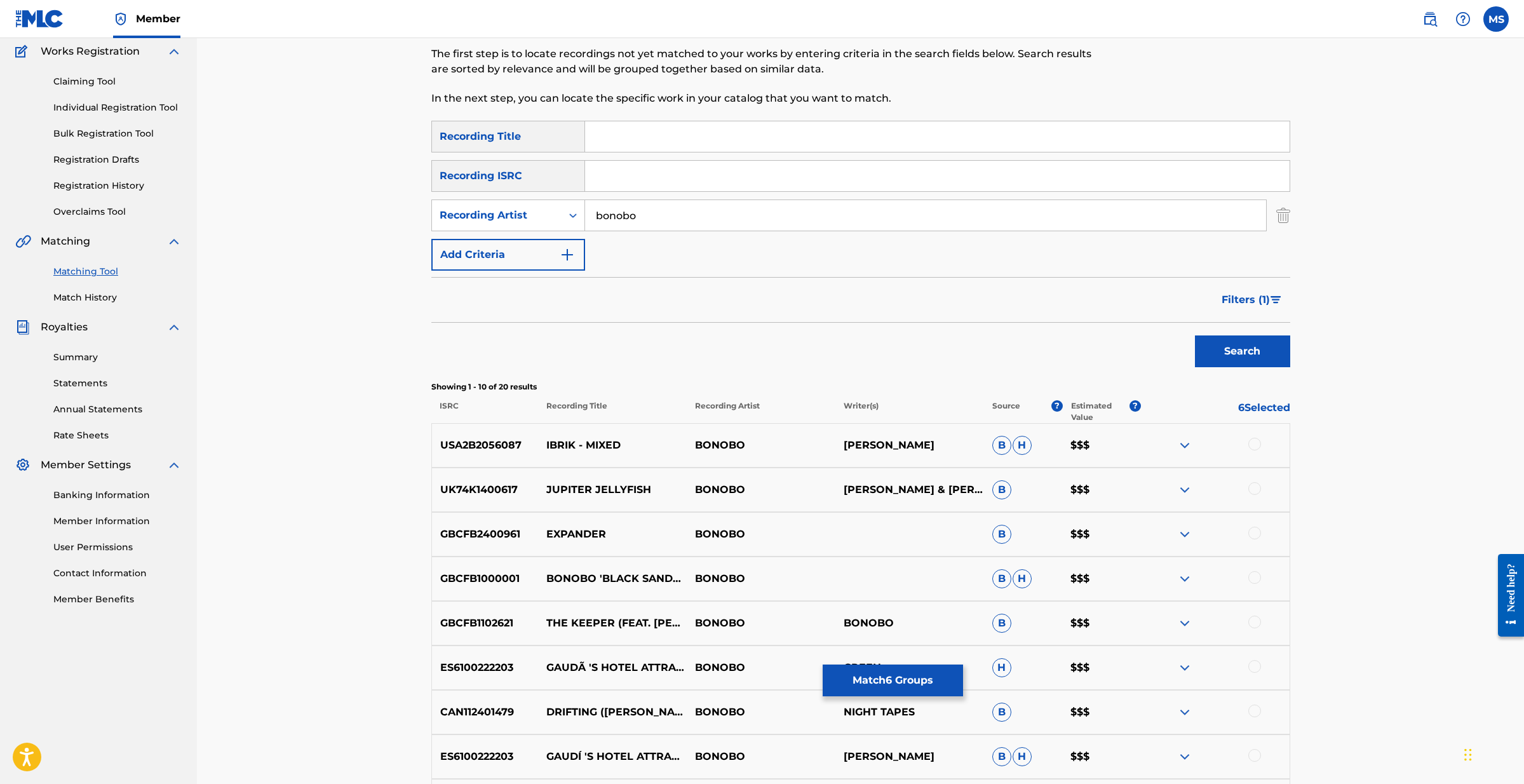
click at [1186, 581] on img at bounding box center [1185, 578] width 15 height 15
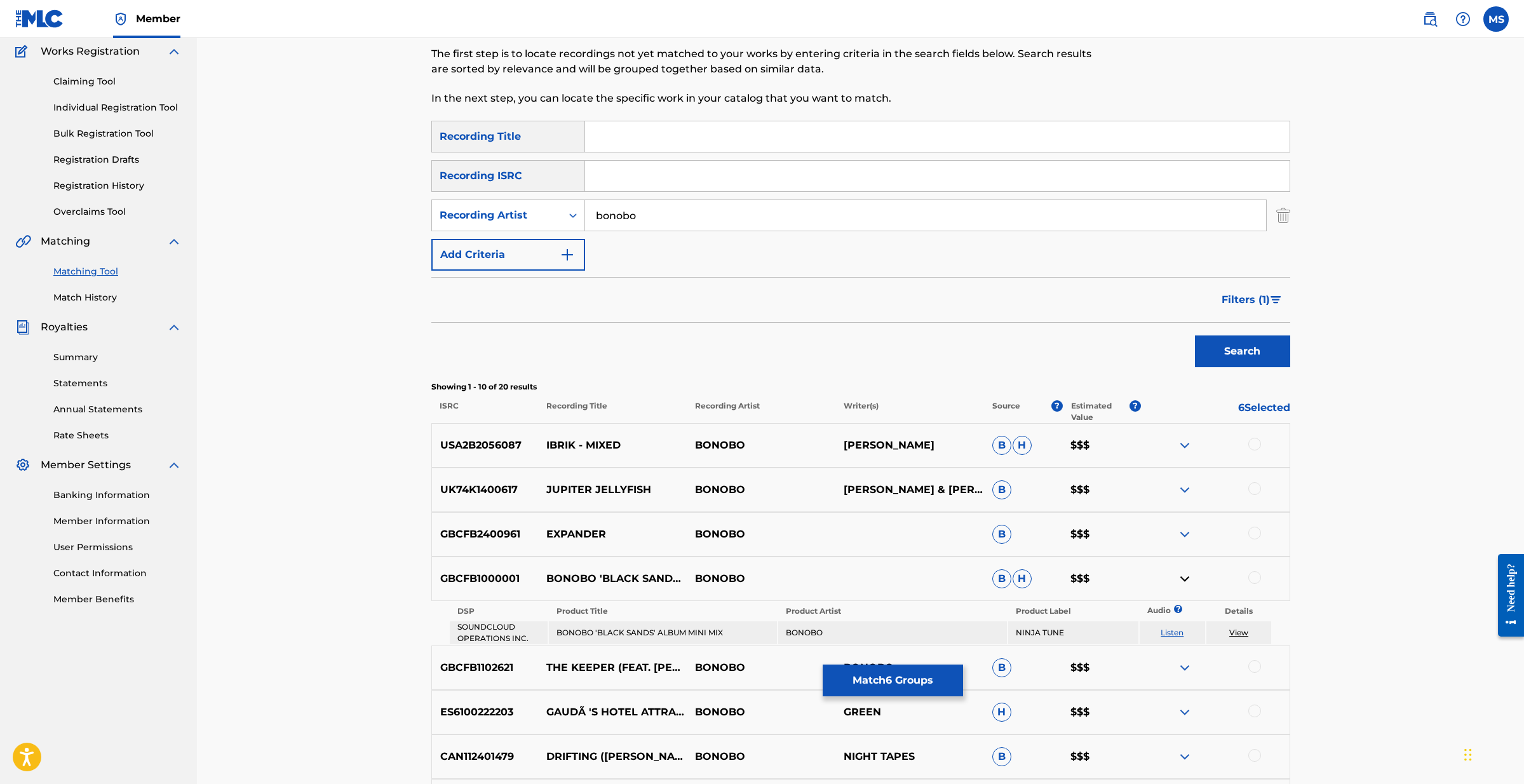
click at [1186, 579] on img at bounding box center [1185, 578] width 15 height 15
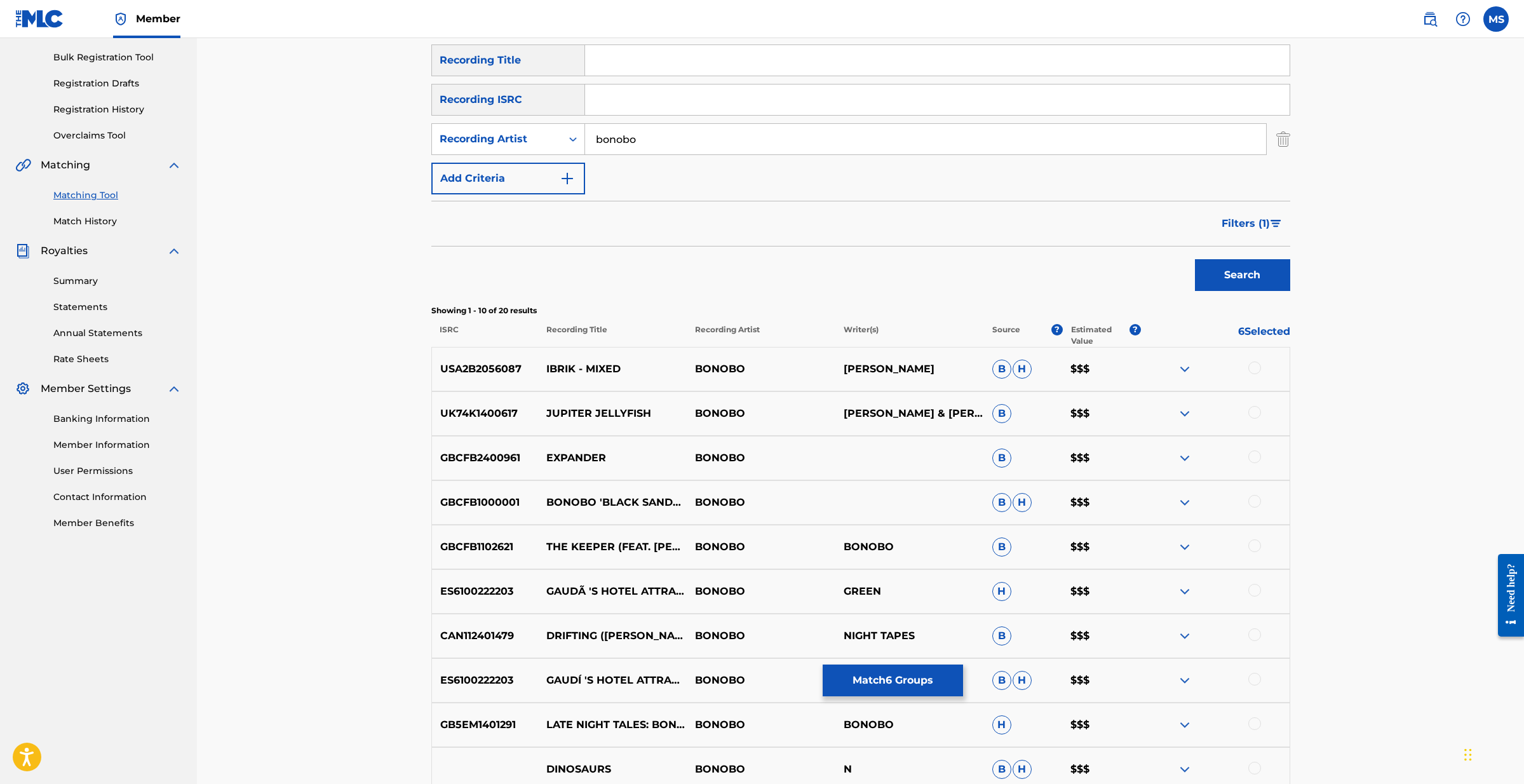
scroll to position [184, 0]
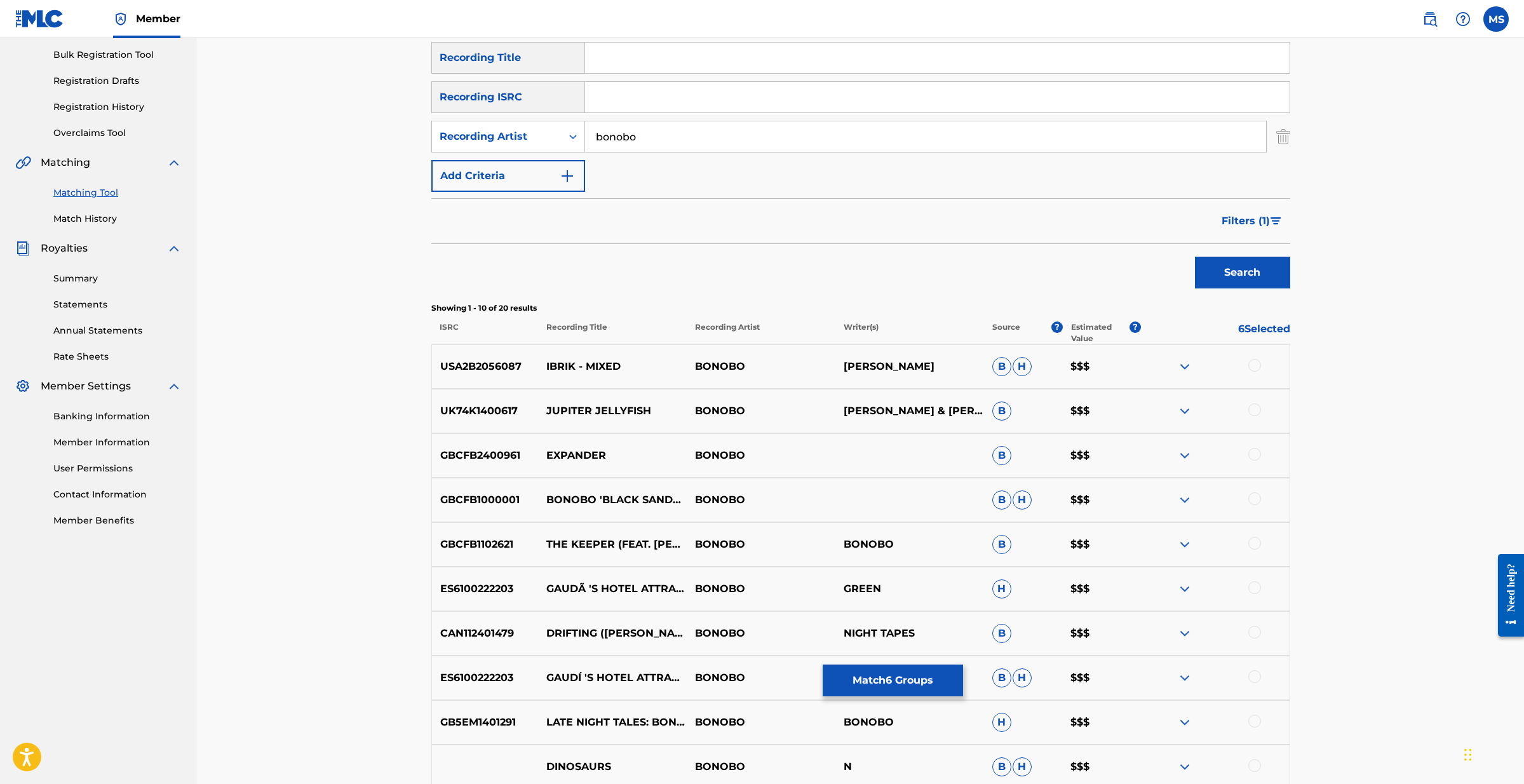
click at [1188, 546] on img at bounding box center [1185, 544] width 15 height 15
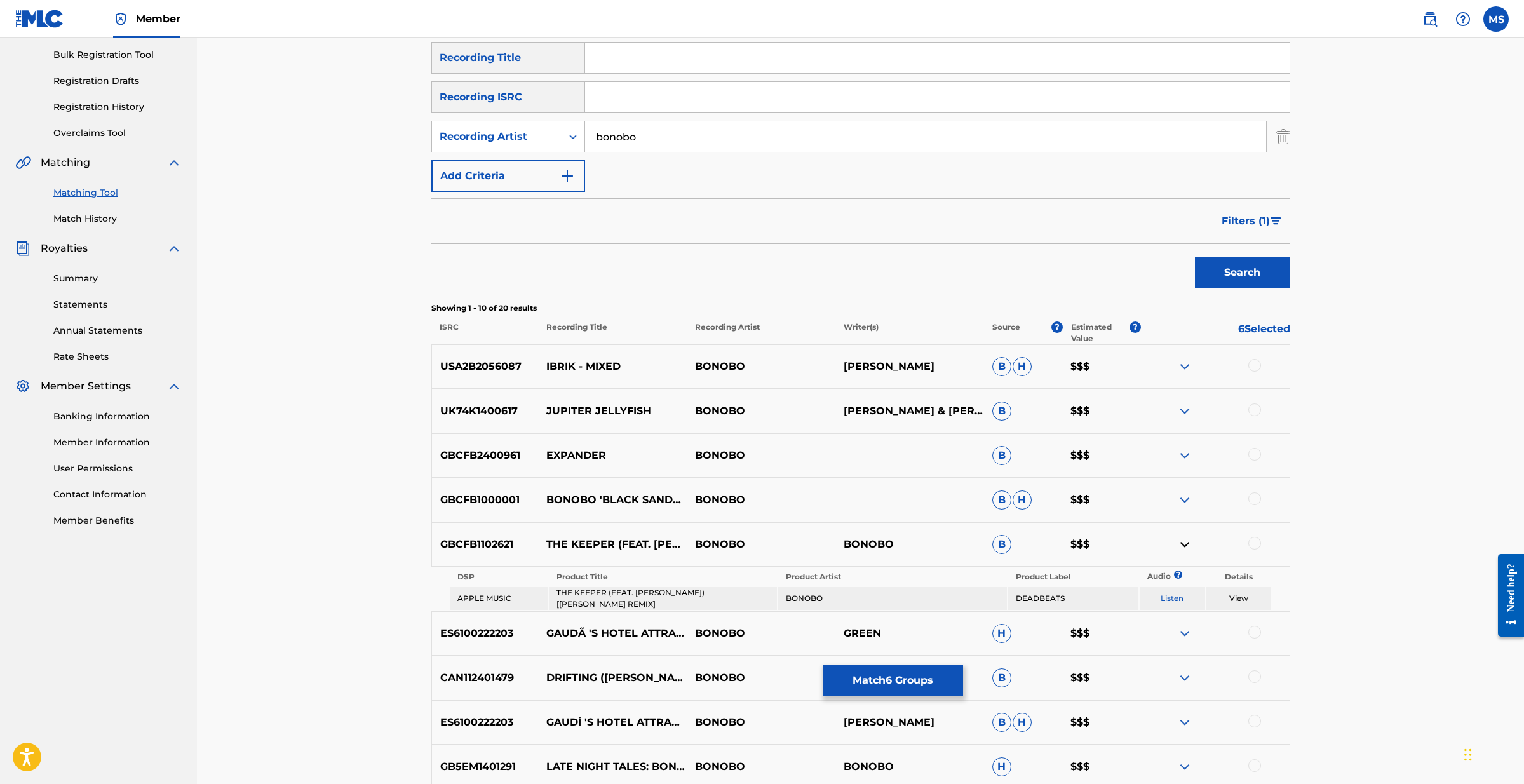
click at [1188, 546] on img at bounding box center [1185, 544] width 15 height 15
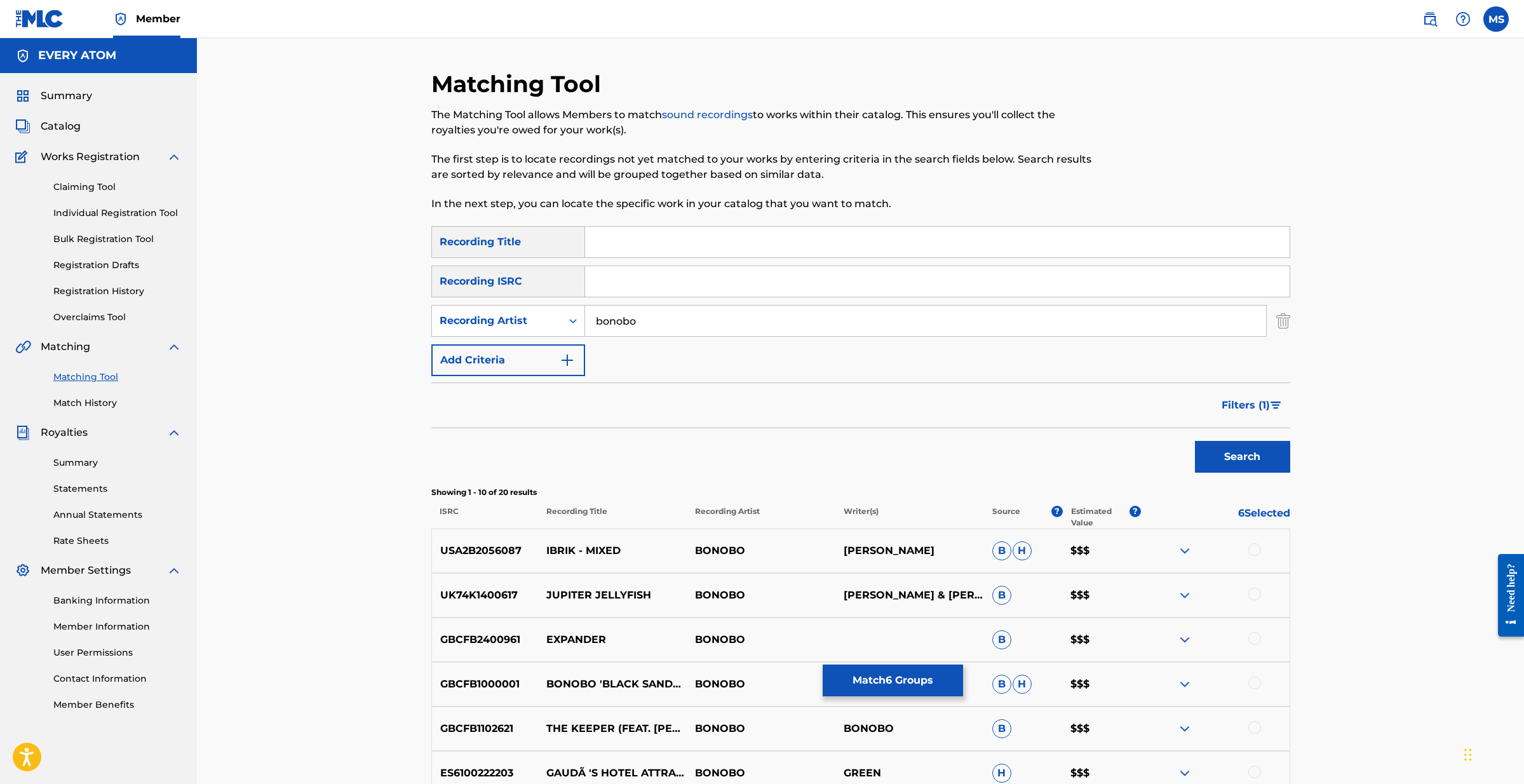
scroll to position [0, 0]
drag, startPoint x: 649, startPoint y: 327, endPoint x: 480, endPoint y: 301, distance: 171.0
click at [480, 301] on div "SearchWithCriteria254ec657-8739-43e1-a098-fbd9297c4e41 Recording Title SearchWi…" at bounding box center [860, 300] width 859 height 150
click at [623, 245] on input "Search Form" at bounding box center [937, 242] width 705 height 30
type input "soul investigators theme"
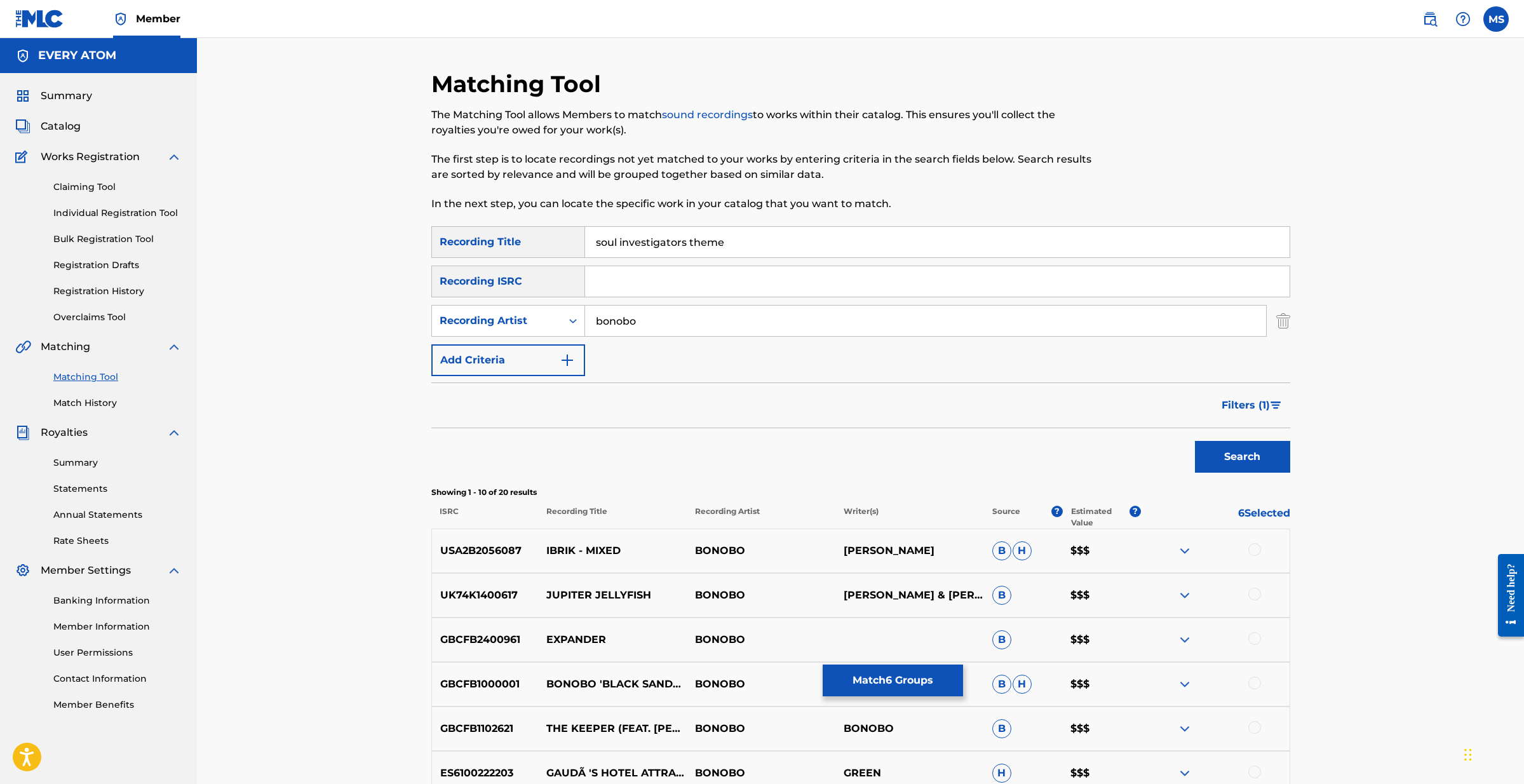
drag, startPoint x: 642, startPoint y: 318, endPoint x: 597, endPoint y: 313, distance: 45.3
click at [597, 313] on input "bonobo" at bounding box center [926, 320] width 681 height 30
click at [1234, 462] on button "Search" at bounding box center [1243, 457] width 95 height 32
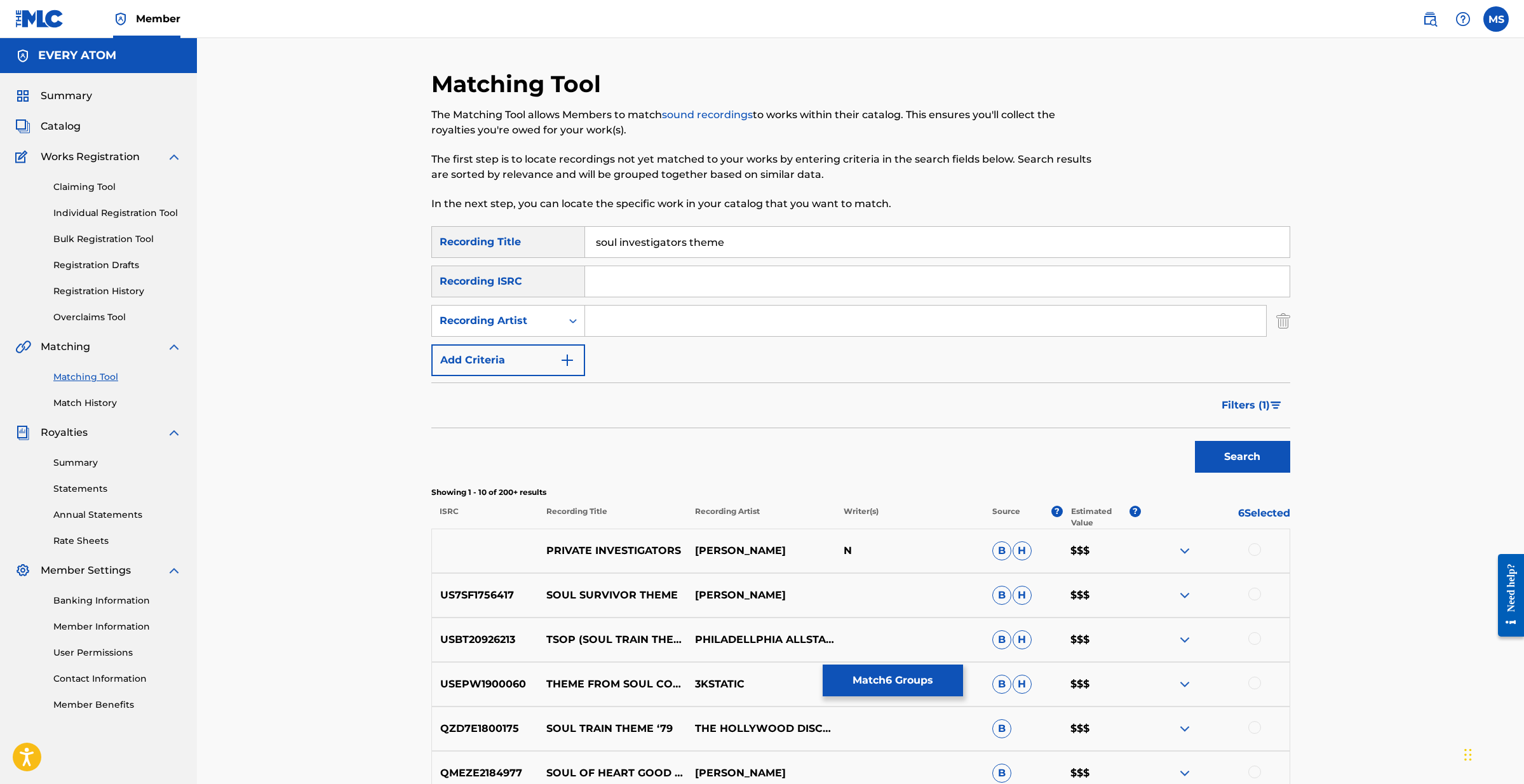
click at [625, 315] on input "Search Form" at bounding box center [926, 320] width 681 height 30
type input "Nicole Willis"
click at [1242, 457] on button "Search" at bounding box center [1243, 457] width 95 height 32
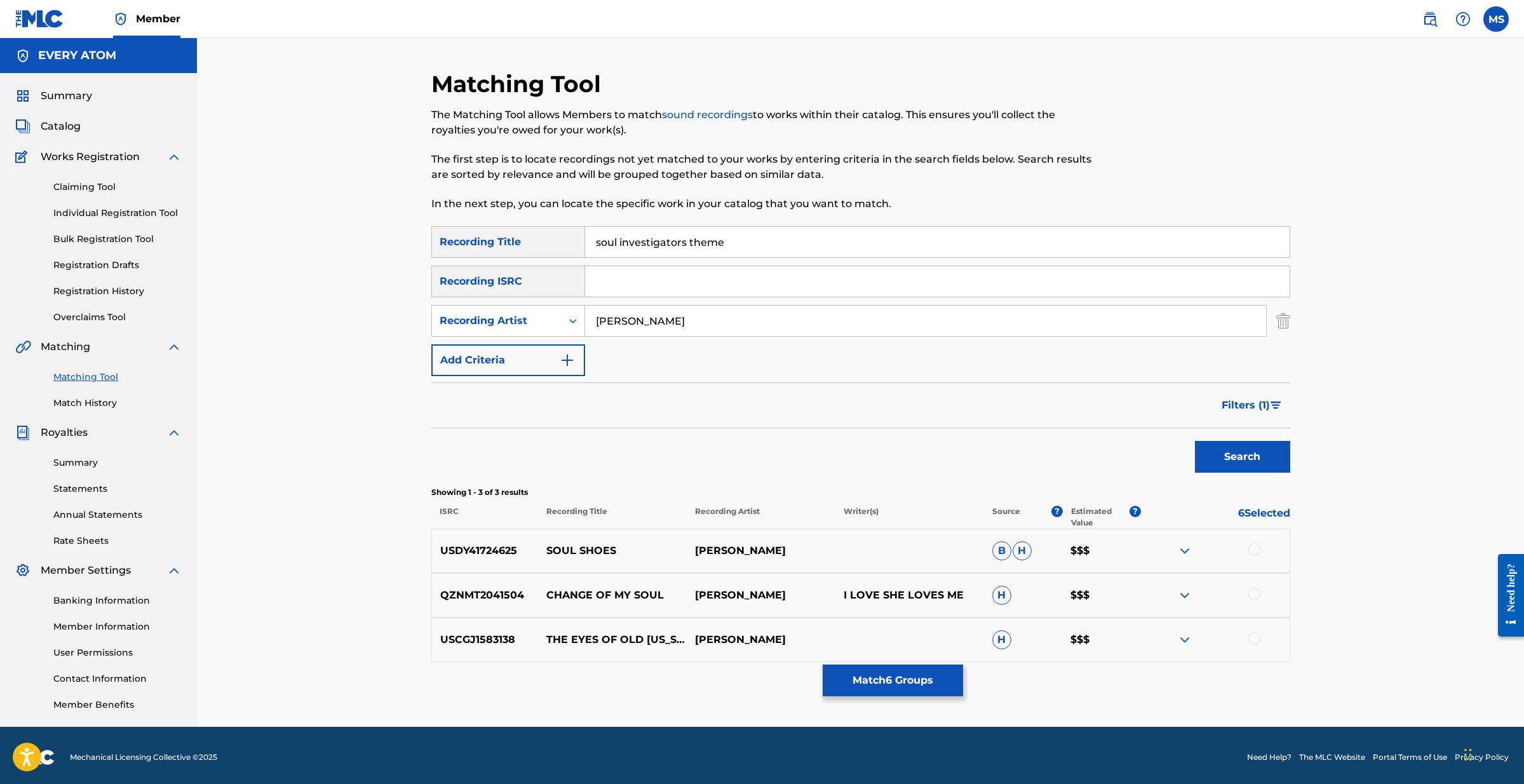
drag, startPoint x: 736, startPoint y: 238, endPoint x: 529, endPoint y: 219, distance: 207.9
click at [529, 219] on div "Matching Tool The Matching Tool allows Members to match sound recordings to wor…" at bounding box center [860, 398] width 859 height 657
click at [1231, 475] on div "Search" at bounding box center [1239, 453] width 101 height 51
click at [1231, 465] on button "Search" at bounding box center [1243, 457] width 95 height 32
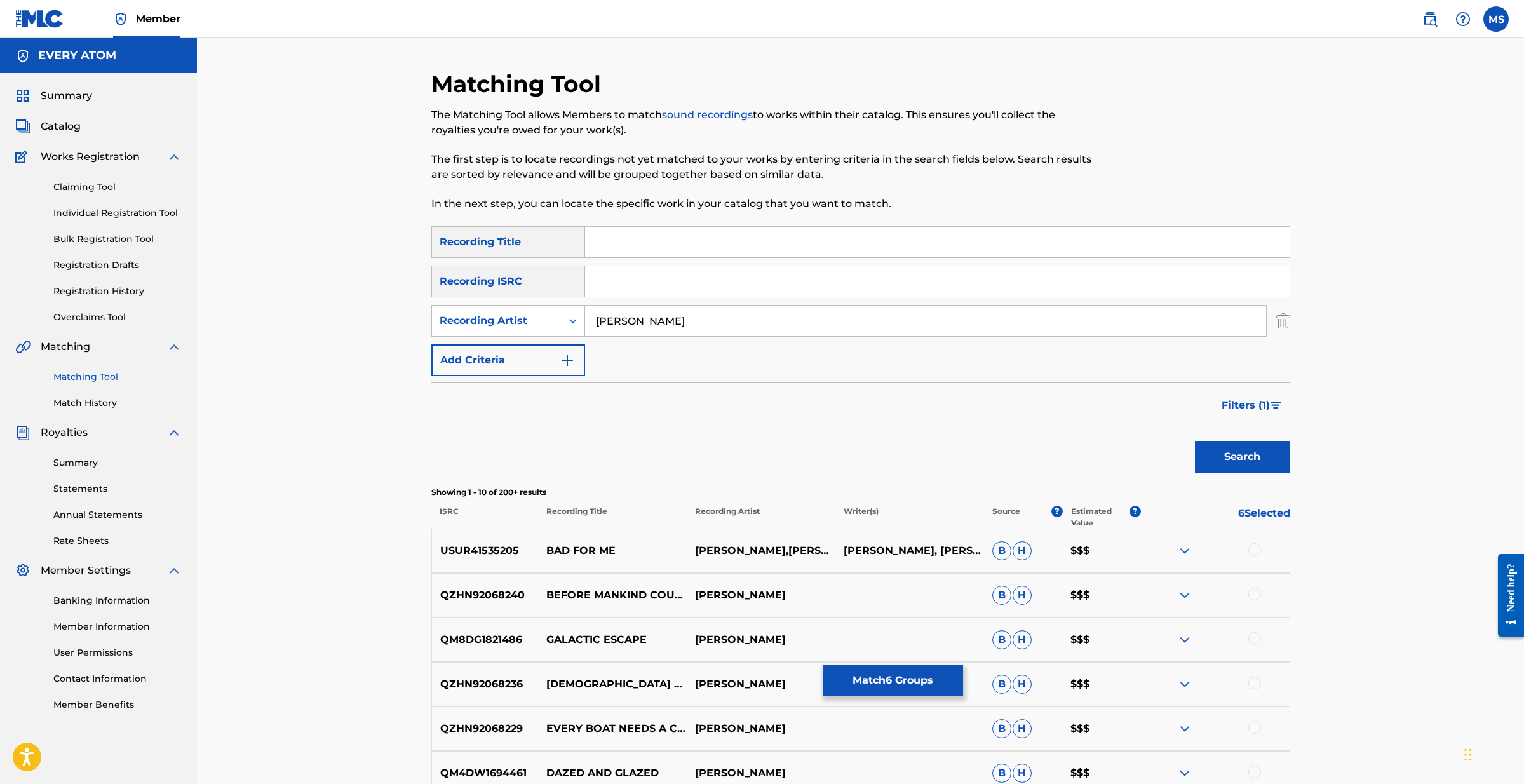
drag, startPoint x: 598, startPoint y: 309, endPoint x: 489, endPoint y: 297, distance: 109.7
click at [489, 297] on div "SearchWithCriteria254ec657-8739-43e1-a098-fbd9297c4e41 Recording Title SearchWi…" at bounding box center [860, 300] width 859 height 150
click at [59, 65] on div "EVERY ATOM" at bounding box center [98, 56] width 197 height 35
click at [54, 92] on span "Summary" at bounding box center [66, 96] width 51 height 15
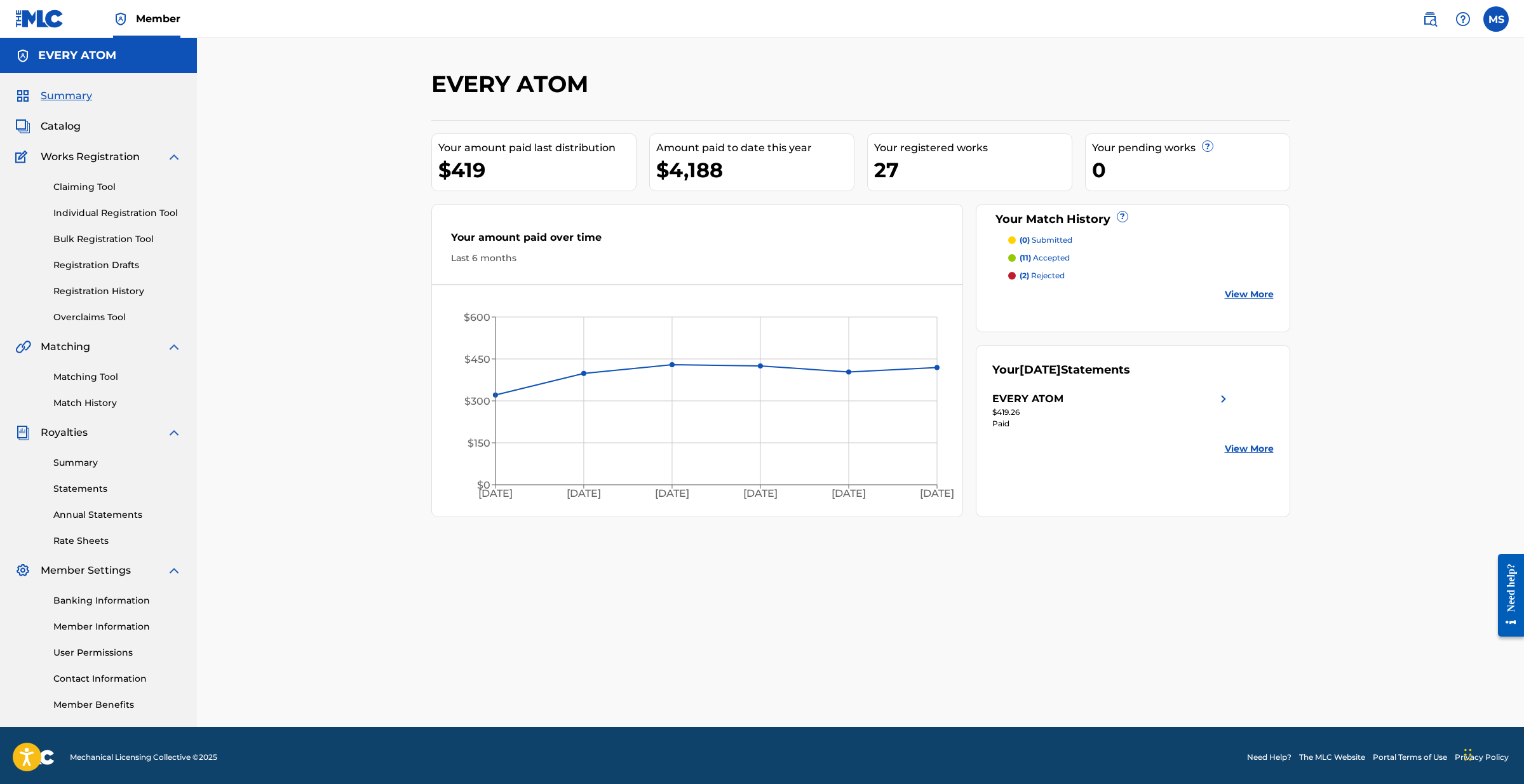
click at [65, 57] on h5 "EVERY ATOM" at bounding box center [77, 55] width 78 height 14
drag, startPoint x: 81, startPoint y: 120, endPoint x: 40, endPoint y: 126, distance: 41.4
click at [64, 124] on div "Catalog" at bounding box center [98, 126] width 167 height 15
click at [40, 126] on link "Catalog" at bounding box center [48, 126] width 65 height 15
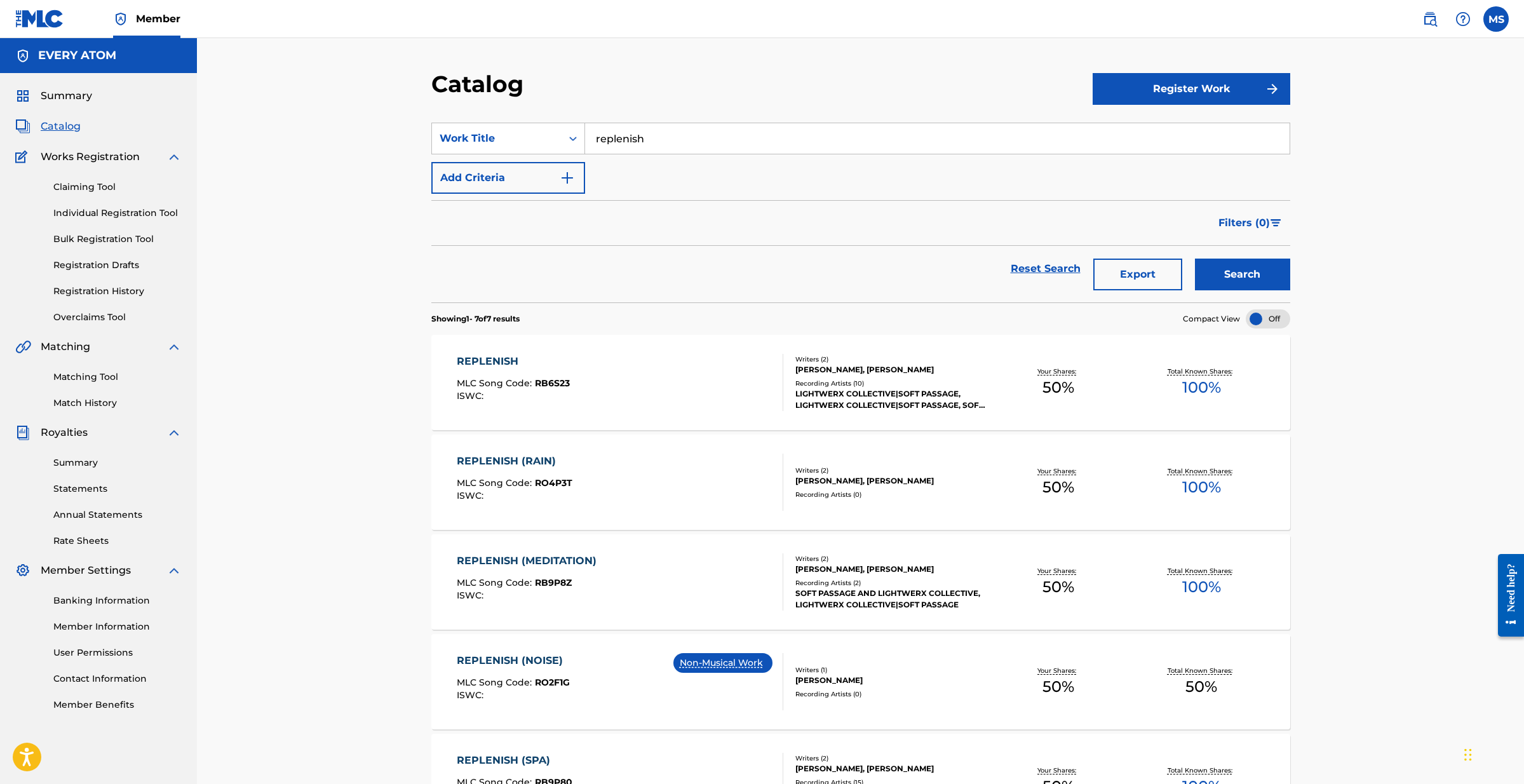
click at [95, 61] on h5 "EVERY ATOM" at bounding box center [77, 55] width 78 height 14
click at [1491, 23] on label at bounding box center [1496, 19] width 25 height 25
click at [1496, 19] on input "MS Michael Slott mikeslott@gmail.com Notification Preferences Profile Log out" at bounding box center [1496, 19] width 0 height 0
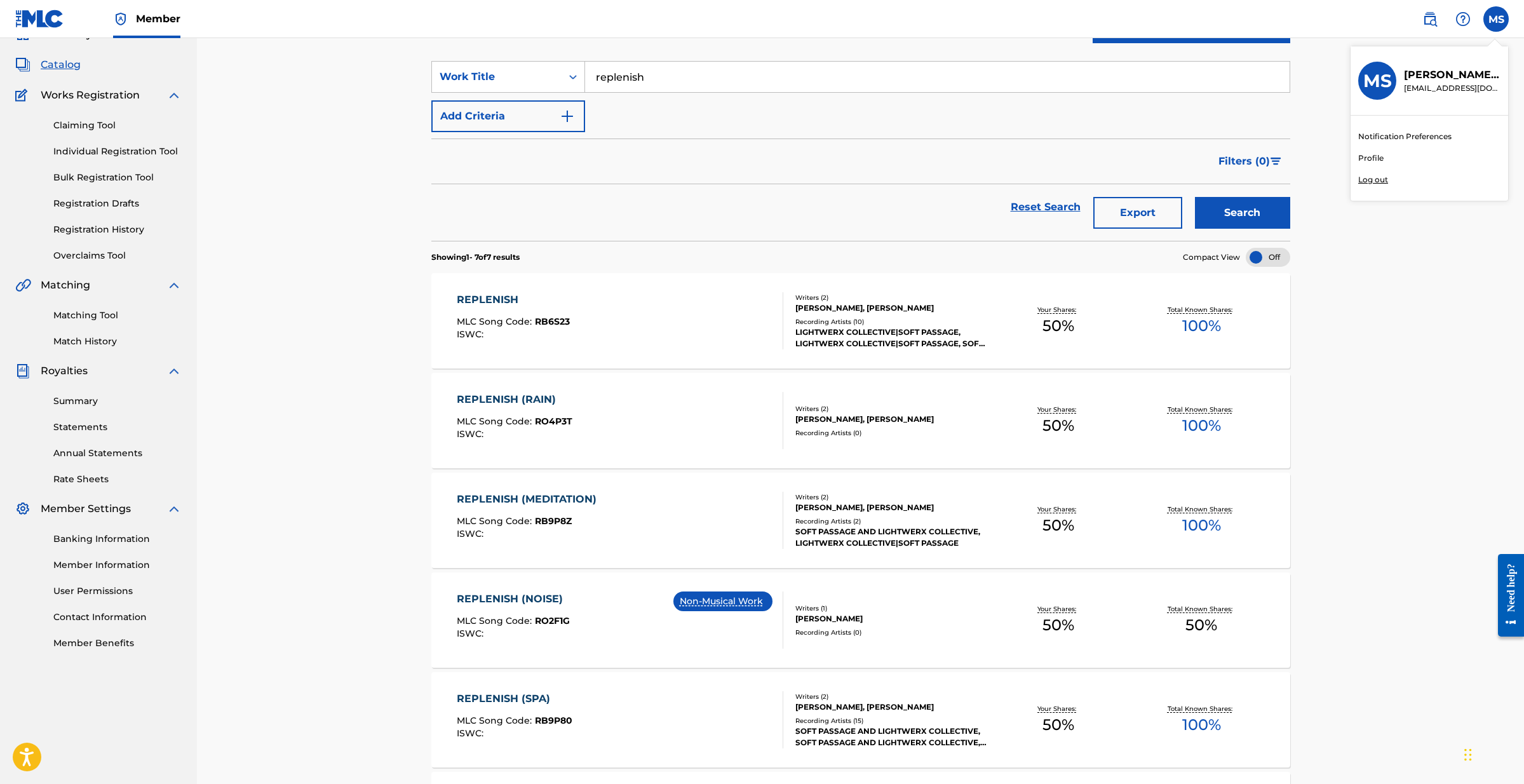
scroll to position [70, 0]
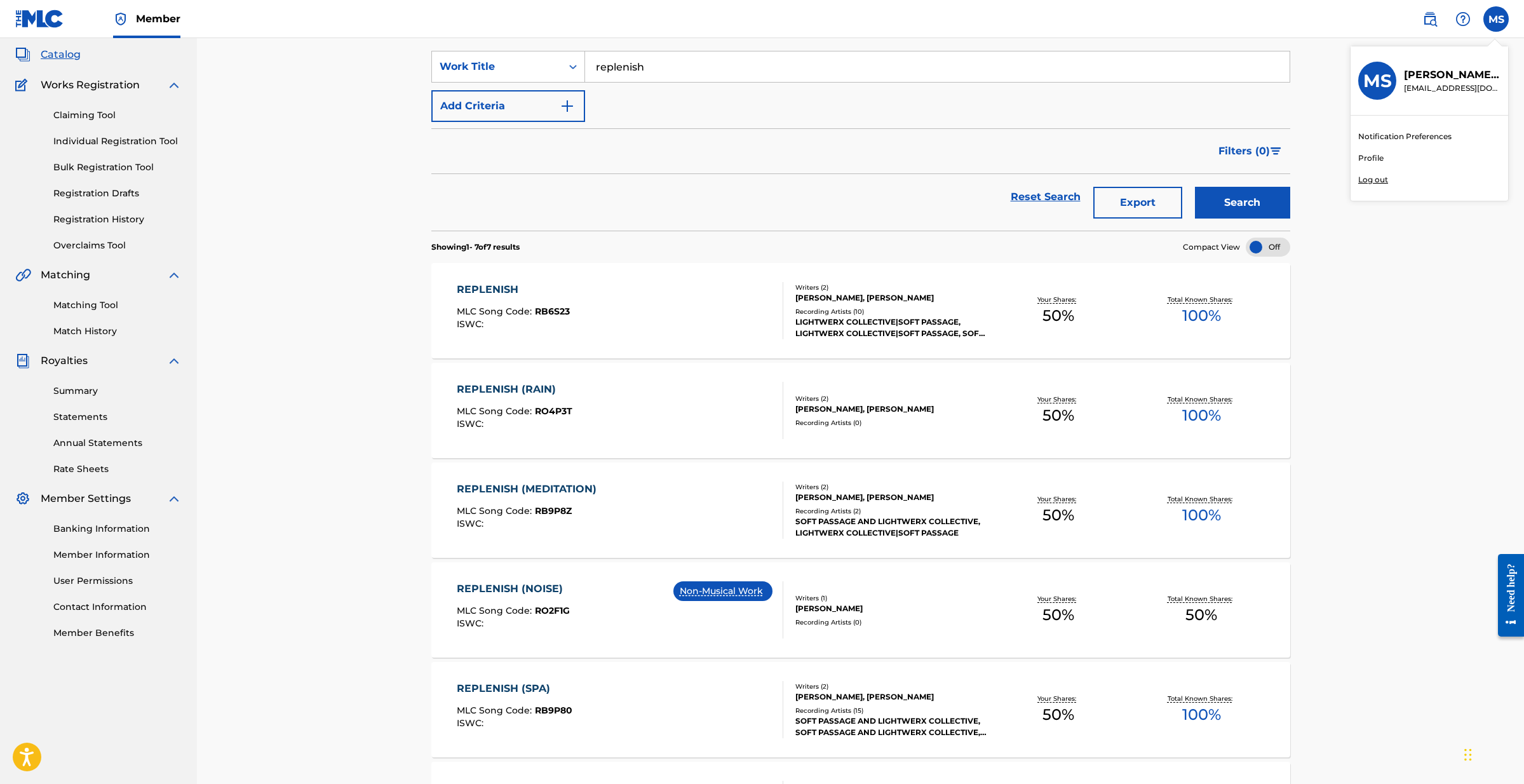
click at [101, 554] on link "Member Information" at bounding box center [117, 555] width 128 height 13
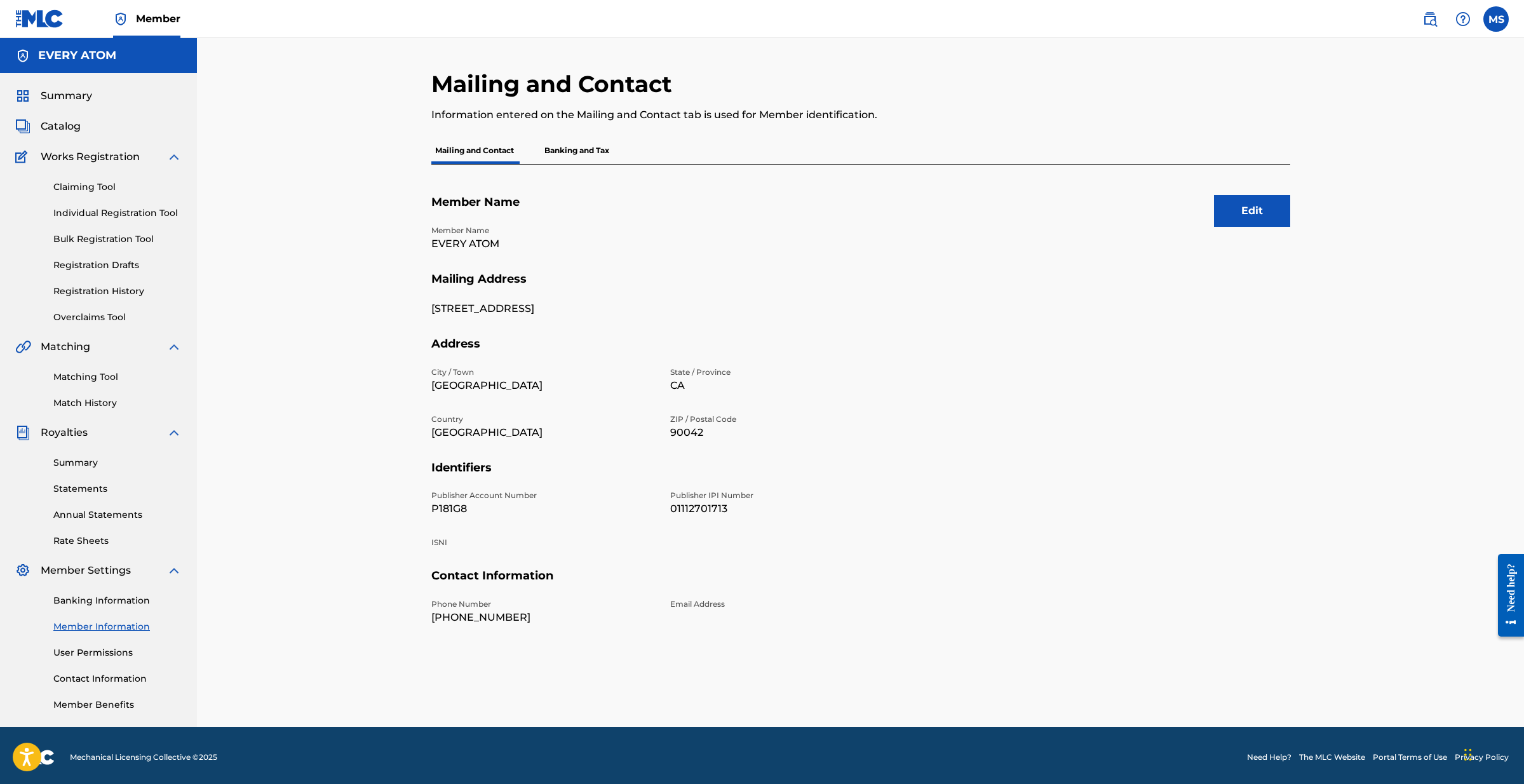
click at [692, 506] on p "01112701713" at bounding box center [782, 509] width 223 height 15
copy p "01112701713"
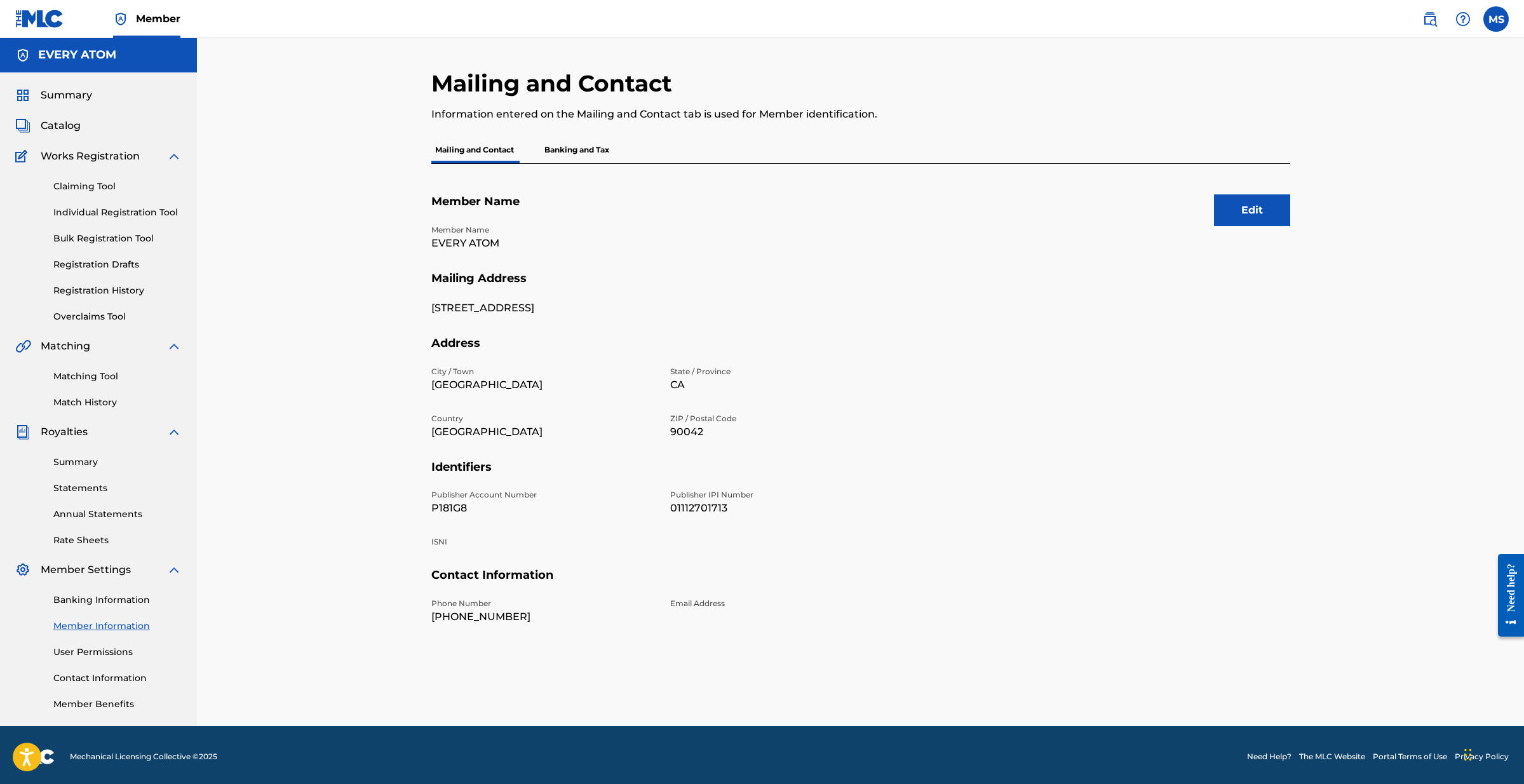
click at [566, 156] on p "Banking and Tax" at bounding box center [577, 150] width 73 height 27
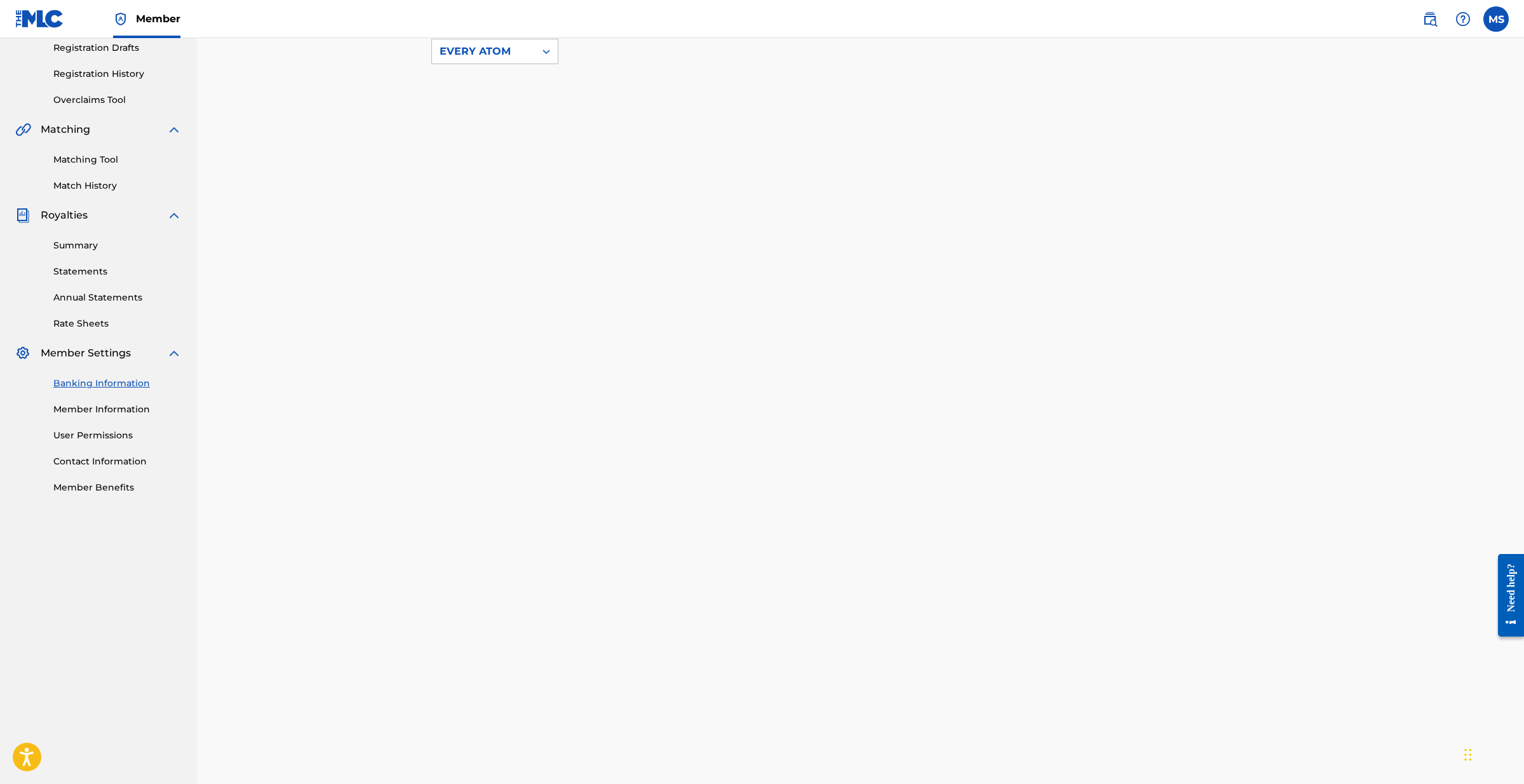
scroll to position [218, 0]
click at [80, 461] on link "Contact Information" at bounding box center [117, 462] width 128 height 13
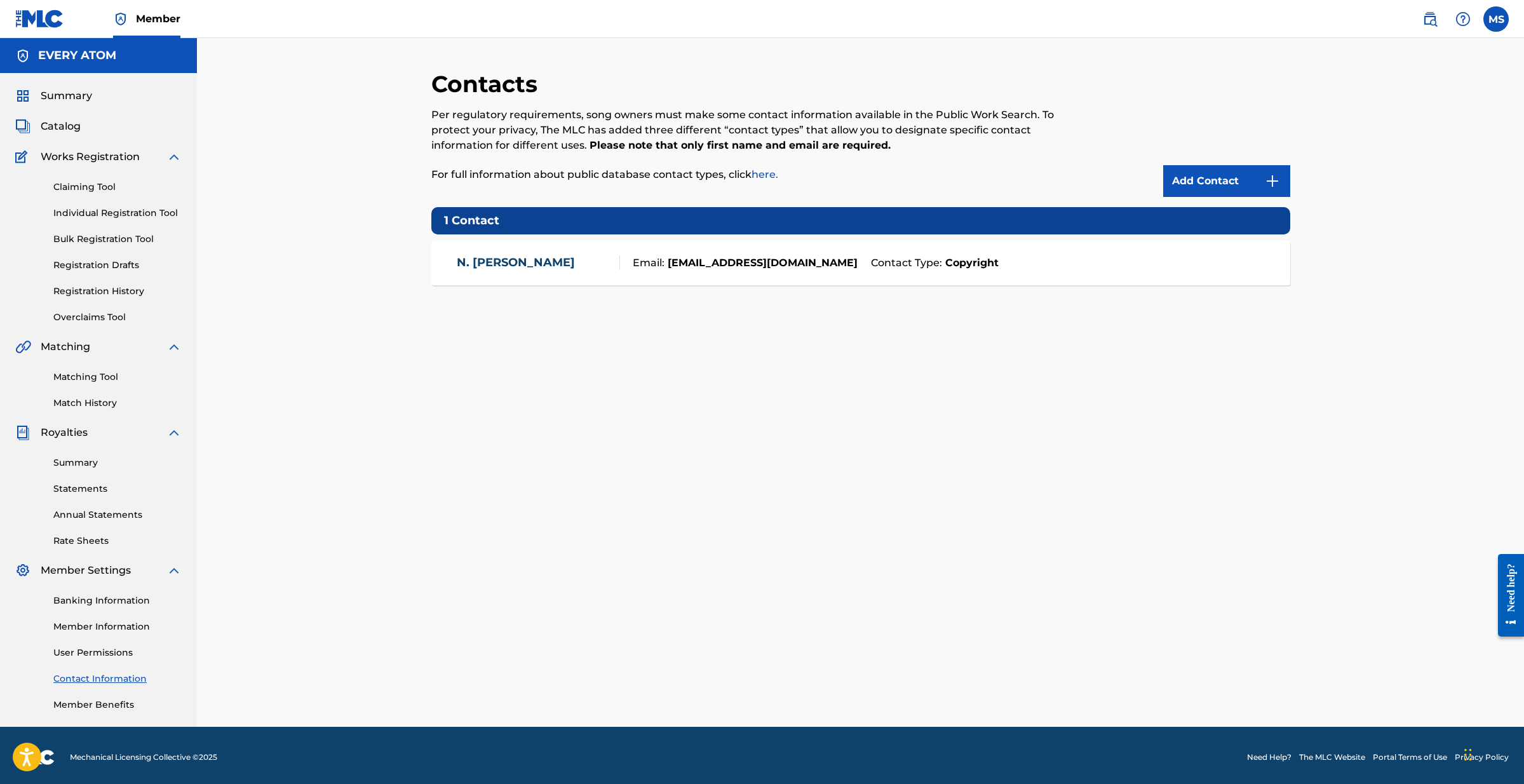
click at [766, 177] on link "here." at bounding box center [765, 174] width 27 height 12
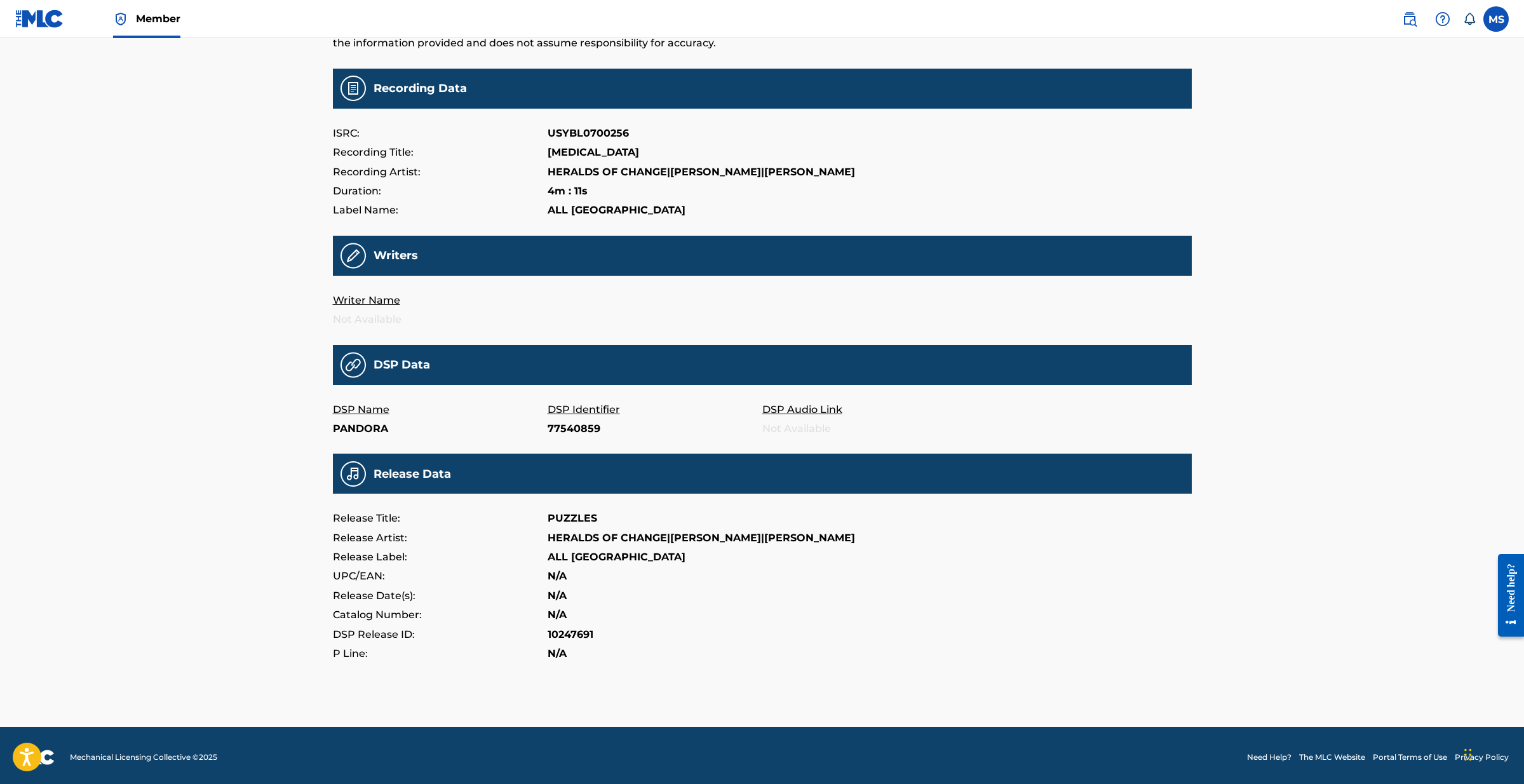
scroll to position [107, 0]
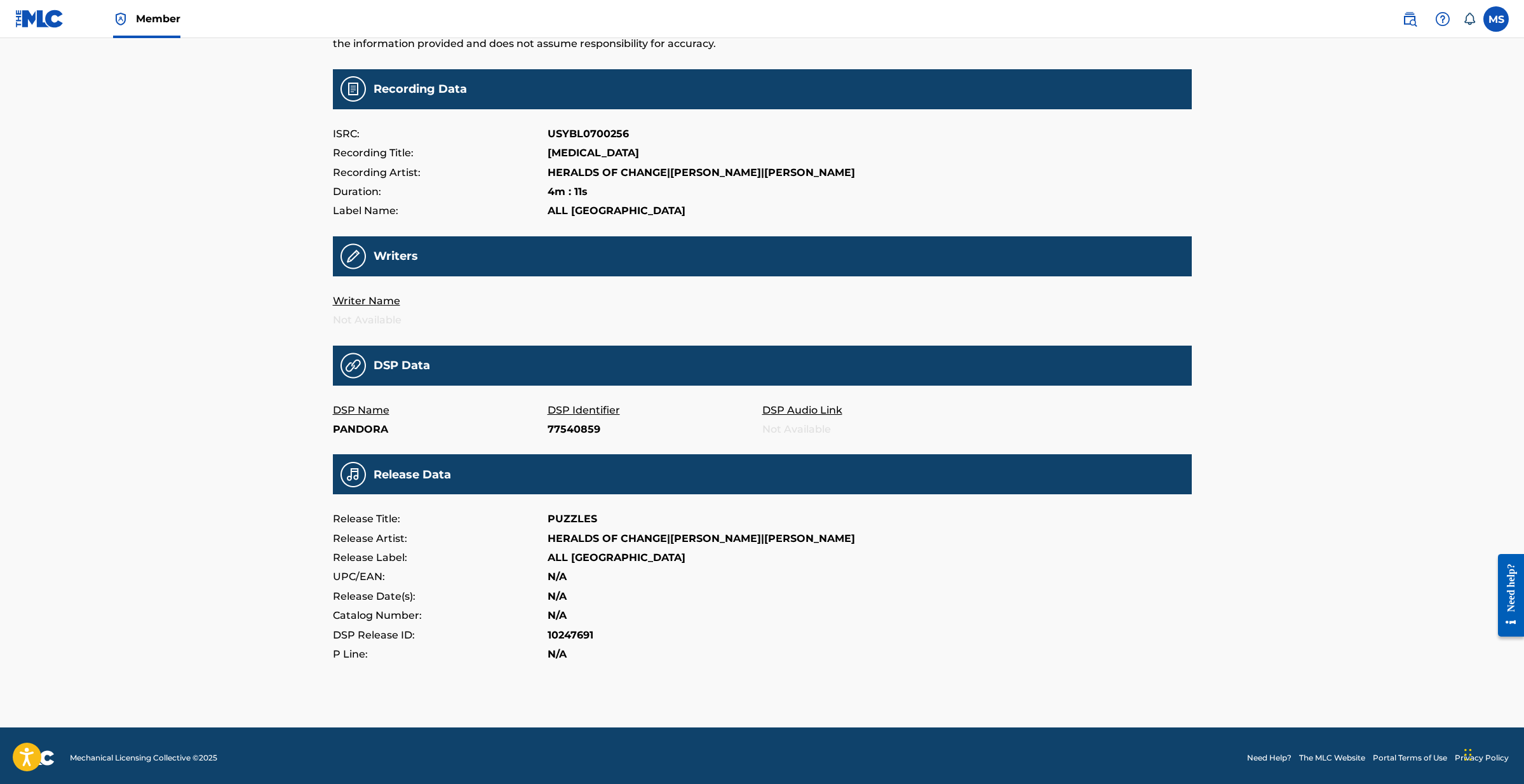
click at [346, 405] on p "DSP Name" at bounding box center [440, 410] width 215 height 19
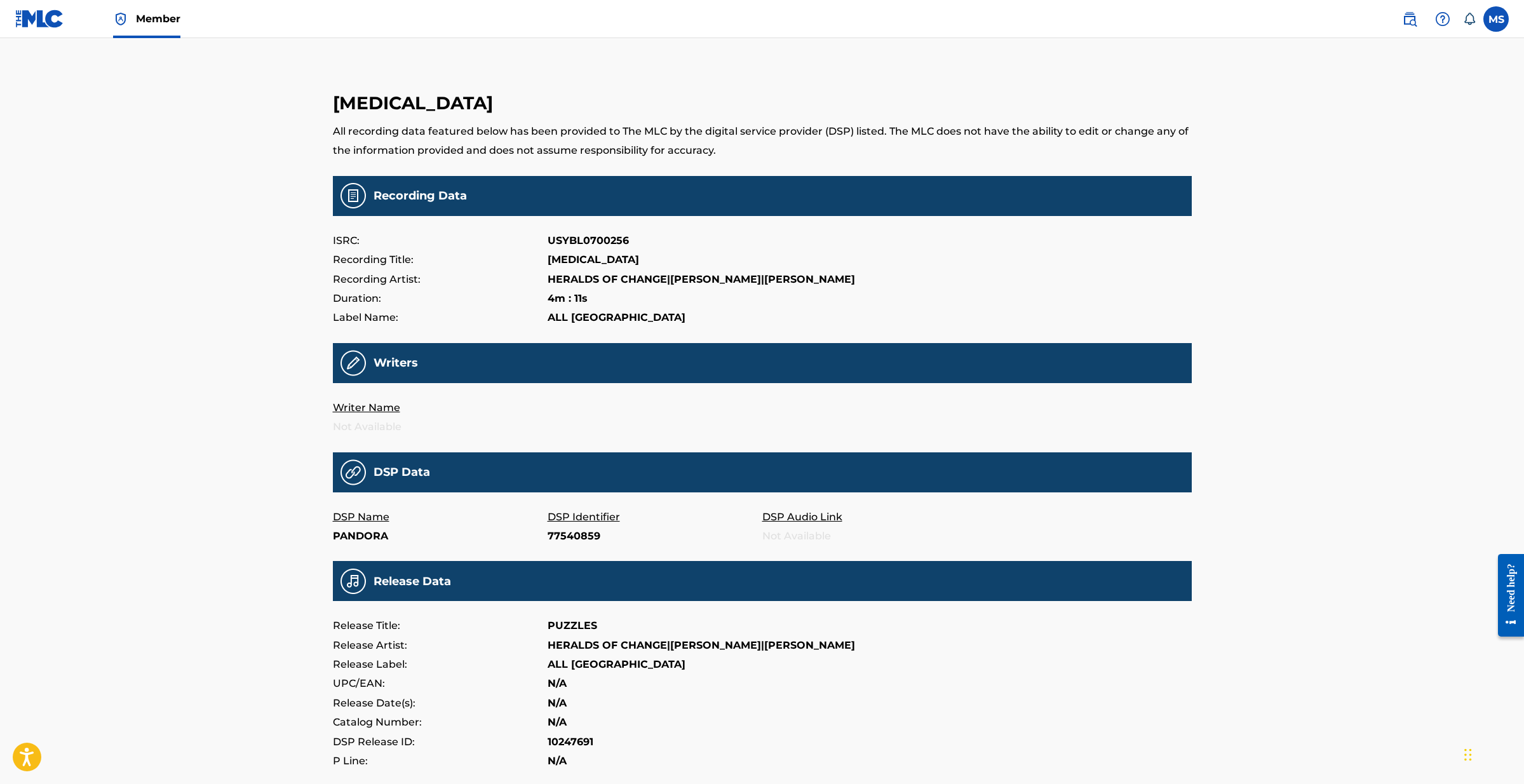
scroll to position [0, 0]
